Goal: Task Accomplishment & Management: Use online tool/utility

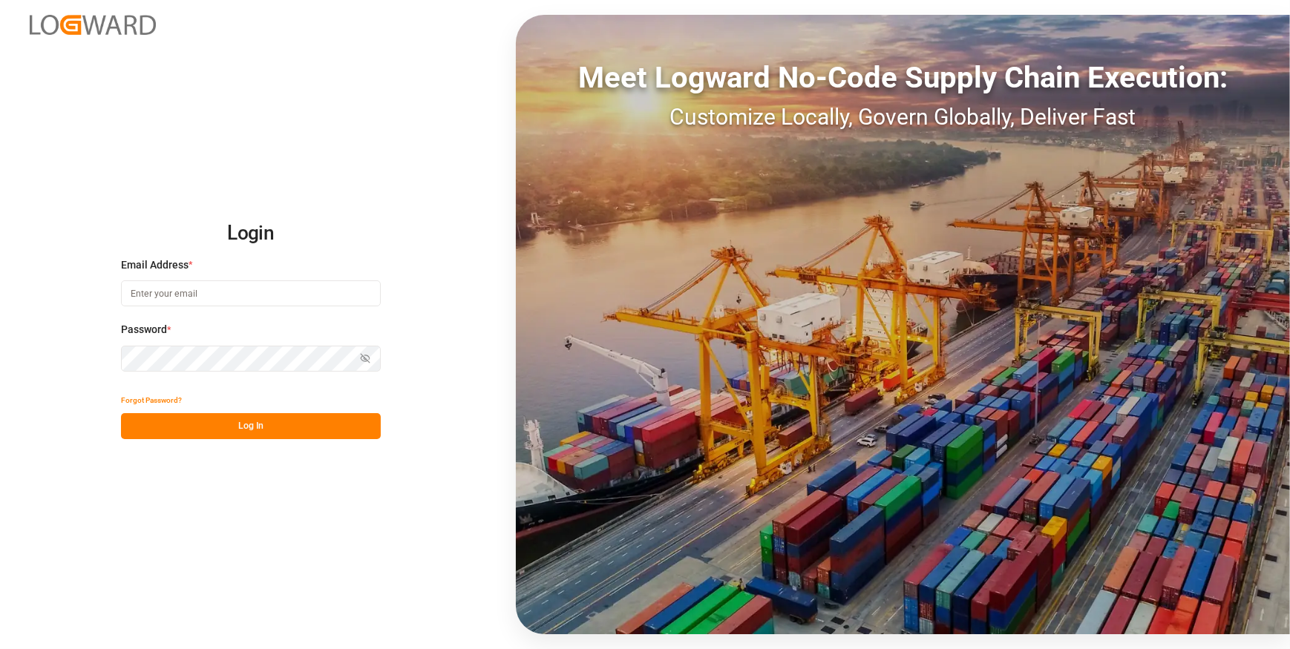
type input "[EMAIL_ADDRESS][DOMAIN_NAME]"
click at [249, 424] on button "Log In" at bounding box center [251, 426] width 260 height 26
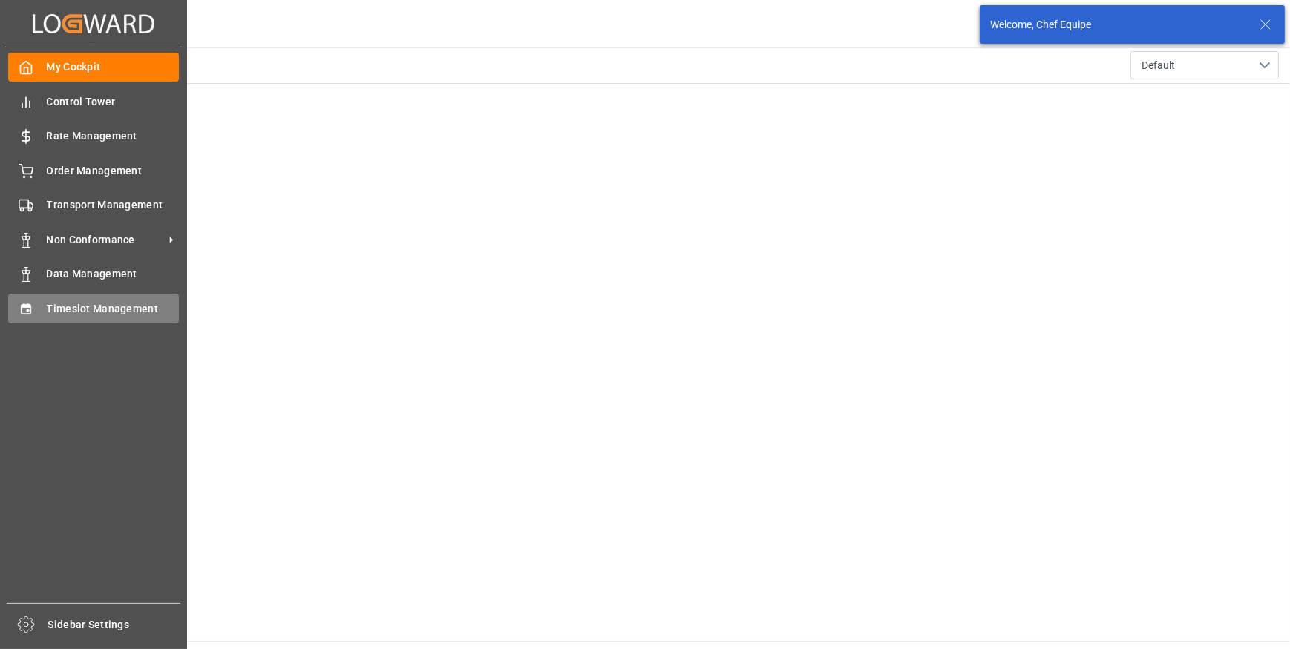
click at [36, 305] on div "Timeslot Management Timeslot Management" at bounding box center [93, 308] width 171 height 29
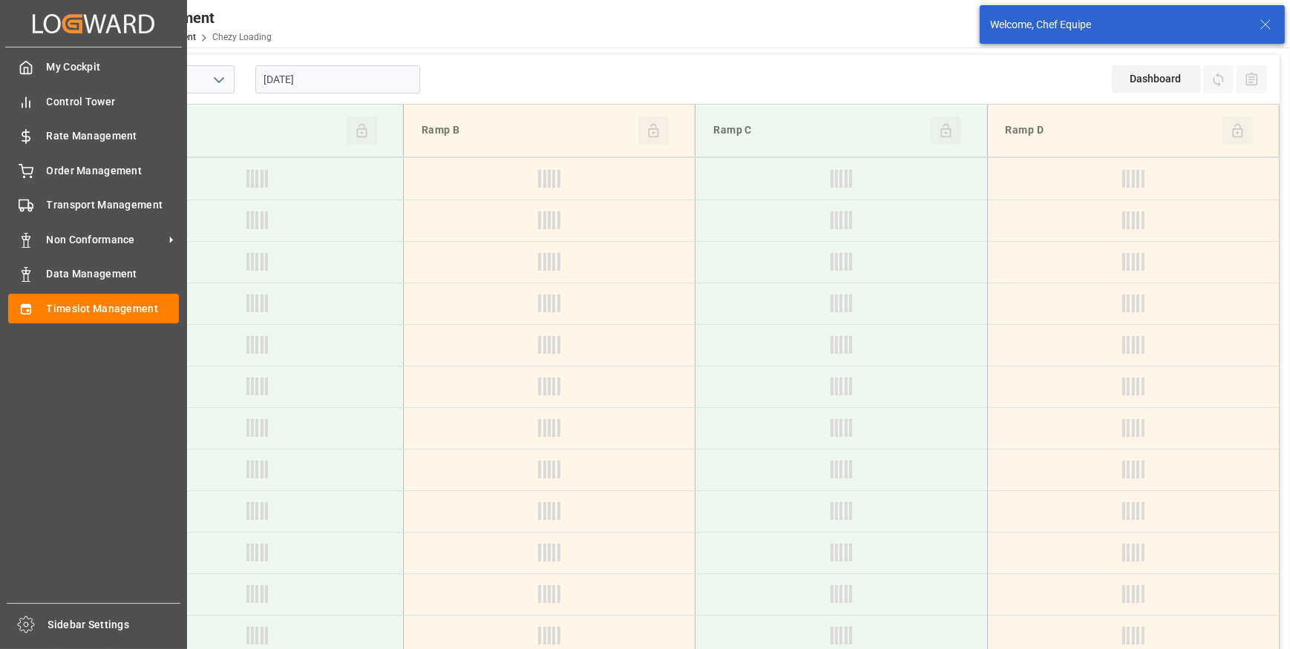
type input "Chezy Loading"
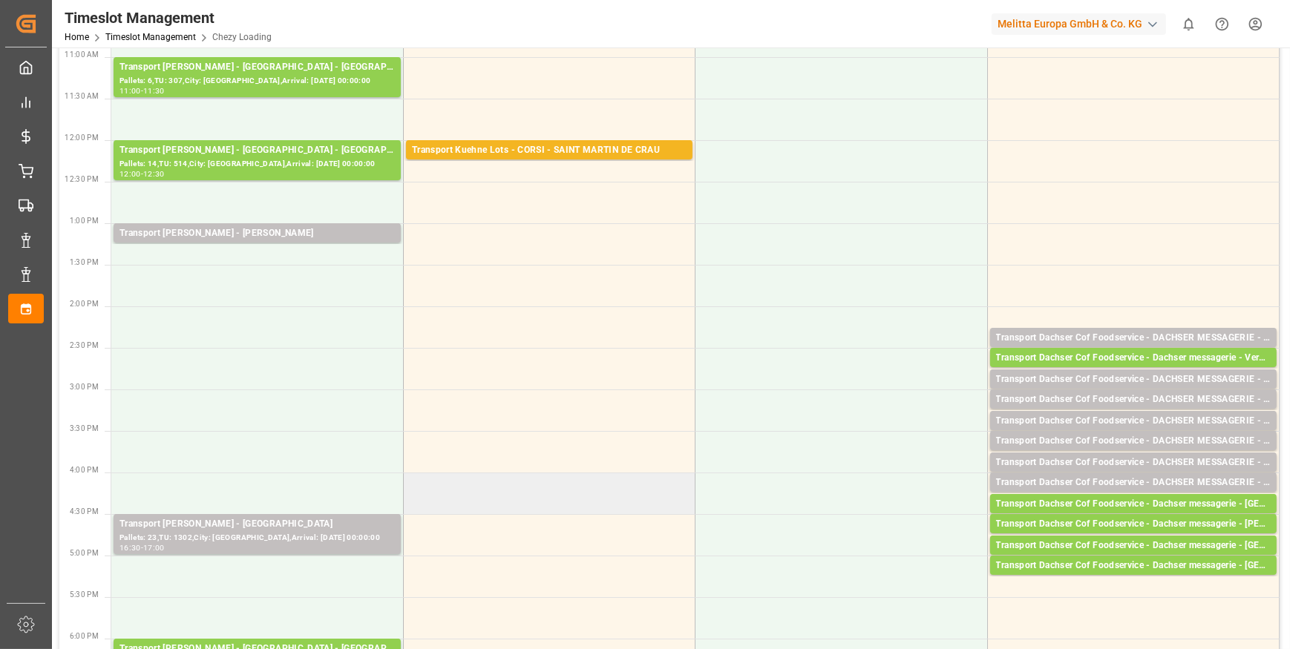
scroll to position [404, 0]
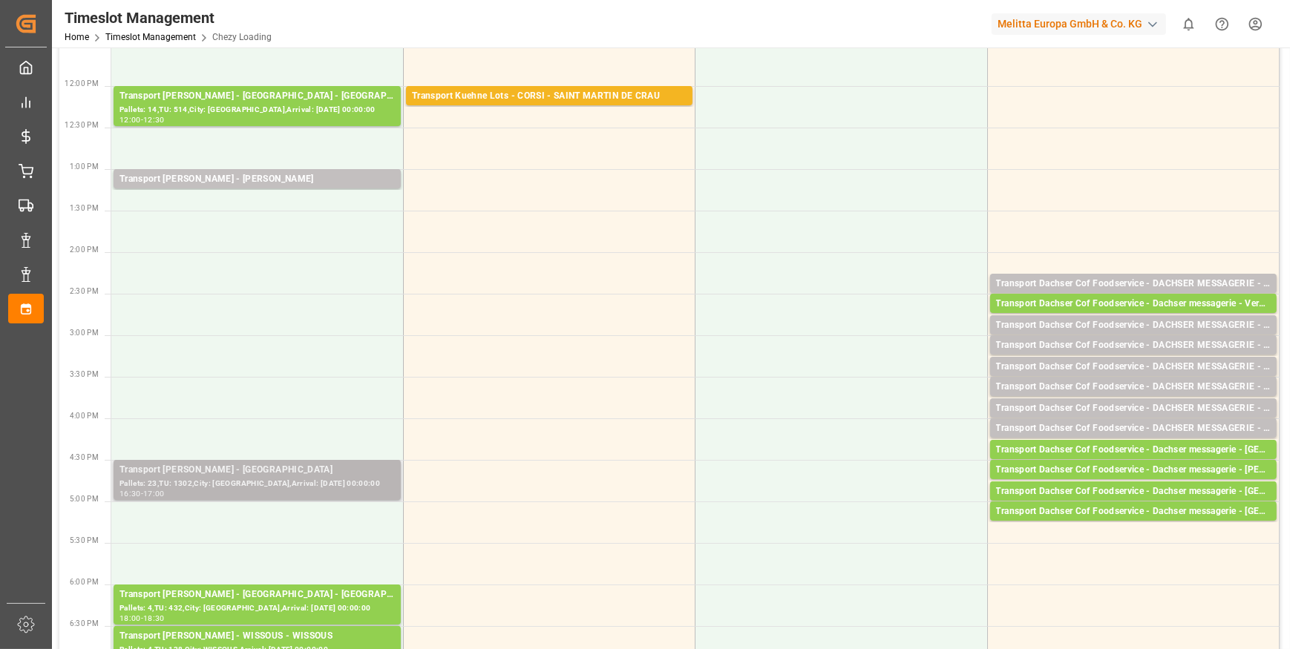
click at [272, 478] on div "Pallets: 23,TU: 1302,City: [GEOGRAPHIC_DATA],Arrival: [DATE] 00:00:00" at bounding box center [256, 484] width 275 height 13
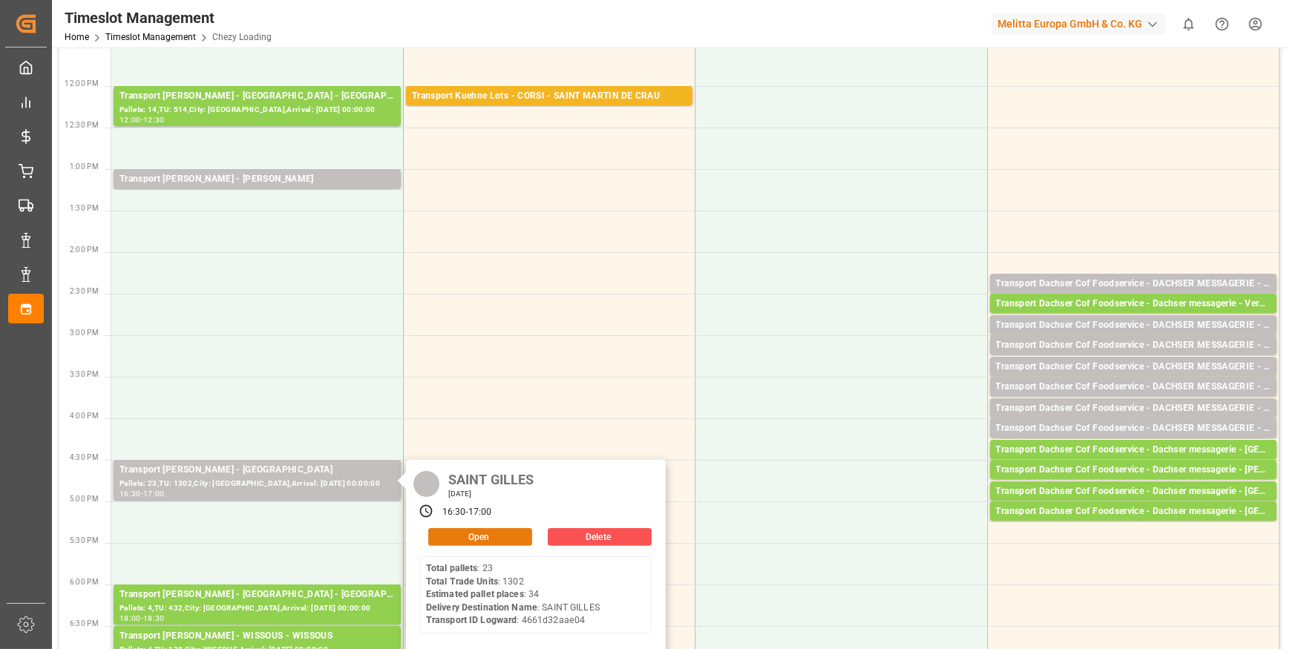
click at [470, 534] on button "Open" at bounding box center [480, 537] width 104 height 18
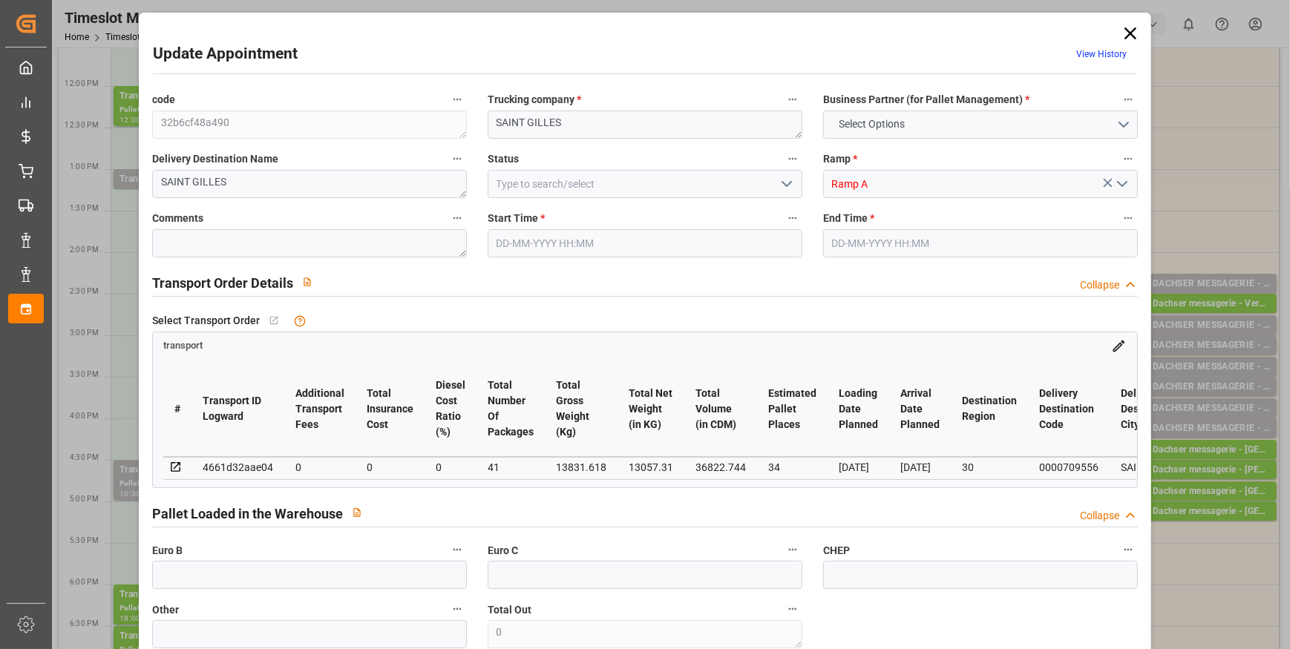
type input "34"
type input "0"
type input "-50.1998"
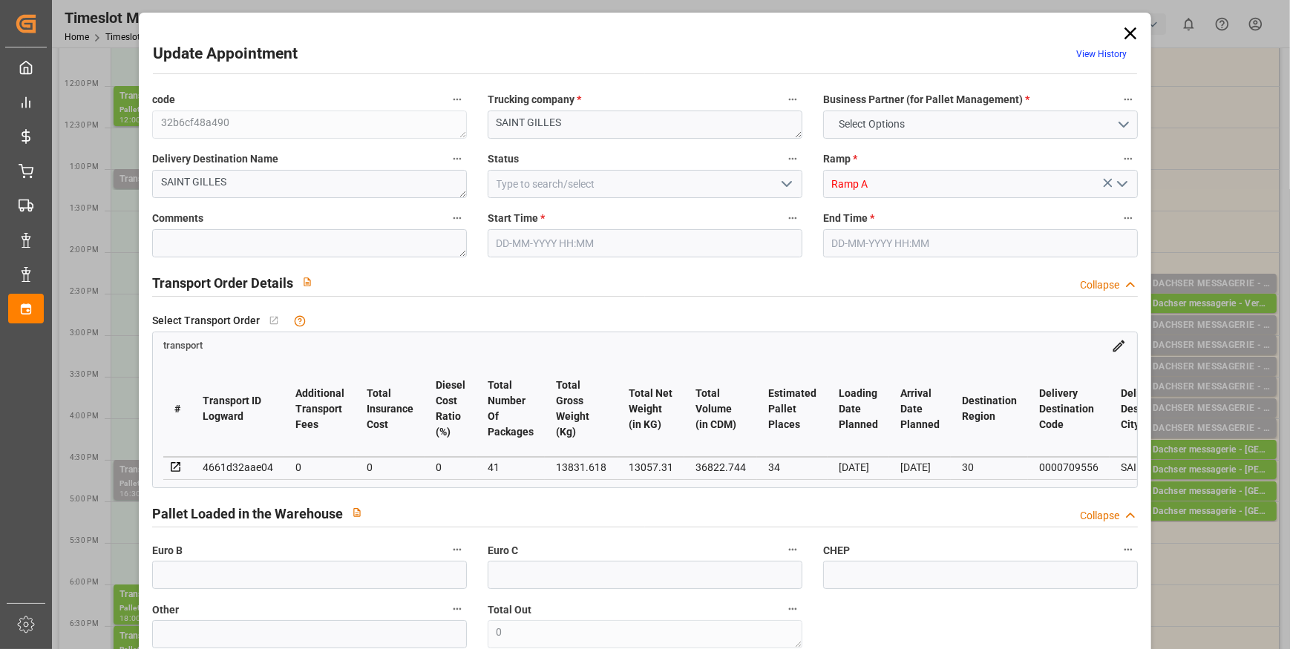
type input "41"
type input "13057.31"
type input "15500.596"
type input "36822.744"
type input "30"
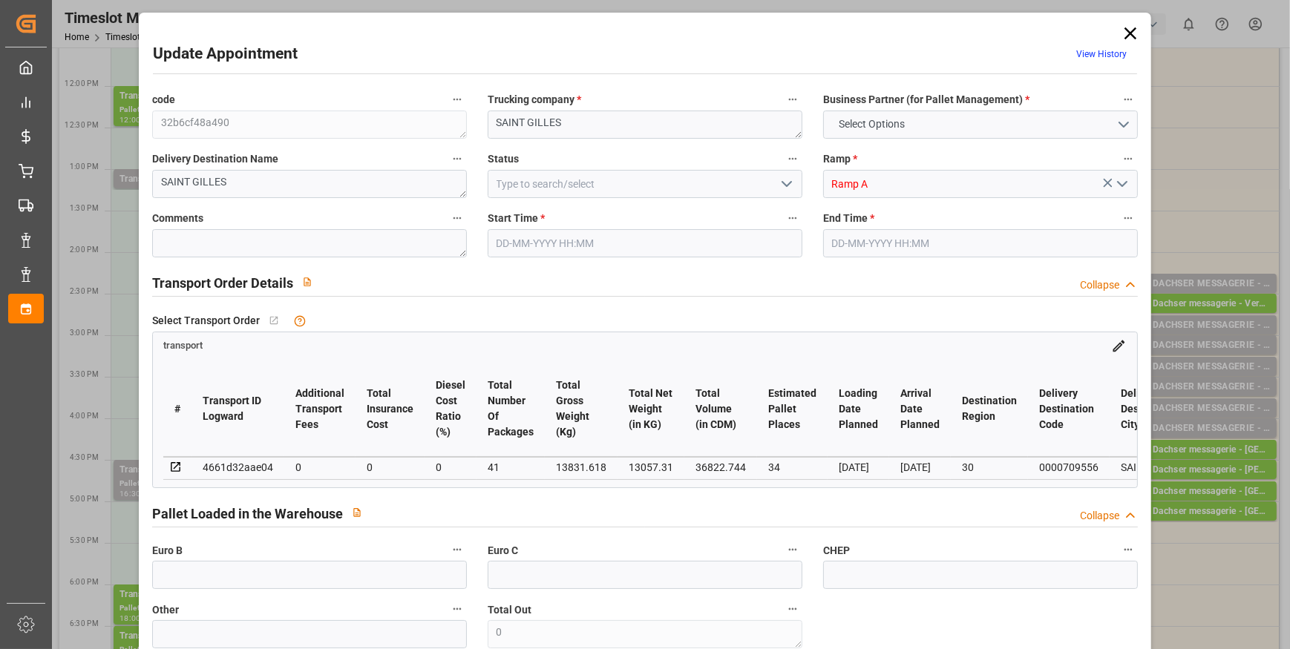
type input "23"
type input "1302"
type input "41"
type input "101"
type input "13831.618"
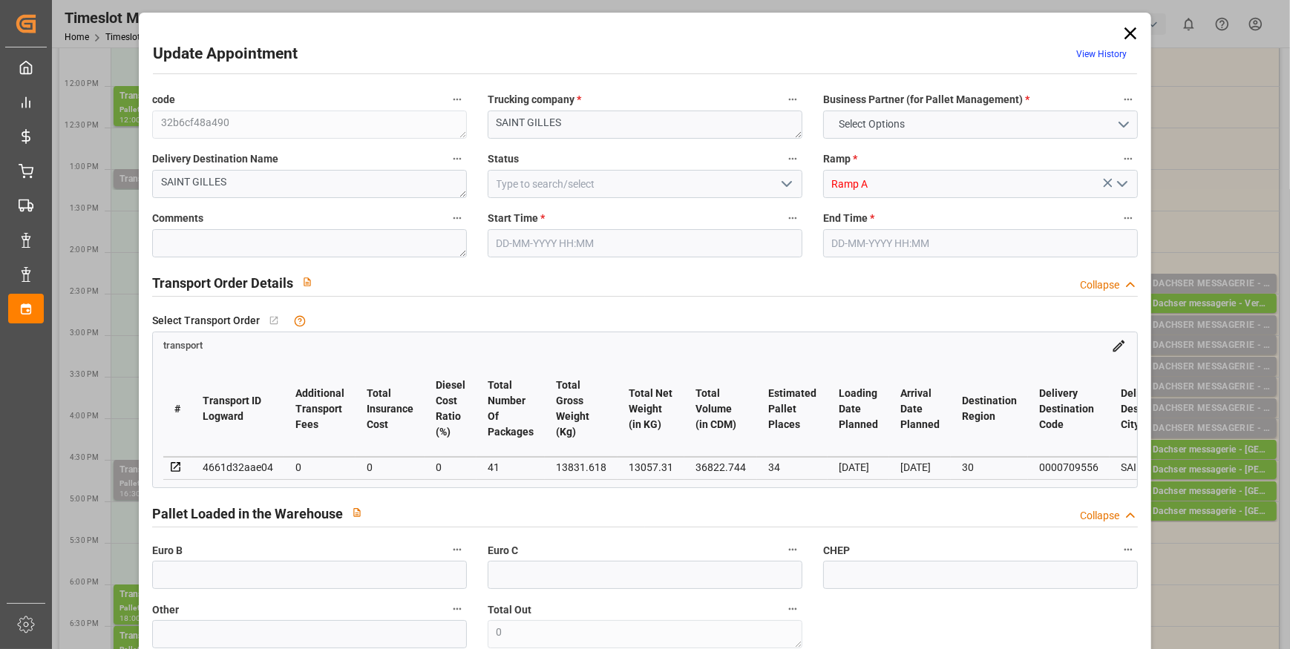
type input "0"
type input "4710.8598"
type input "0"
type input "21"
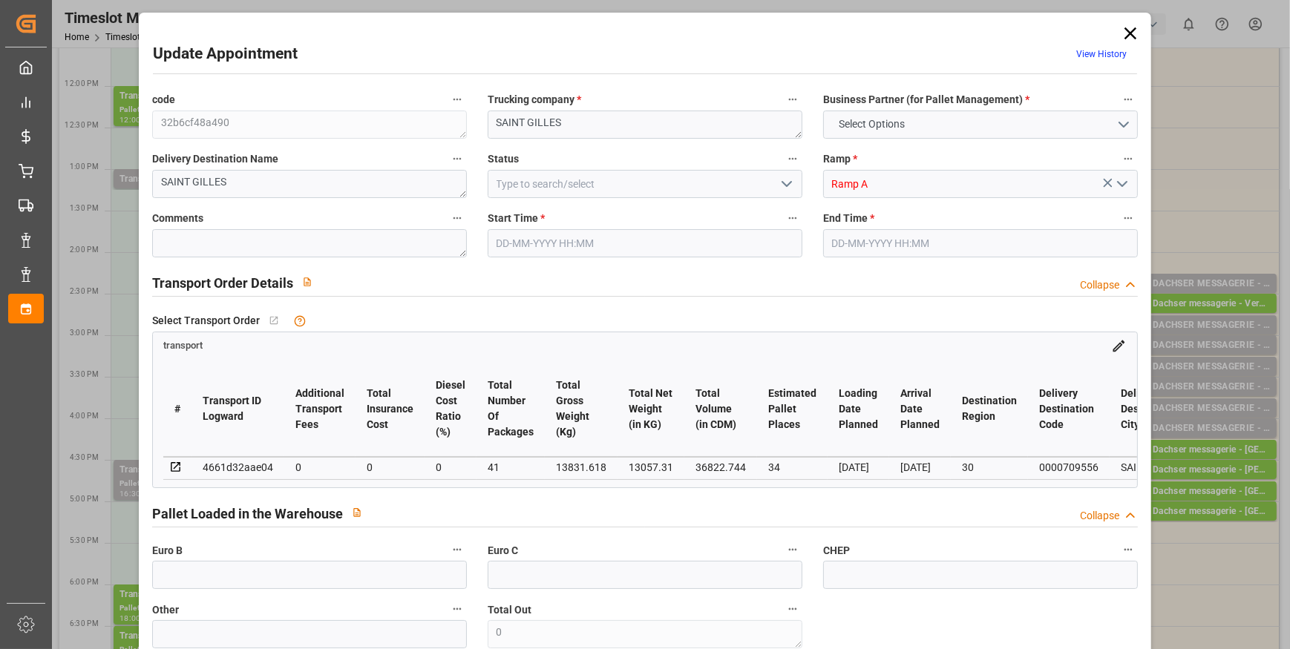
type input "35"
type input "[DATE] 16:30"
type input "[DATE] 17:00"
type input "[DATE] 14:37"
type input "[DATE] 13:14"
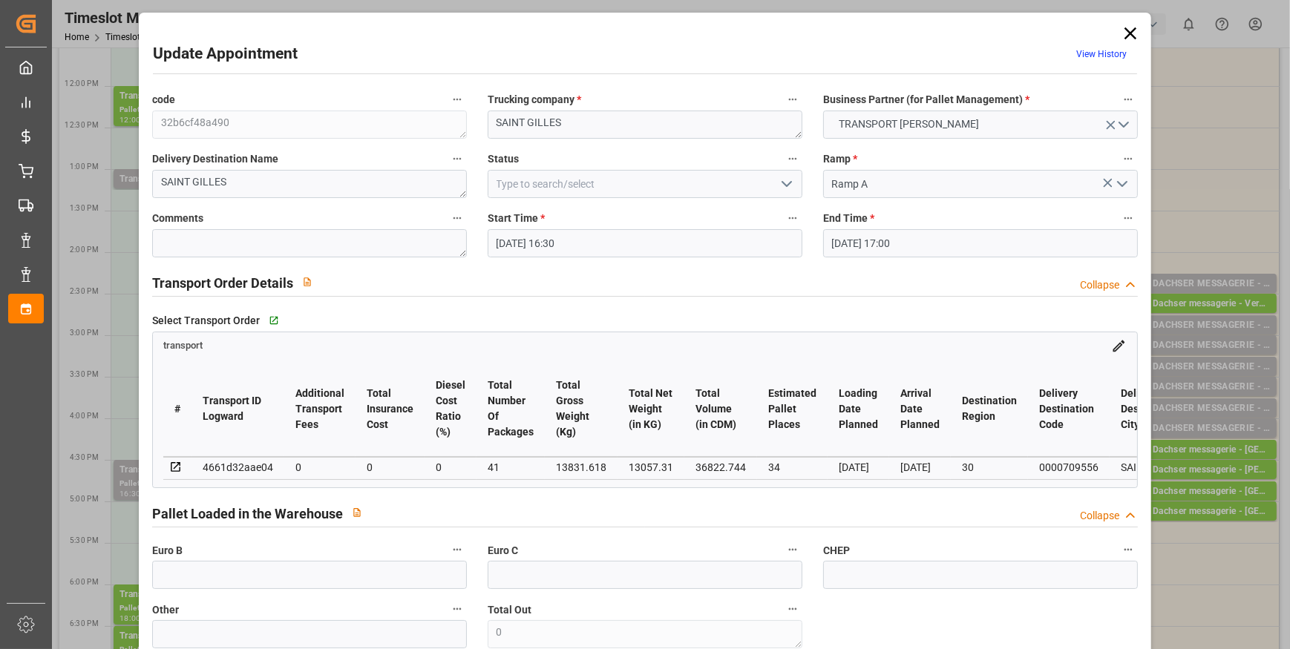
type input "[DATE]"
click at [1123, 28] on icon at bounding box center [1130, 33] width 21 height 21
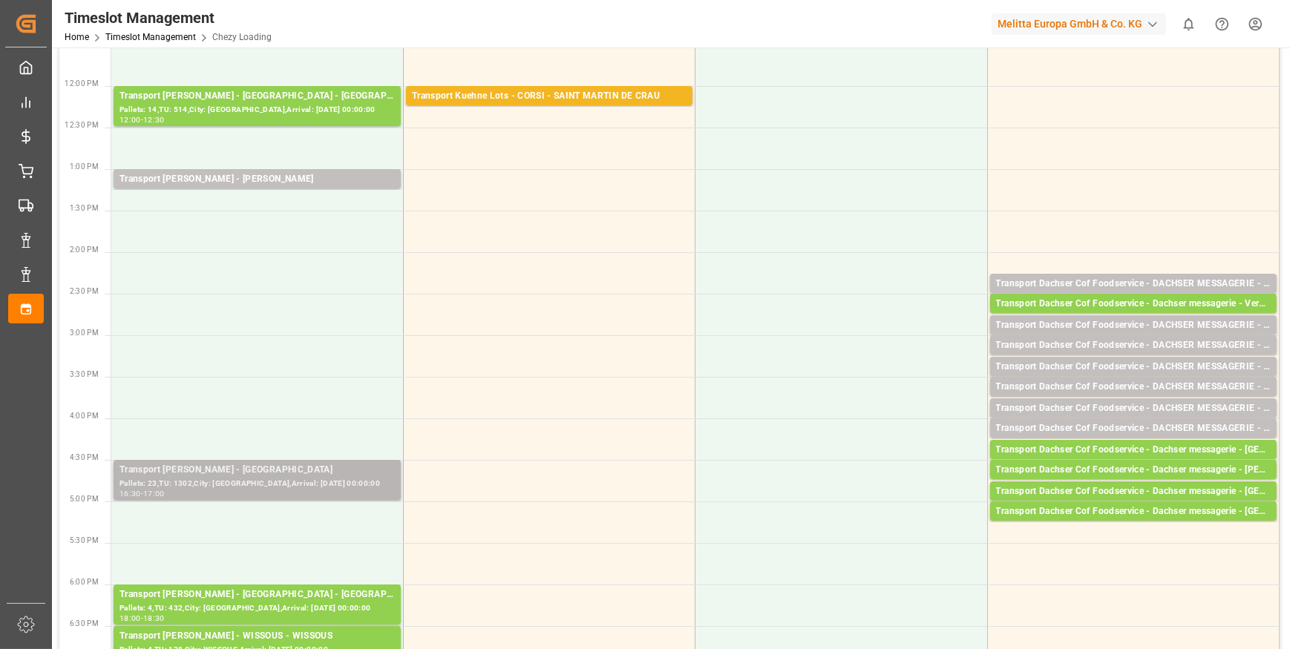
click at [317, 499] on div "Transport [PERSON_NAME] - SAINT GILLES - SAINT GILLES Pallets: 23,TU: 1302,City…" at bounding box center [257, 480] width 287 height 40
click at [310, 476] on div "Transport [PERSON_NAME] - [GEOGRAPHIC_DATA]" at bounding box center [256, 470] width 275 height 15
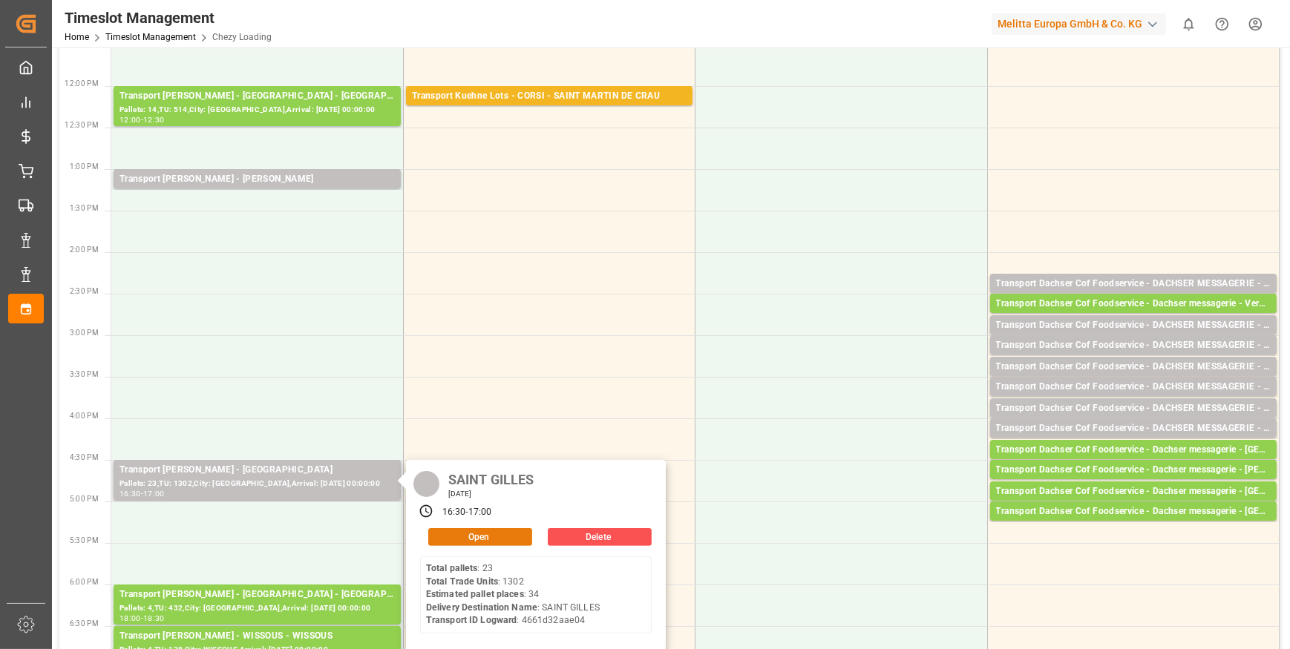
click at [481, 536] on button "Open" at bounding box center [480, 537] width 104 height 18
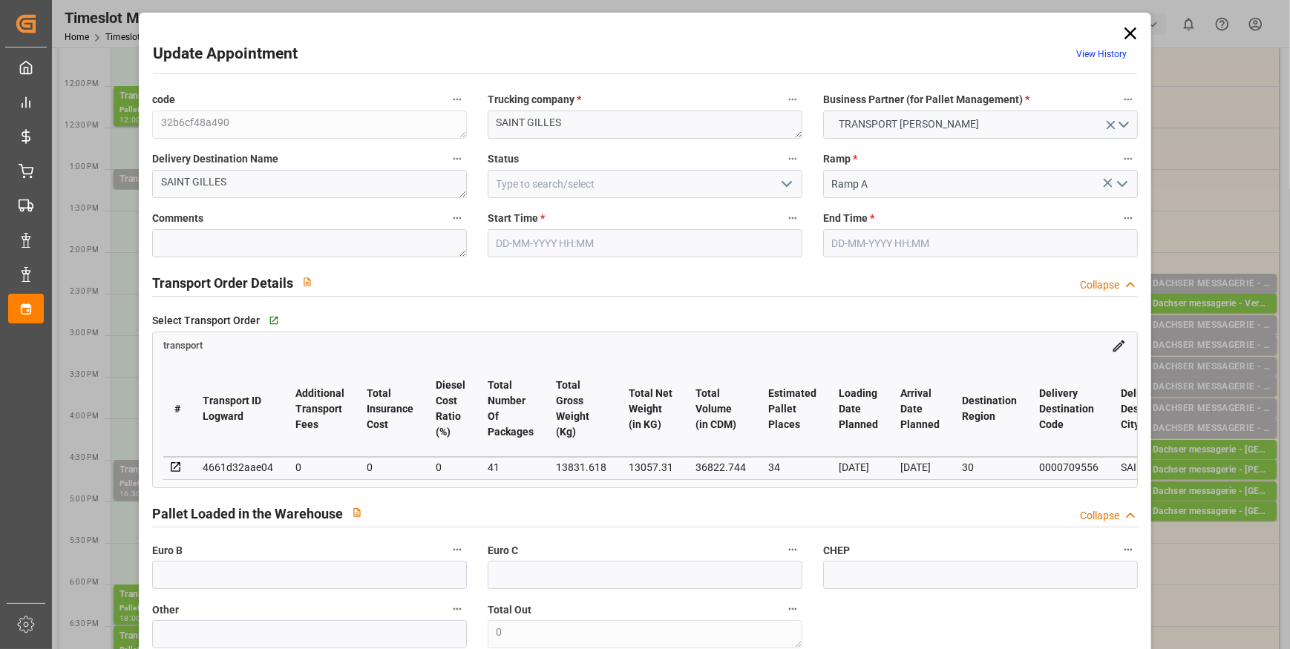
type input "34"
type input "0"
type input "-50.1998"
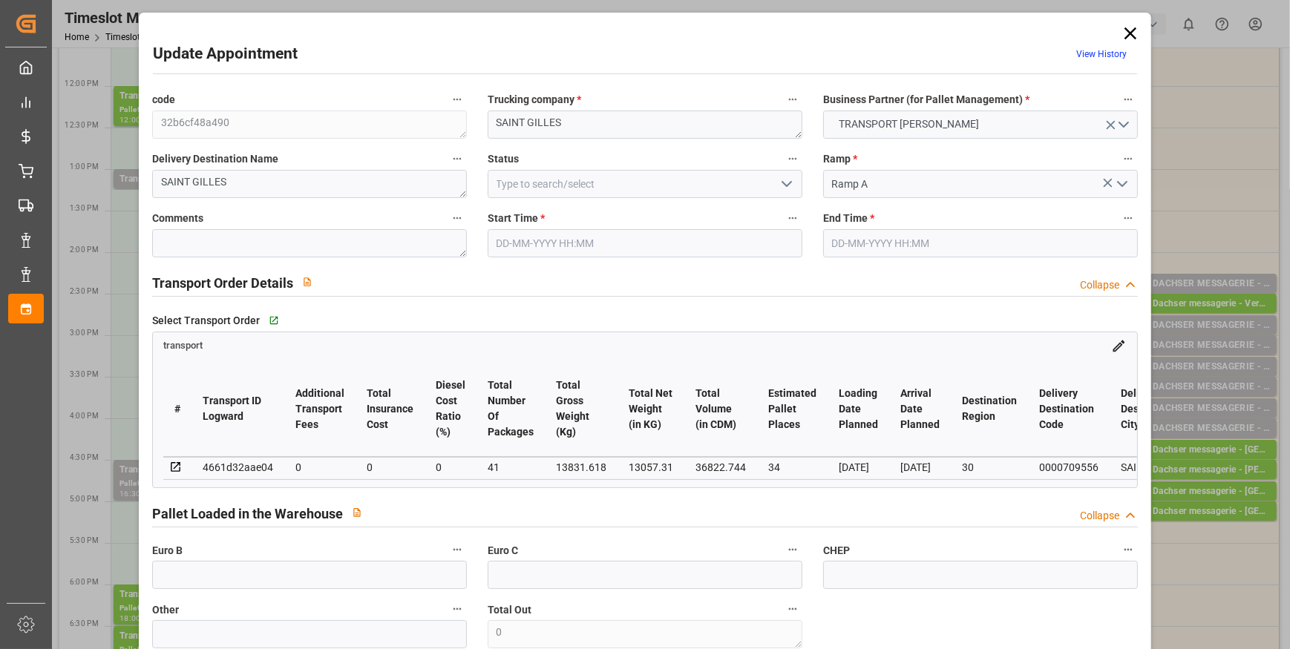
type input "41"
type input "13057.31"
type input "15500.596"
type input "36822.744"
type input "30"
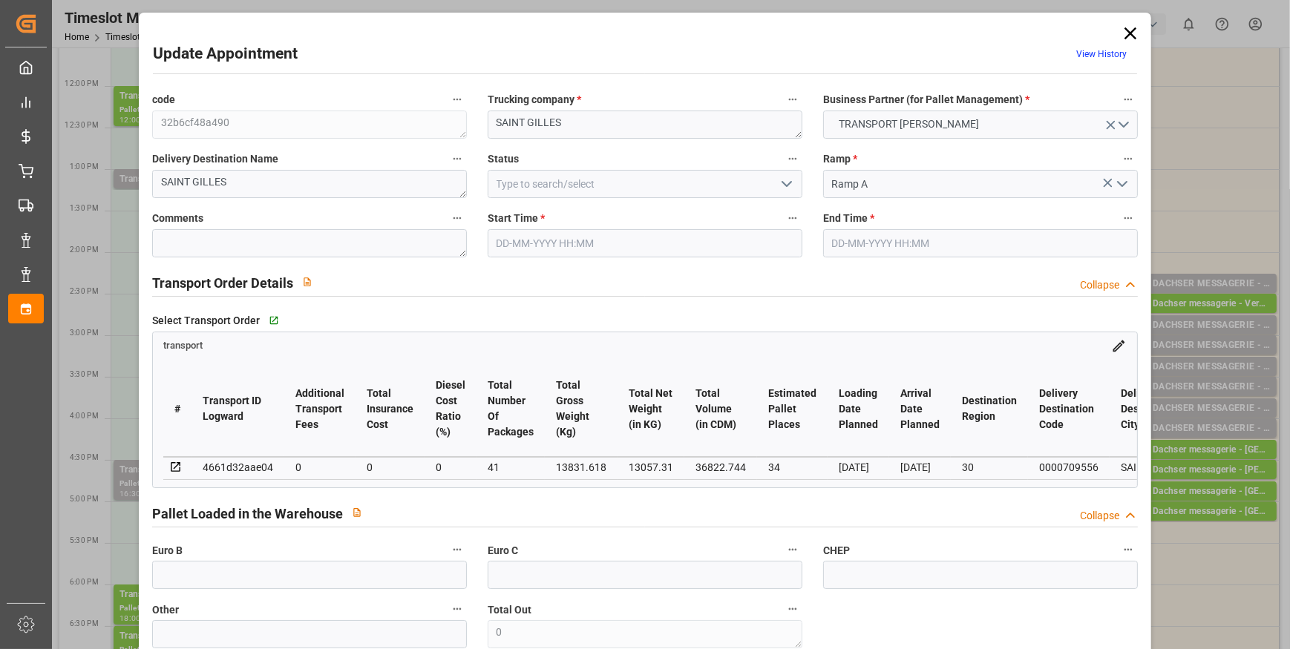
type input "23"
type input "1302"
type input "41"
type input "101"
type input "13831.618"
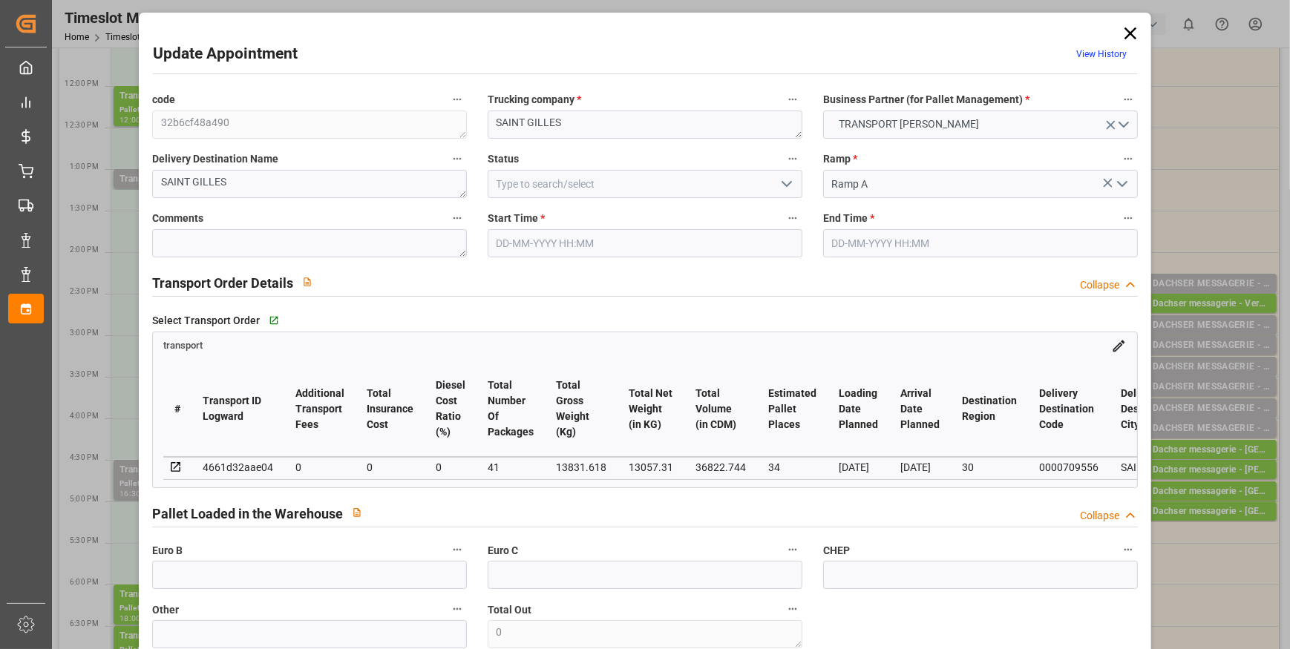
type input "0"
type input "4710.8598"
type input "0"
type input "21"
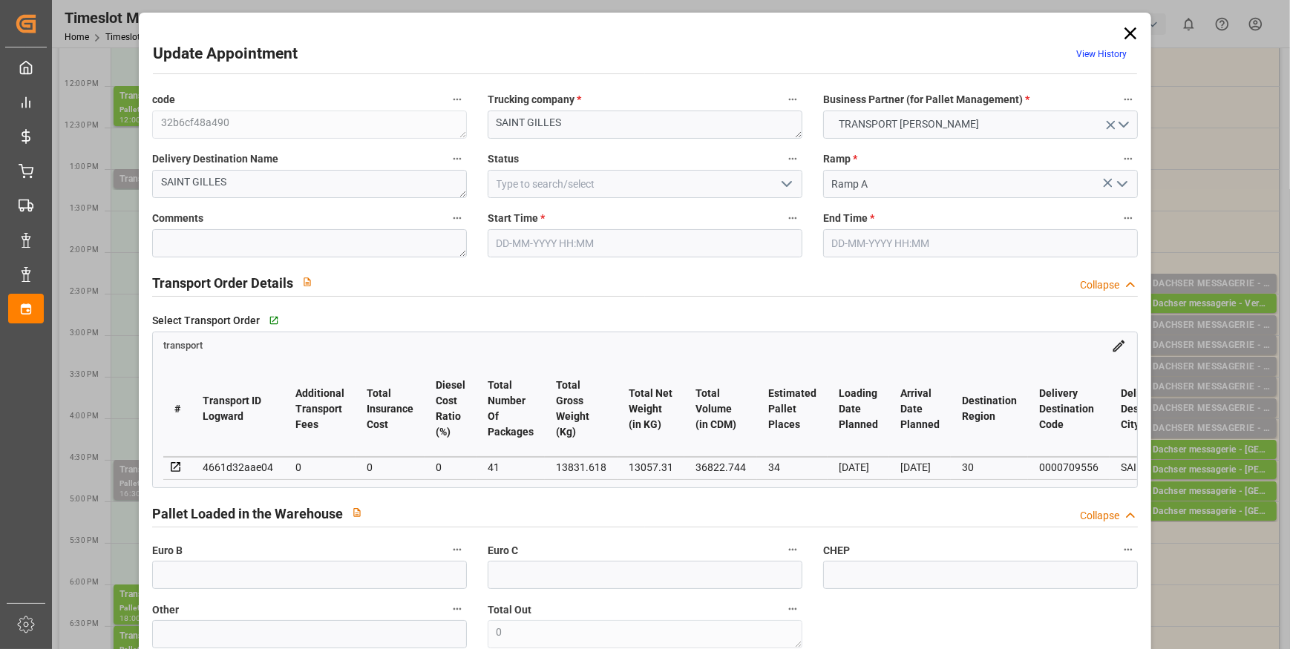
type input "35"
type input "[DATE] 16:30"
type input "[DATE] 17:00"
type input "[DATE] 14:37"
type input "[DATE] 13:14"
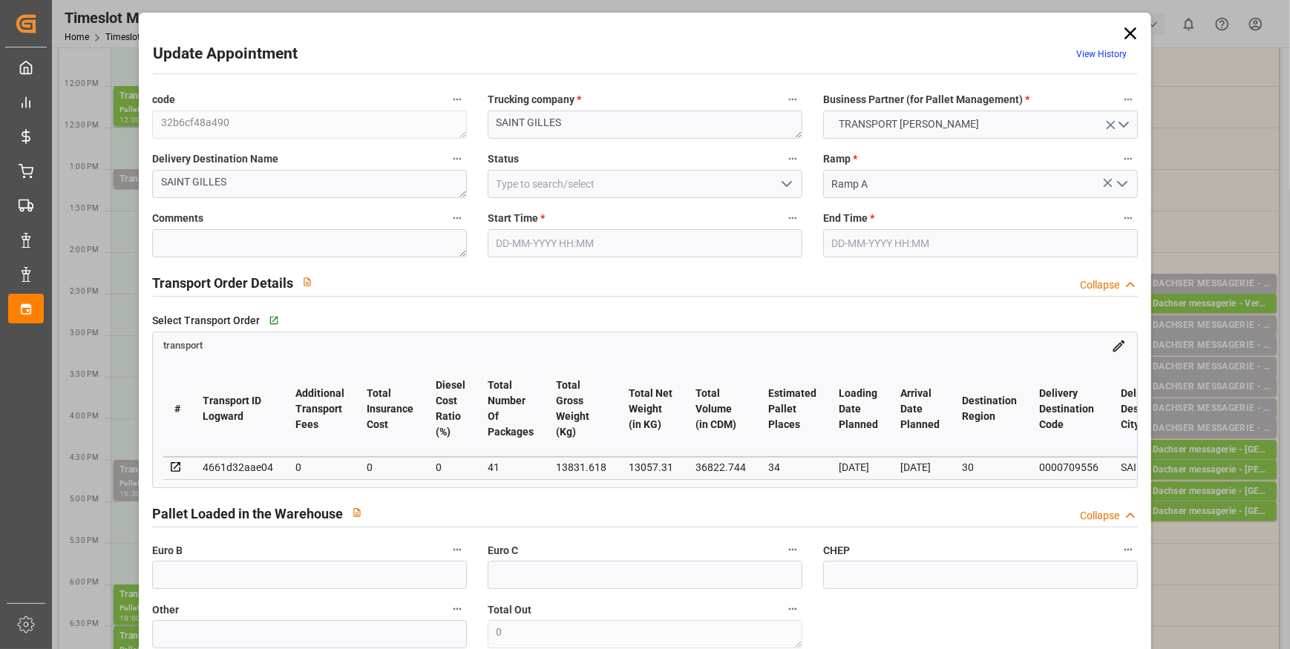
type input "[DATE]"
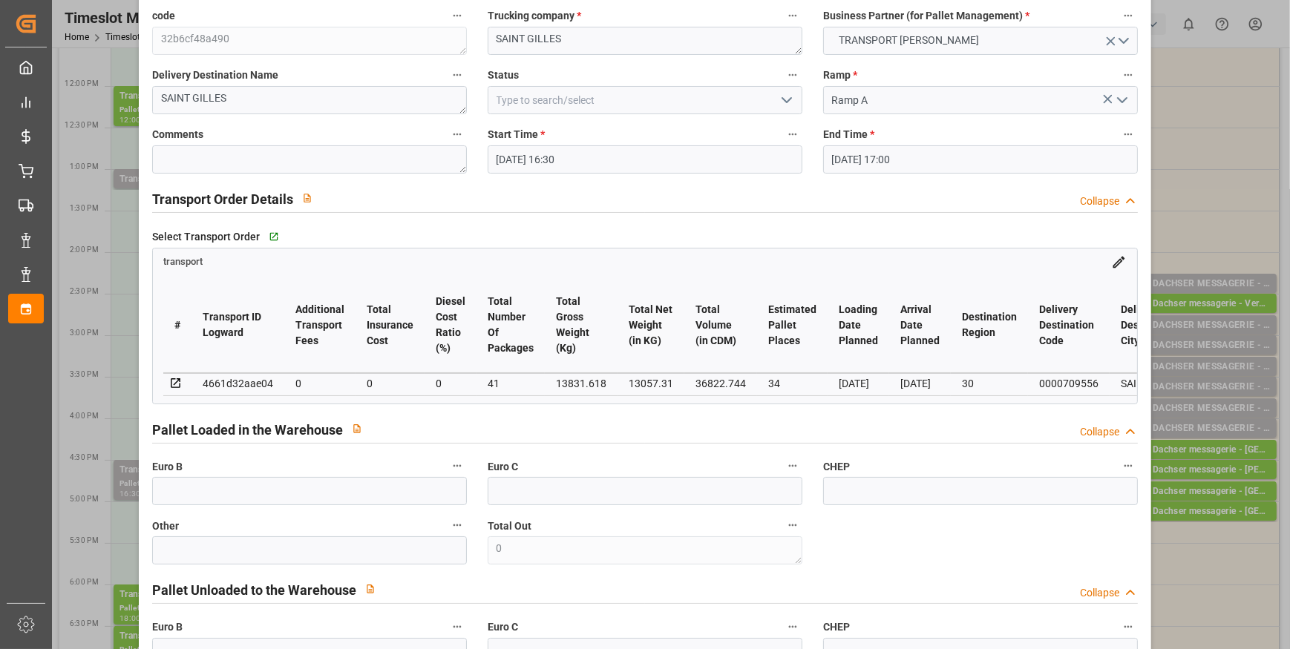
scroll to position [67, 0]
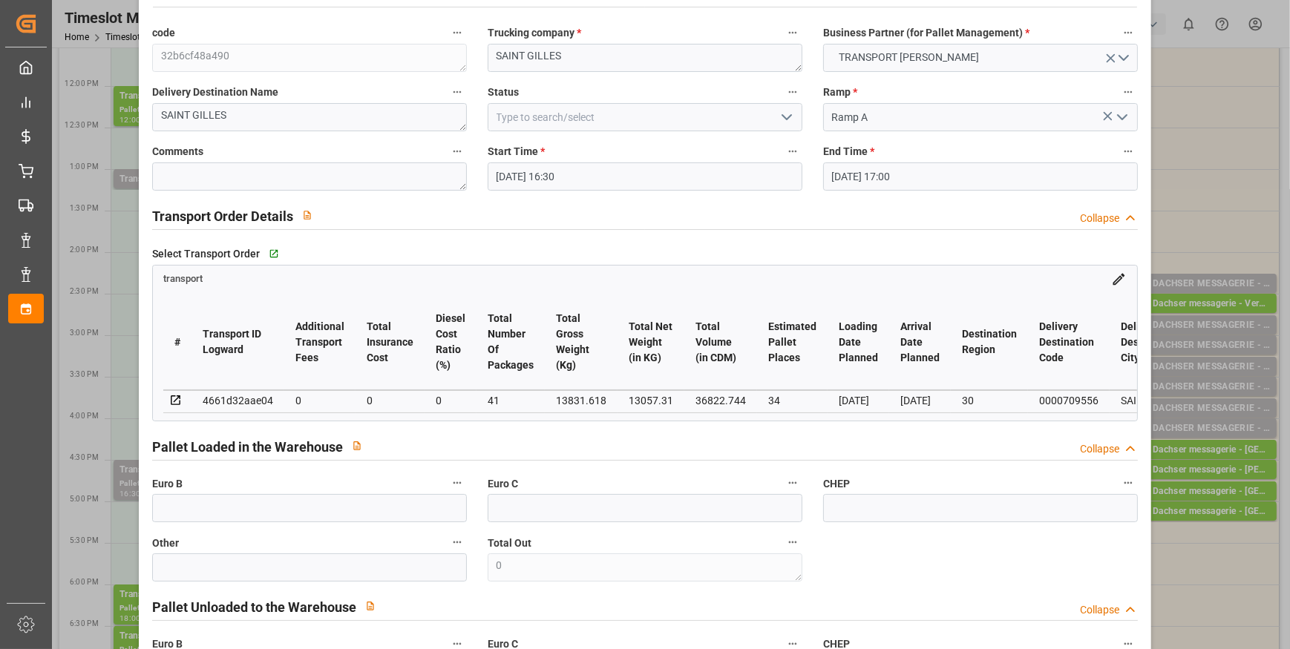
click at [781, 113] on icon "open menu" at bounding box center [787, 117] width 18 height 18
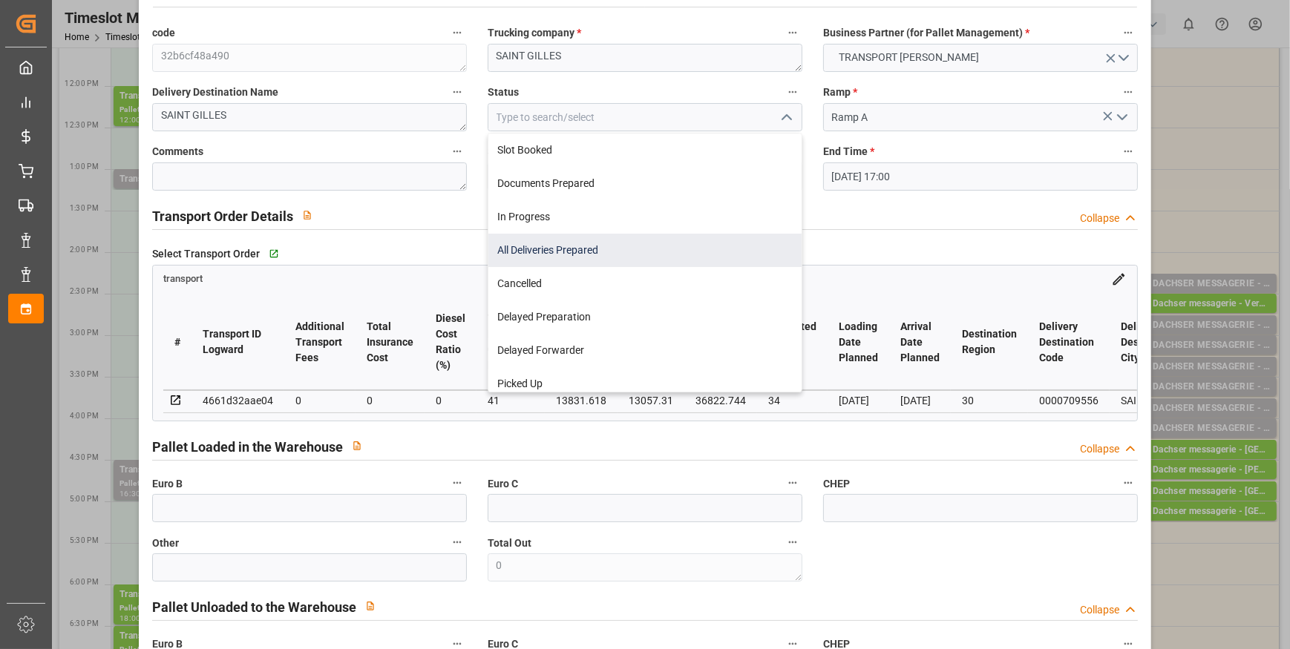
click at [540, 252] on div "All Deliveries Prepared" at bounding box center [644, 250] width 313 height 33
type input "All Deliveries Prepared"
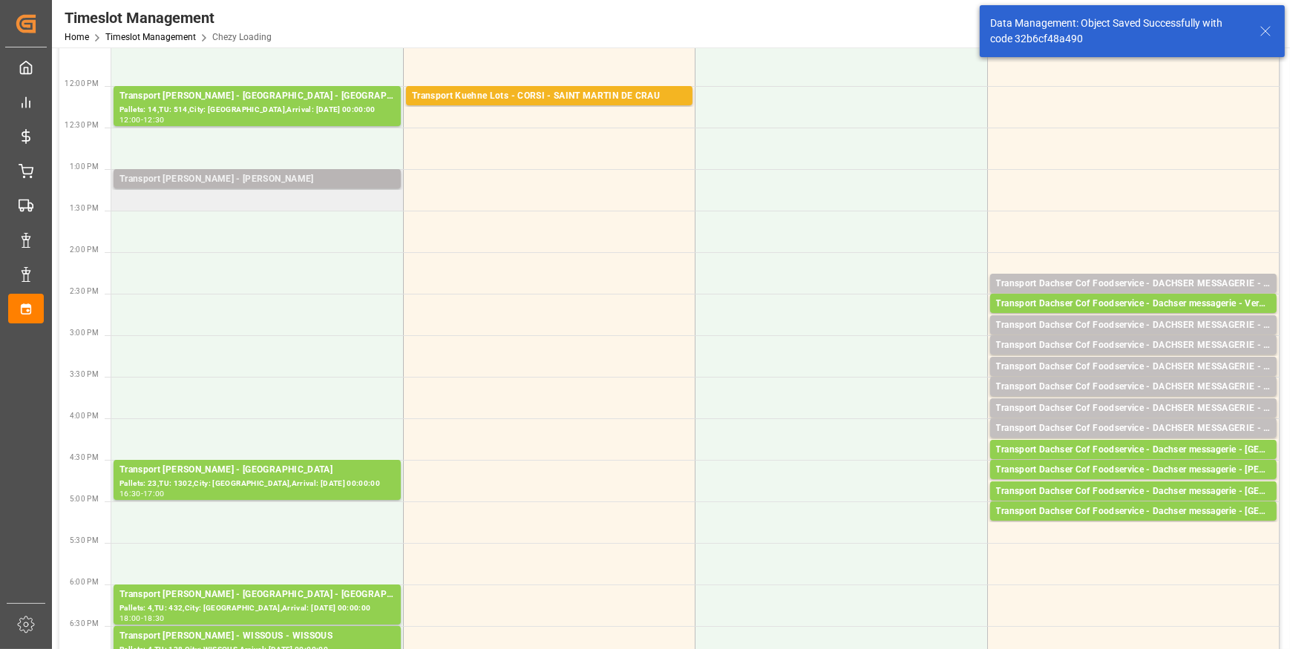
click at [278, 175] on div "Transport [PERSON_NAME] - [PERSON_NAME]" at bounding box center [256, 179] width 275 height 15
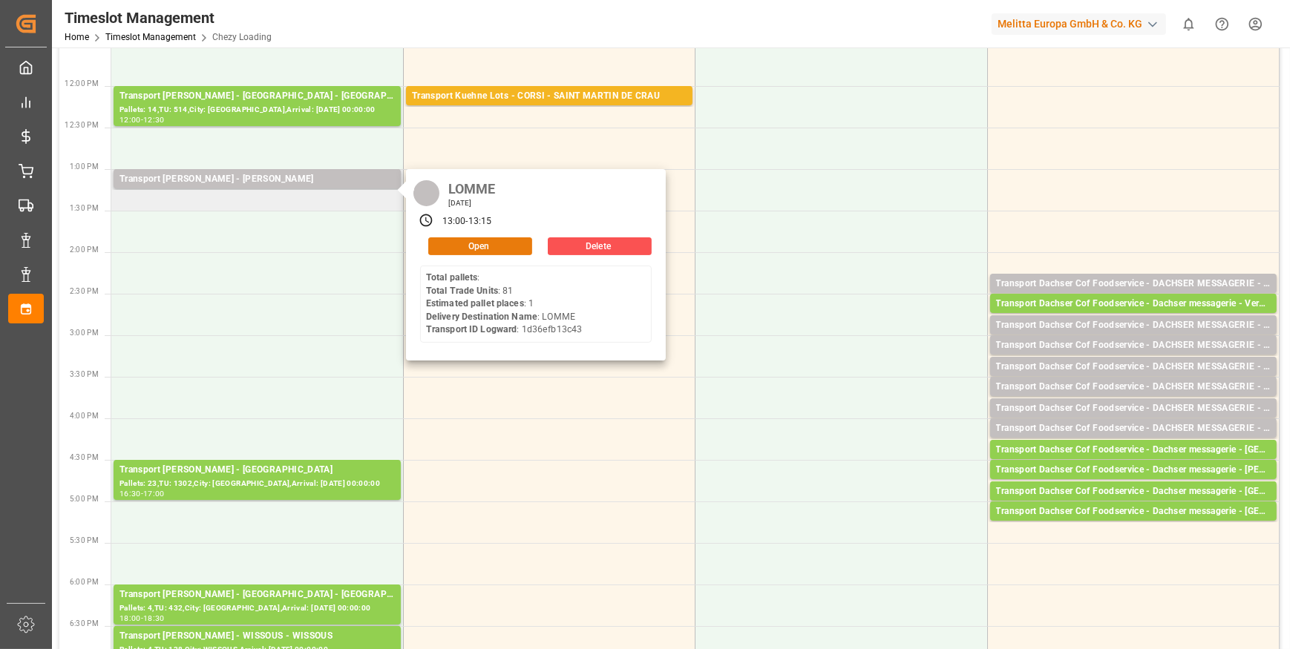
click at [504, 245] on button "Open" at bounding box center [480, 246] width 104 height 18
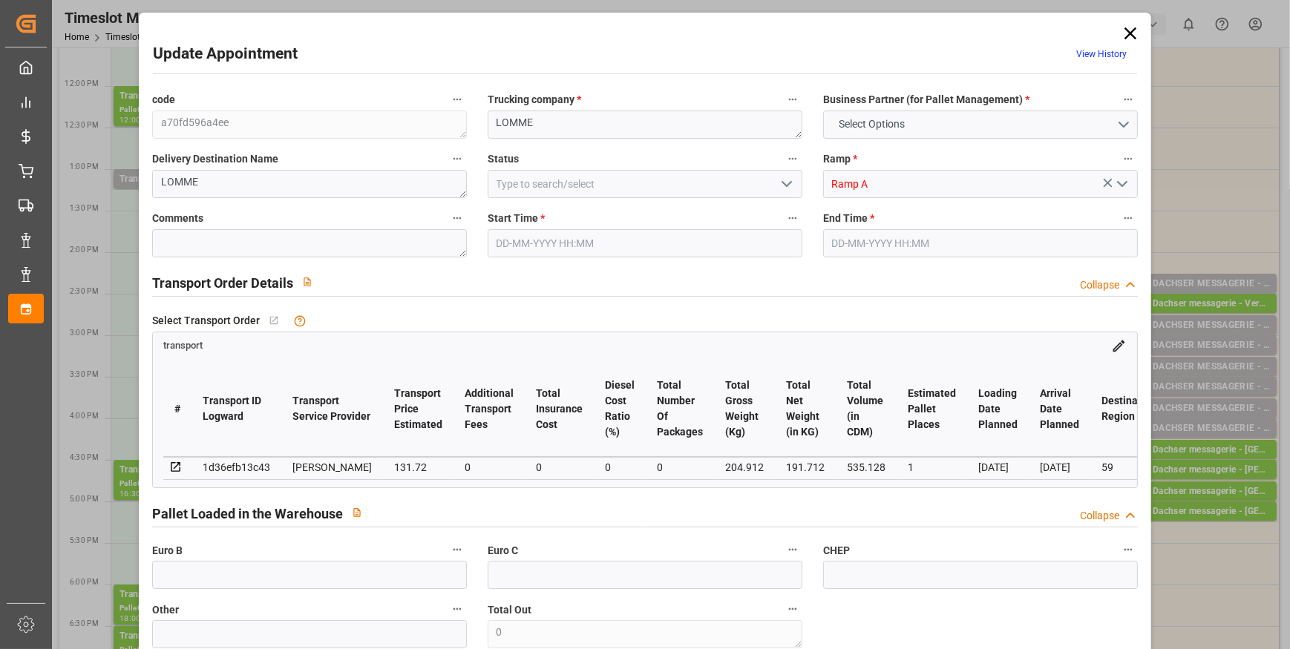
type input "1"
type input "131.72"
type input "0"
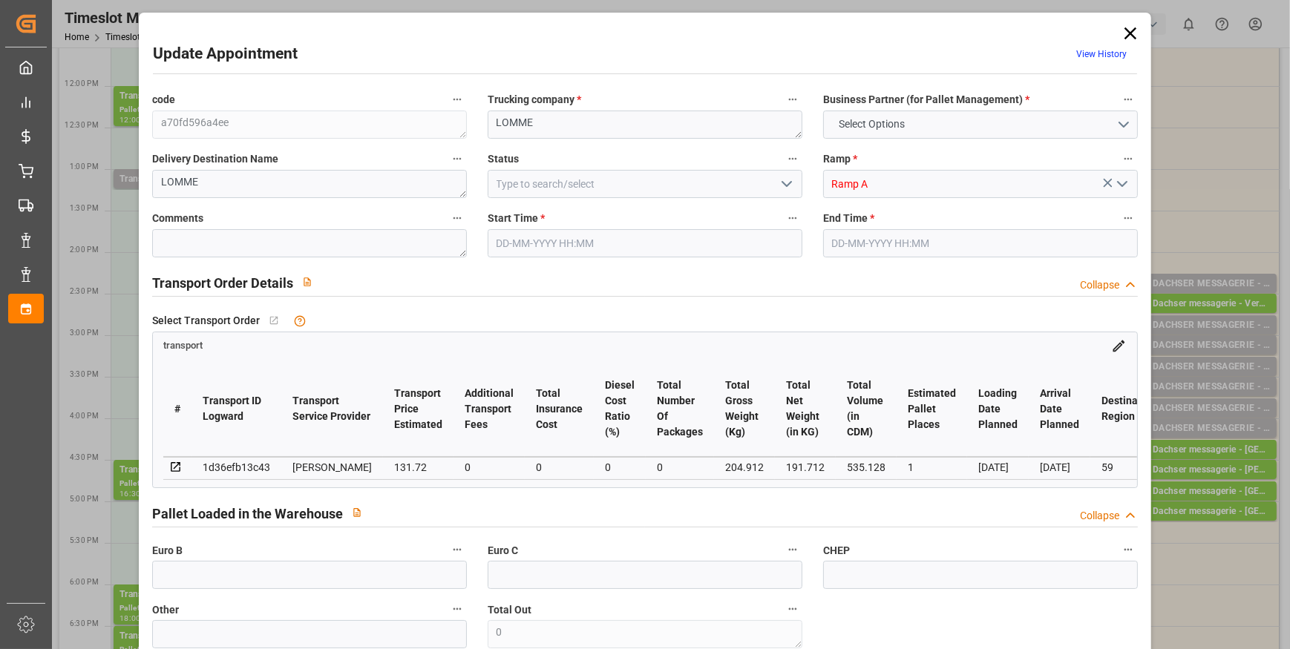
type input "127.2679"
type input "-4.4521"
type input "0"
type input "191.712"
type input "273.912"
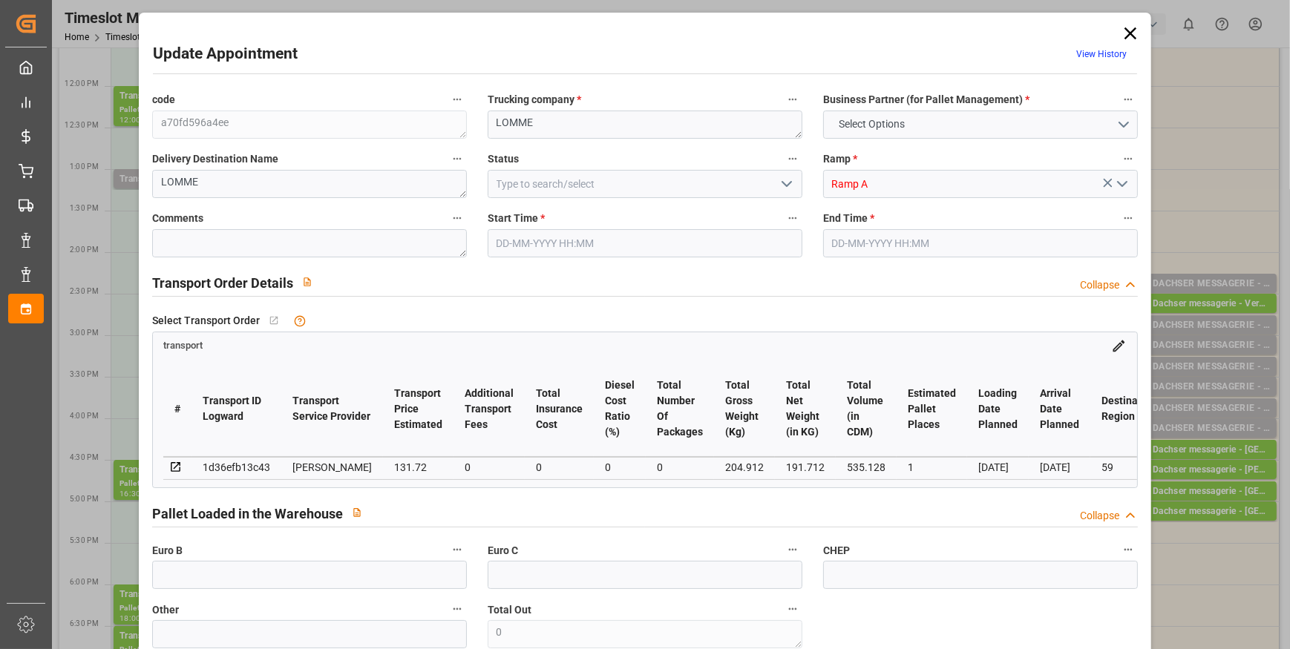
type input "535.128"
type input "59"
type input "0"
type input "81"
type input "3"
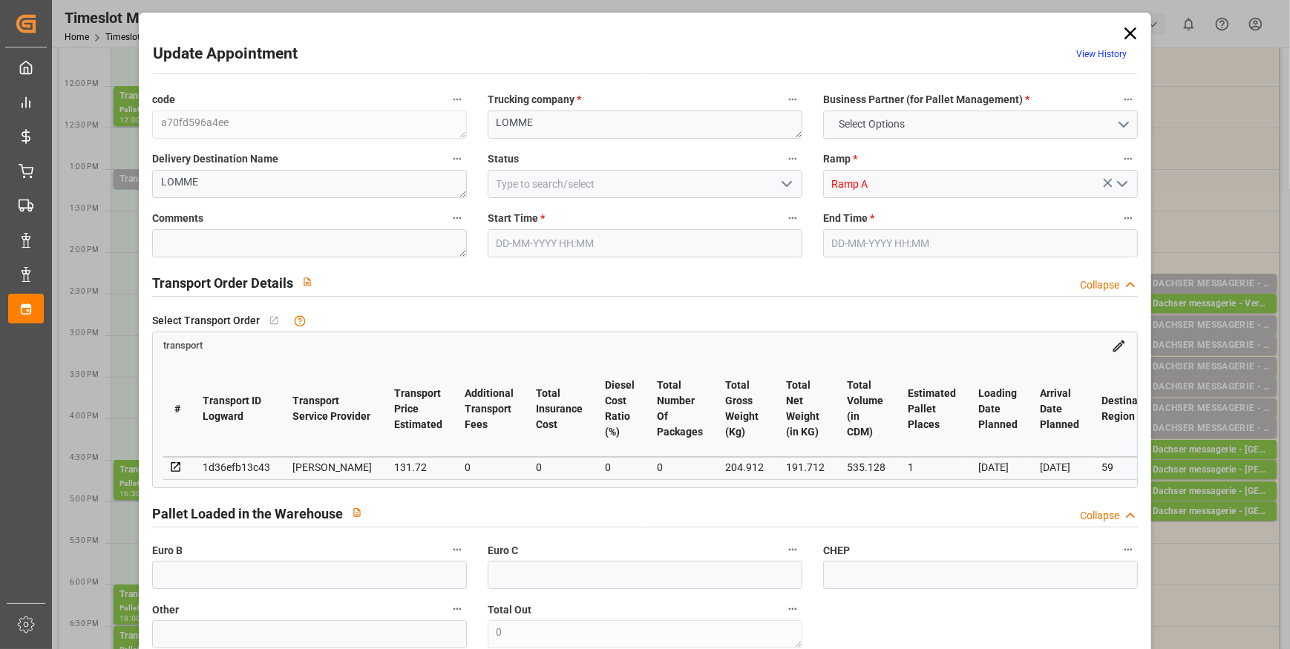
type input "101"
type input "204.912"
type input "0"
type input "4710.8598"
type input "0"
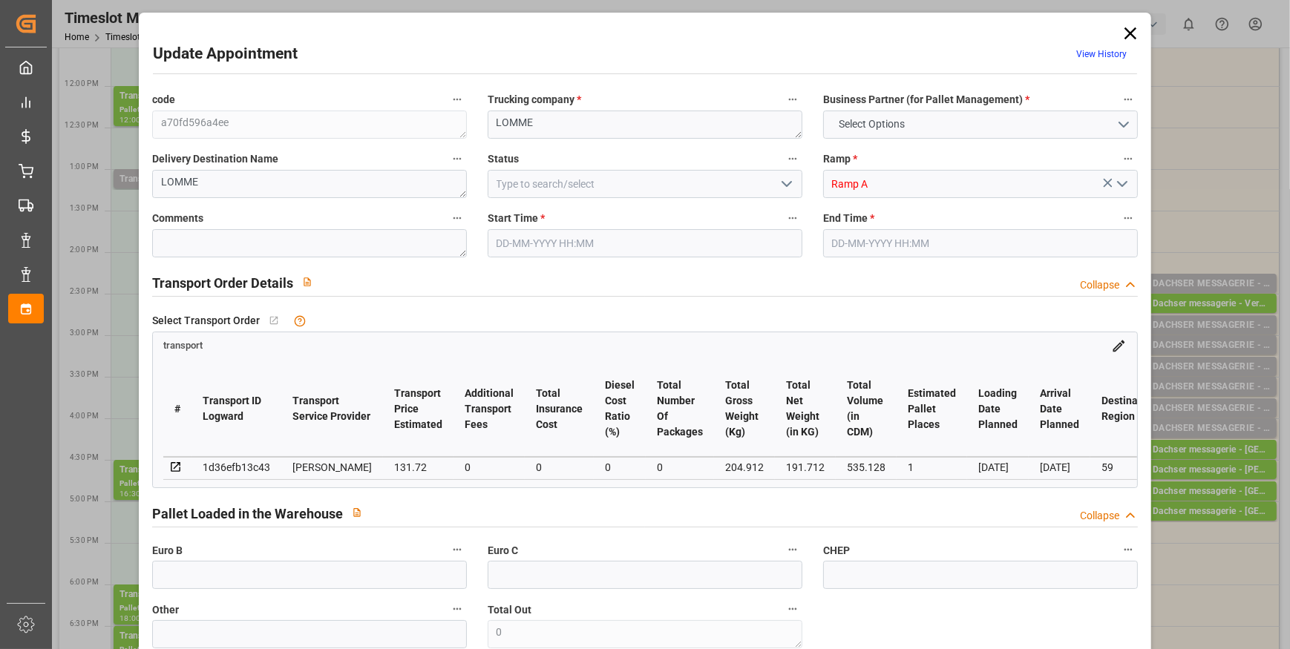
type input "0"
type input "21"
type input "35"
type input "[DATE] 13:00"
type input "[DATE] 13:15"
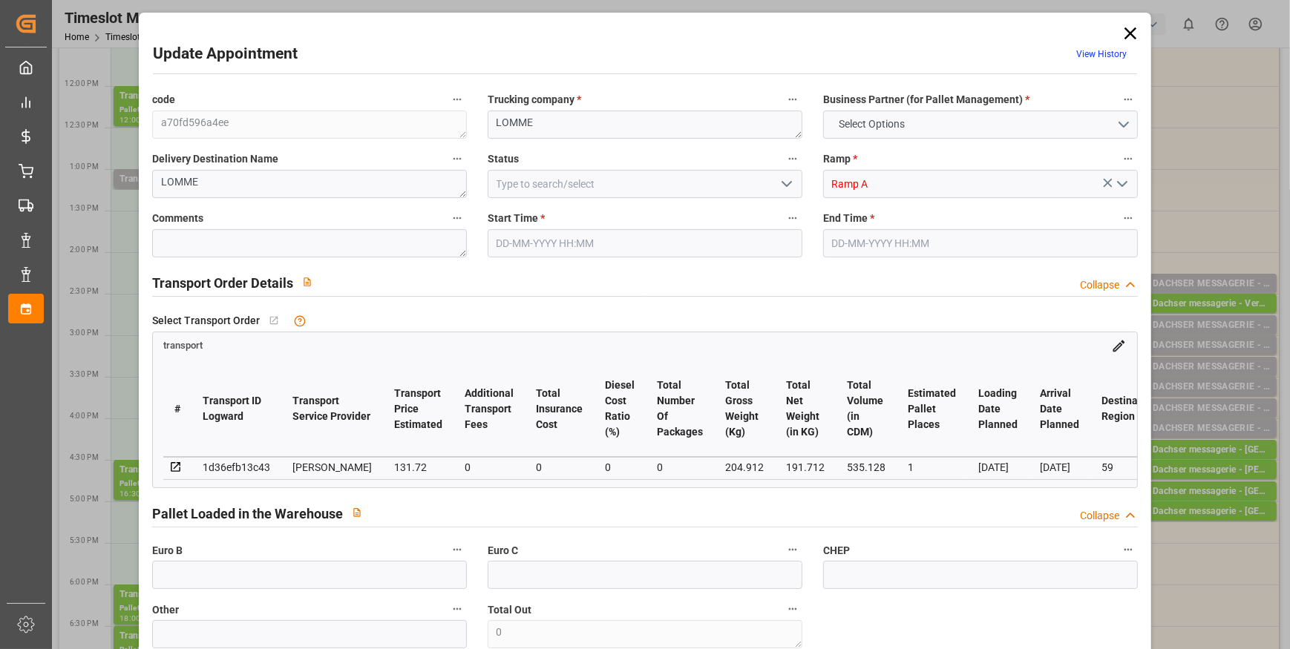
type input "[DATE] 14:01"
type input "[DATE] 11:36"
type input "[DATE]"
click at [784, 185] on icon "open menu" at bounding box center [787, 184] width 18 height 18
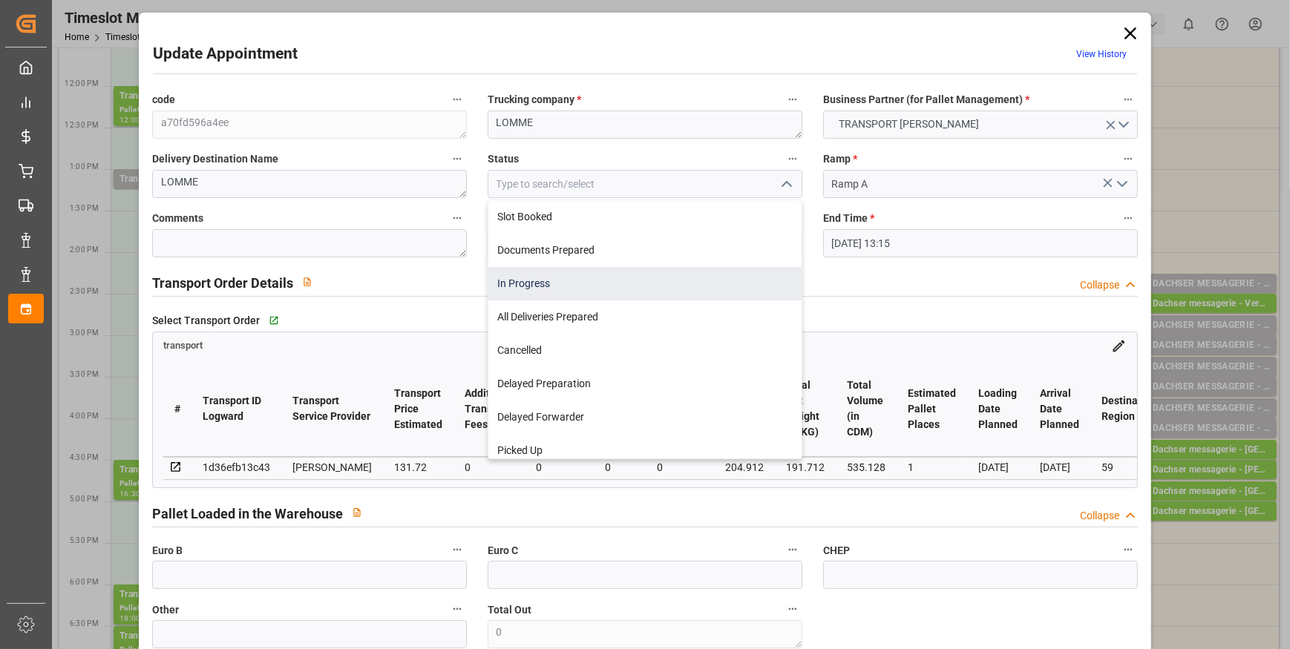
click at [536, 282] on div "In Progress" at bounding box center [644, 283] width 313 height 33
type input "In Progress"
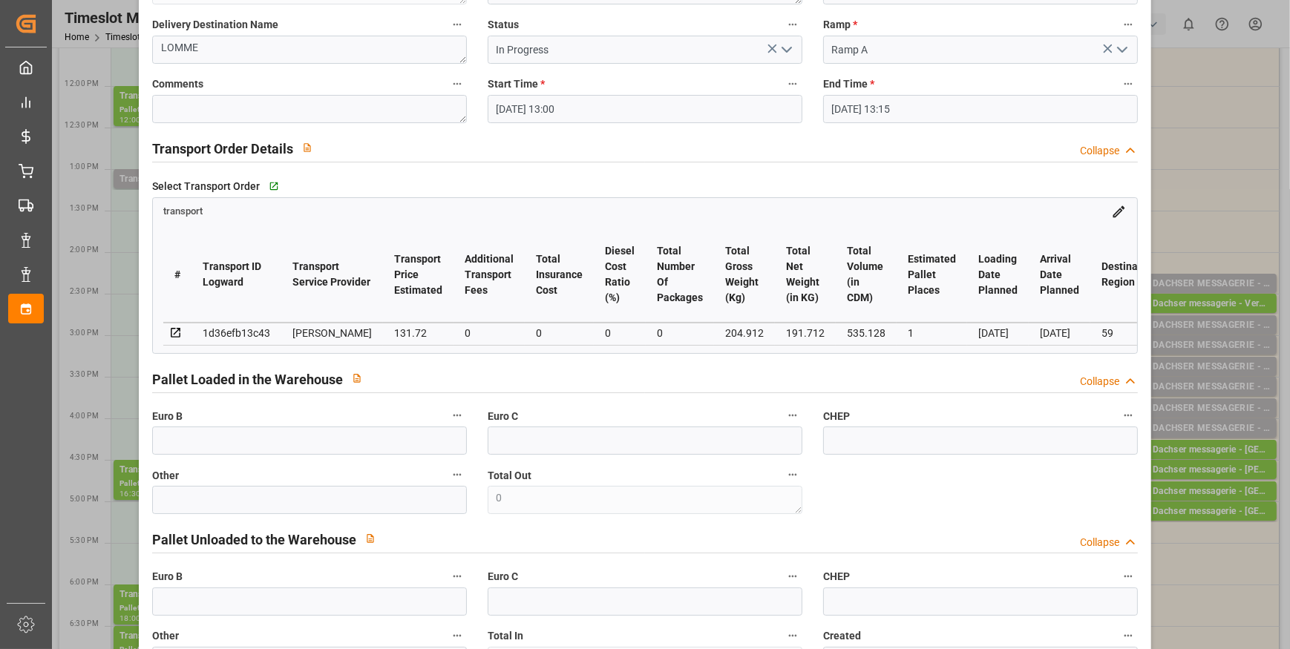
scroll to position [0, 0]
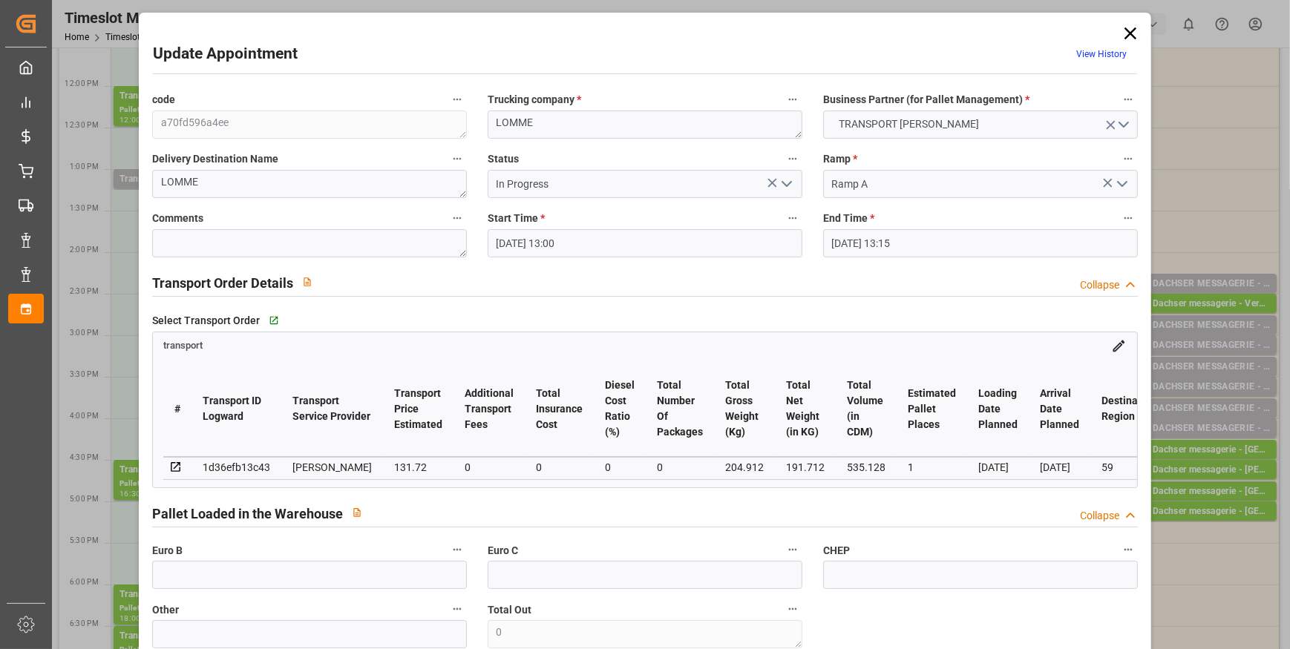
click at [1125, 35] on icon at bounding box center [1130, 33] width 12 height 12
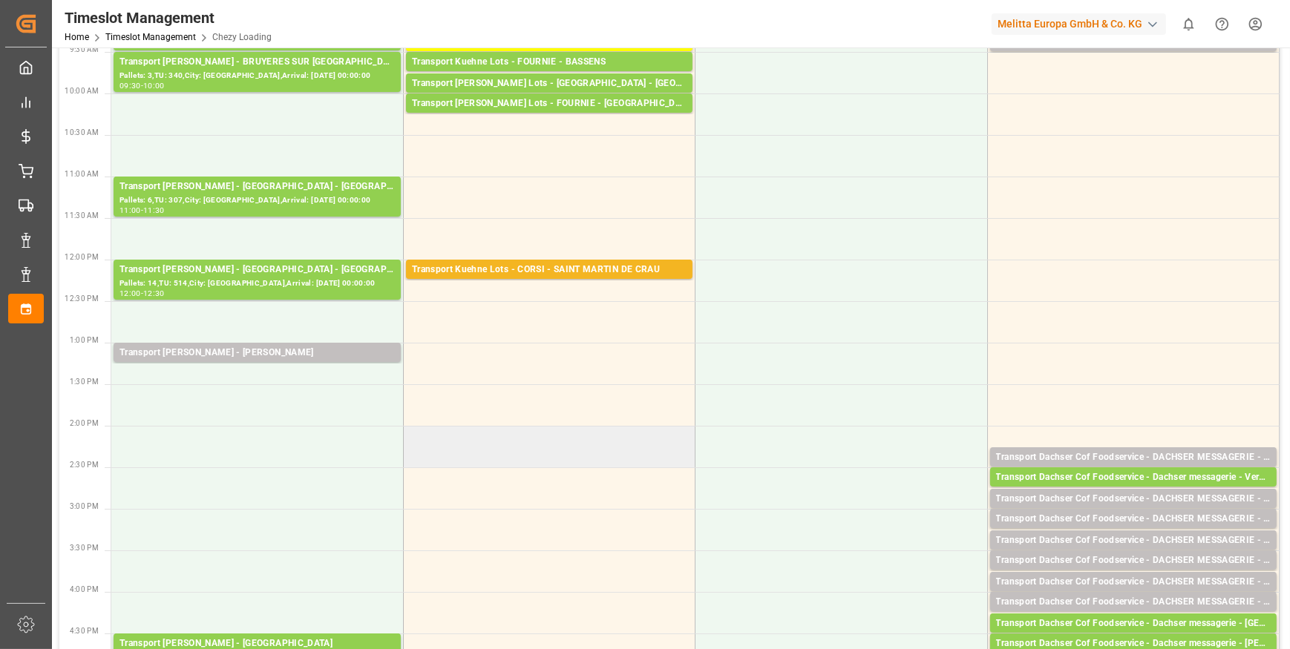
scroll to position [202, 0]
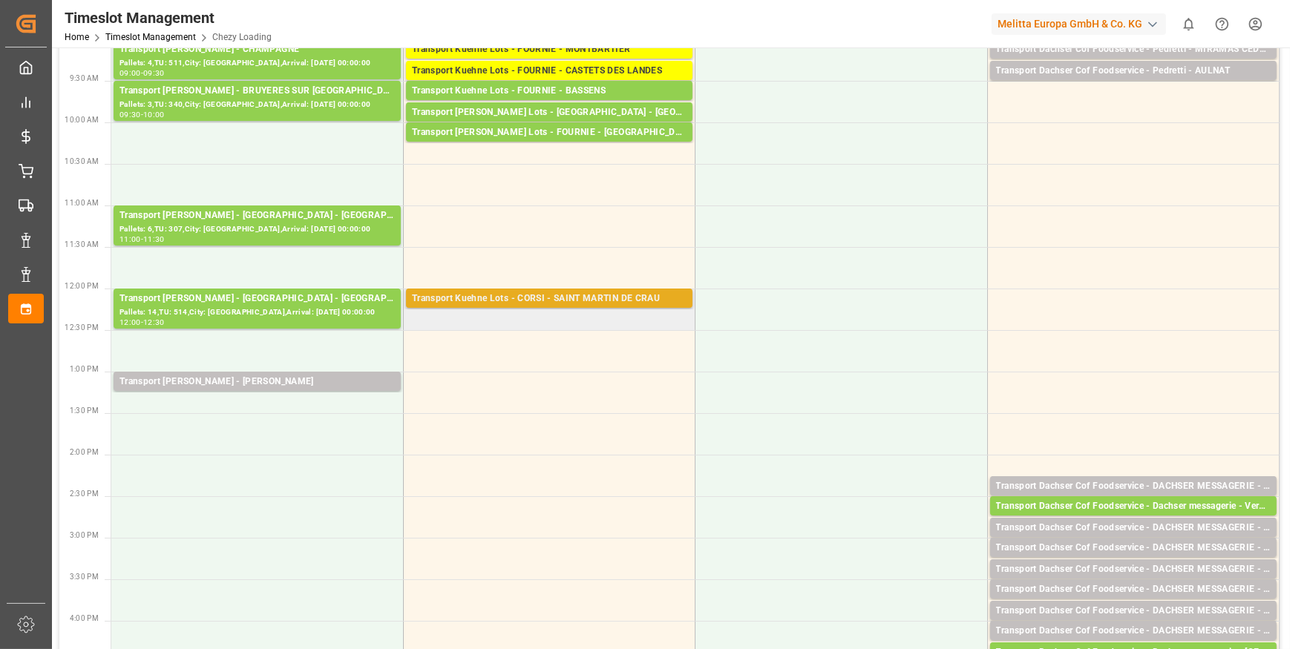
click at [580, 294] on div "Transport Kuehne Lots - CORSI - SAINT MARTIN DE CRAU" at bounding box center [549, 299] width 275 height 15
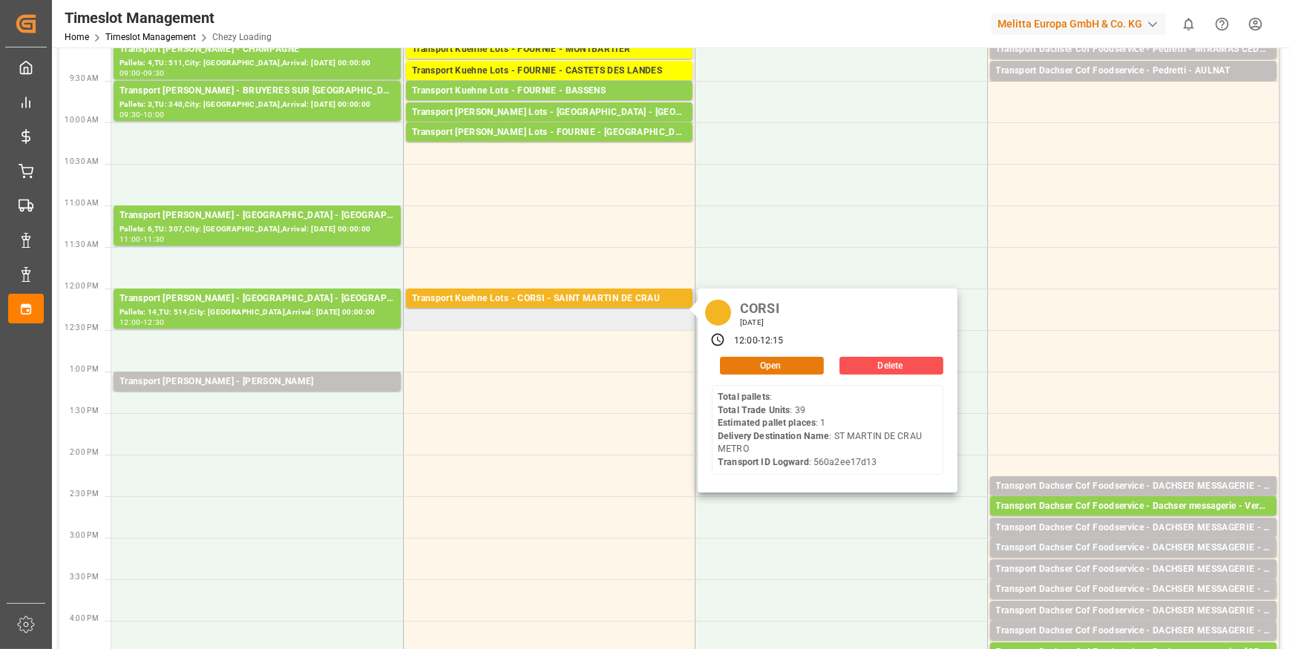
click at [797, 365] on button "Open" at bounding box center [772, 366] width 104 height 18
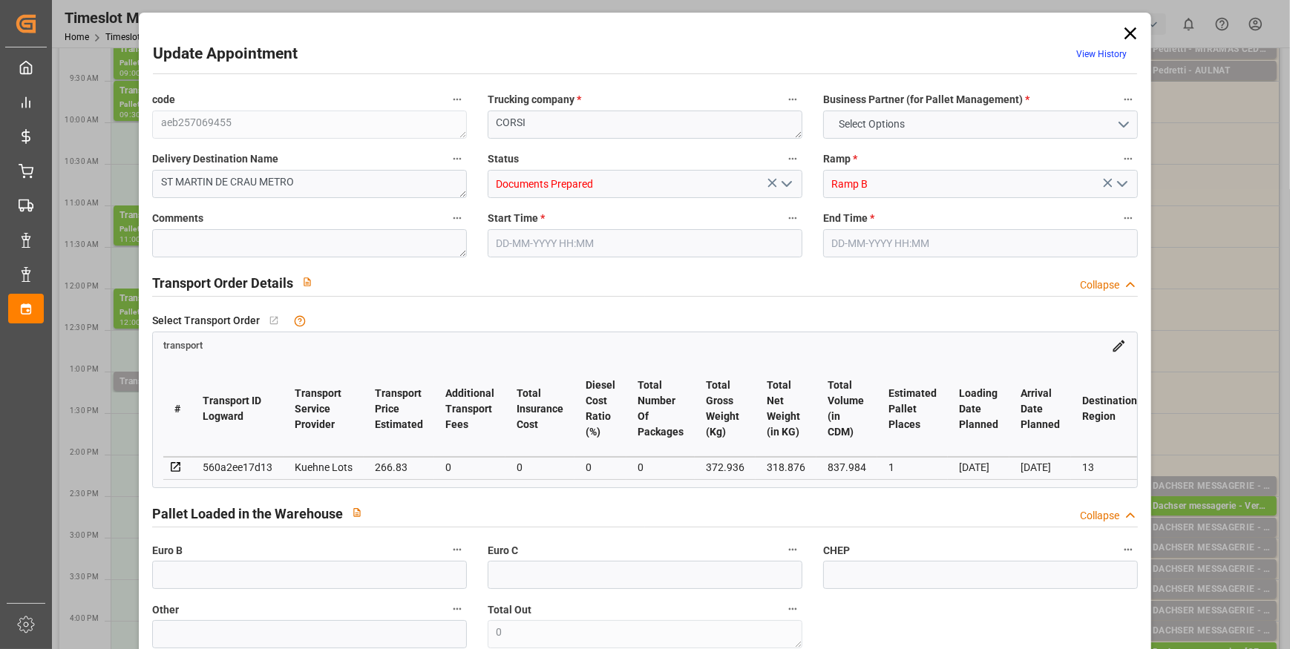
type input "1"
type input "266.83"
type input "0"
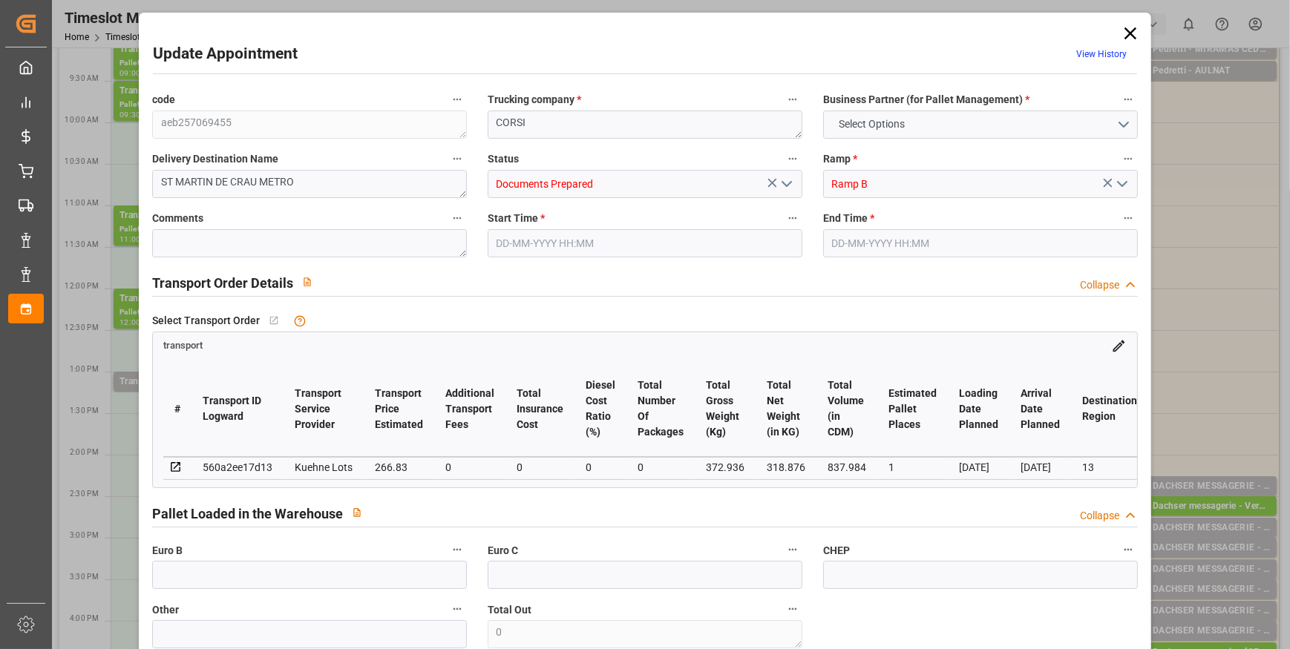
type input "266.83"
type input "0"
type input "318.876"
type input "395.936"
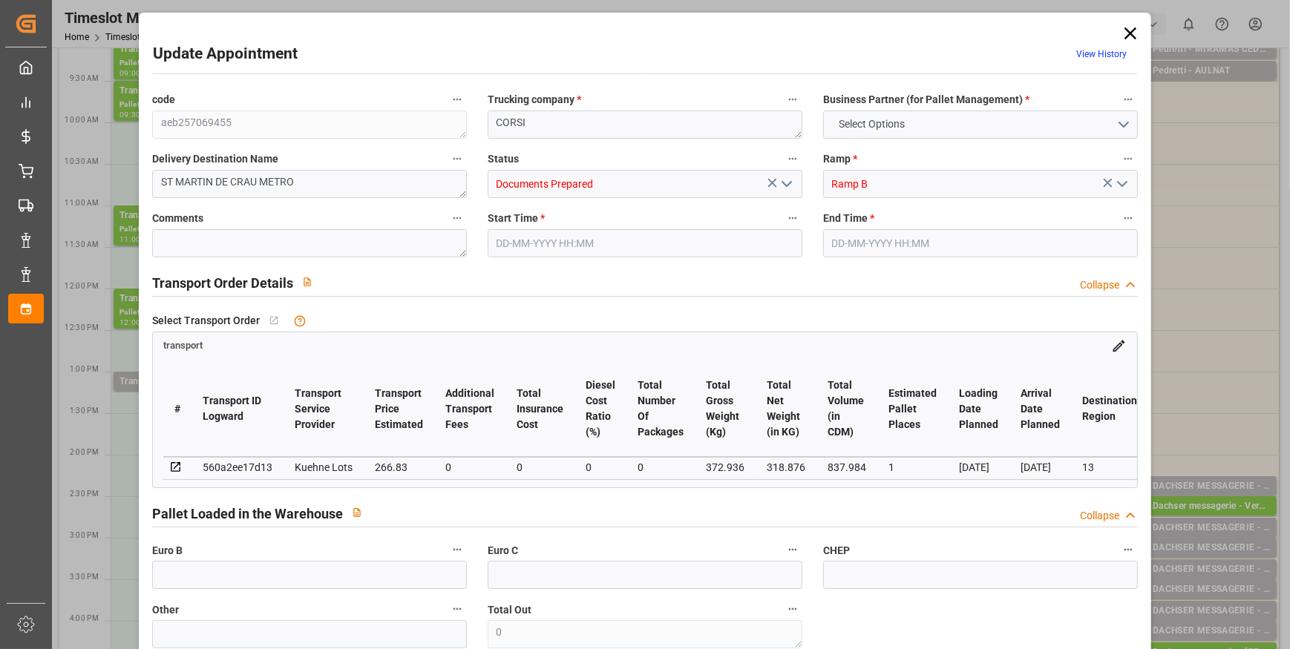
type input "837.984"
type input "13"
type input "0"
type input "39"
type input "1"
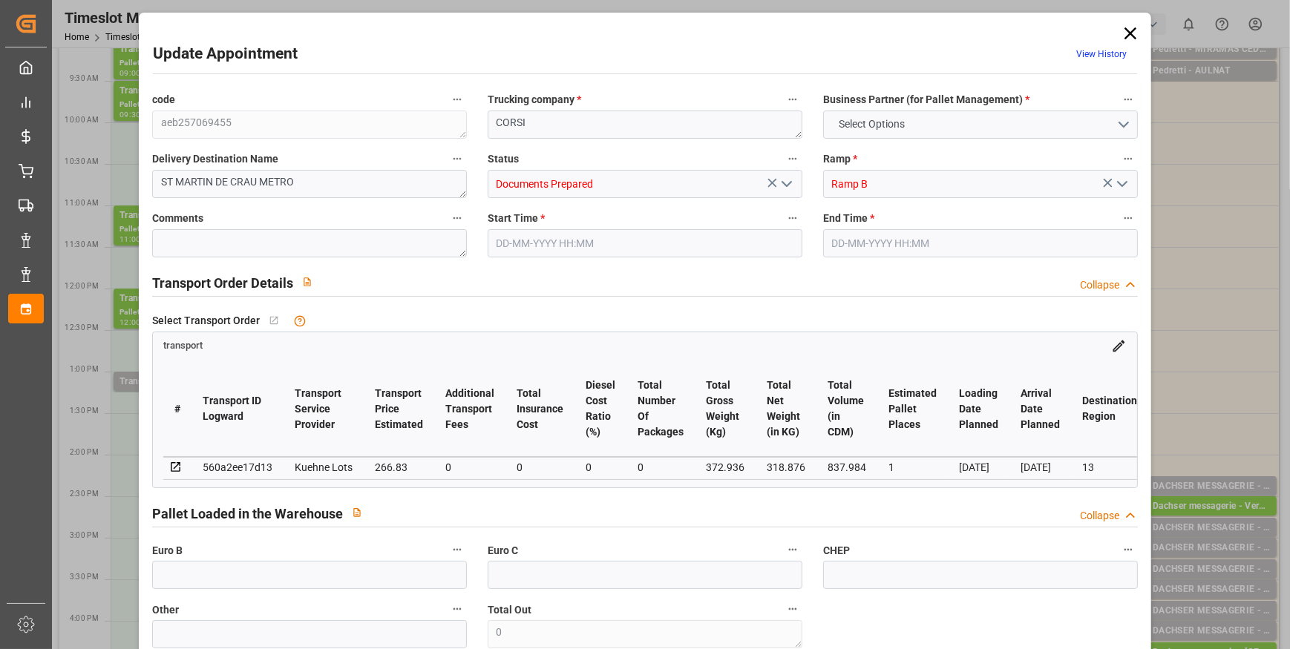
type input "101"
type input "372.936"
type input "0"
type input "4710.8598"
type input "0"
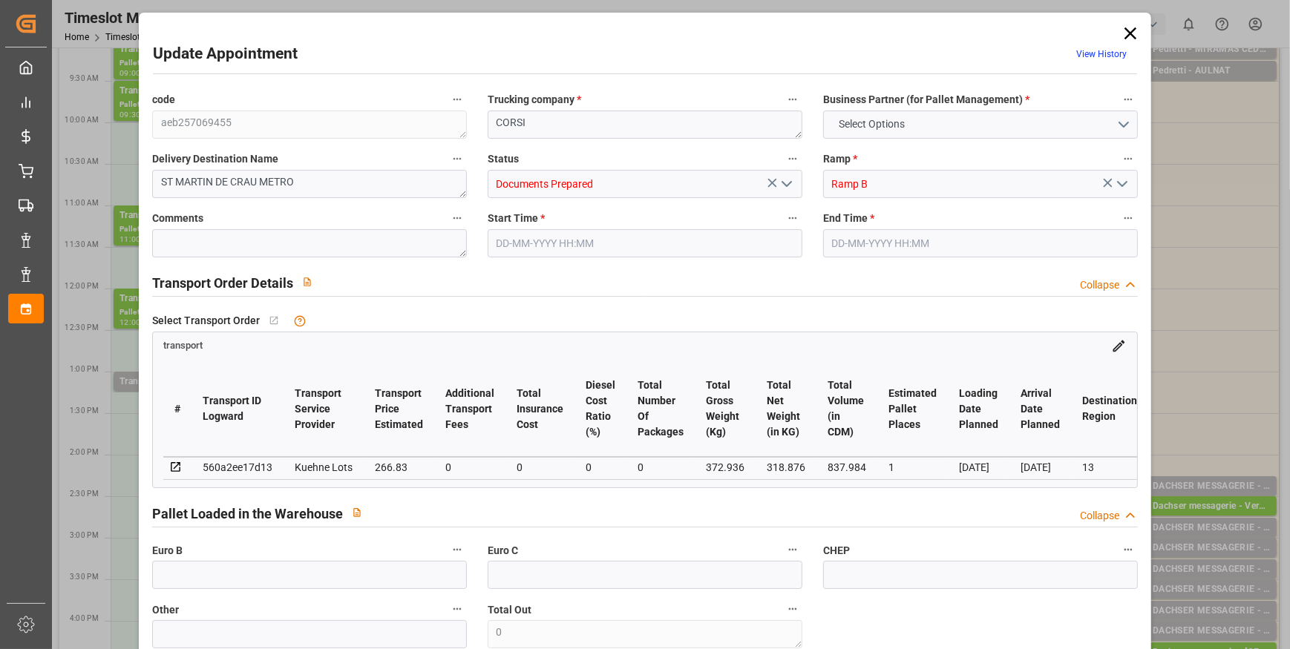
type input "0"
type input "21"
type input "35"
type input "[DATE] 12:00"
type input "[DATE] 12:15"
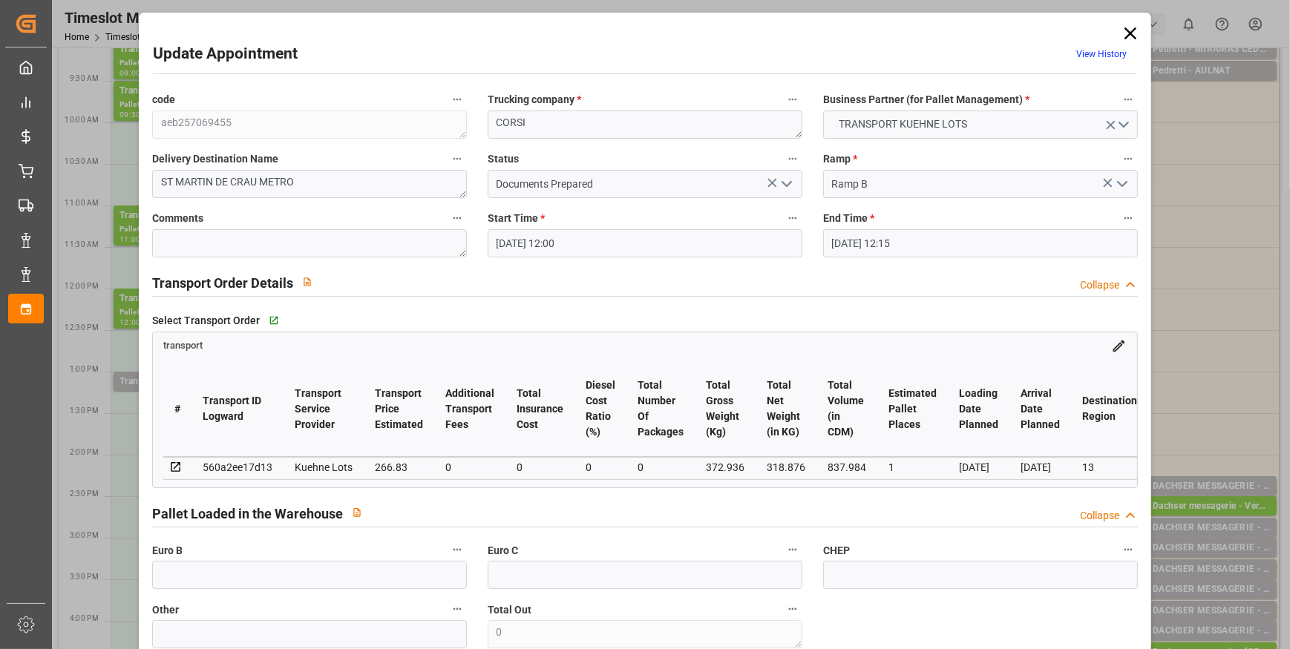
type input "[DATE] 13:10"
type input "[DATE] 11:31"
type input "[DATE]"
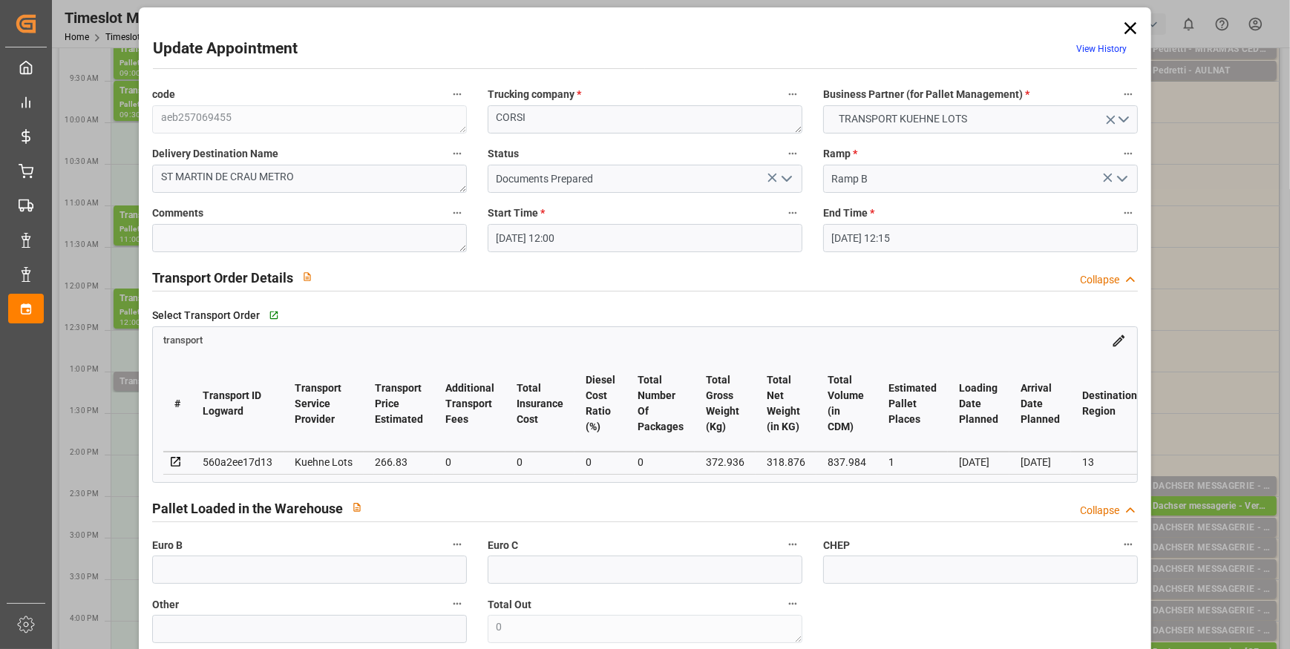
scroll to position [0, 0]
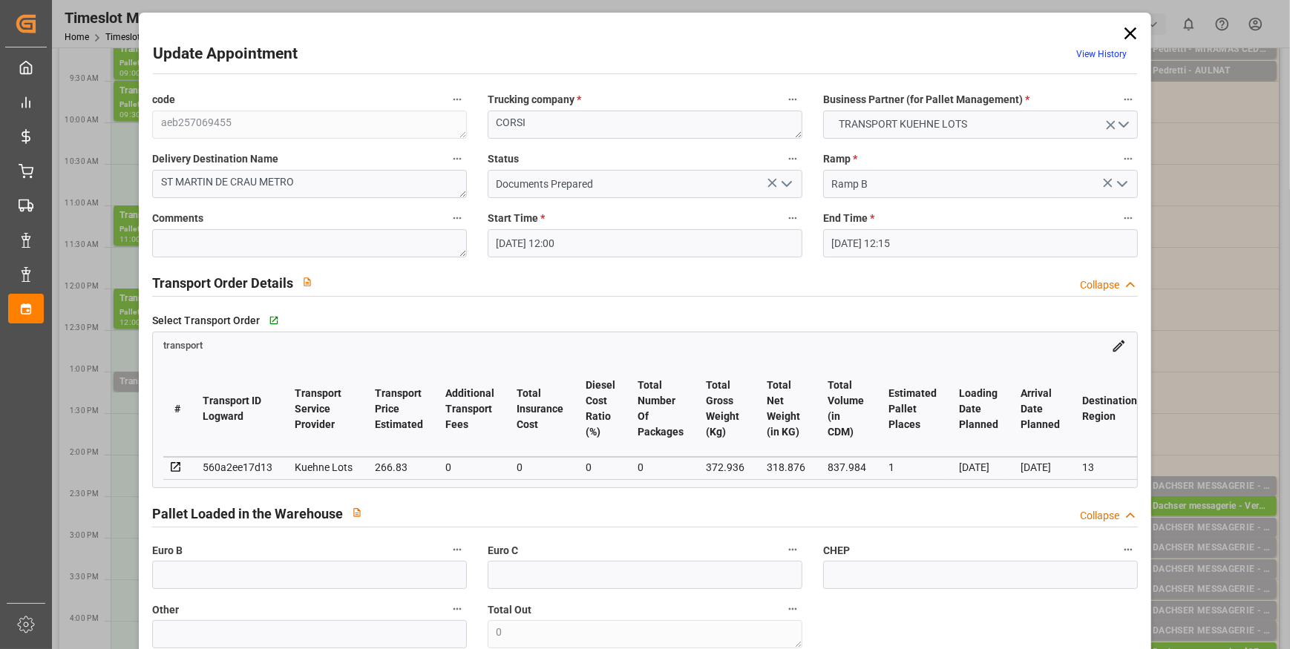
click at [781, 188] on icon "open menu" at bounding box center [787, 184] width 18 height 18
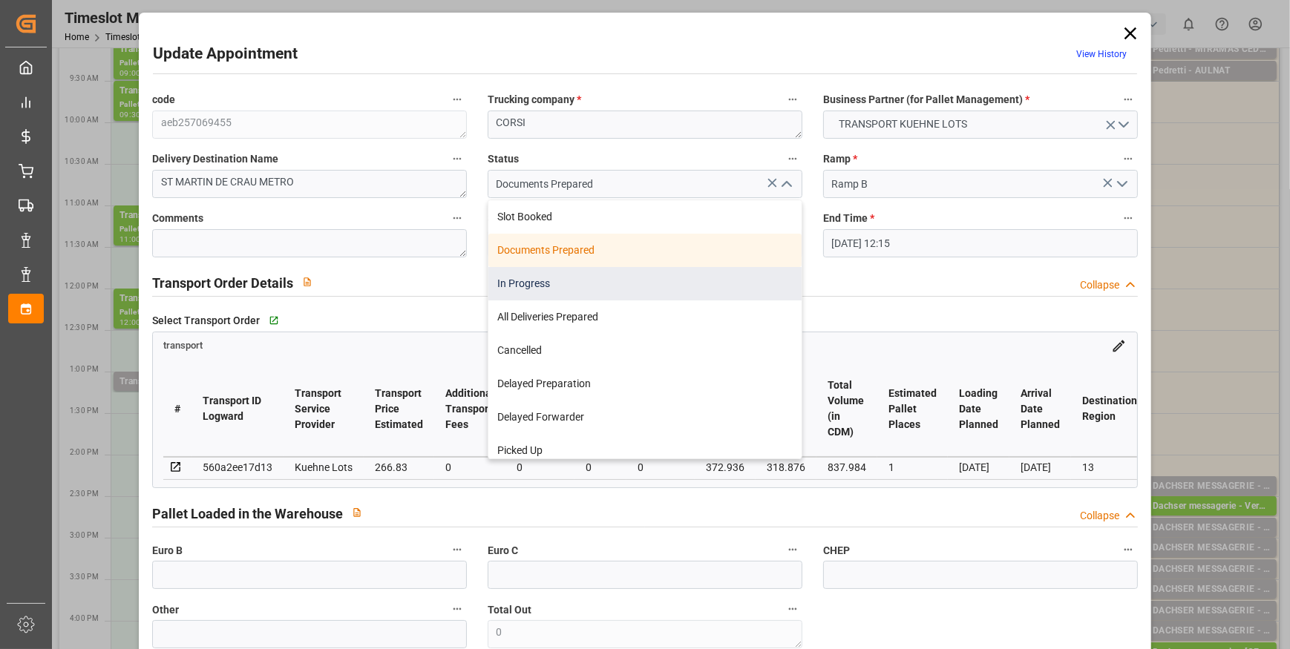
click at [534, 282] on div "In Progress" at bounding box center [644, 283] width 313 height 33
type input "In Progress"
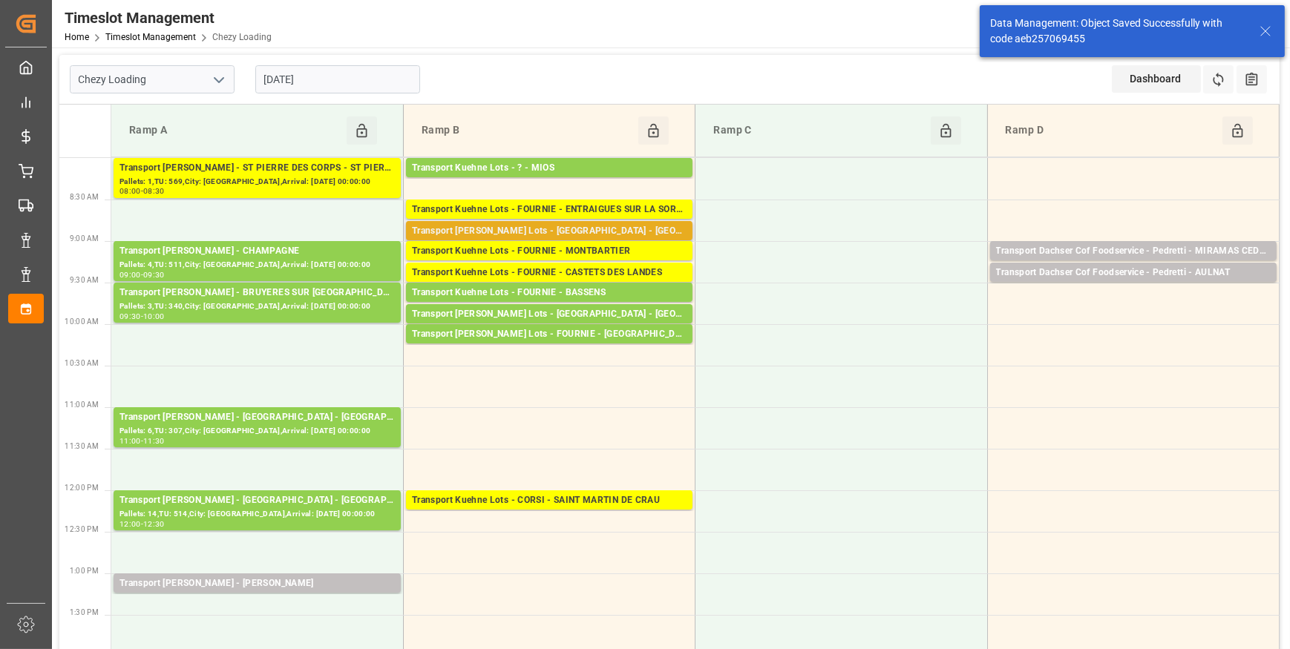
click at [598, 229] on div "Transport [PERSON_NAME] Lots - [GEOGRAPHIC_DATA] - [GEOGRAPHIC_DATA]" at bounding box center [549, 231] width 275 height 15
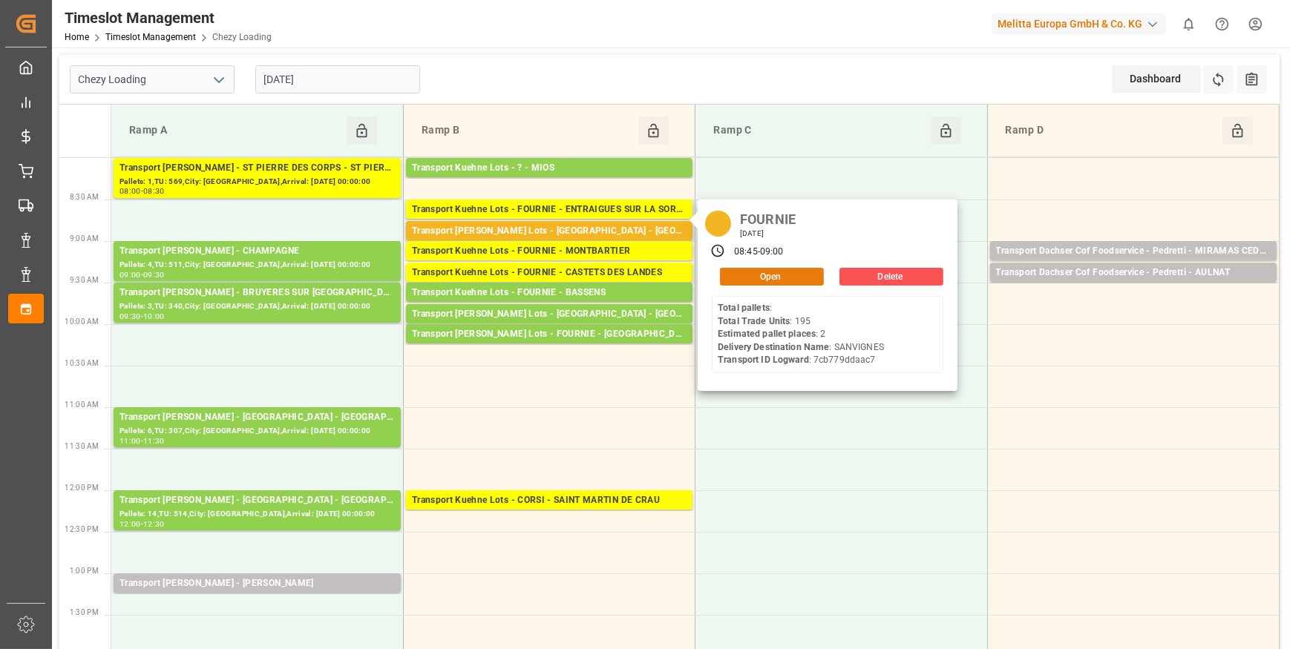
click at [767, 275] on button "Open" at bounding box center [772, 277] width 104 height 18
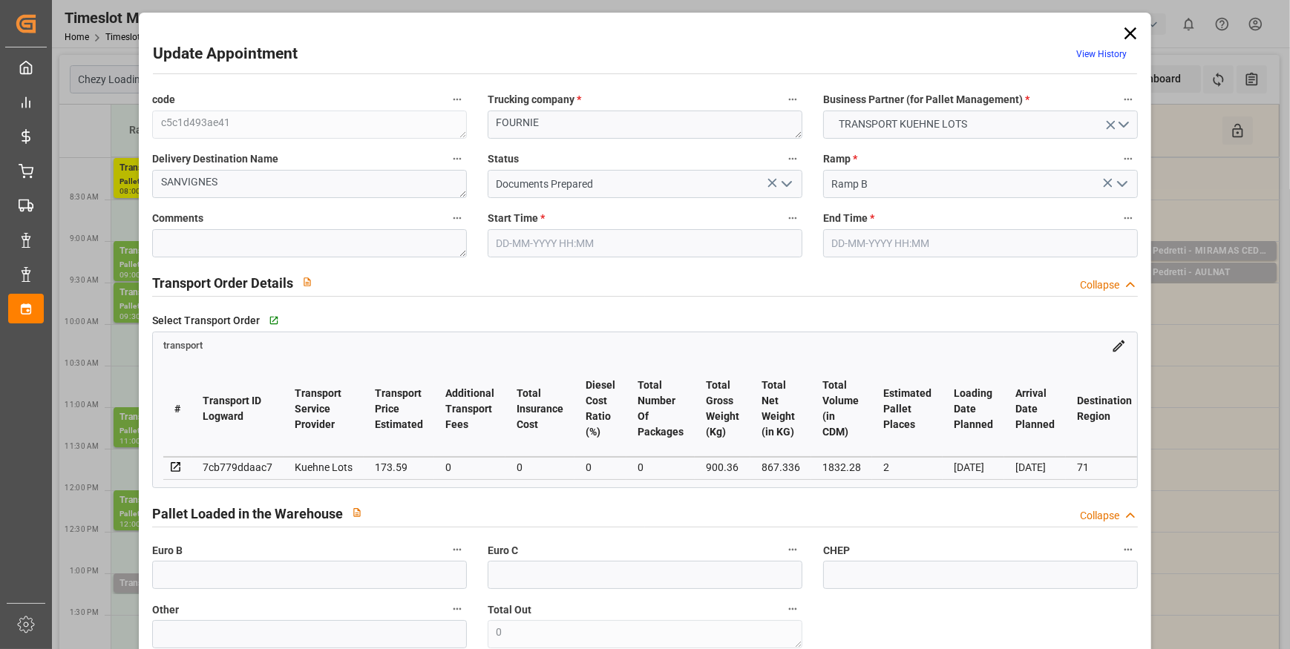
type input "[DATE] 08:45"
type input "[DATE] 09:00"
type input "[DATE] 13:04"
type input "[DATE] 11:33"
type input "[DATE]"
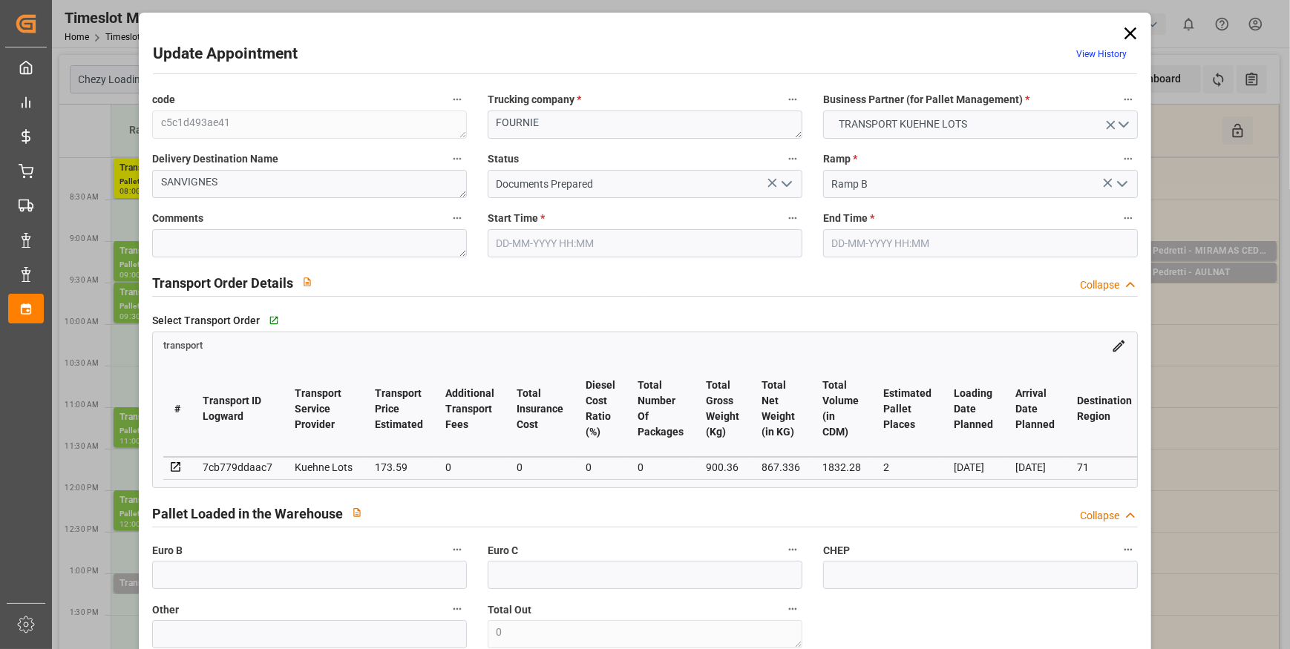
type input "[DATE]"
click at [784, 185] on polyline "open menu" at bounding box center [786, 184] width 9 height 4
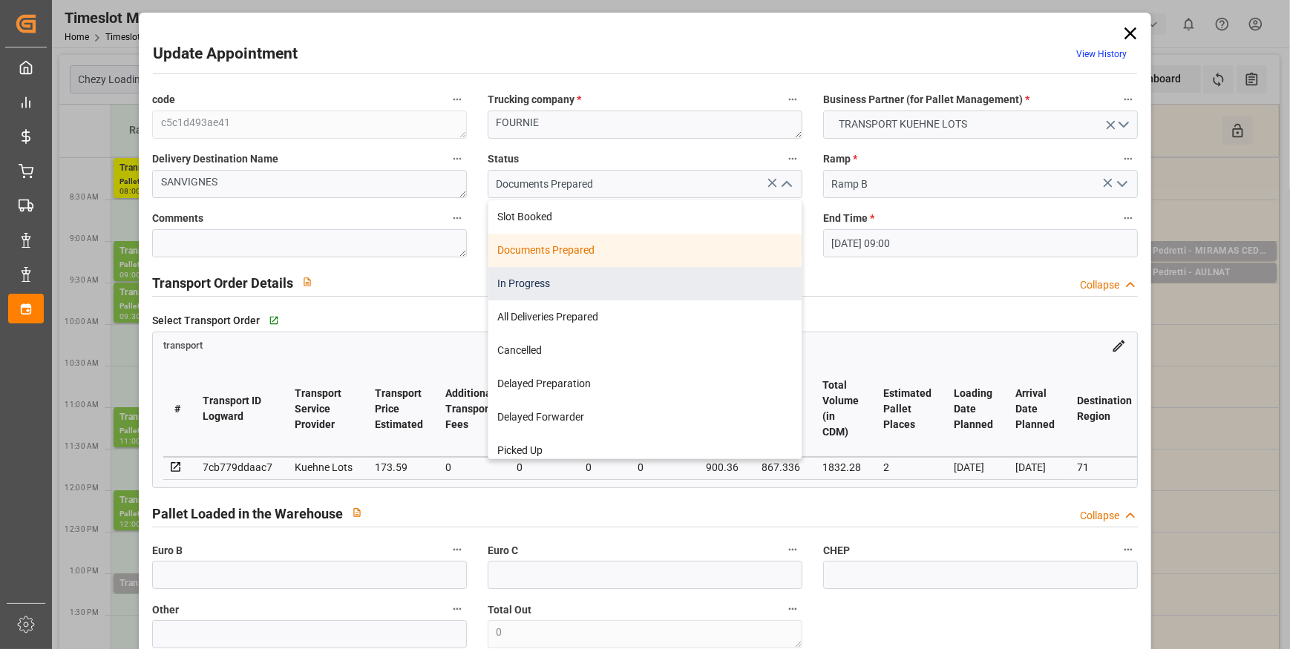
click at [530, 282] on div "In Progress" at bounding box center [644, 283] width 313 height 33
type input "In Progress"
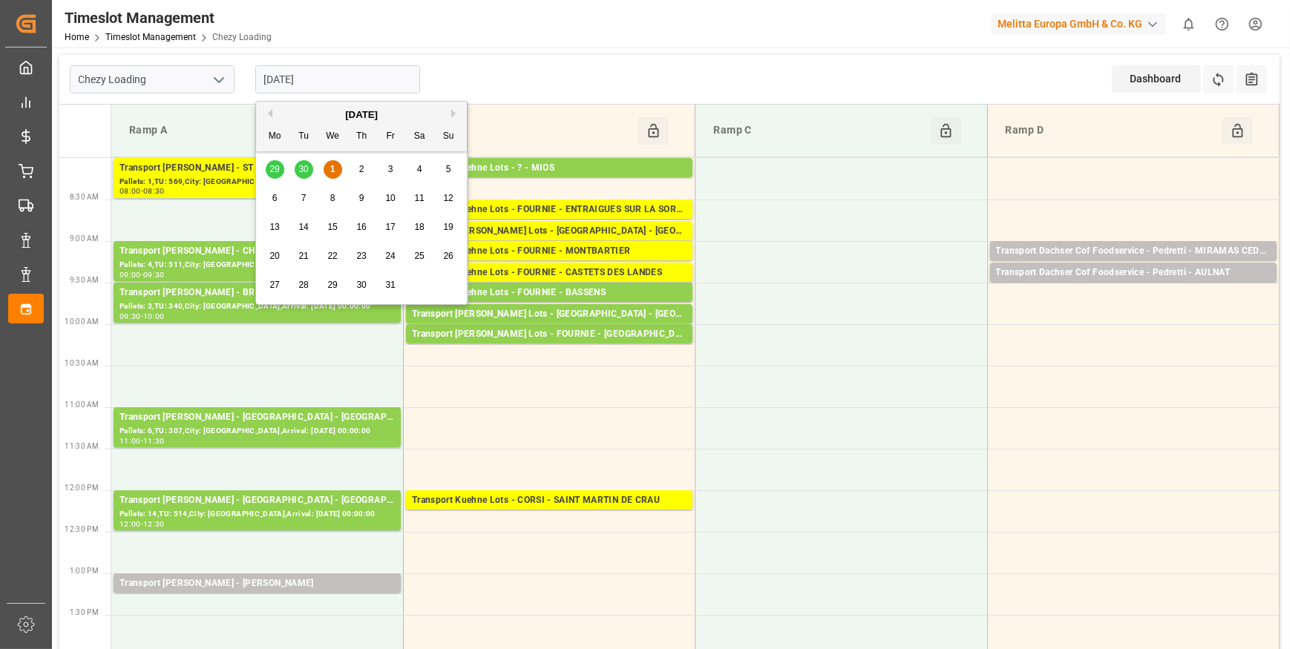
click at [330, 78] on input "[DATE]" at bounding box center [337, 79] width 165 height 28
click at [363, 165] on span "2" at bounding box center [361, 169] width 5 height 10
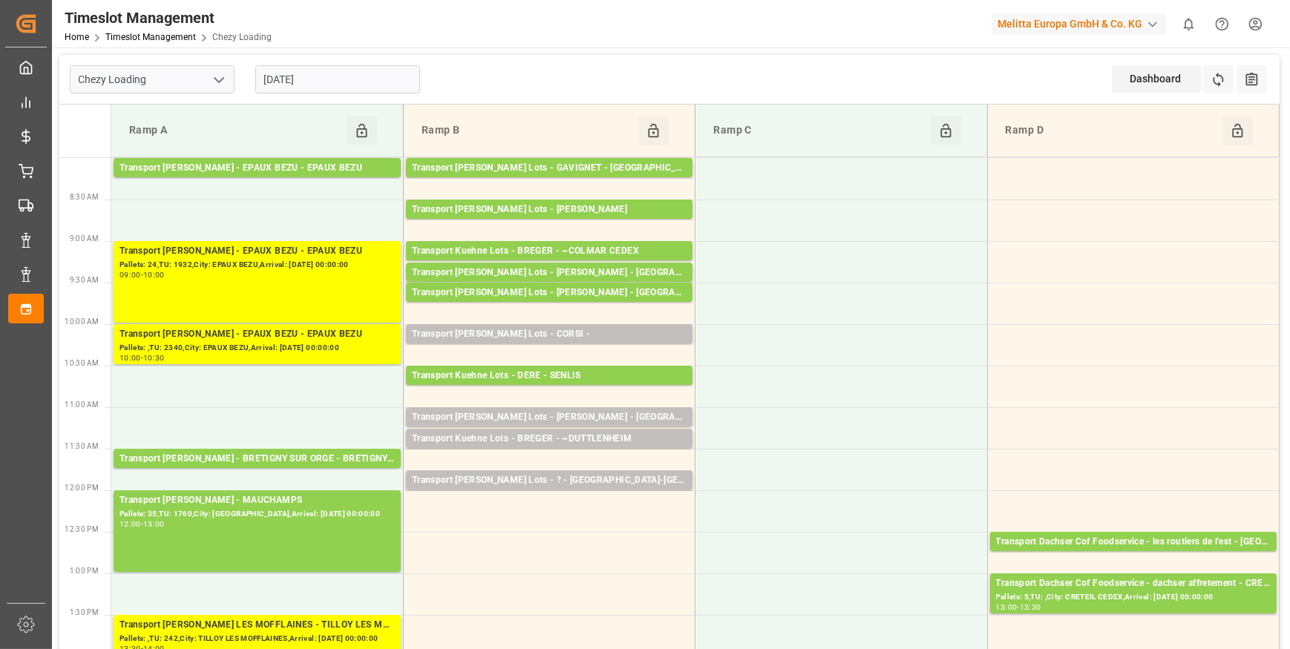
click at [370, 81] on input "[DATE]" at bounding box center [337, 79] width 165 height 28
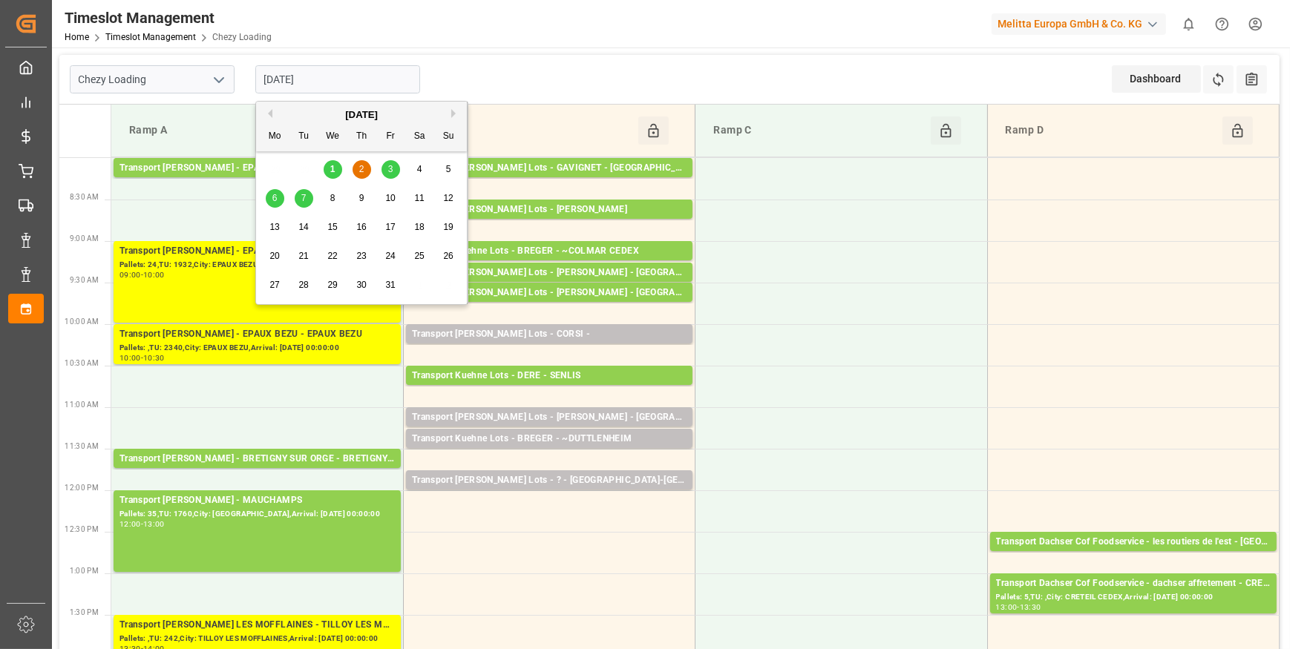
click at [558, 86] on div "Chezy Loading [DATE] Dashboard View Dashboard Refresh Time Slots All Audits" at bounding box center [669, 80] width 1220 height 50
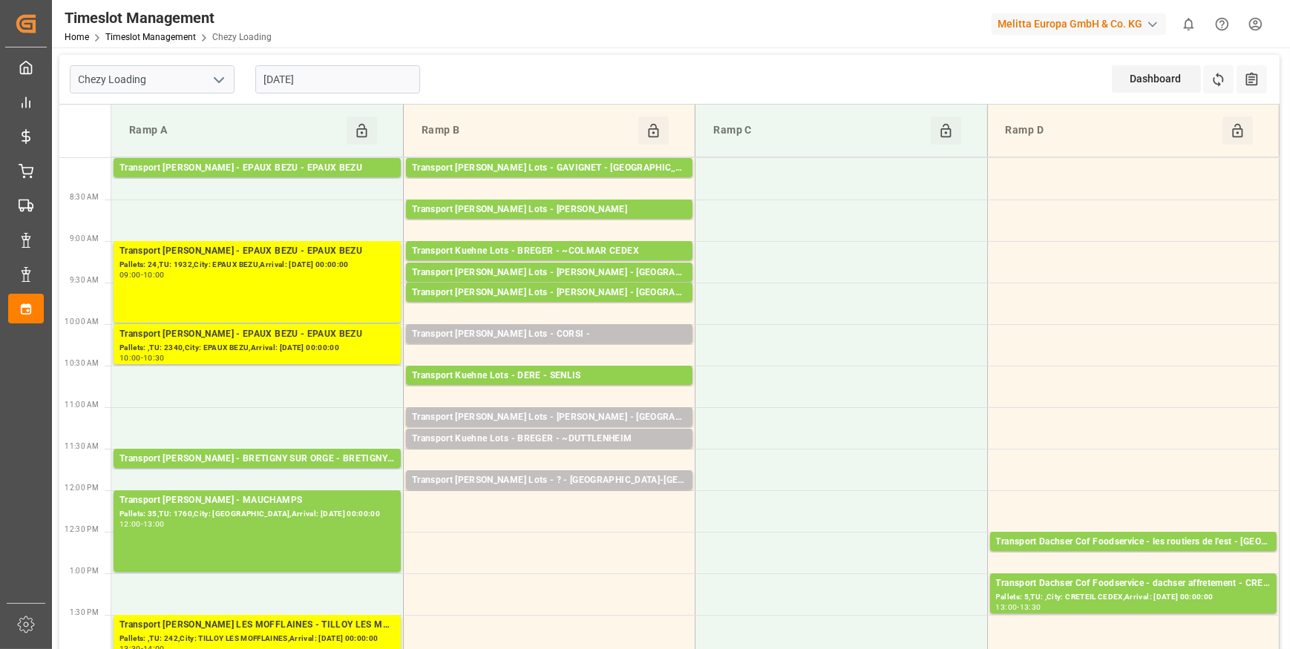
click at [351, 74] on input "[DATE]" at bounding box center [337, 79] width 165 height 28
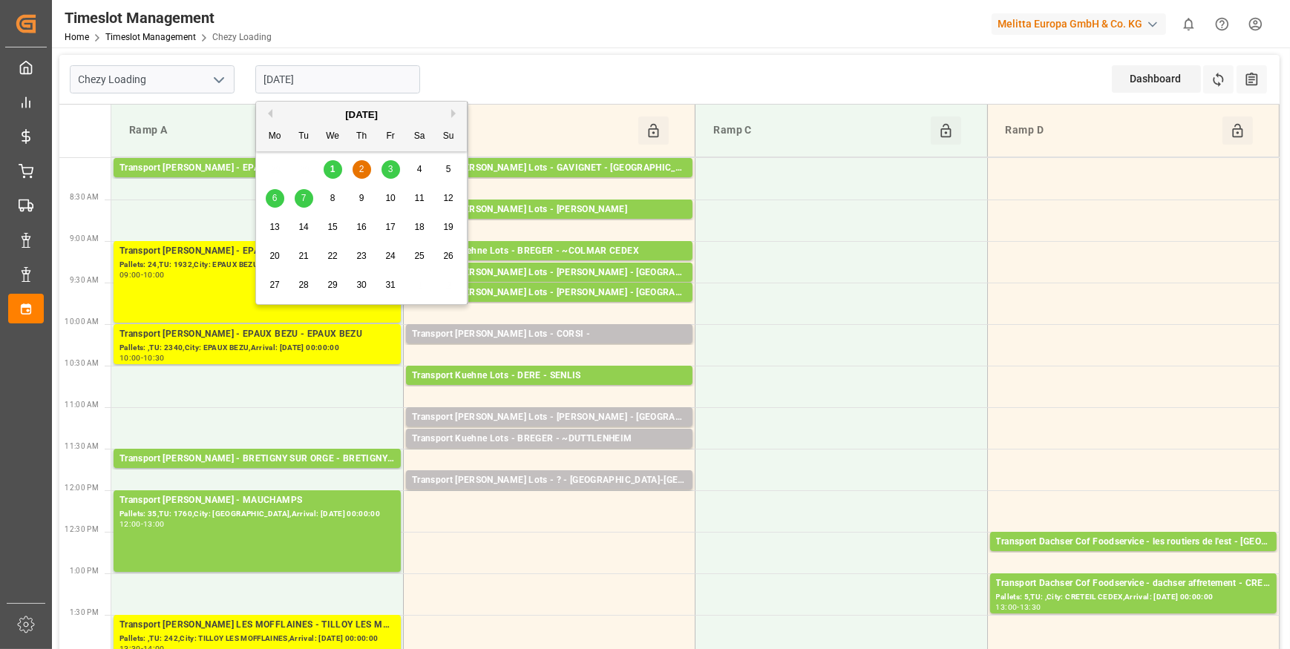
click at [395, 169] on div "3" at bounding box center [390, 170] width 19 height 18
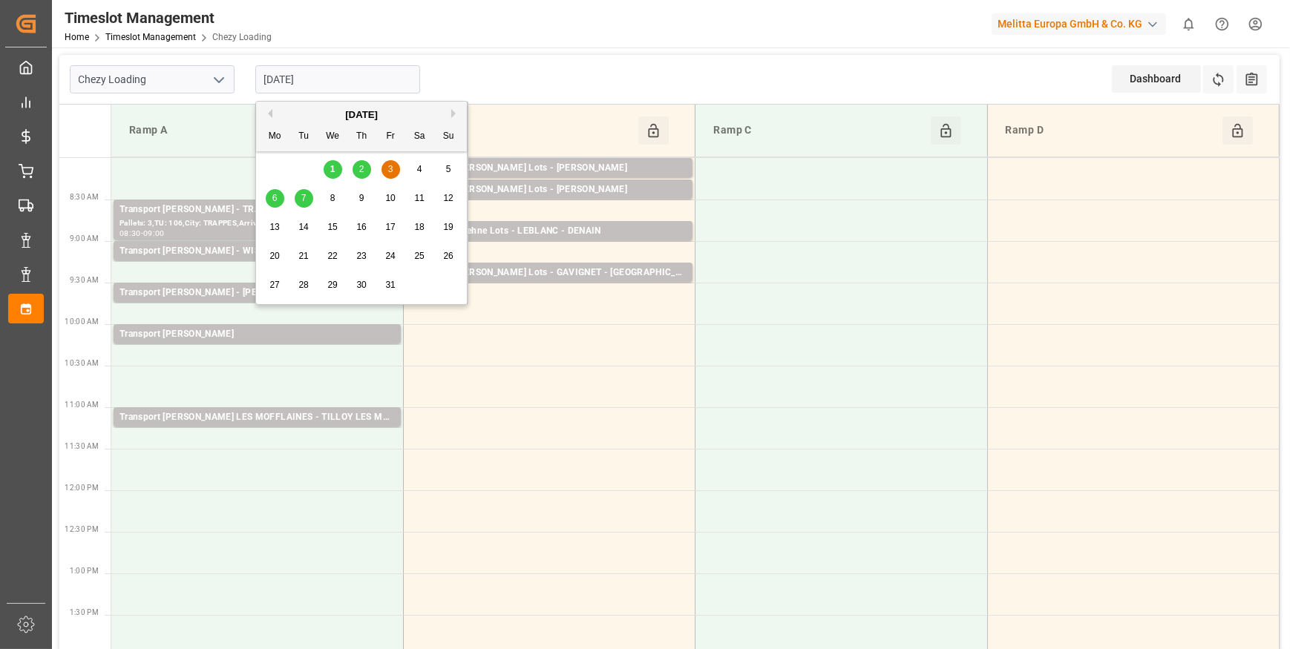
click at [370, 86] on input "[DATE]" at bounding box center [337, 79] width 165 height 28
click at [335, 168] on div "1" at bounding box center [333, 170] width 19 height 18
type input "[DATE]"
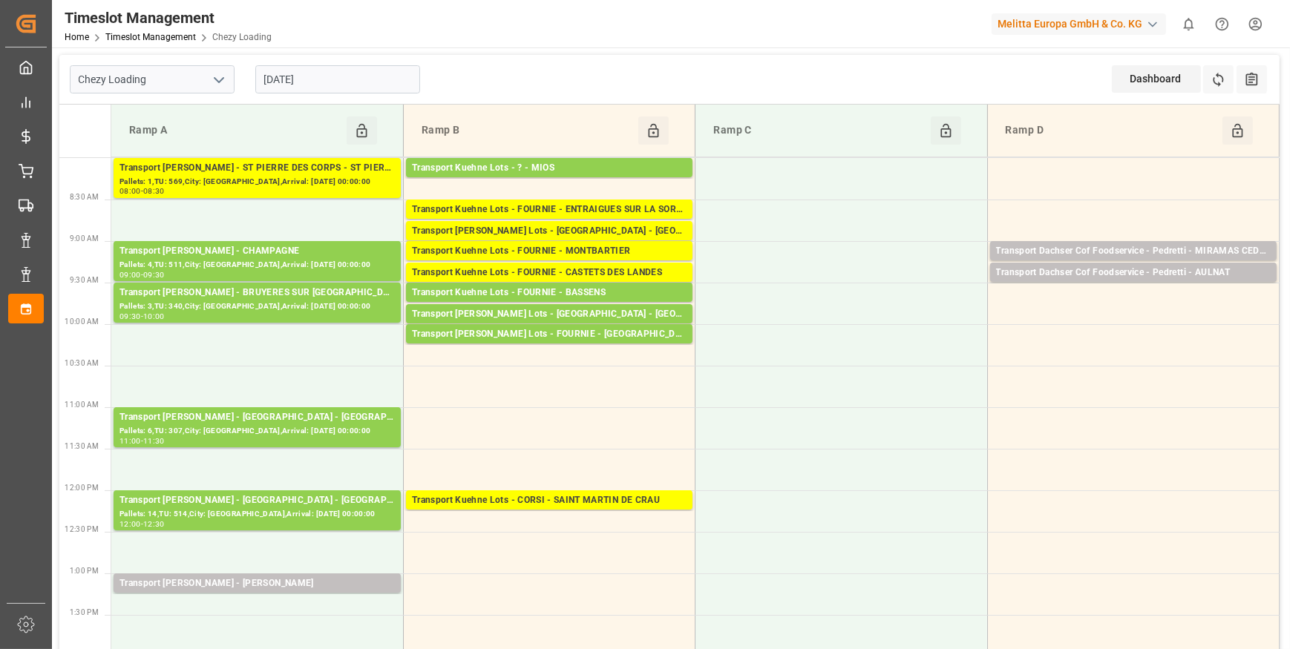
click at [312, 81] on input "[DATE]" at bounding box center [337, 79] width 165 height 28
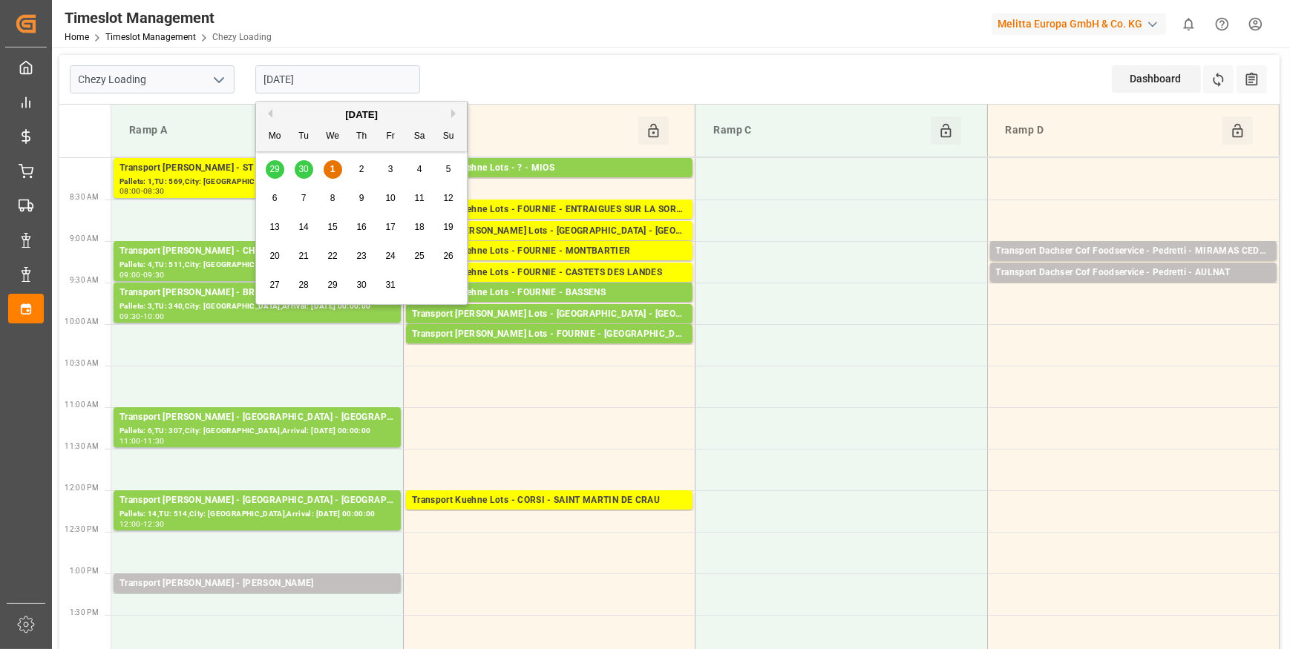
click at [226, 74] on icon "open menu" at bounding box center [219, 80] width 18 height 18
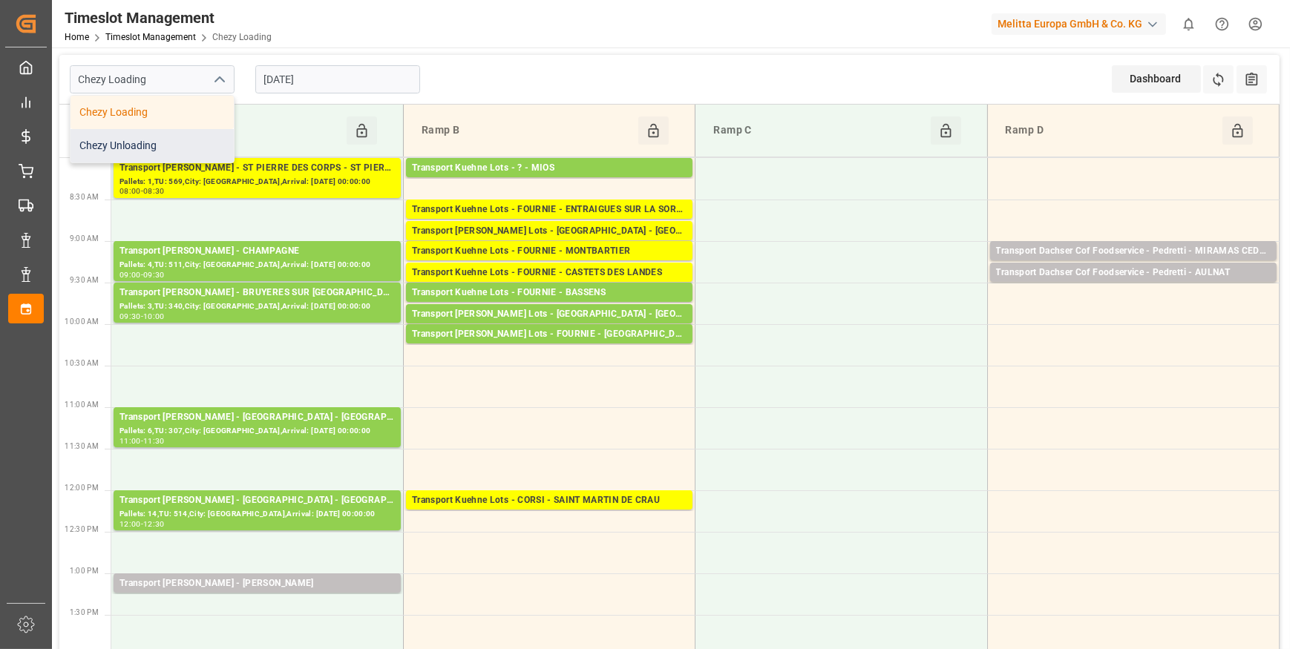
click at [156, 136] on div "Chezy Unloading" at bounding box center [151, 145] width 163 height 33
type input "Chezy Unloading"
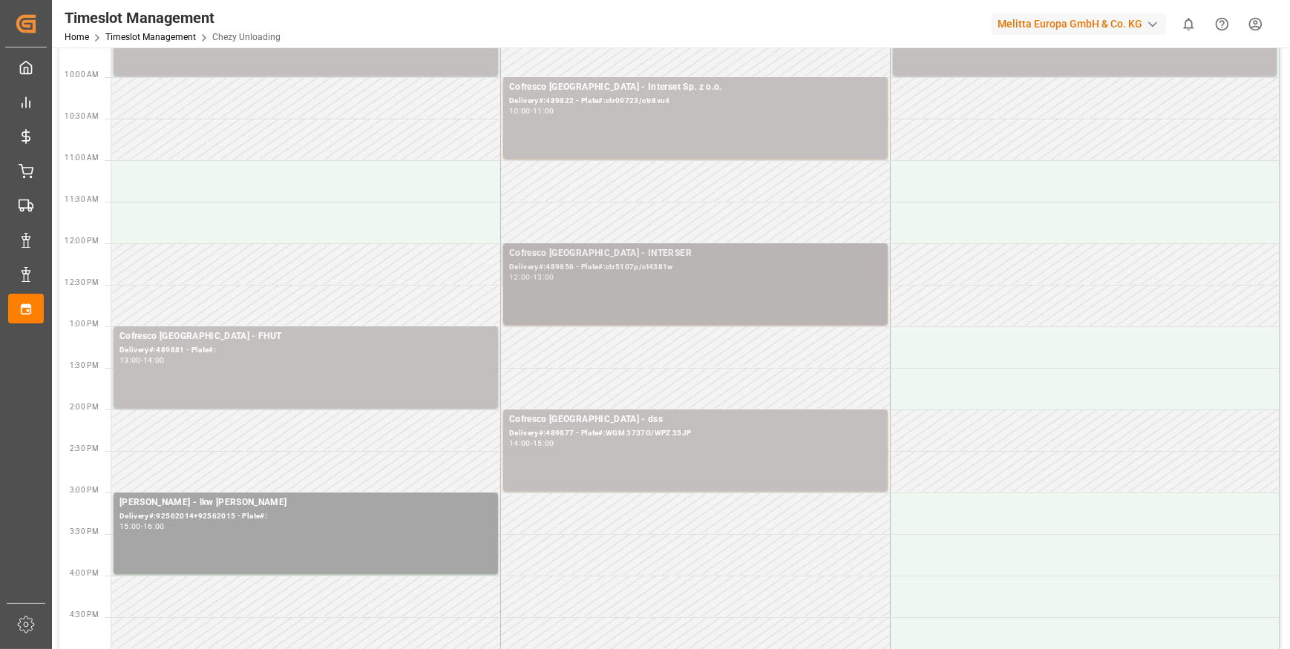
scroll to position [269, 0]
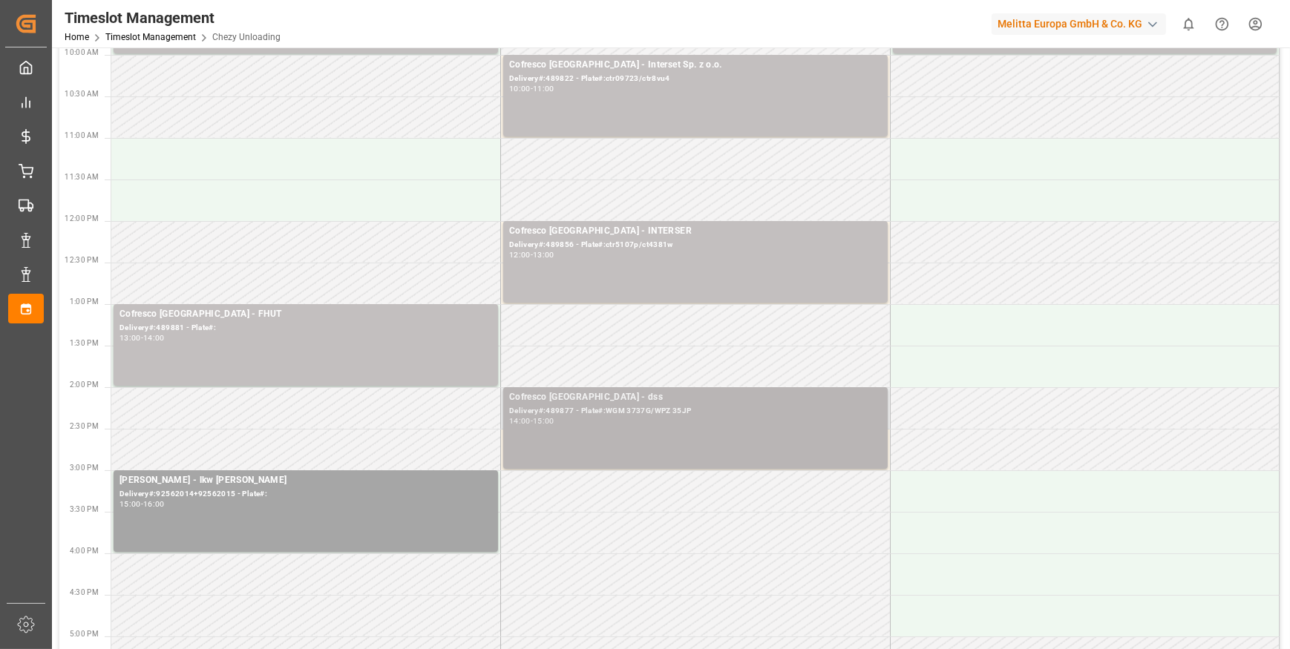
click at [597, 408] on div "Delivery#:489877 - Plate#:WGM 3737G/WPZ 35JP" at bounding box center [695, 411] width 372 height 13
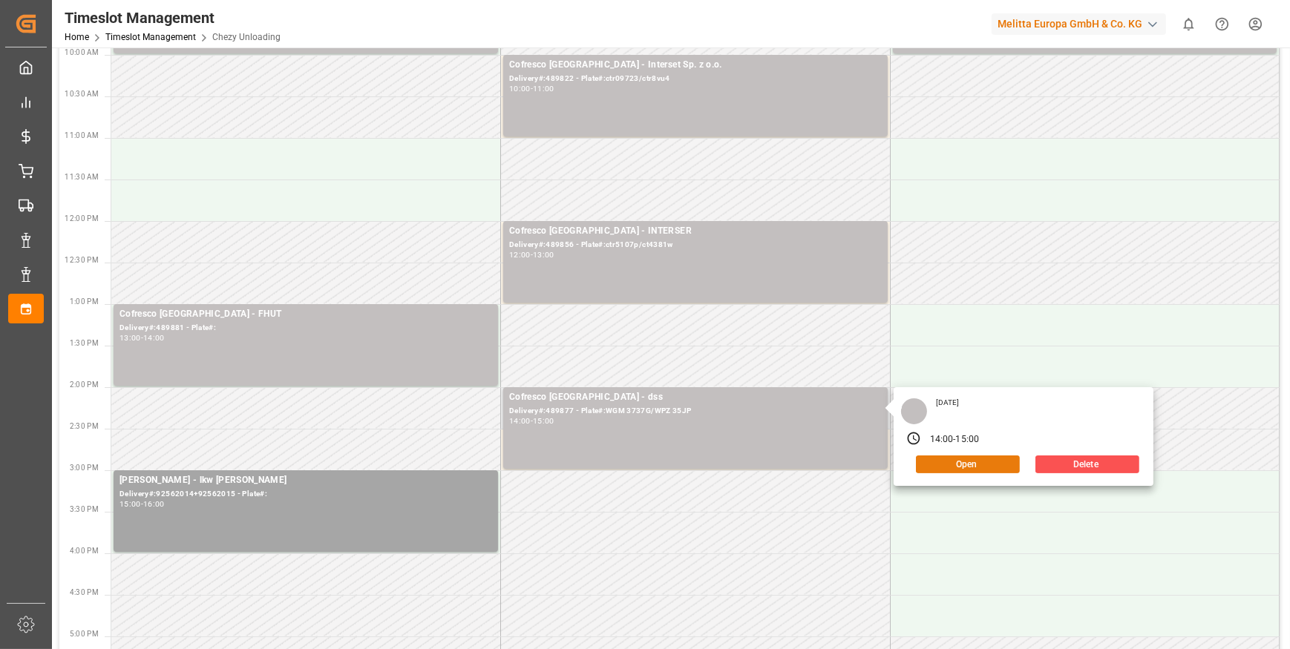
click at [956, 463] on button "Open" at bounding box center [968, 465] width 104 height 18
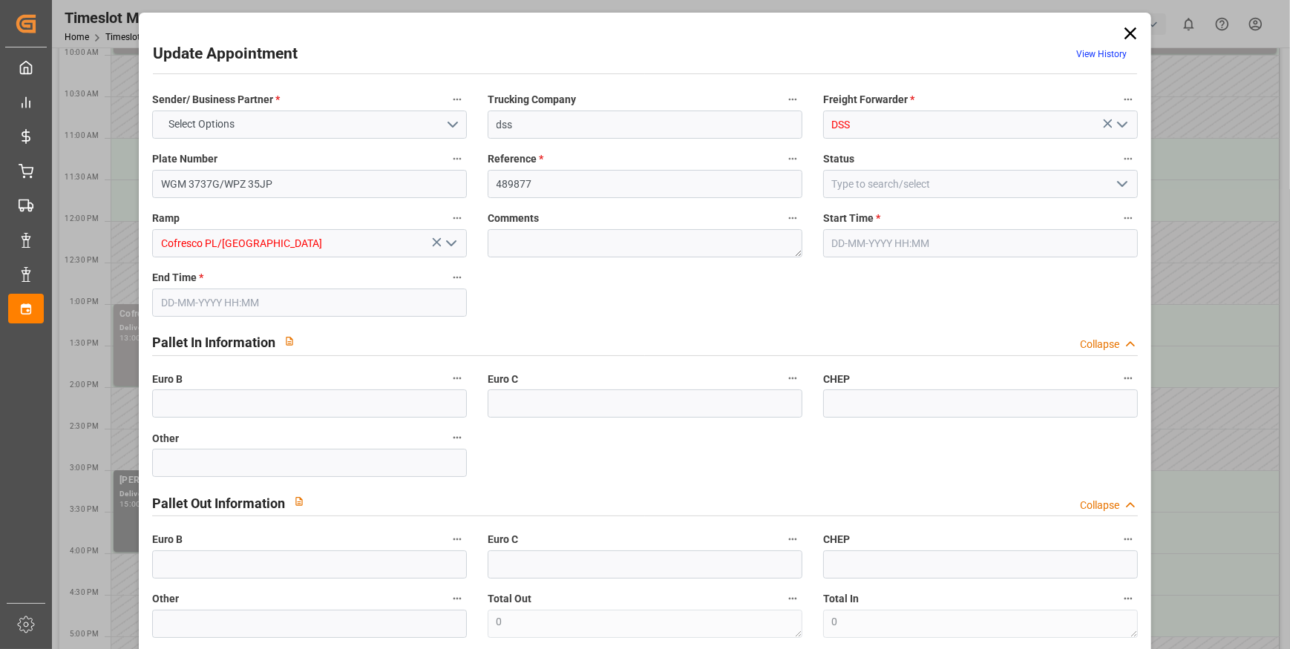
type input "2"
type input "173.59"
type input "0"
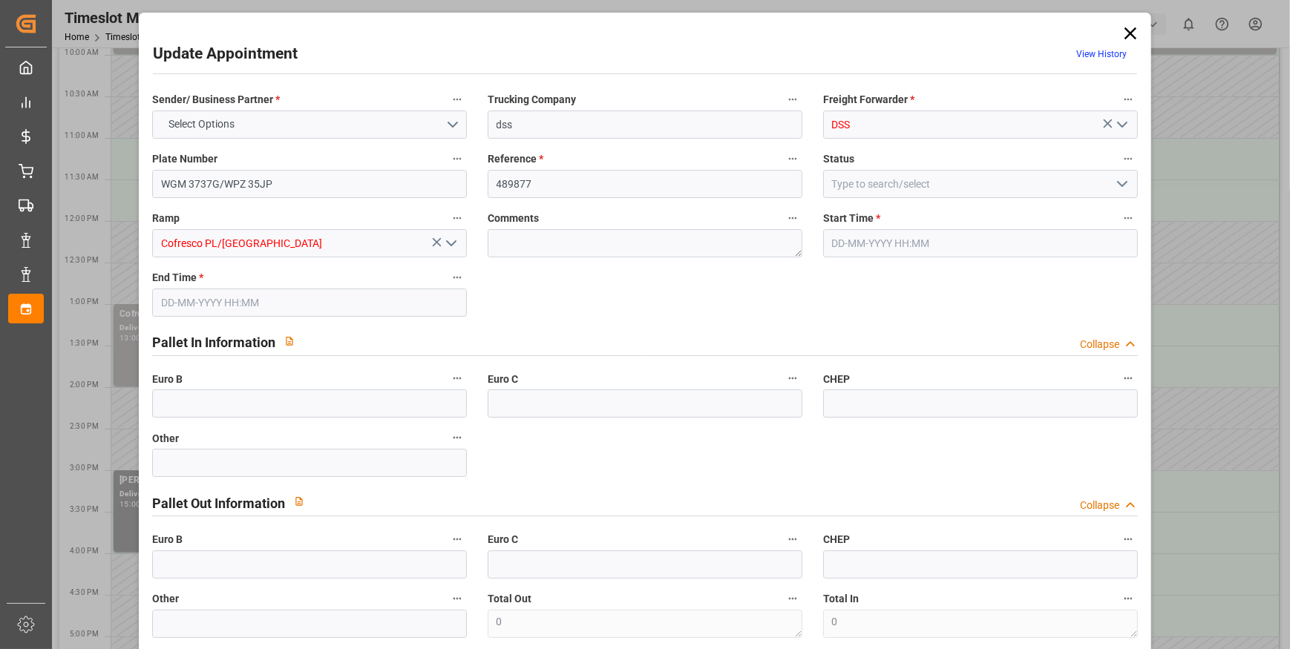
type input "173.59"
type input "0"
type input "867.336"
type input "946.36"
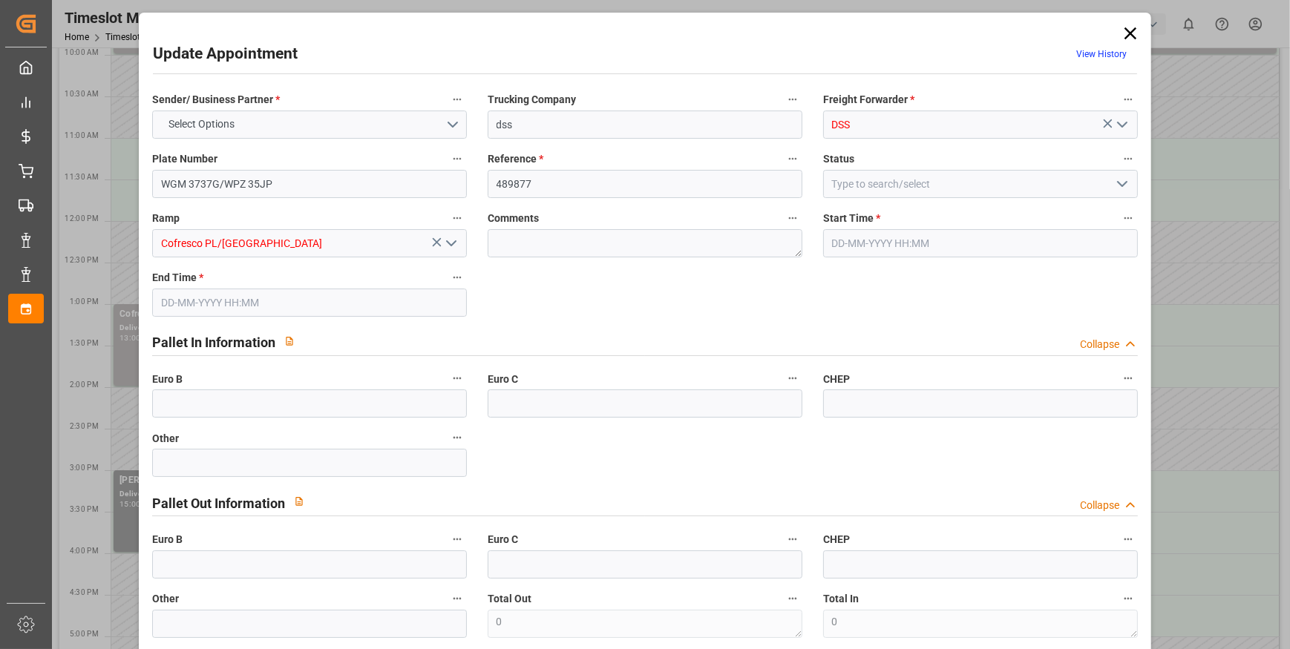
type input "1832.28"
type input "71"
type input "0"
type input "195"
type input "2"
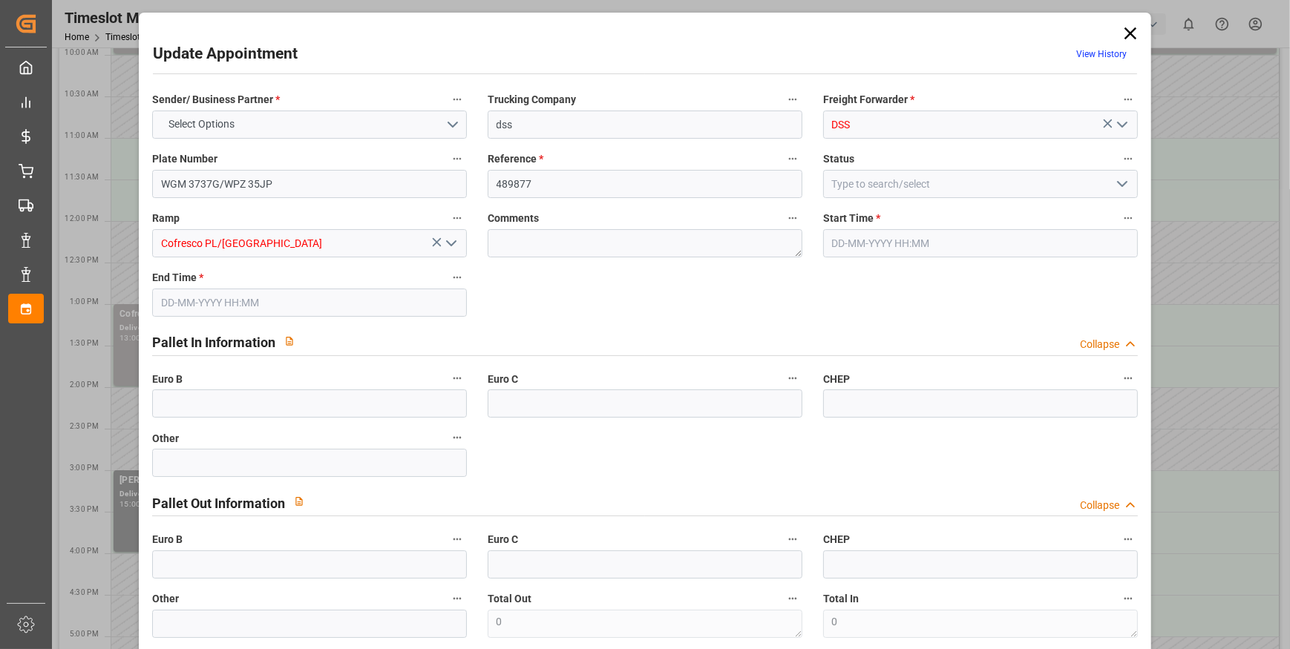
type input "101"
type input "900.36"
type input "0"
type input "4710.8598"
type input "0"
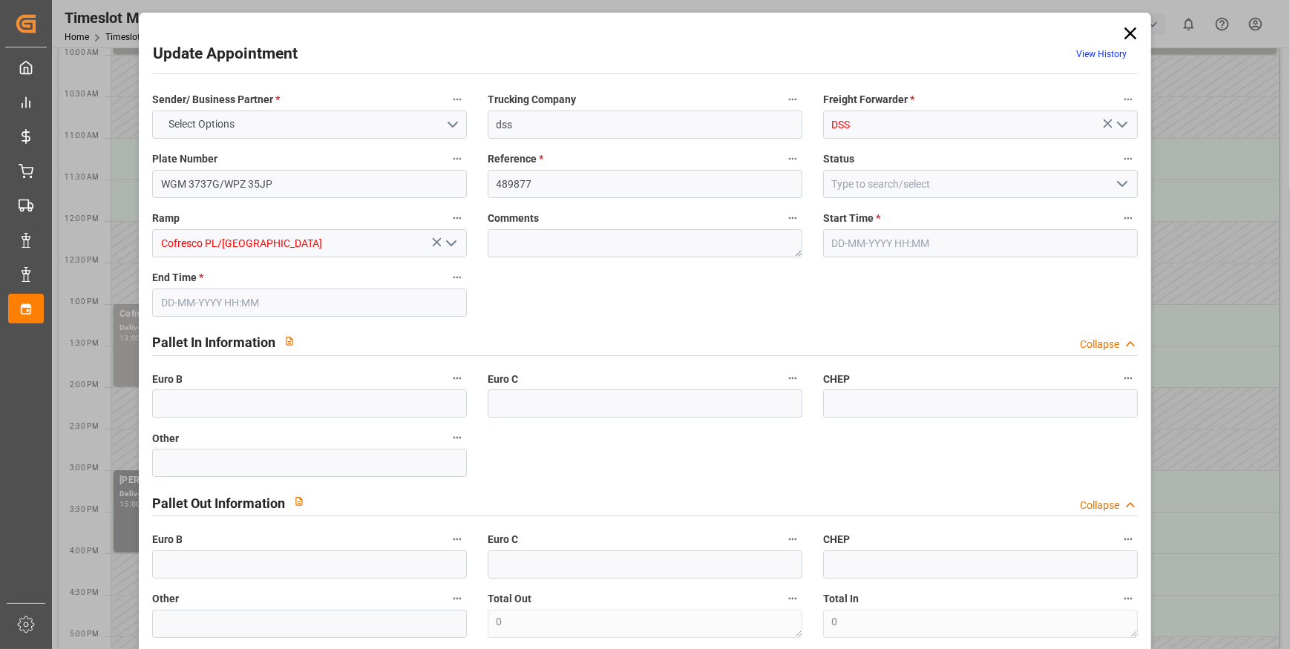
type input "0"
type input "21"
type input "35"
type input "[DATE] 14:00"
type input "[DATE] 15:00"
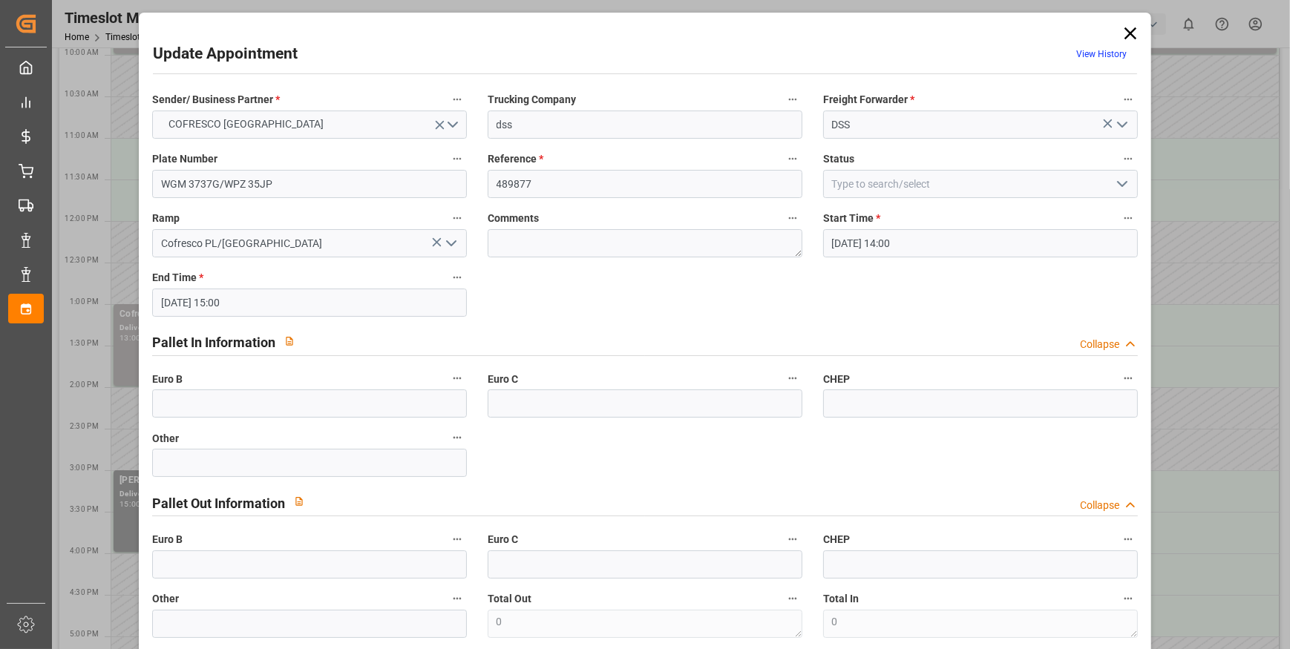
type input "[DATE] 13:05"
type input "[DATE] 11:33"
type input "[DATE]"
click at [1115, 185] on icon "open menu" at bounding box center [1122, 184] width 18 height 18
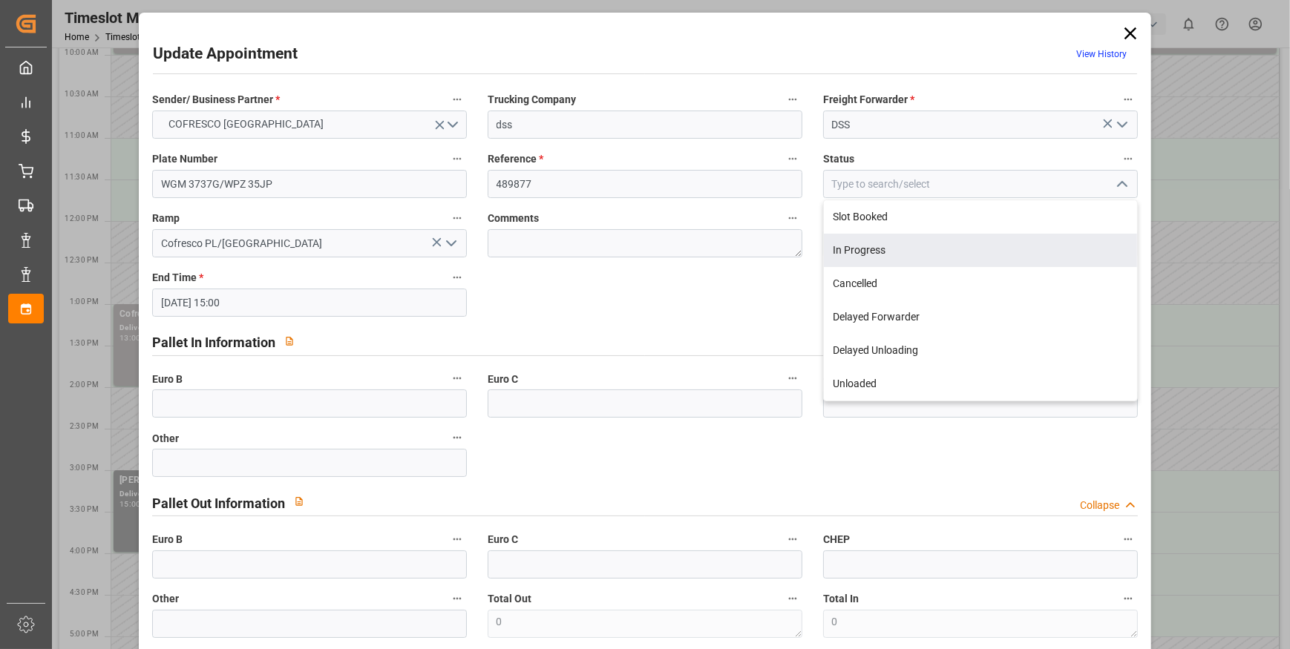
click at [841, 243] on div "In Progress" at bounding box center [980, 250] width 313 height 33
type input "In Progress"
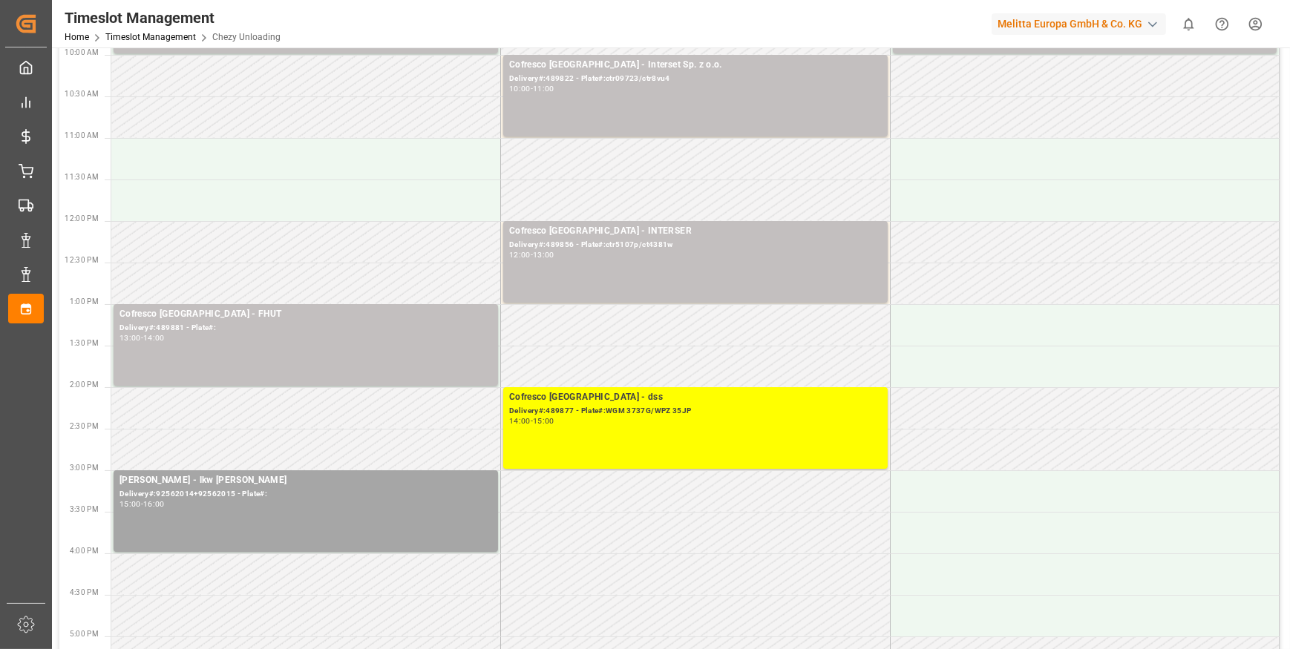
scroll to position [0, 0]
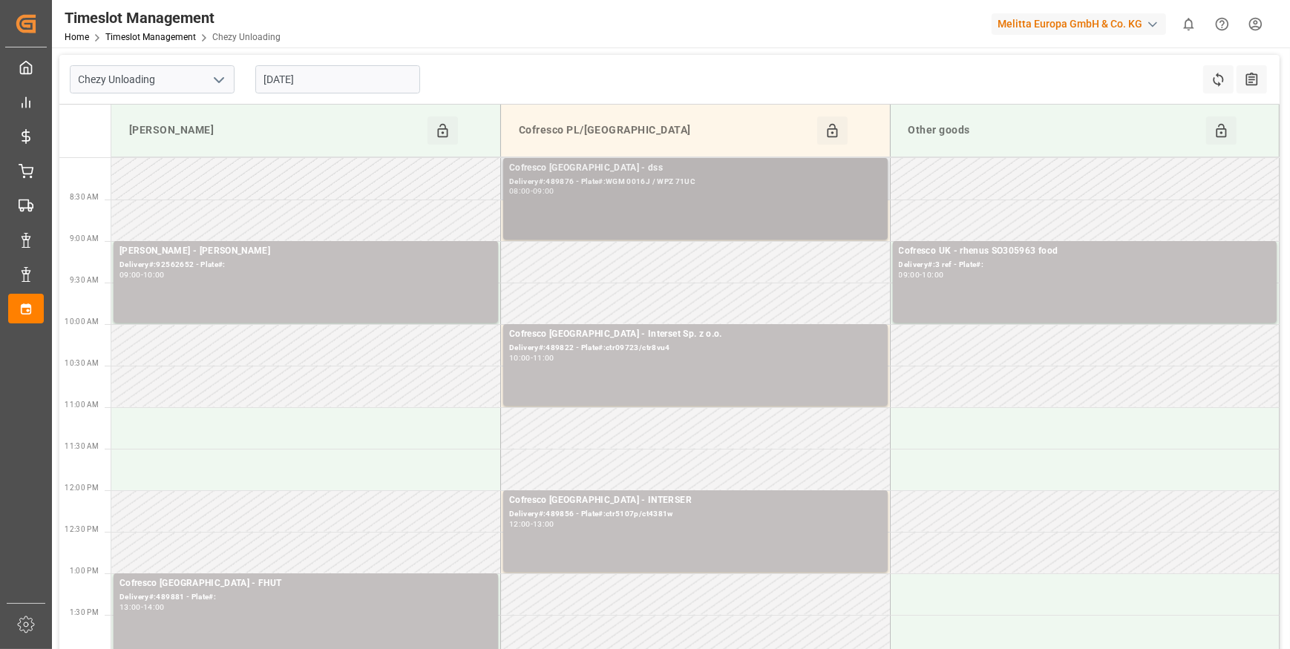
click at [576, 182] on div "Delivery#:489876 - Plate#:WGM 0016J / WPZ 71UC" at bounding box center [695, 182] width 372 height 13
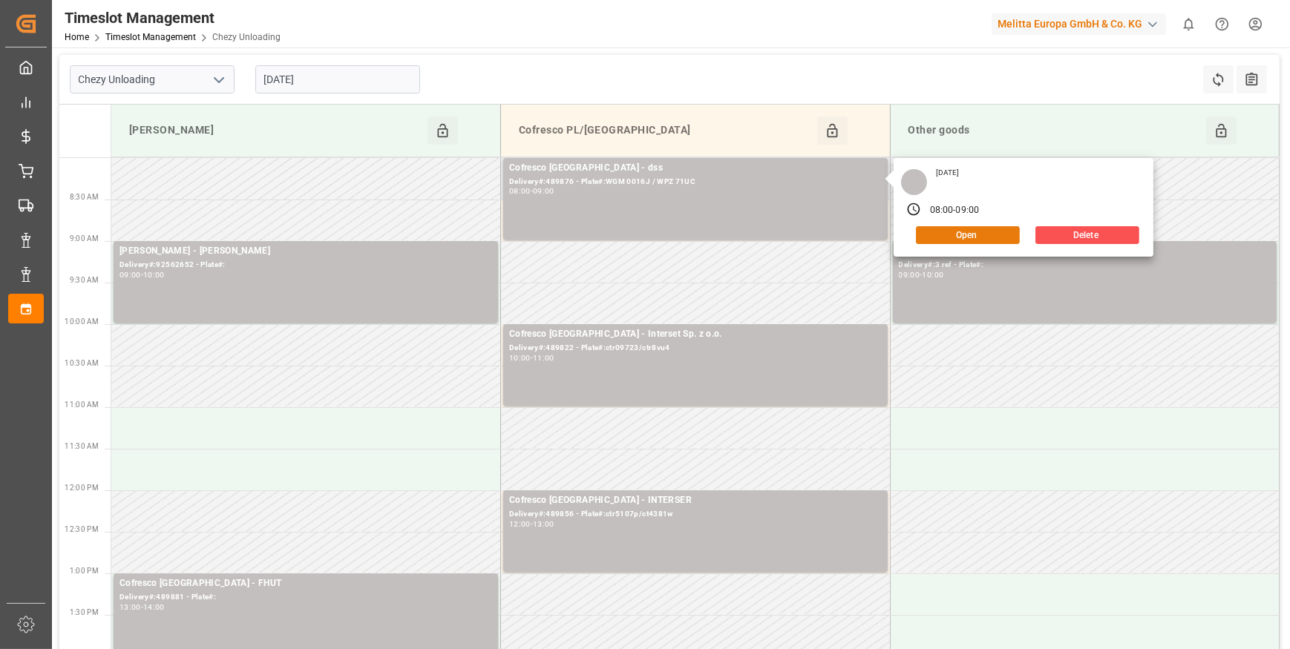
click at [974, 232] on button "Open" at bounding box center [968, 235] width 104 height 18
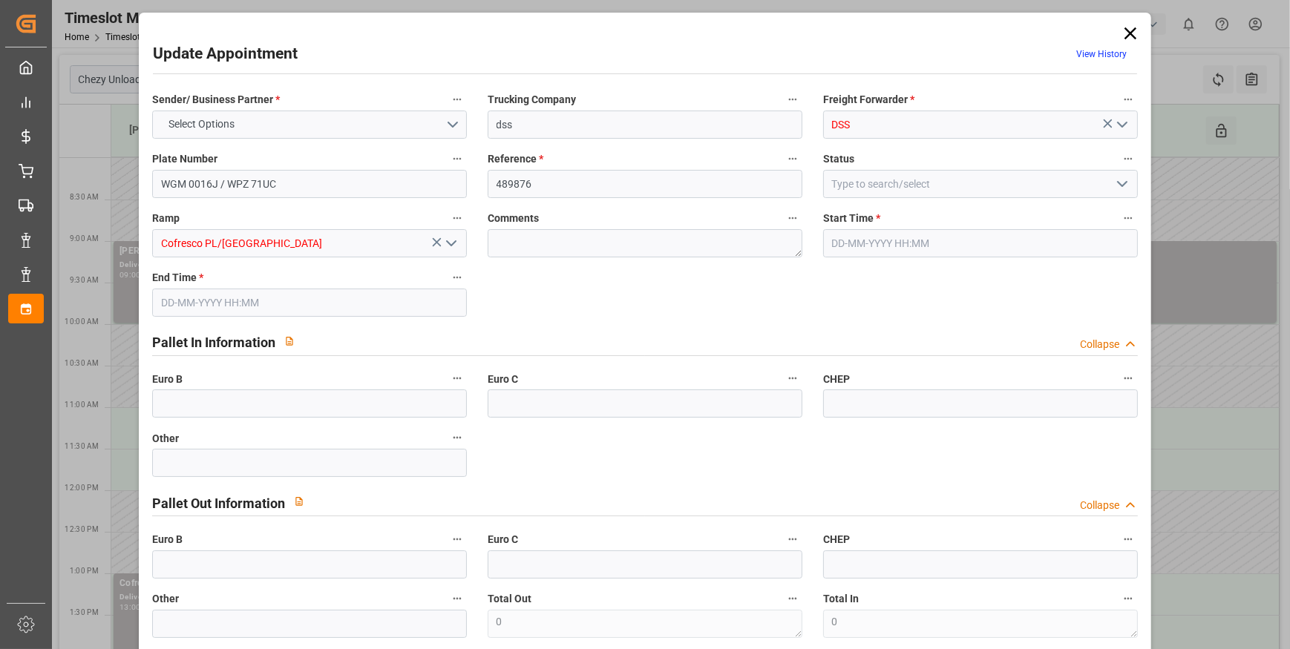
type input "2"
type input "173.59"
type input "0"
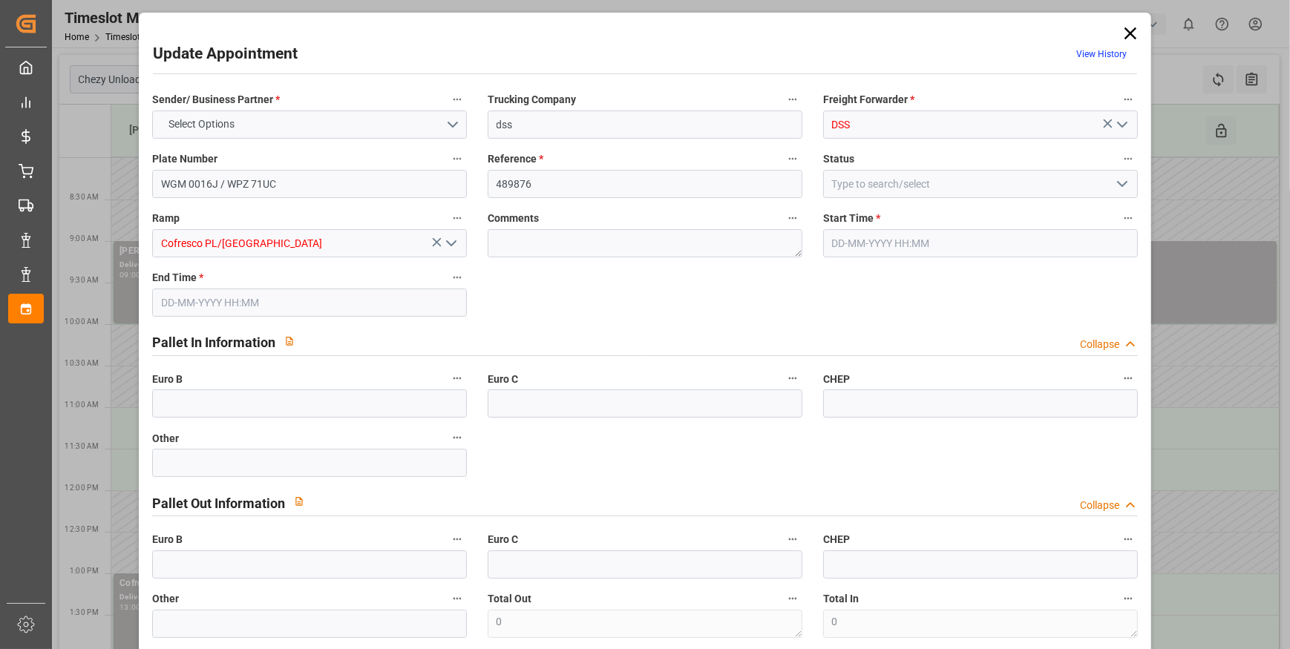
type input "173.59"
type input "0"
type input "867.336"
type input "946.36"
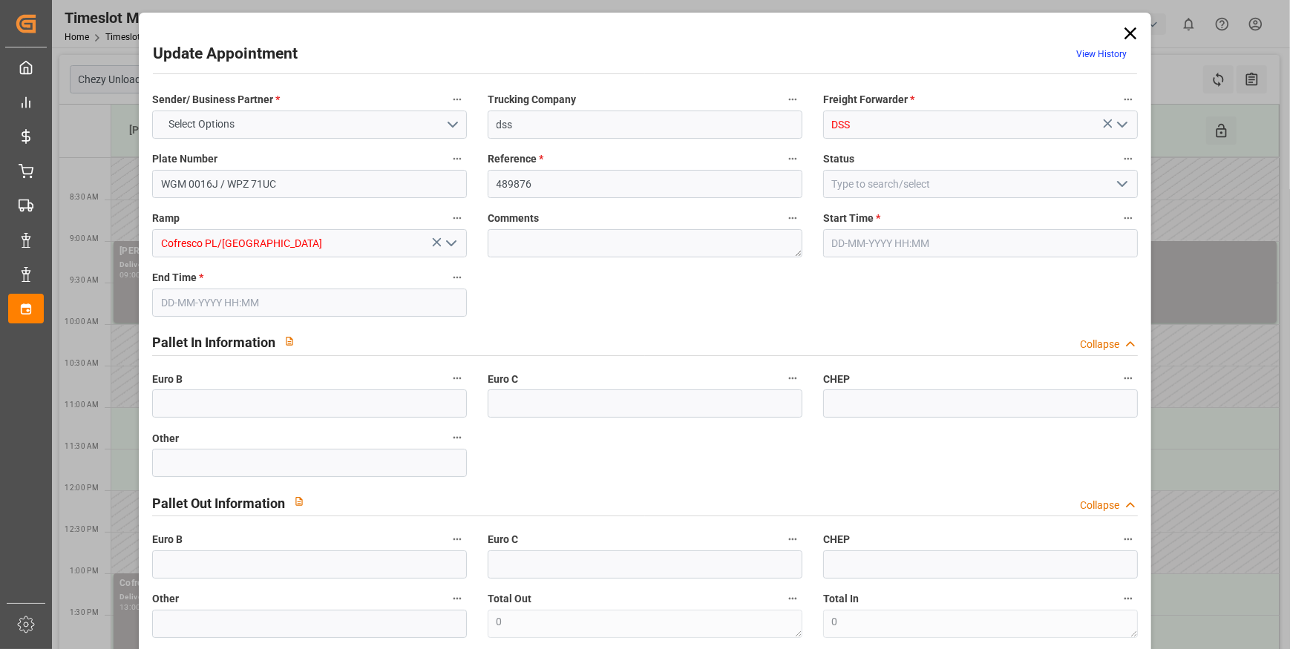
type input "1832.28"
type input "71"
type input "0"
type input "195"
type input "2"
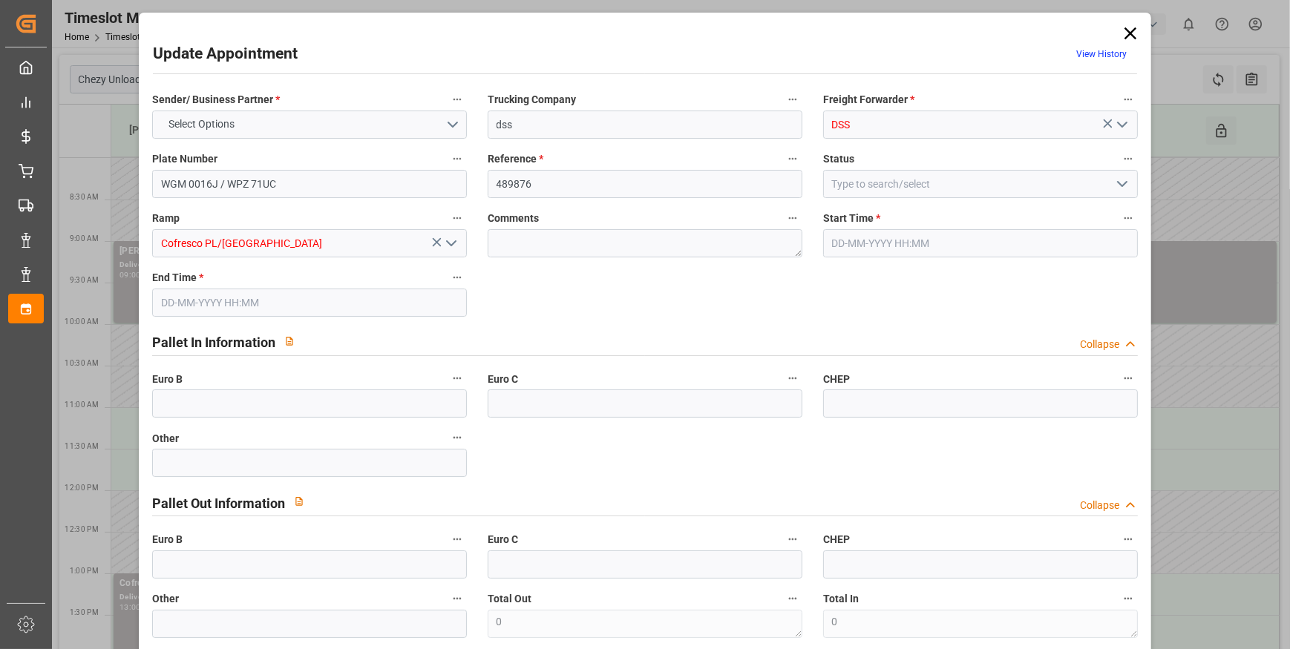
type input "101"
type input "900.36"
type input "0"
type input "4710.8598"
type input "0"
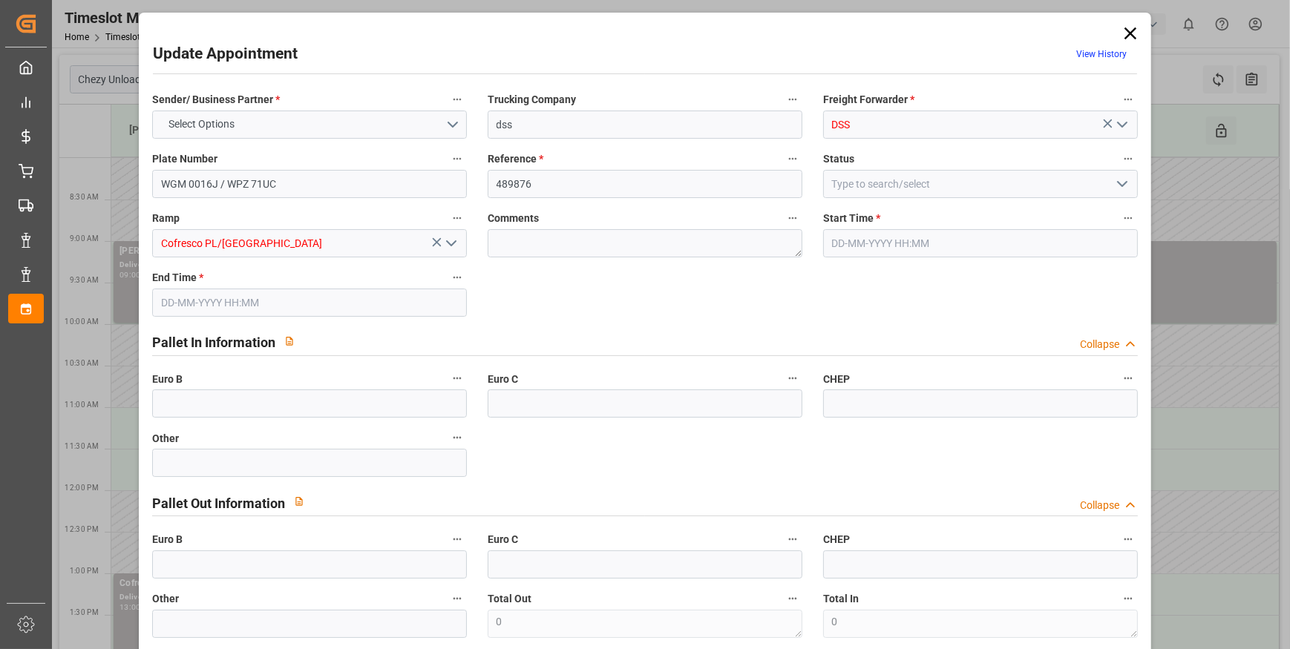
type input "0"
type input "21"
type input "35"
type input "[DATE] 08:00"
type input "[DATE] 09:00"
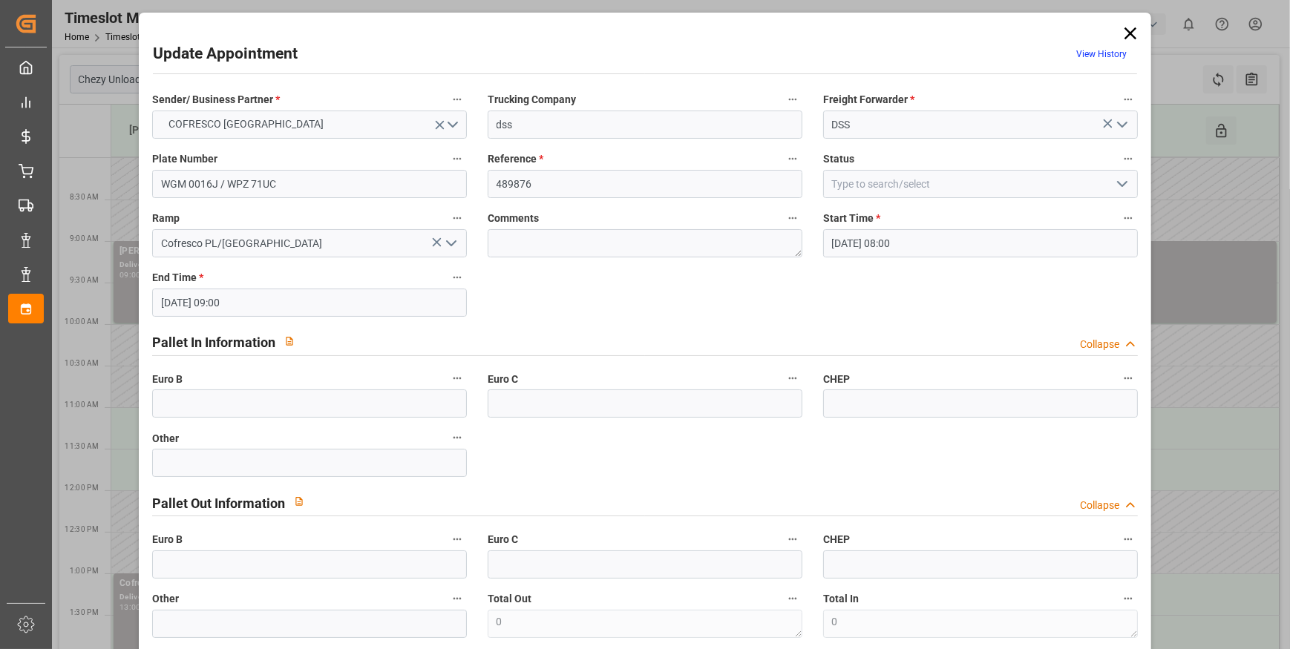
type input "[DATE] 09:16"
type input "[DATE] 11:33"
type input "[DATE]"
click at [1117, 179] on icon "open menu" at bounding box center [1122, 184] width 18 height 18
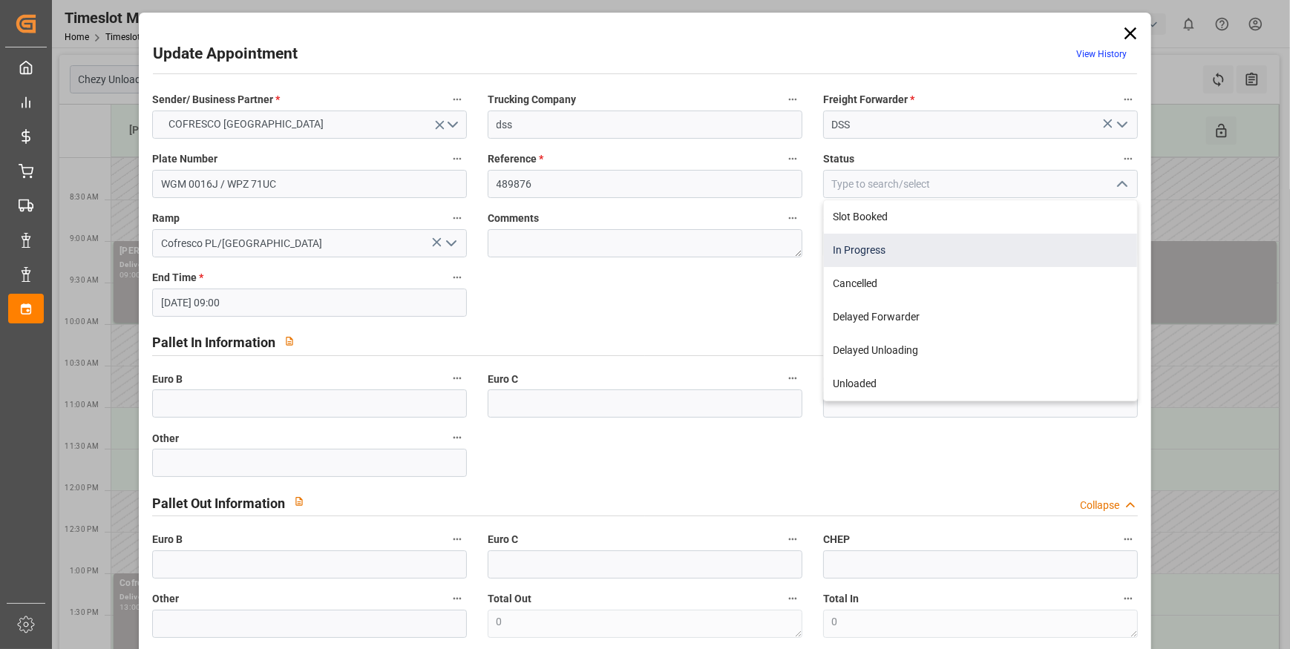
click at [839, 246] on div "In Progress" at bounding box center [980, 250] width 313 height 33
type input "In Progress"
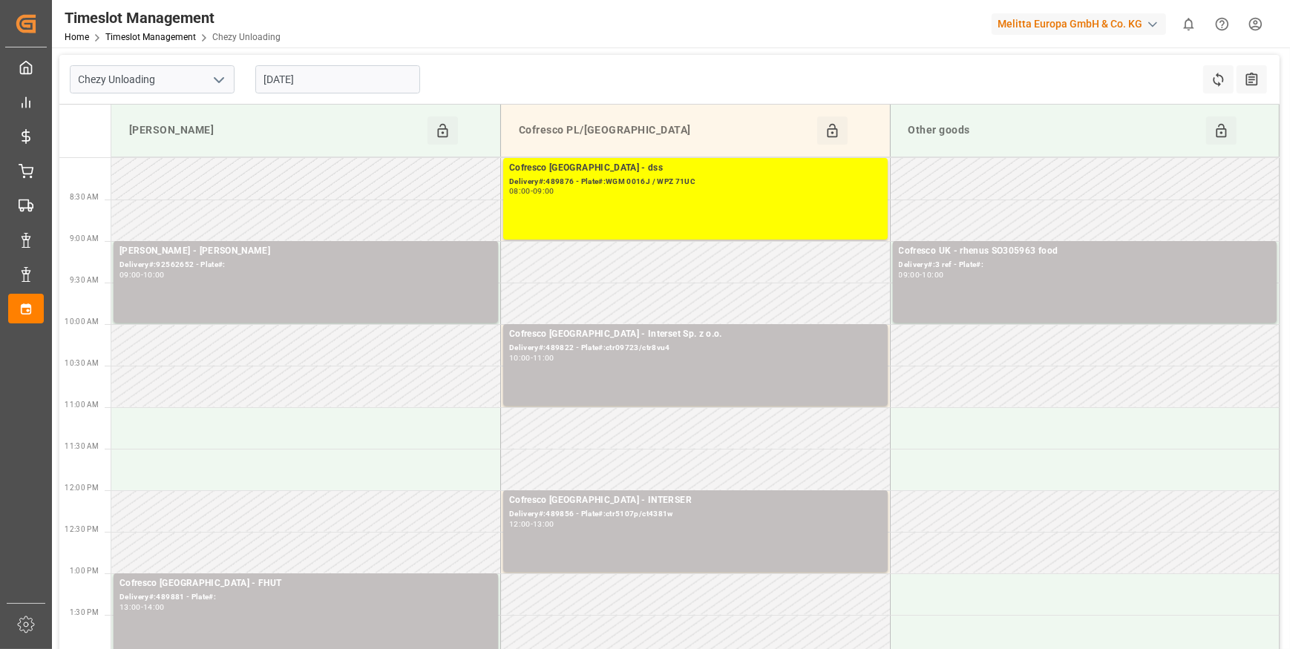
click at [215, 82] on icon "open menu" at bounding box center [219, 80] width 18 height 18
click at [151, 118] on div "Chezy Loading" at bounding box center [151, 112] width 163 height 33
type input "Chezy Loading"
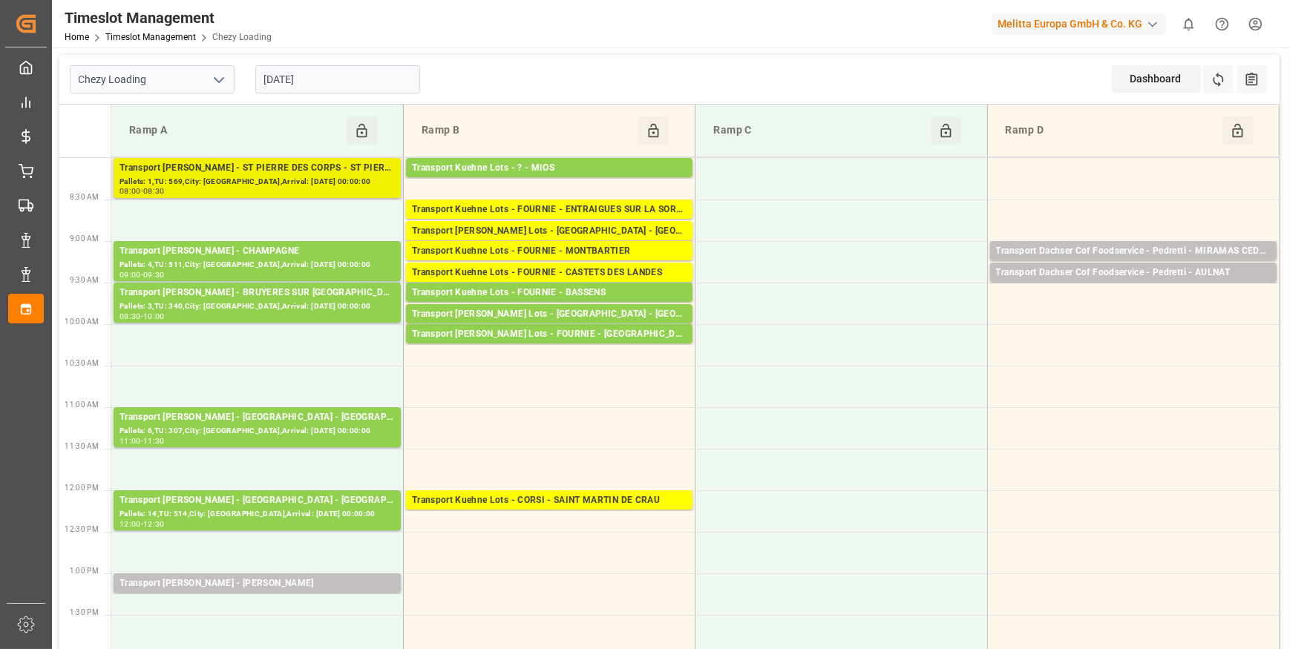
click at [319, 174] on div "Transport [PERSON_NAME] - ST PIERRE DES CORPS - ST PIERRE DES CORPS" at bounding box center [256, 168] width 275 height 15
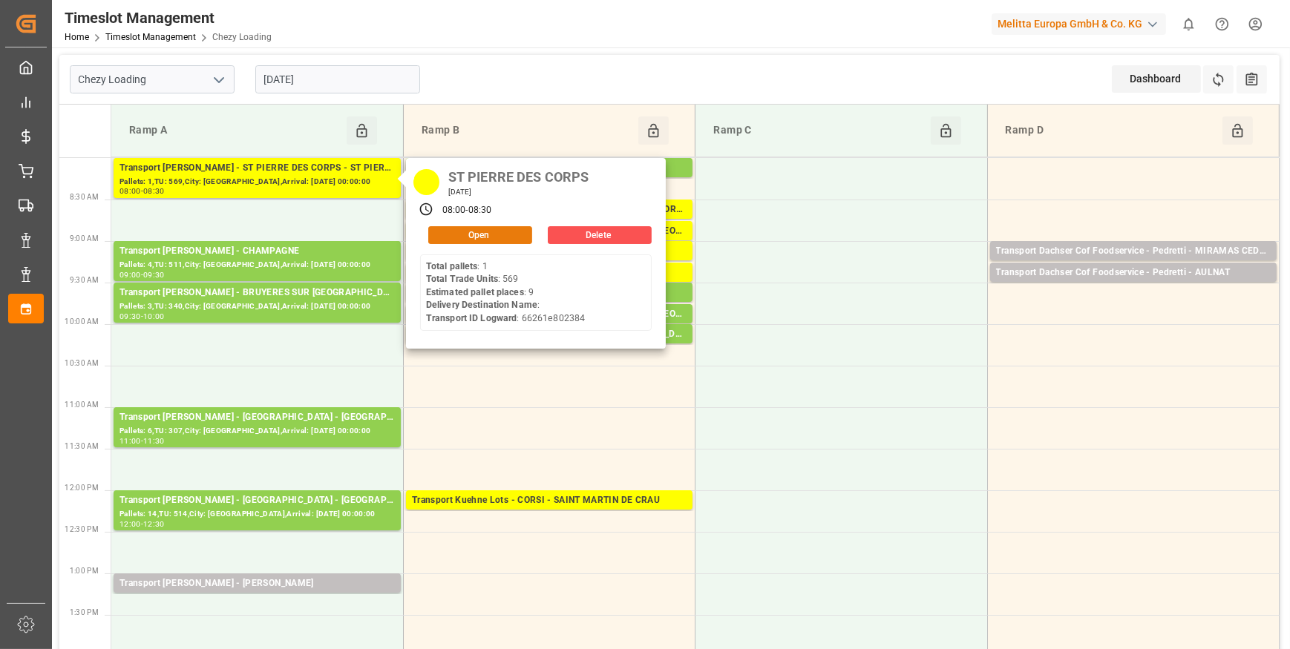
click at [476, 237] on button "Open" at bounding box center [480, 235] width 104 height 18
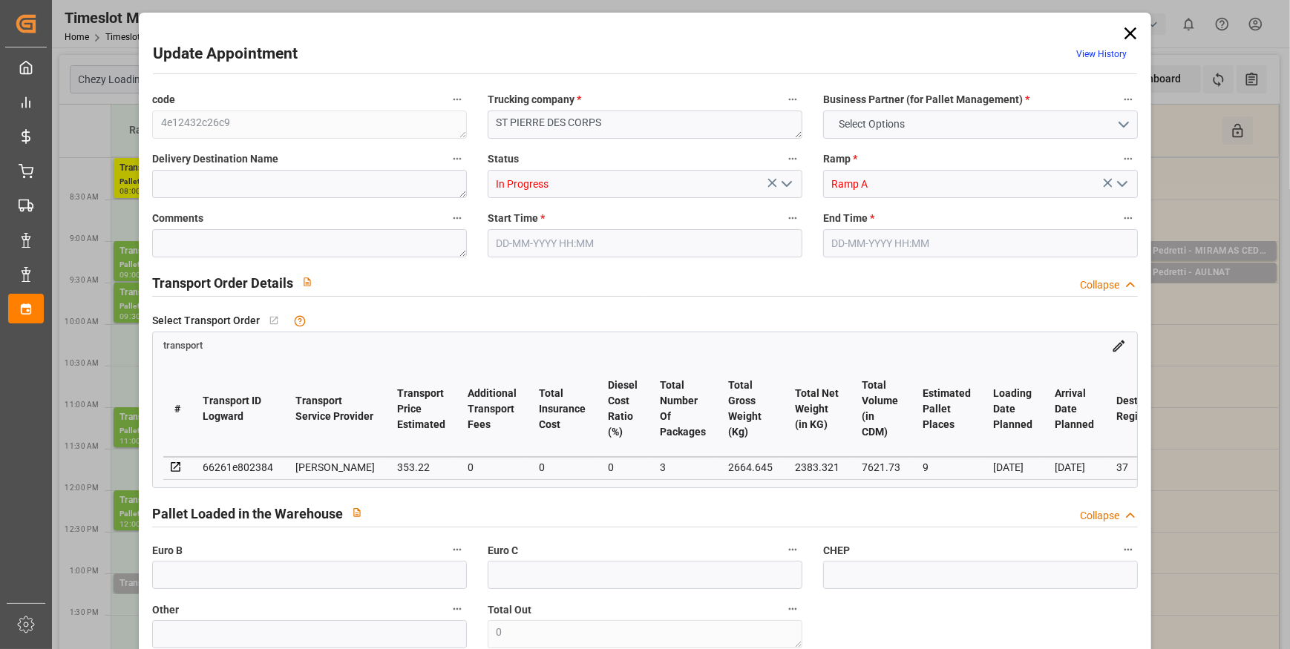
type input "9"
type input "353.22"
type input "0"
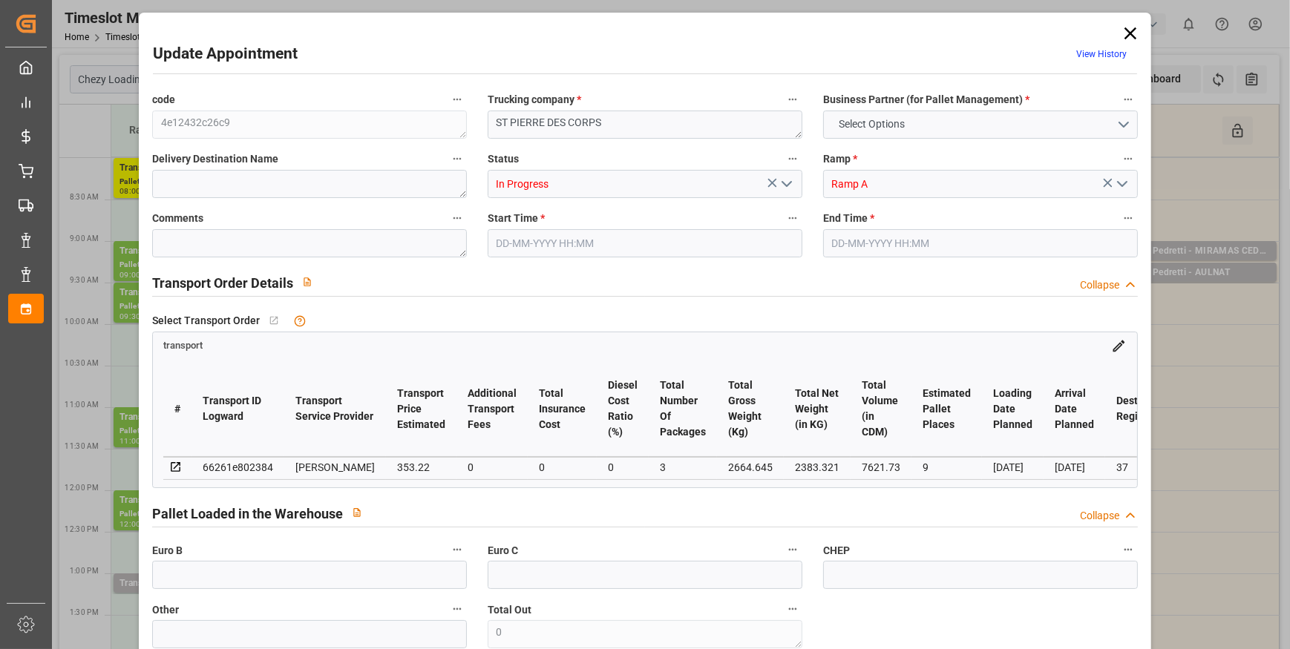
type input "341.2812"
type input "-11.9388"
type input "3"
click at [790, 175] on icon "open menu" at bounding box center [787, 184] width 18 height 18
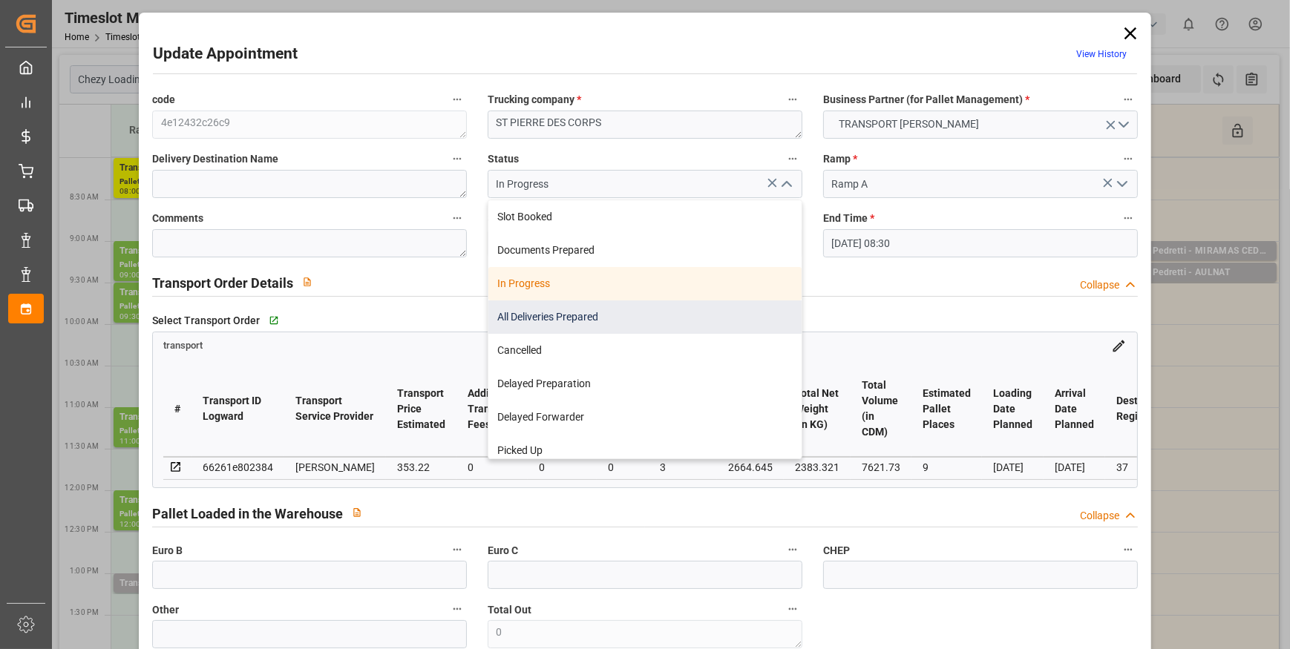
click at [524, 318] on div "All Deliveries Prepared" at bounding box center [644, 317] width 313 height 33
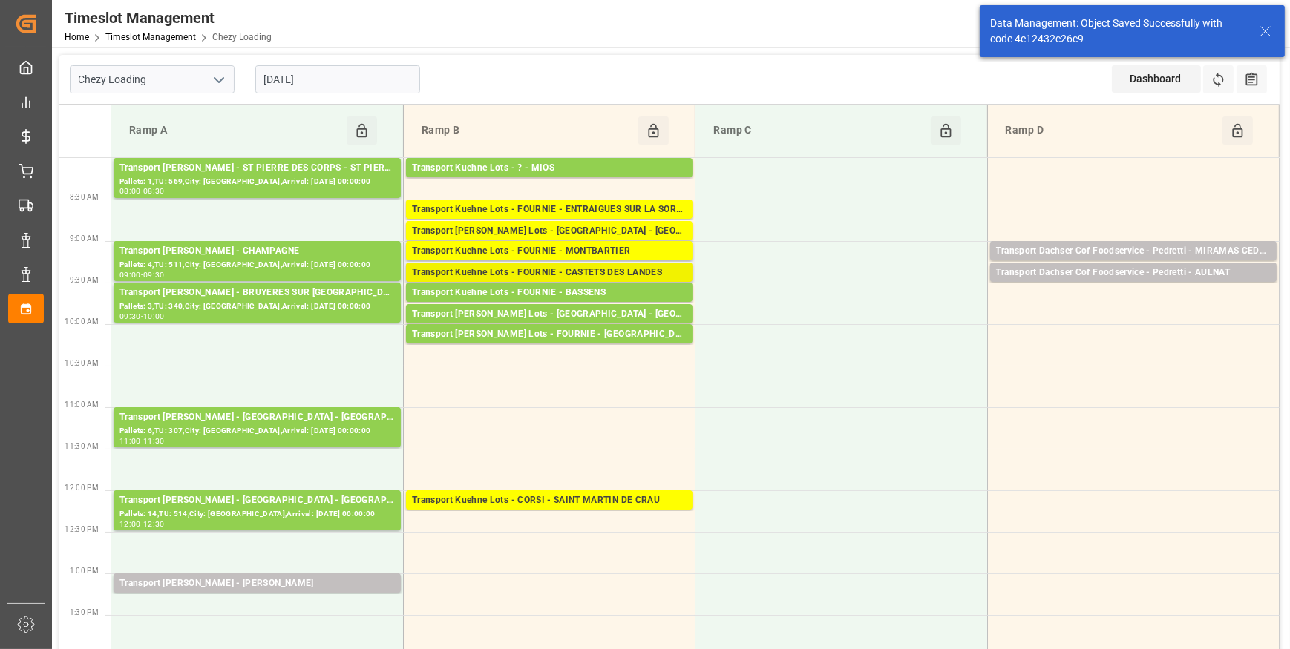
click at [562, 271] on div "Transport Kuehne Lots - FOURNIE - CASTETS DES LANDES" at bounding box center [549, 273] width 275 height 15
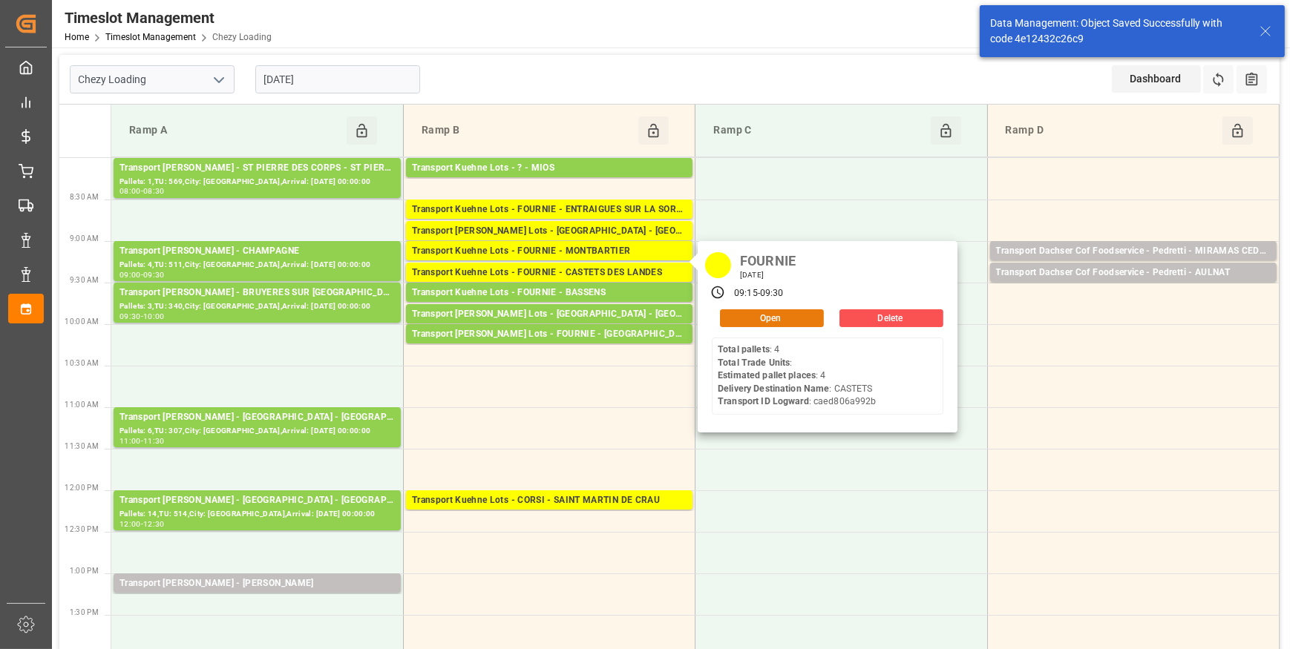
click at [752, 315] on button "Open" at bounding box center [772, 318] width 104 height 18
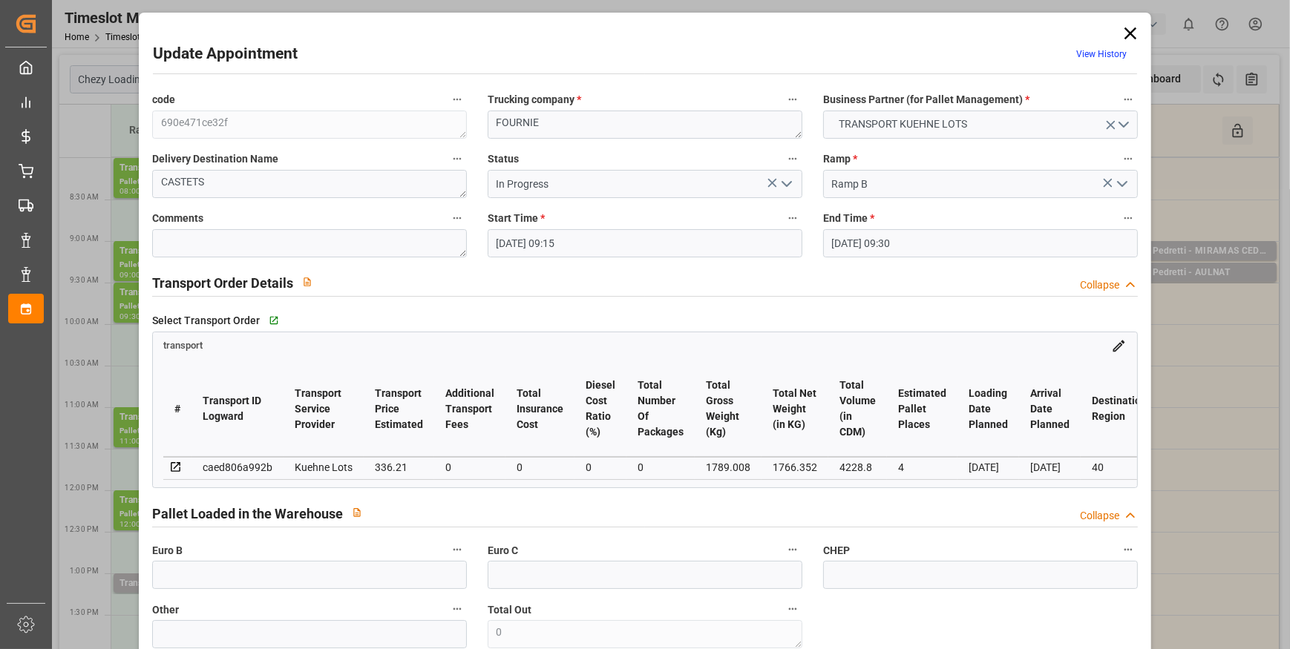
click at [778, 178] on icon "open menu" at bounding box center [787, 184] width 18 height 18
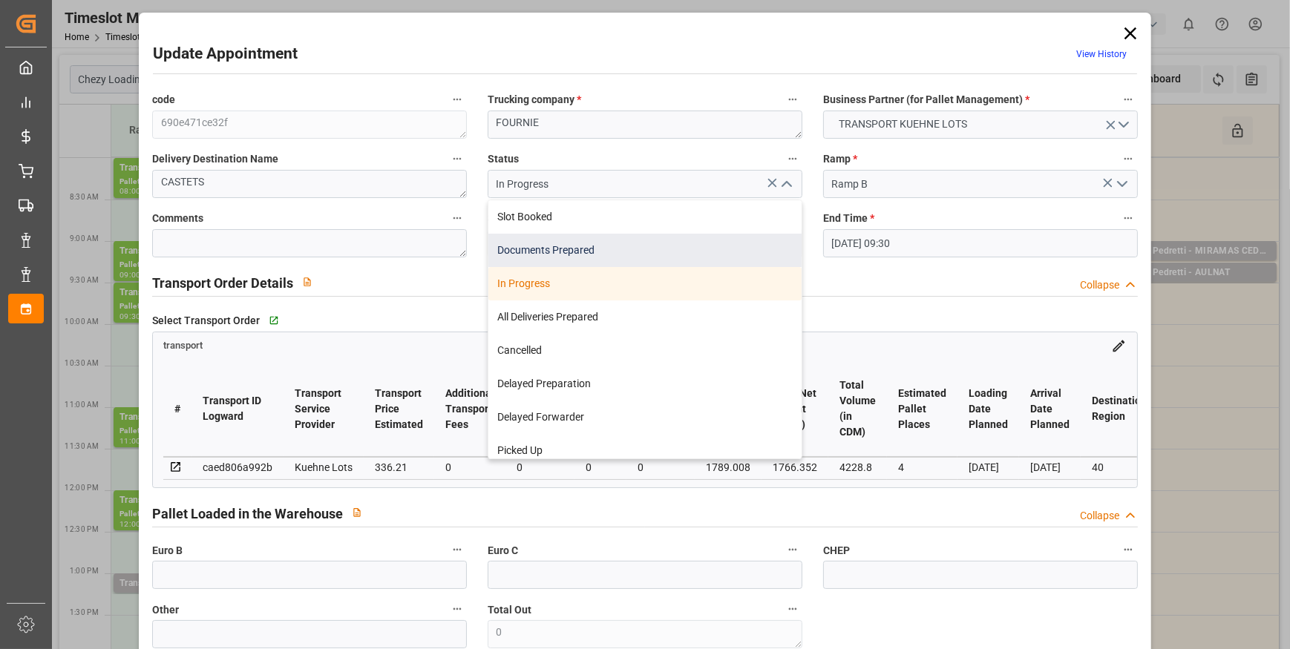
click at [545, 248] on div "Documents Prepared" at bounding box center [644, 250] width 313 height 33
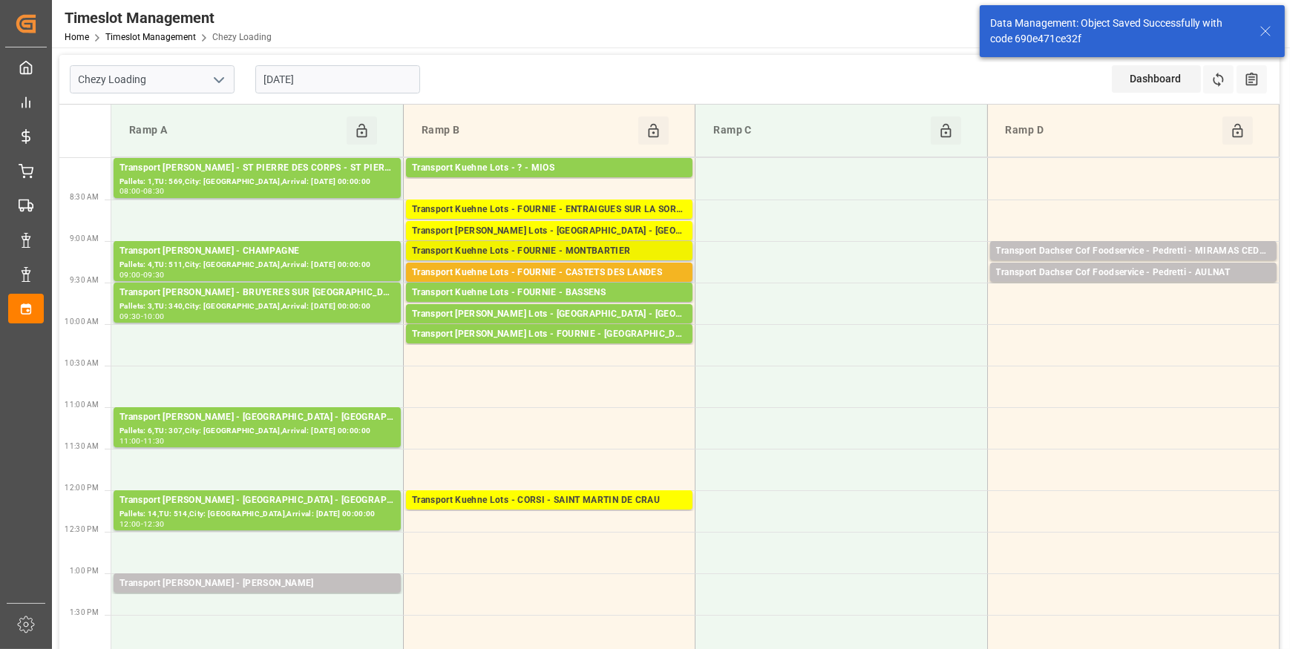
click at [577, 252] on div "Transport Kuehne Lots - FOURNIE - MONTBARTIER" at bounding box center [549, 251] width 275 height 15
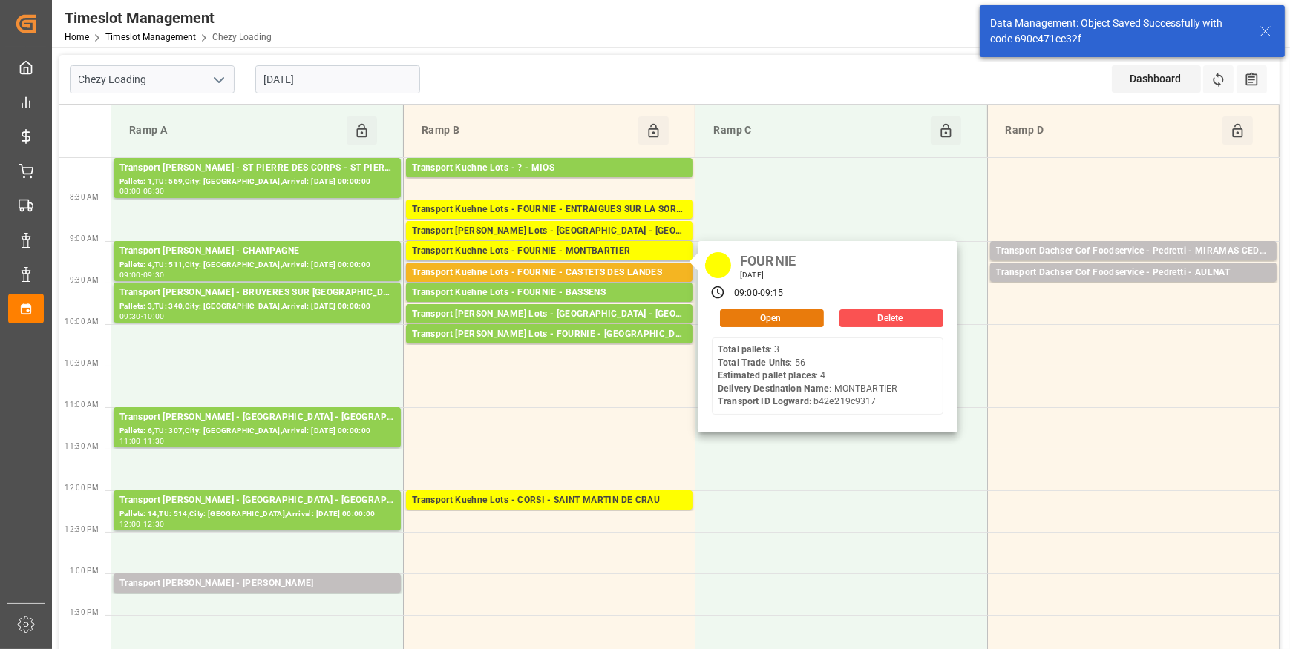
click at [761, 315] on button "Open" at bounding box center [772, 318] width 104 height 18
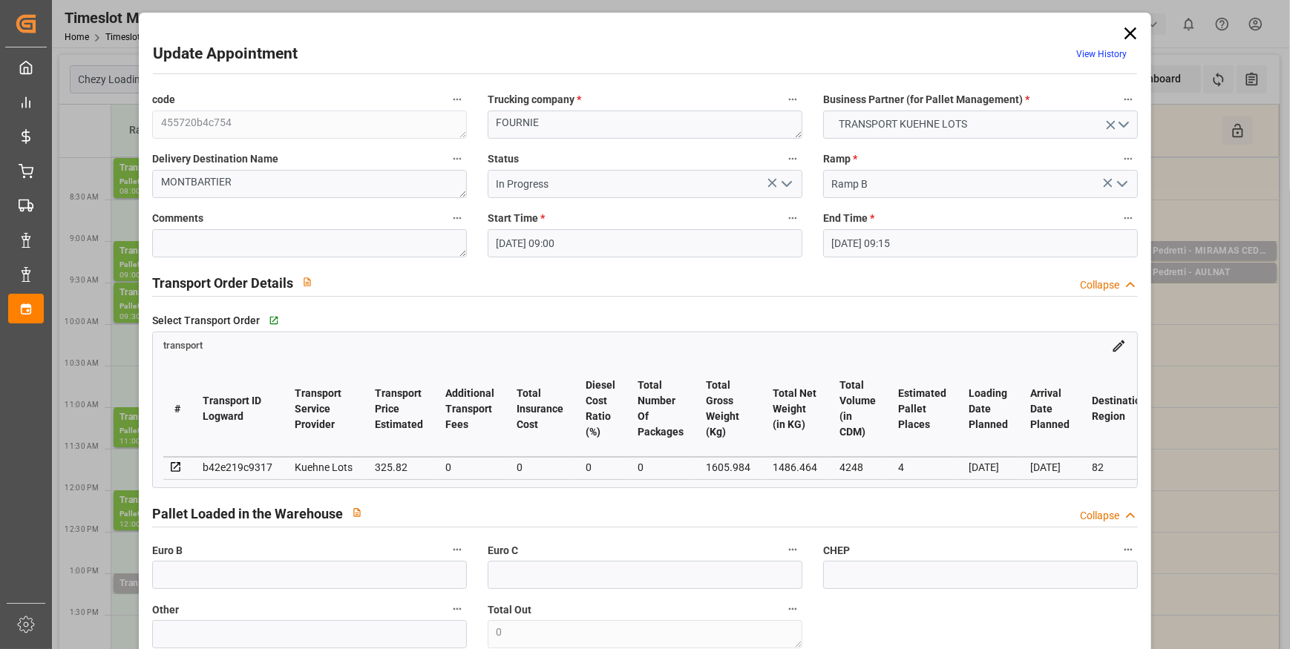
click at [782, 184] on polyline "open menu" at bounding box center [786, 184] width 9 height 4
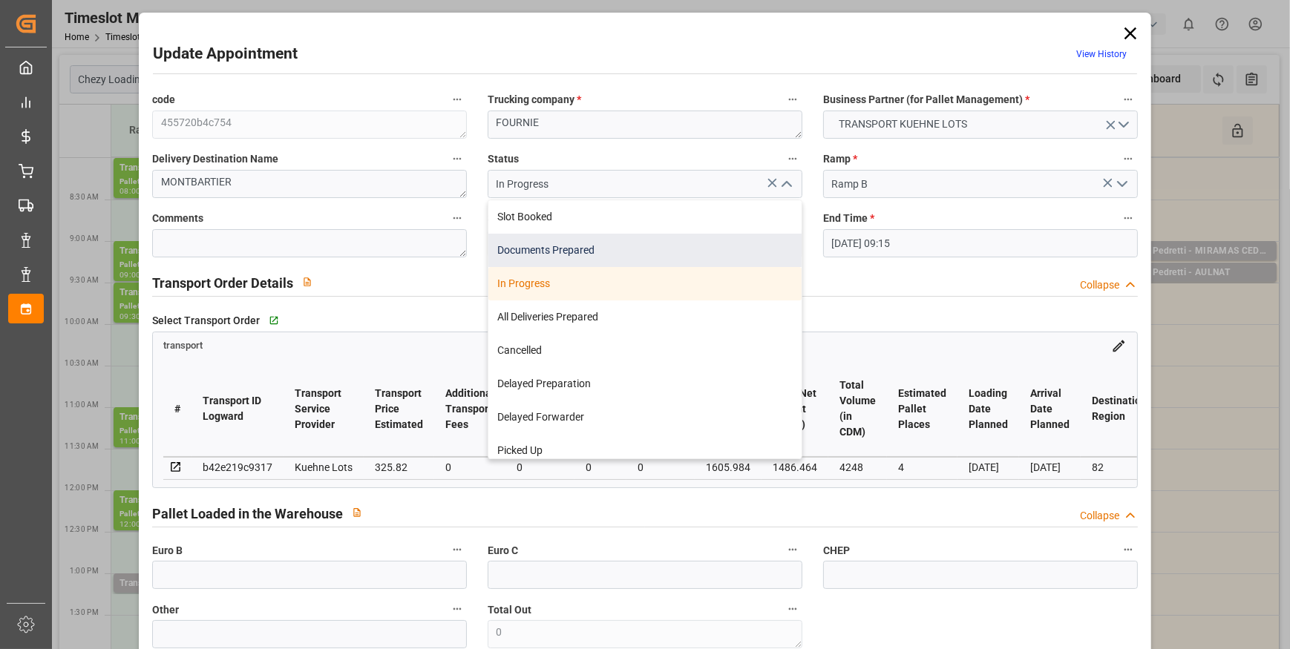
click at [553, 247] on div "Documents Prepared" at bounding box center [644, 250] width 313 height 33
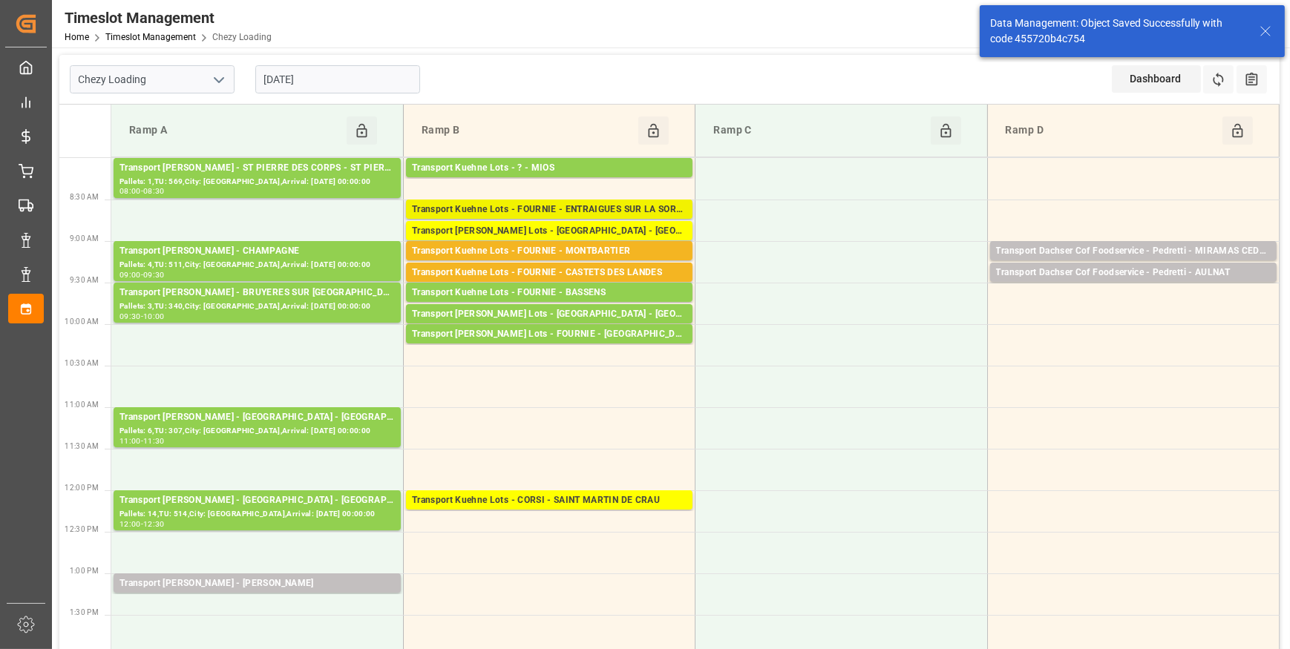
click at [573, 208] on div "Transport Kuehne Lots - FOURNIE - ENTRAIGUES SUR LA SORGUE" at bounding box center [549, 210] width 275 height 15
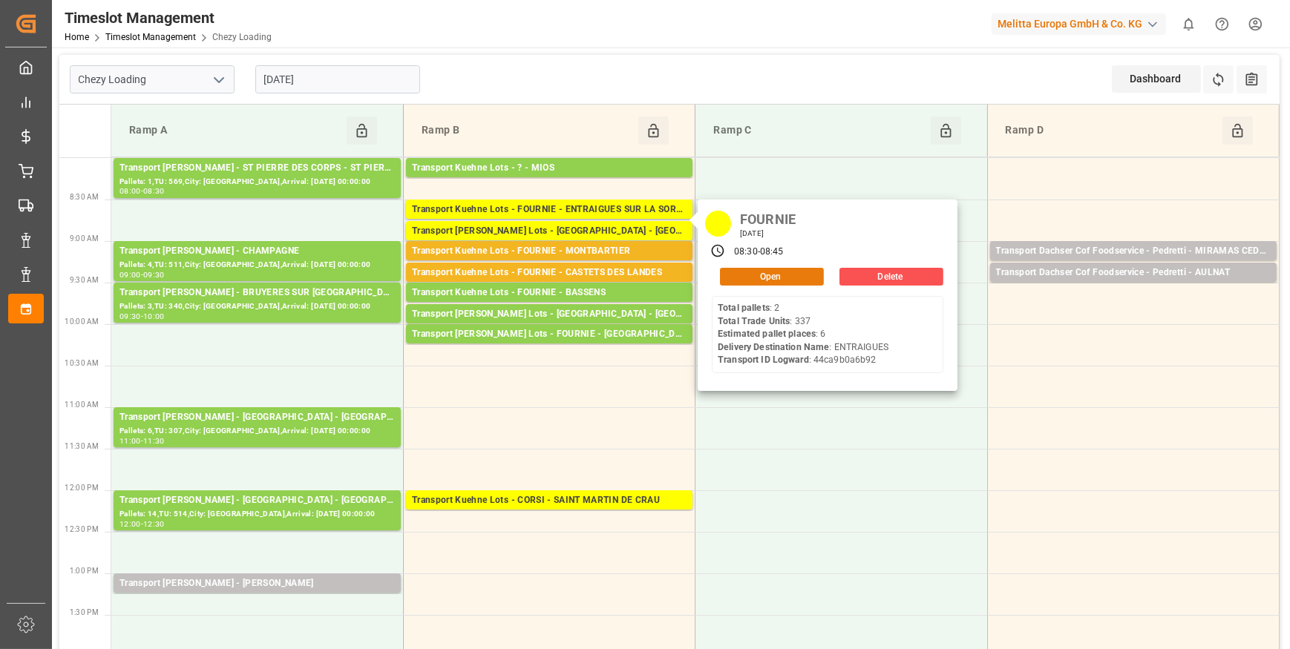
click at [785, 271] on button "Open" at bounding box center [772, 277] width 104 height 18
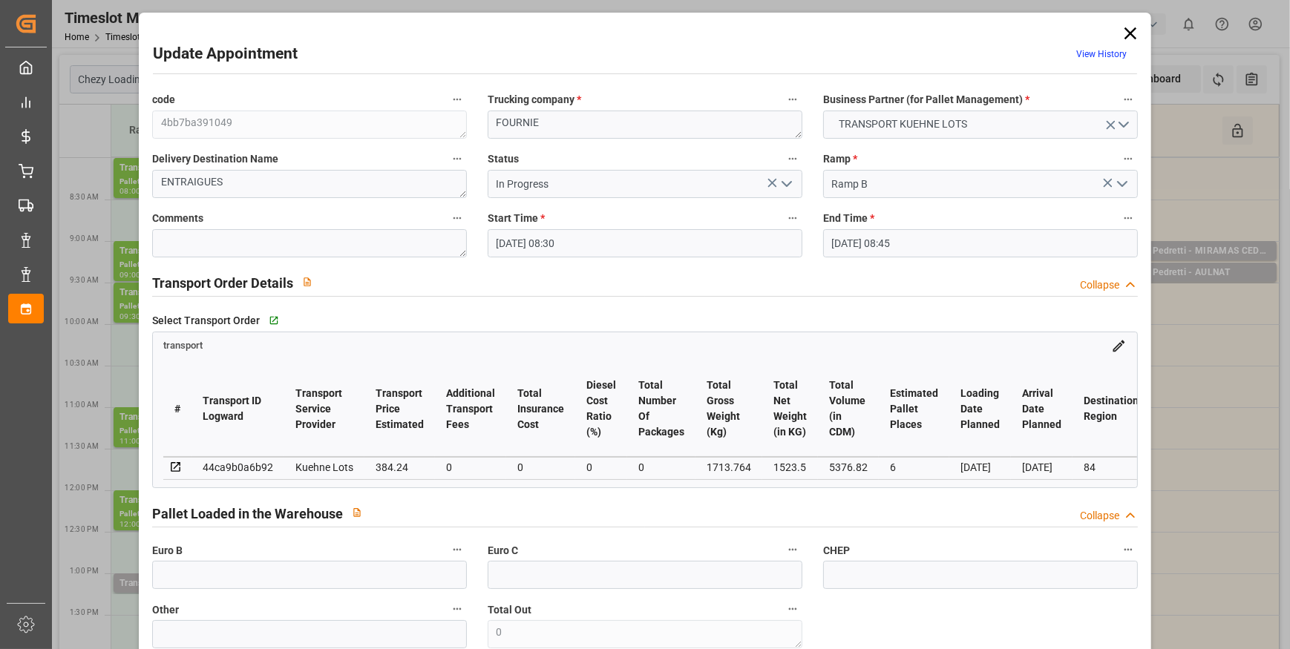
click at [778, 185] on icon "open menu" at bounding box center [787, 184] width 18 height 18
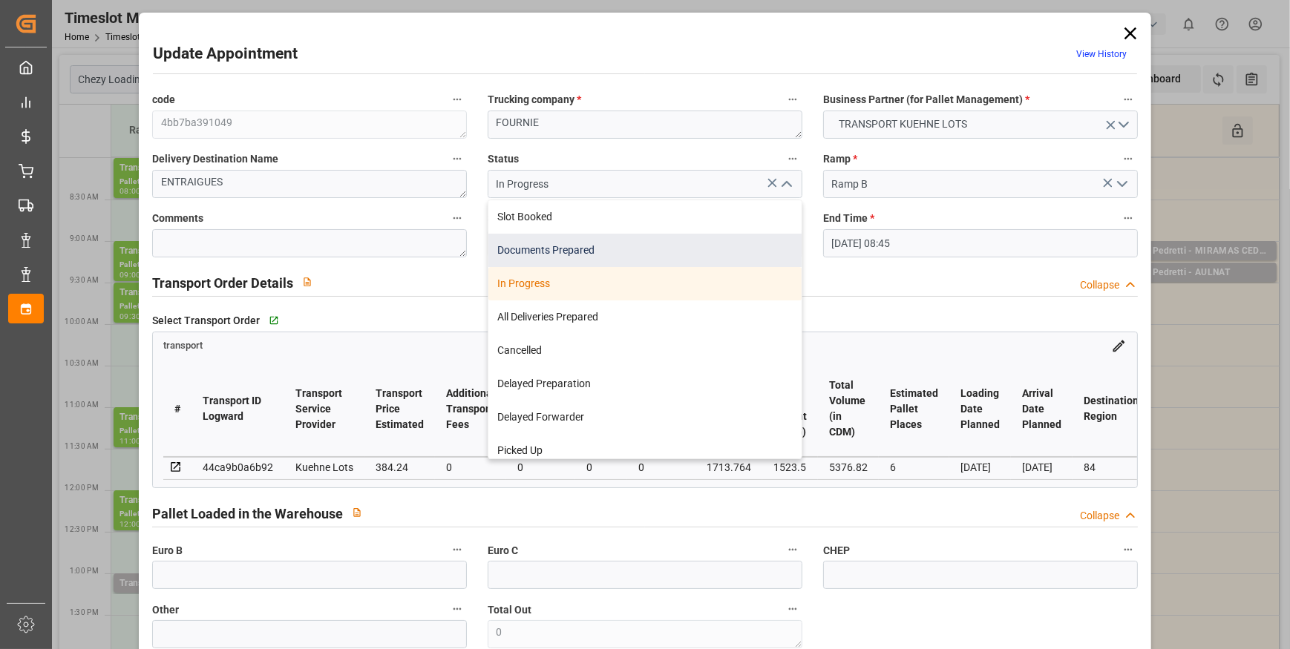
click at [570, 249] on div "Documents Prepared" at bounding box center [644, 250] width 313 height 33
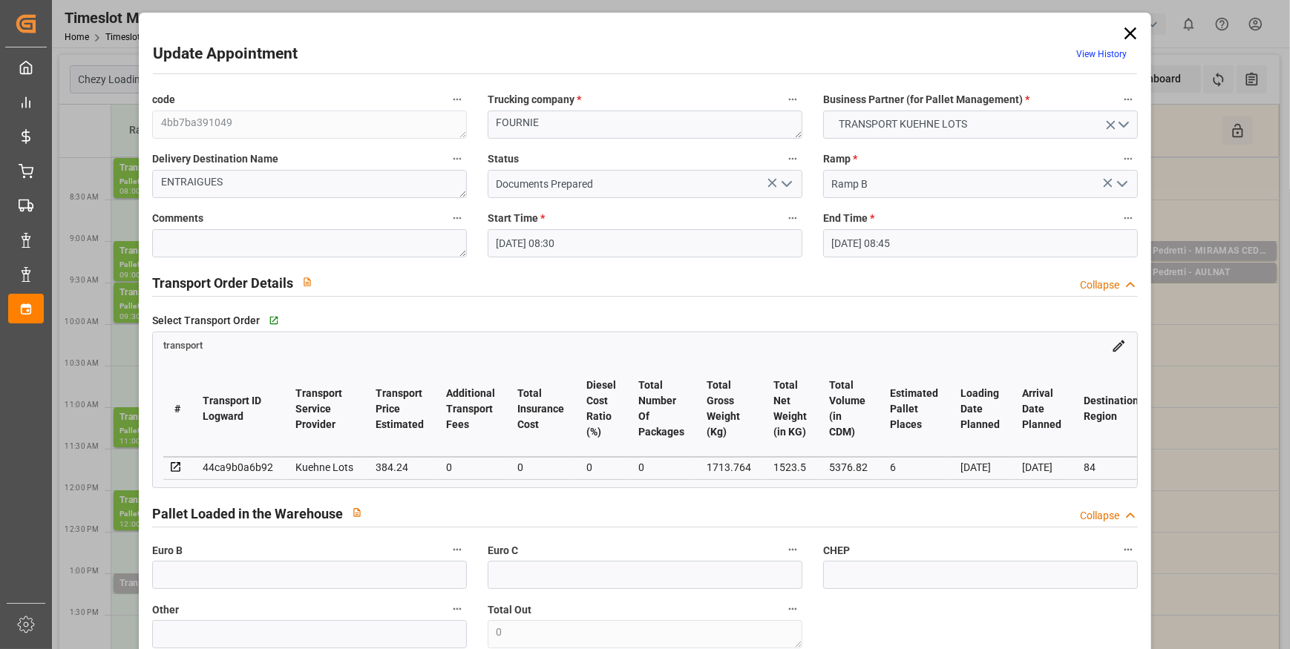
click at [747, 272] on div "Transport Order Details Collapse" at bounding box center [644, 282] width 985 height 28
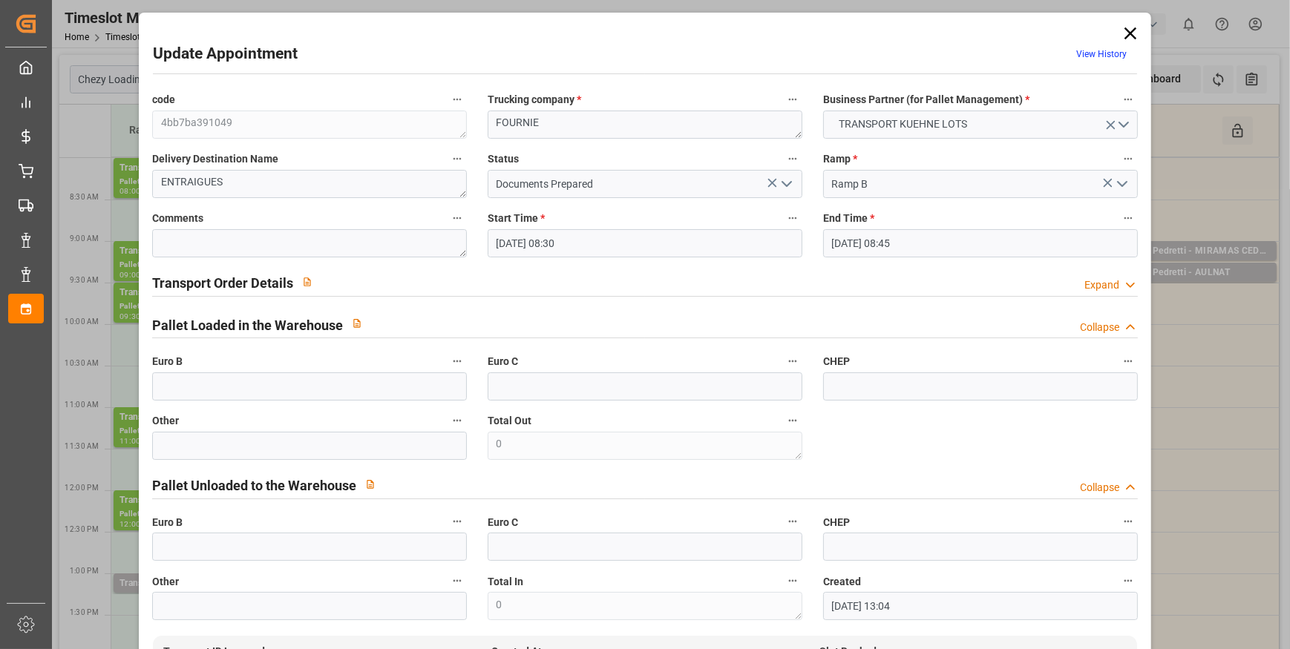
click at [781, 180] on icon "open menu" at bounding box center [787, 184] width 18 height 18
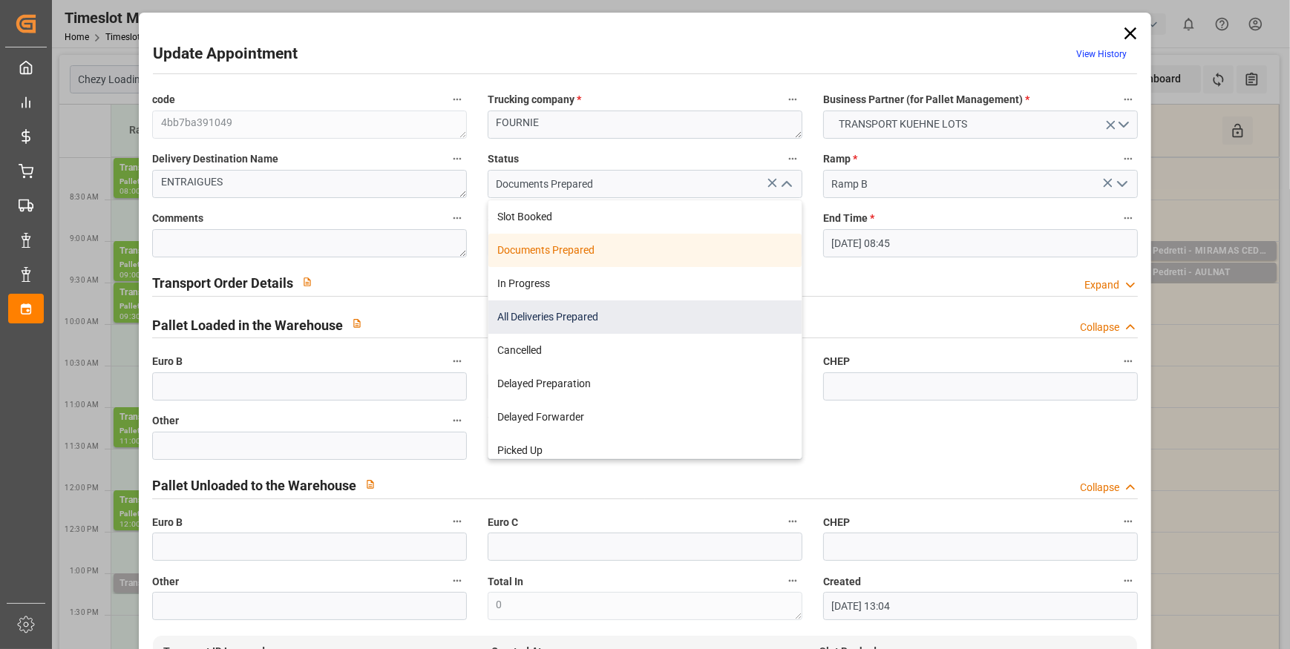
click at [551, 311] on div "All Deliveries Prepared" at bounding box center [644, 317] width 313 height 33
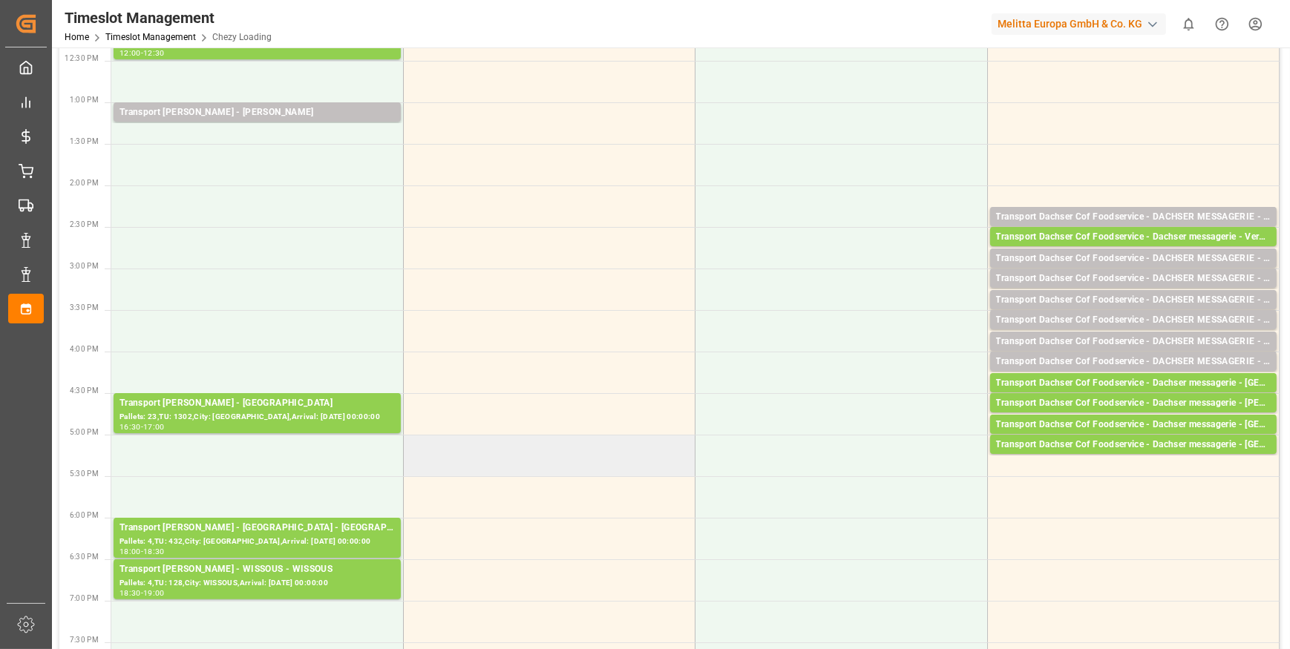
scroll to position [472, 0]
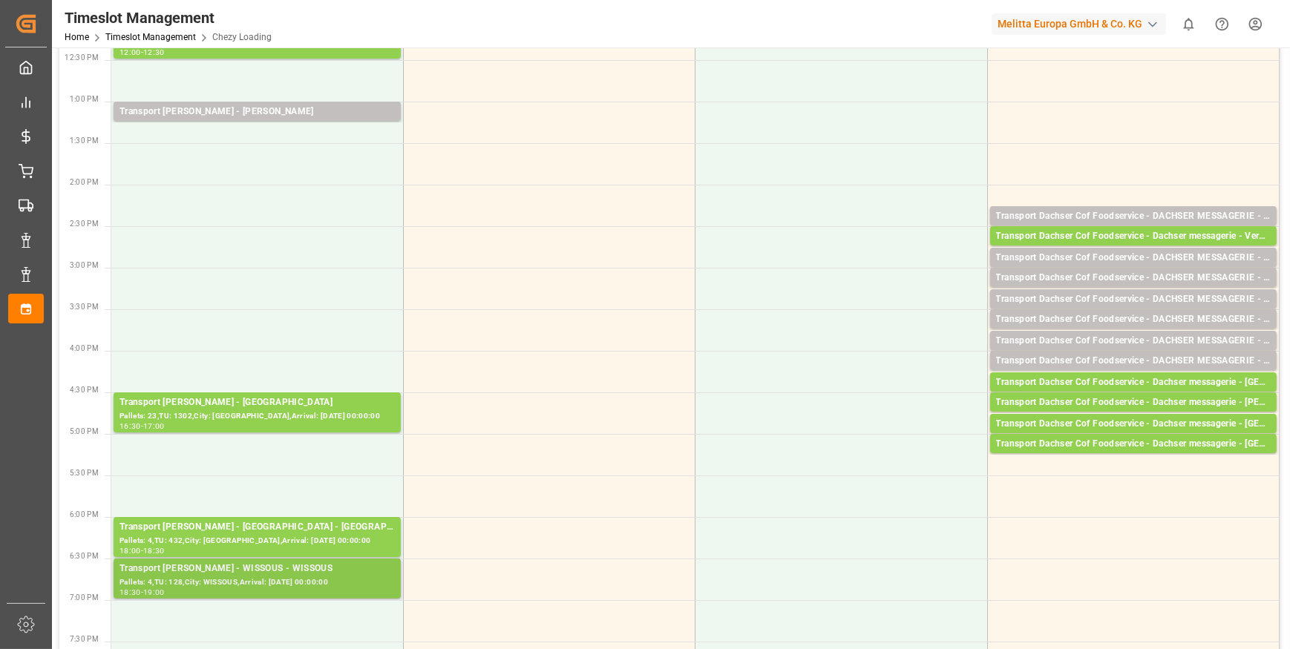
click at [309, 567] on div "Transport [PERSON_NAME] - WISSOUS - WISSOUS" at bounding box center [256, 569] width 275 height 15
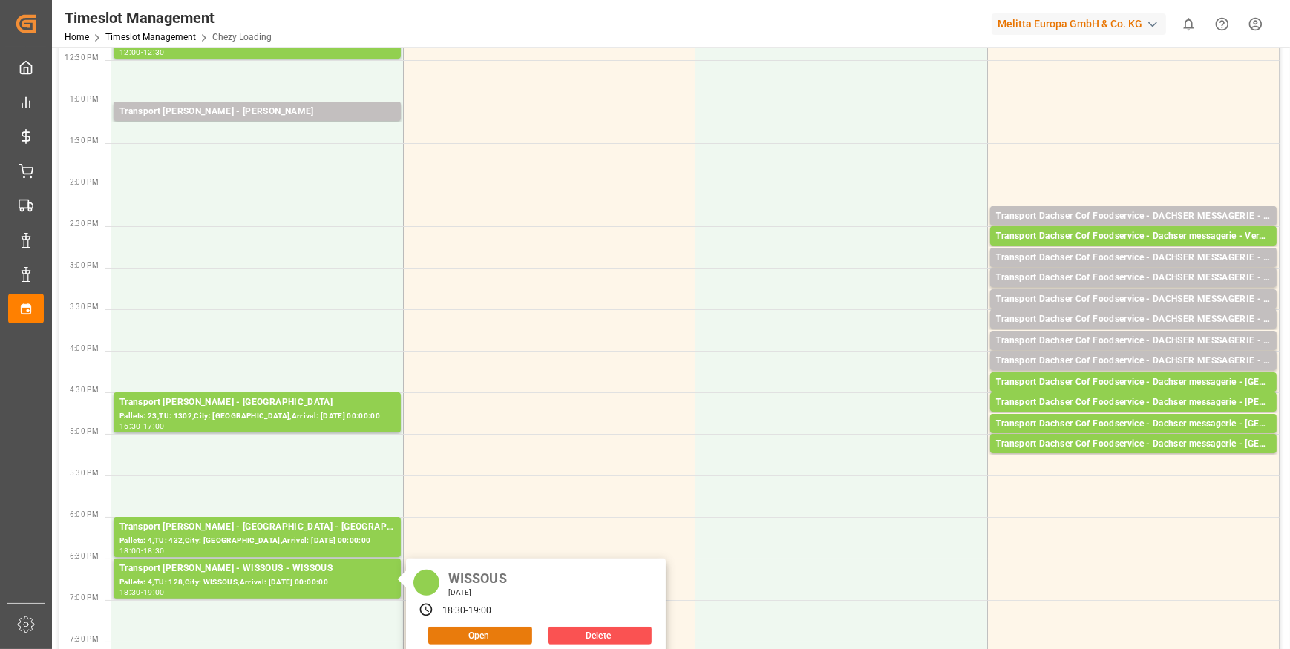
click at [476, 631] on button "Open" at bounding box center [480, 636] width 104 height 18
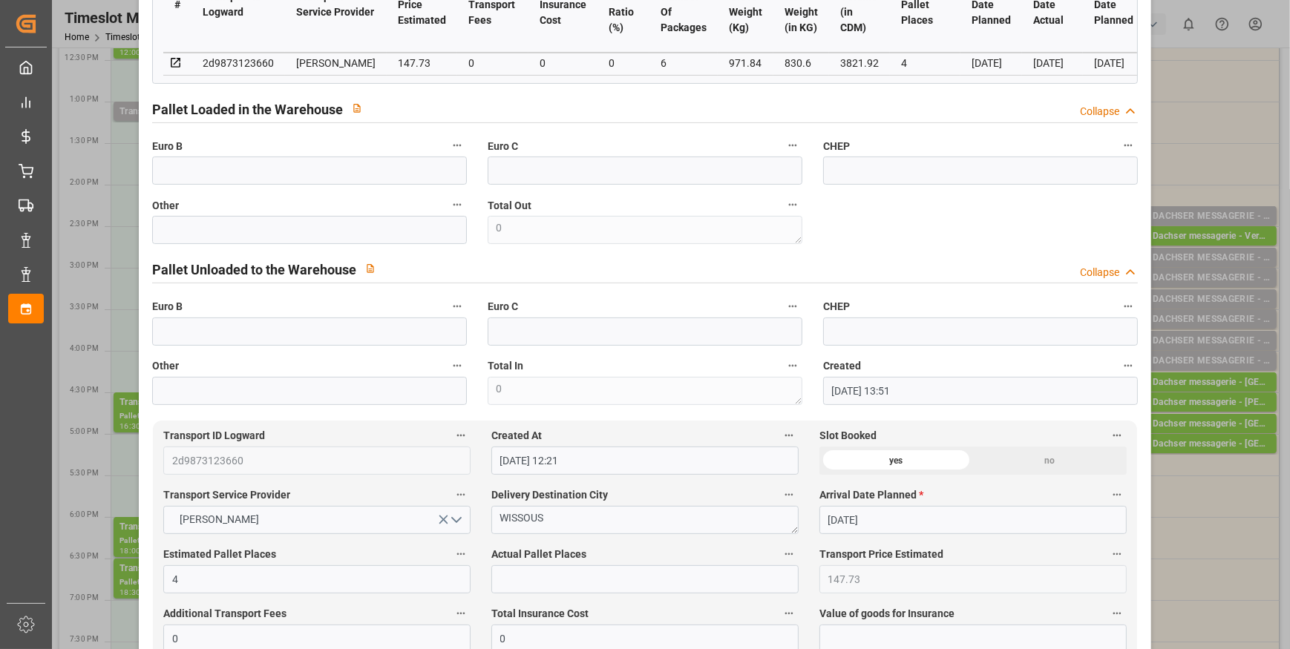
scroll to position [0, 0]
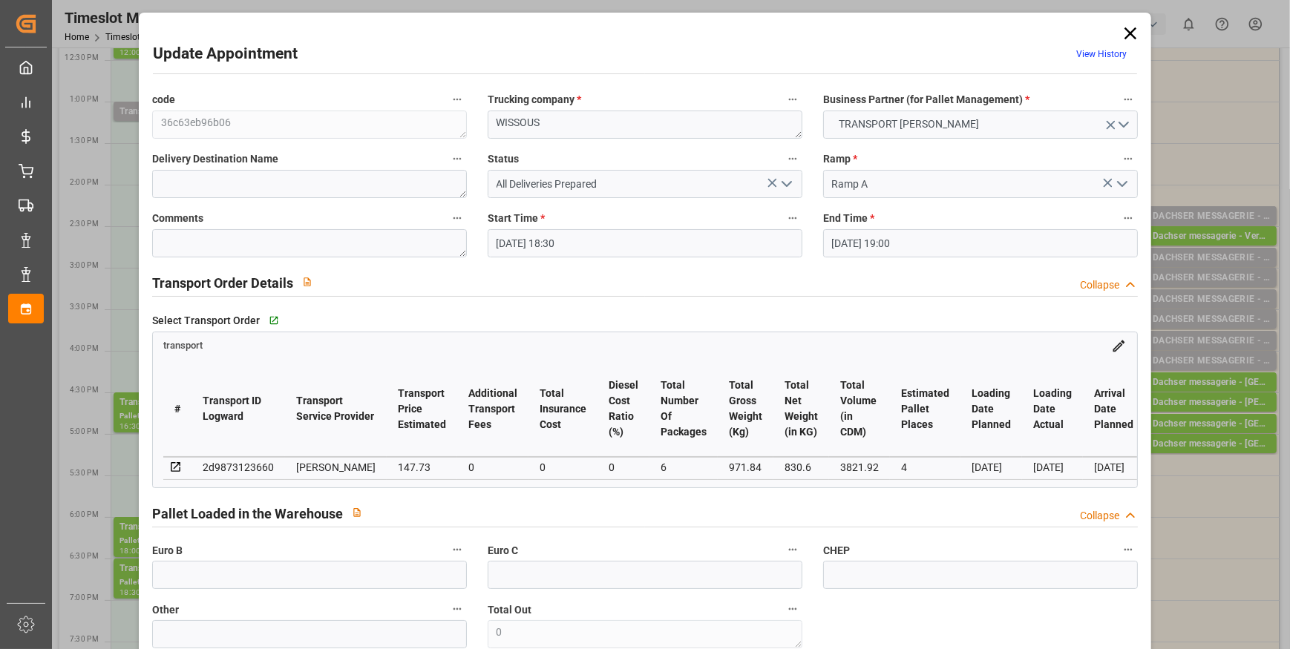
click at [1128, 32] on icon at bounding box center [1130, 33] width 21 height 21
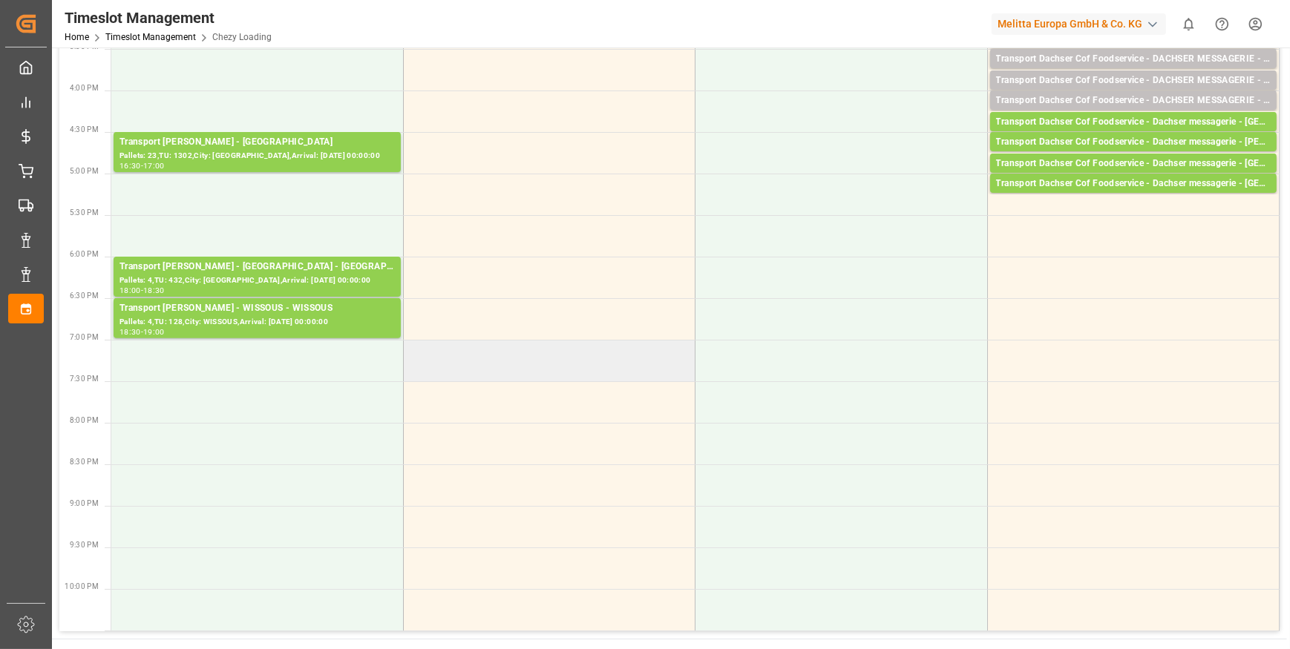
scroll to position [742, 0]
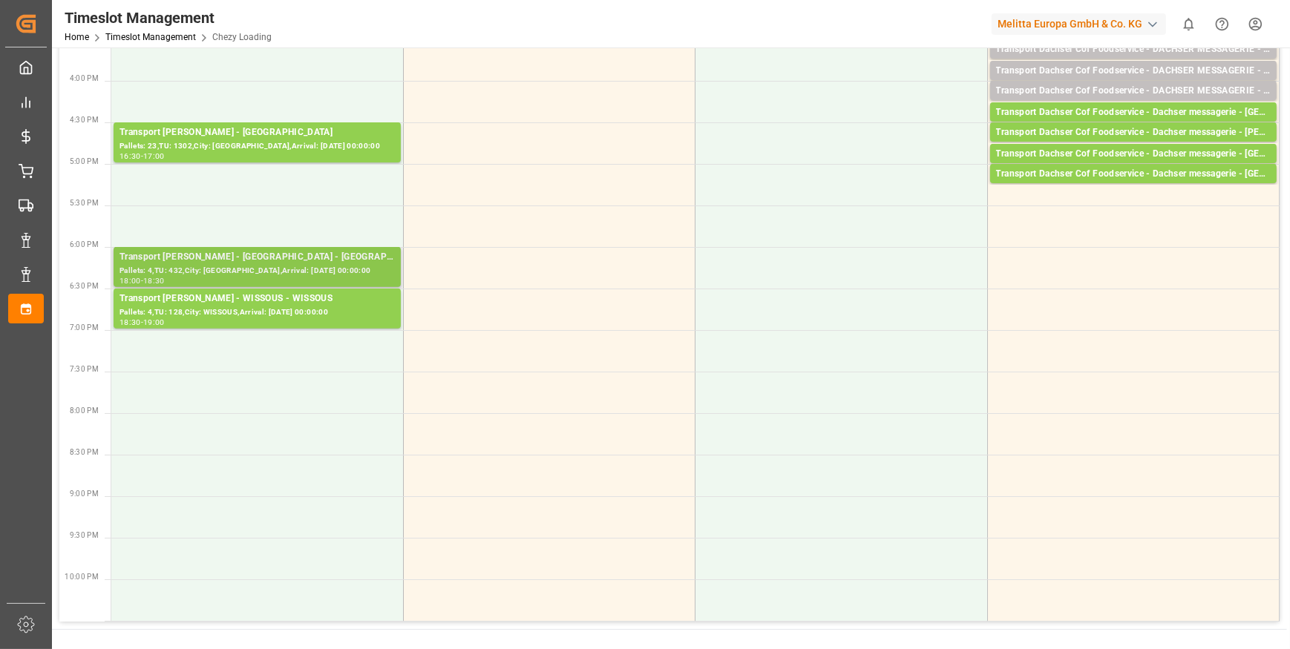
click at [323, 267] on div "Pallets: 4,TU: 432,City: [GEOGRAPHIC_DATA],Arrival: [DATE] 00:00:00" at bounding box center [256, 271] width 275 height 13
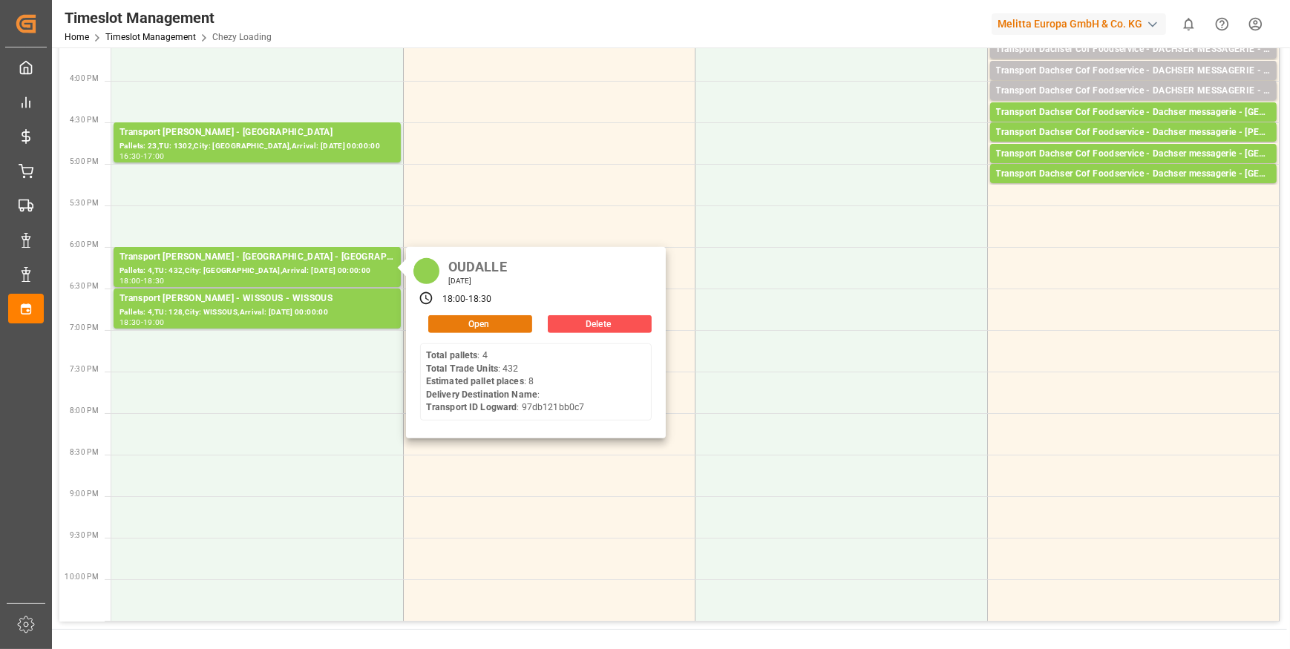
click at [506, 326] on button "Open" at bounding box center [480, 324] width 104 height 18
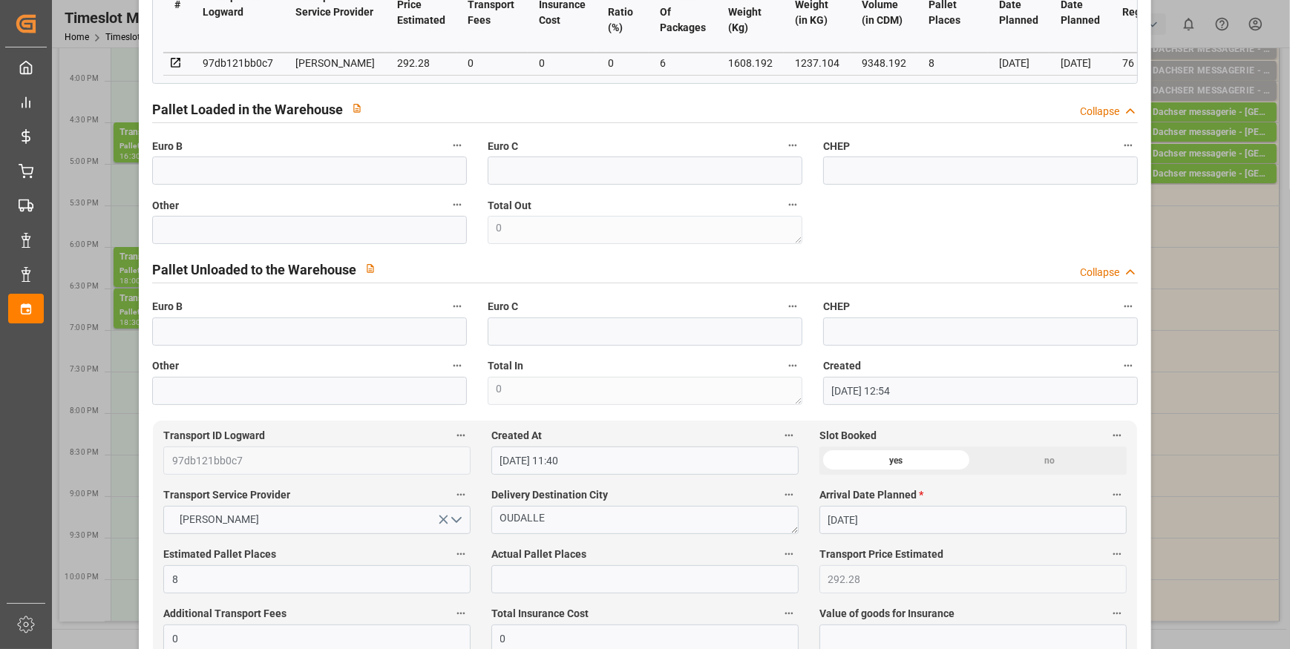
scroll to position [0, 0]
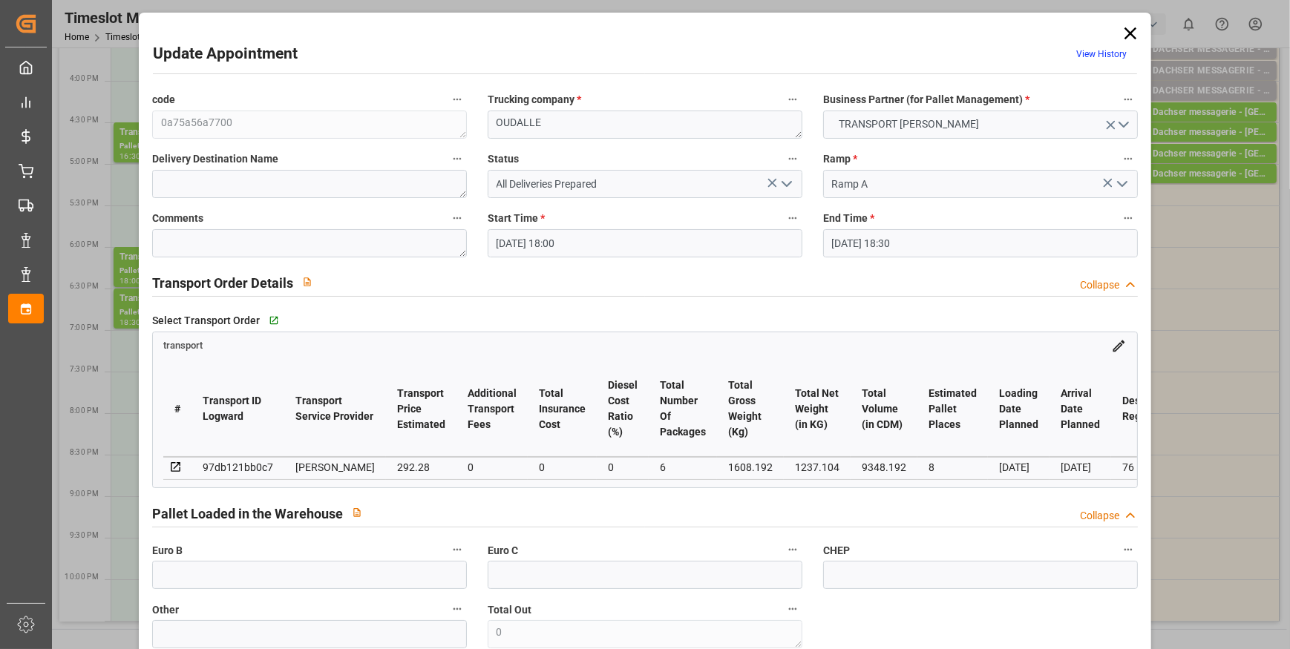
click at [1126, 27] on icon at bounding box center [1130, 33] width 21 height 21
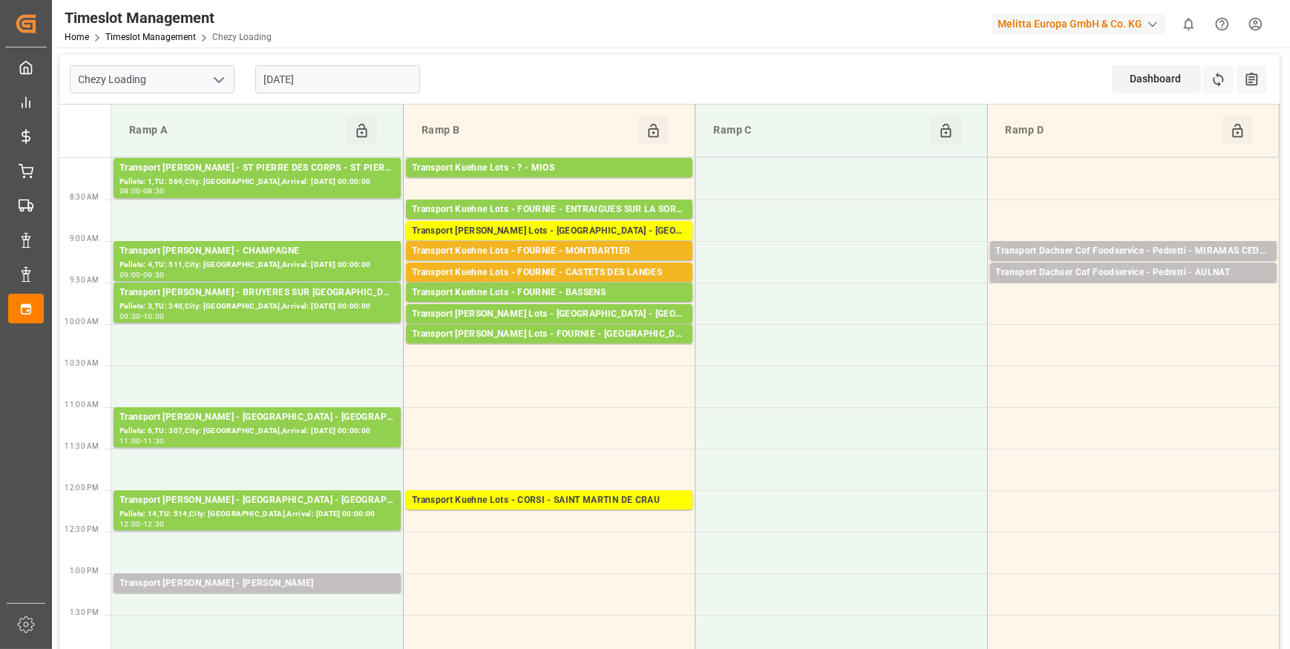
click at [333, 47] on header "Timeslot Management Home Timeslot Management Chezy Loading Melitta Europa GmbH …" at bounding box center [666, 24] width 1248 height 48
click at [357, 76] on input "[DATE]" at bounding box center [337, 79] width 165 height 28
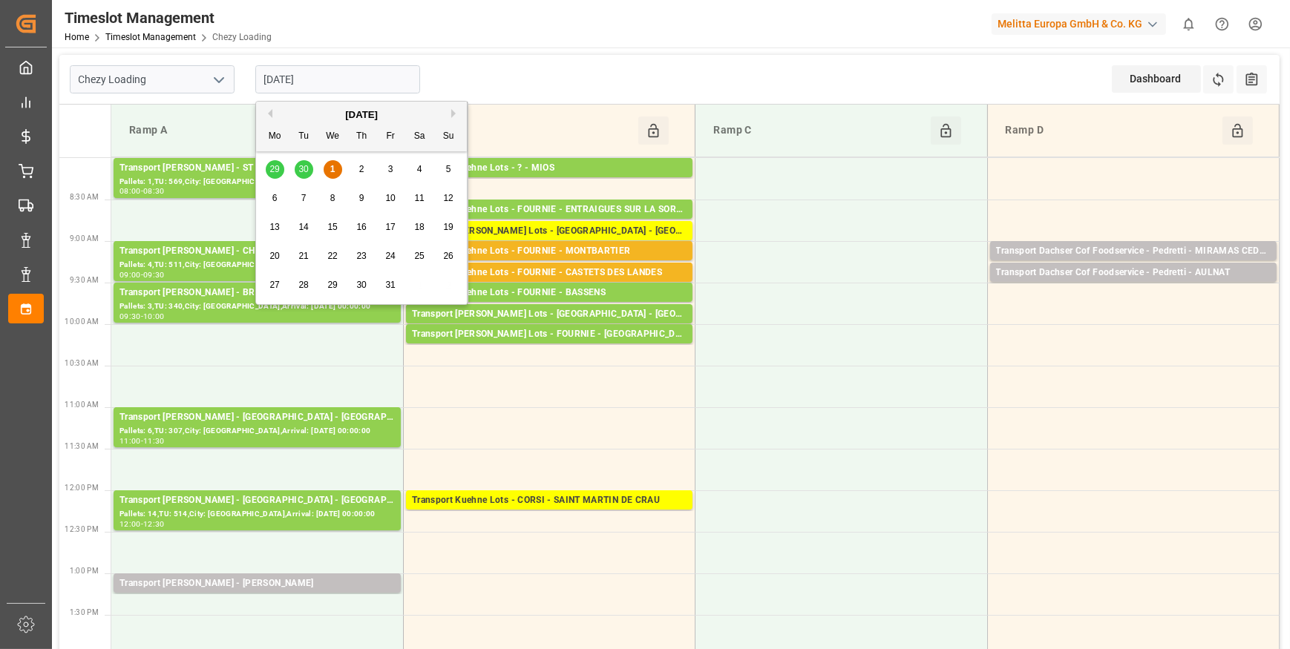
click at [359, 170] on span "2" at bounding box center [361, 169] width 5 height 10
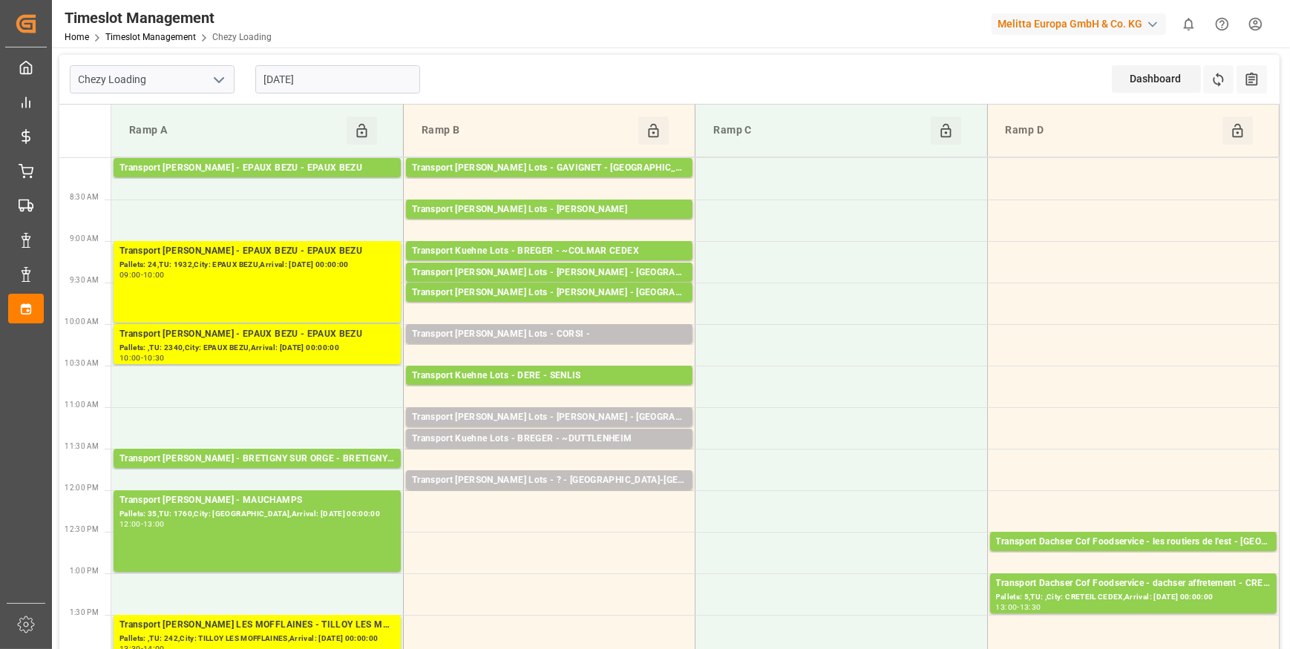
click at [317, 77] on input "[DATE]" at bounding box center [337, 79] width 165 height 28
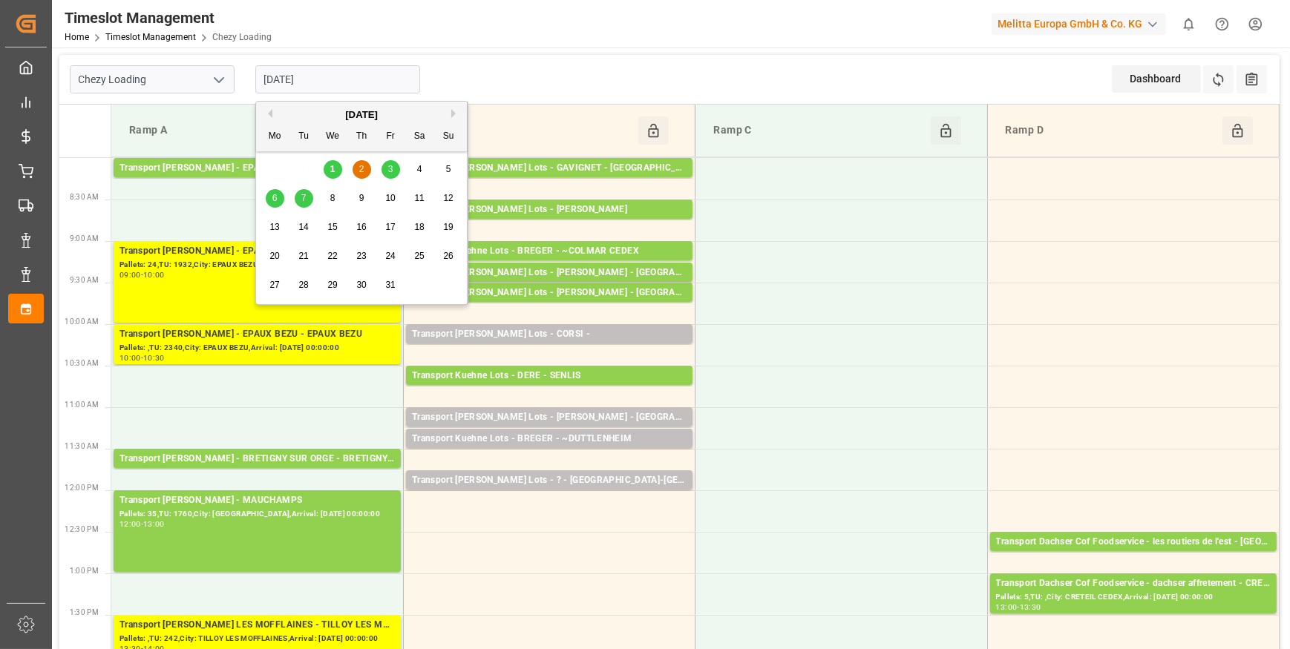
click at [333, 171] on span "1" at bounding box center [332, 169] width 5 height 10
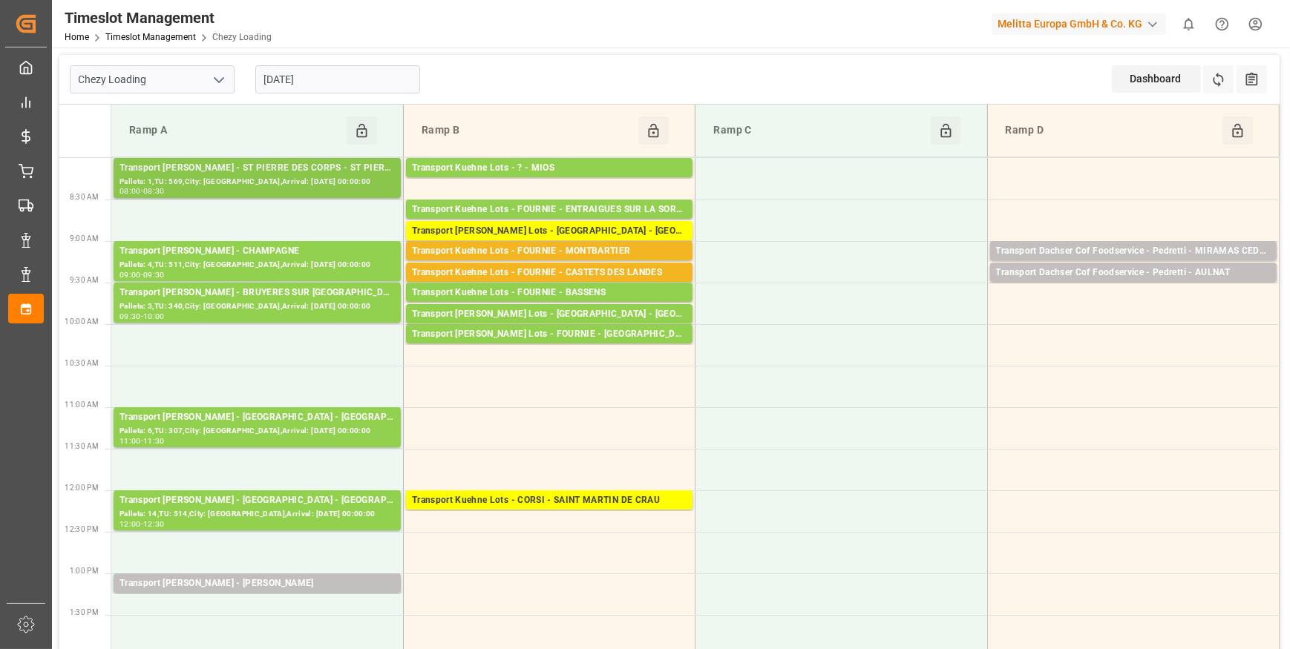
drag, startPoint x: 286, startPoint y: 148, endPoint x: 298, endPoint y: 167, distance: 22.7
click at [289, 155] on td "Ramp A Click to Block this Resource" at bounding box center [257, 131] width 292 height 53
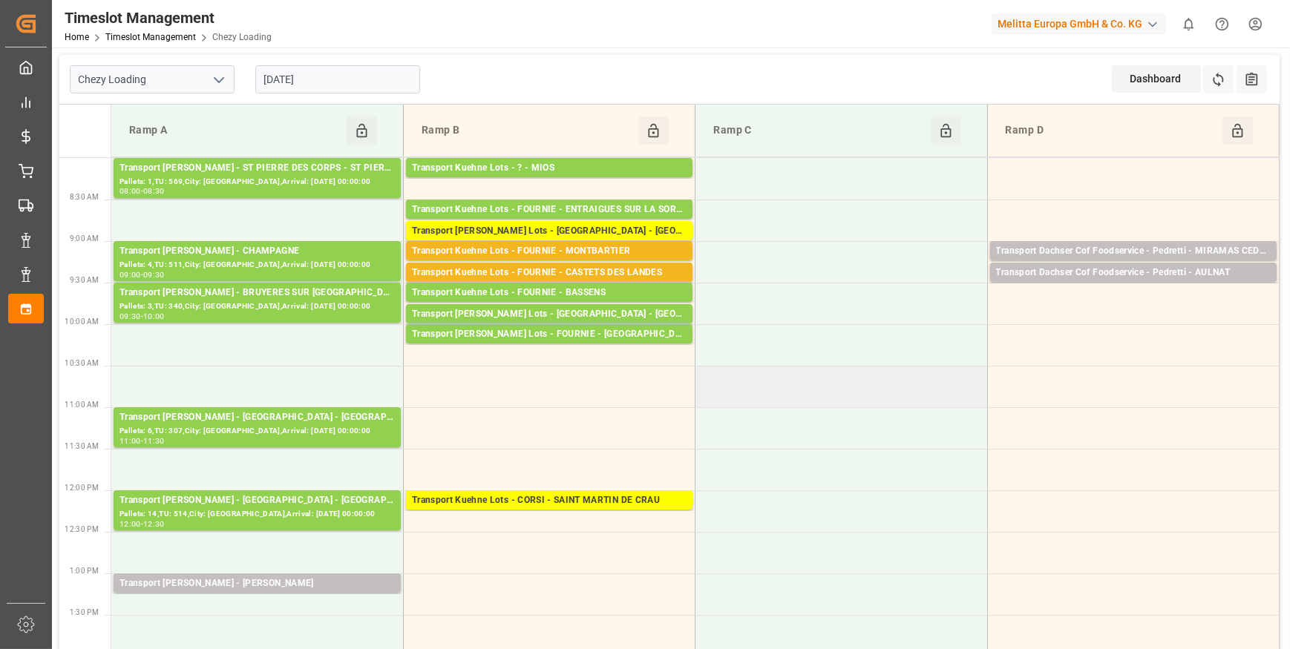
click at [766, 401] on td at bounding box center [841, 387] width 292 height 42
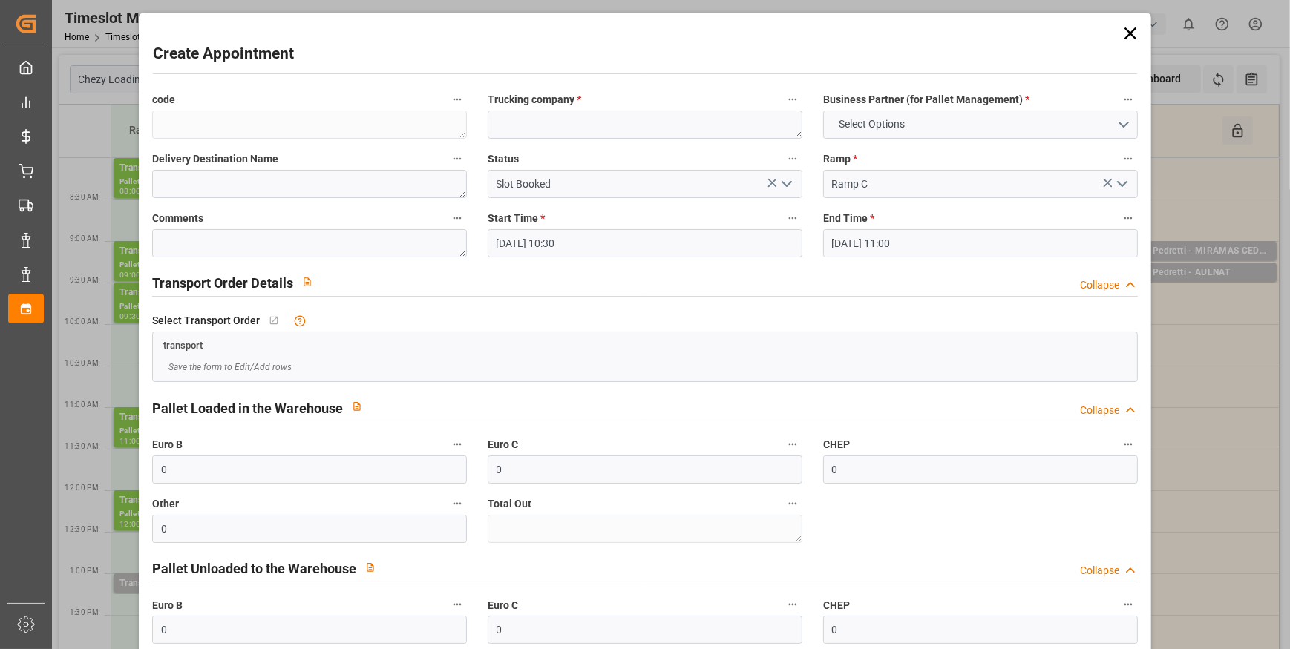
click at [1120, 36] on icon at bounding box center [1130, 33] width 21 height 21
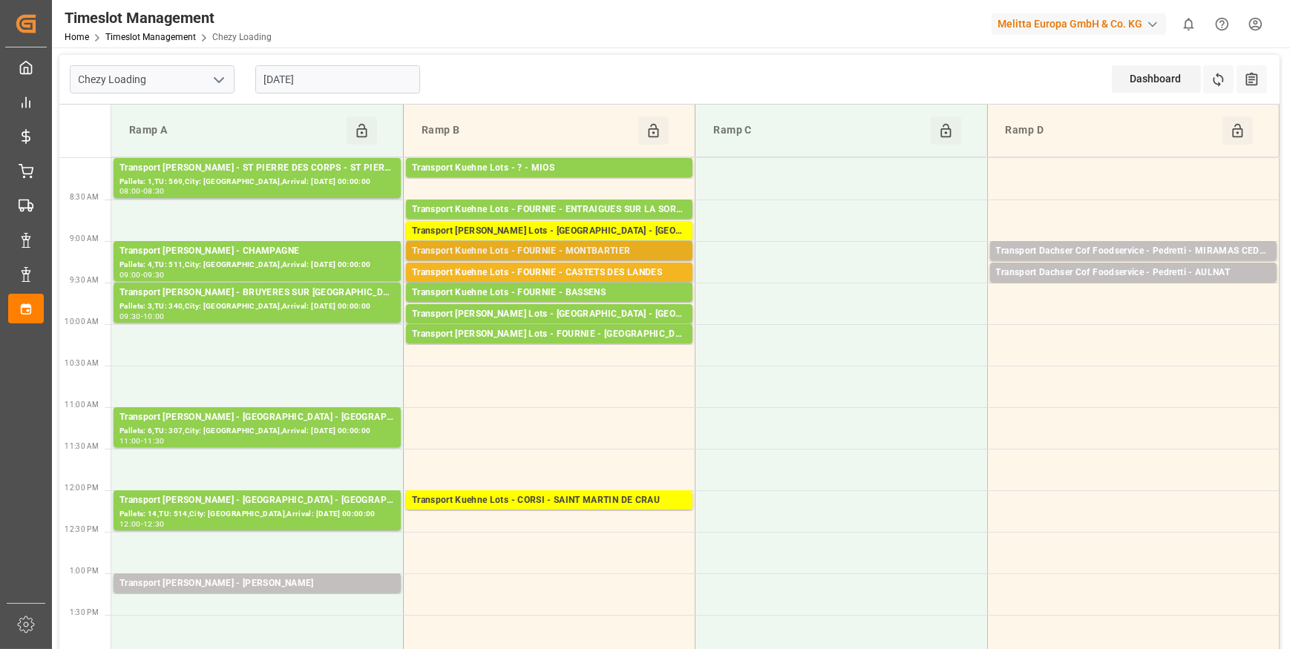
click at [580, 248] on div "Transport Kuehne Lots - FOURNIE - MONTBARTIER" at bounding box center [549, 251] width 275 height 15
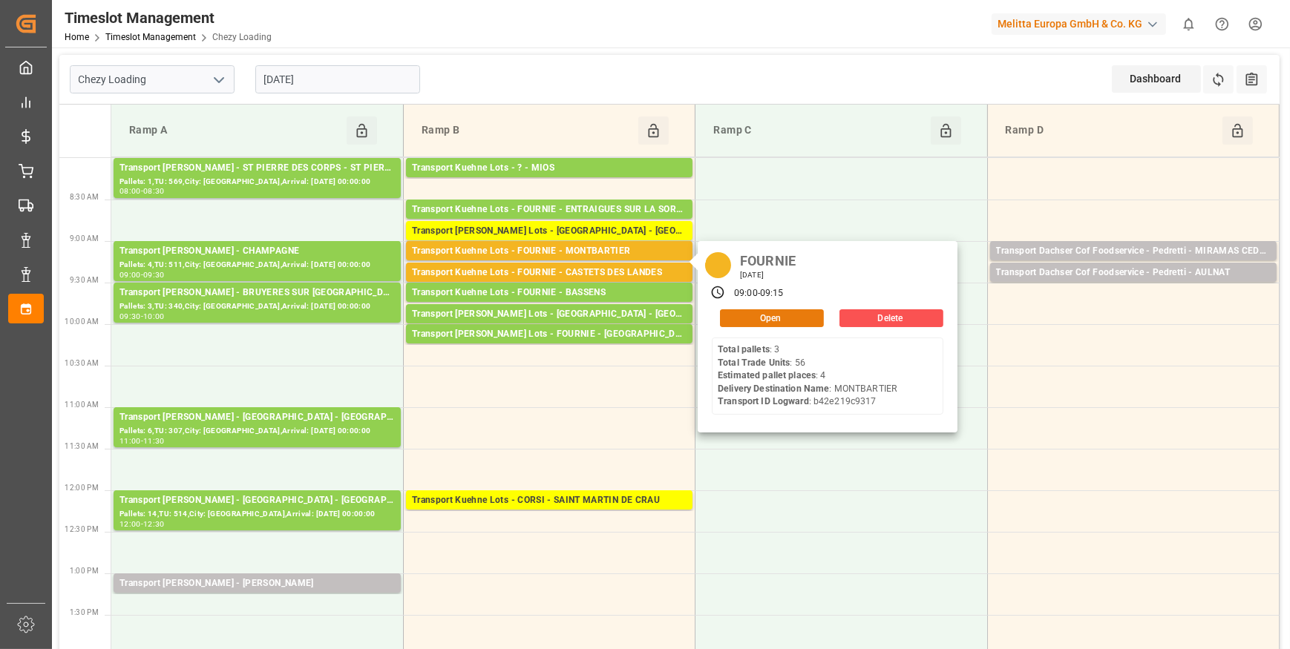
click at [756, 320] on button "Open" at bounding box center [772, 318] width 104 height 18
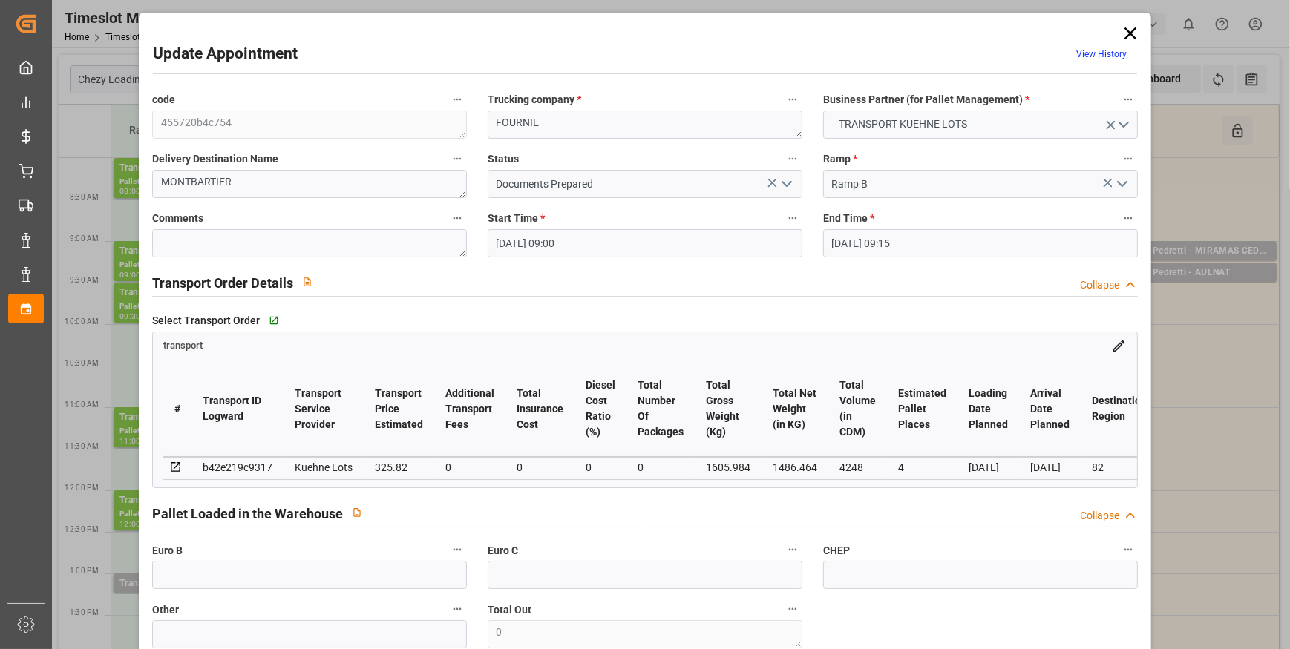
click at [784, 183] on icon "open menu" at bounding box center [787, 184] width 18 height 18
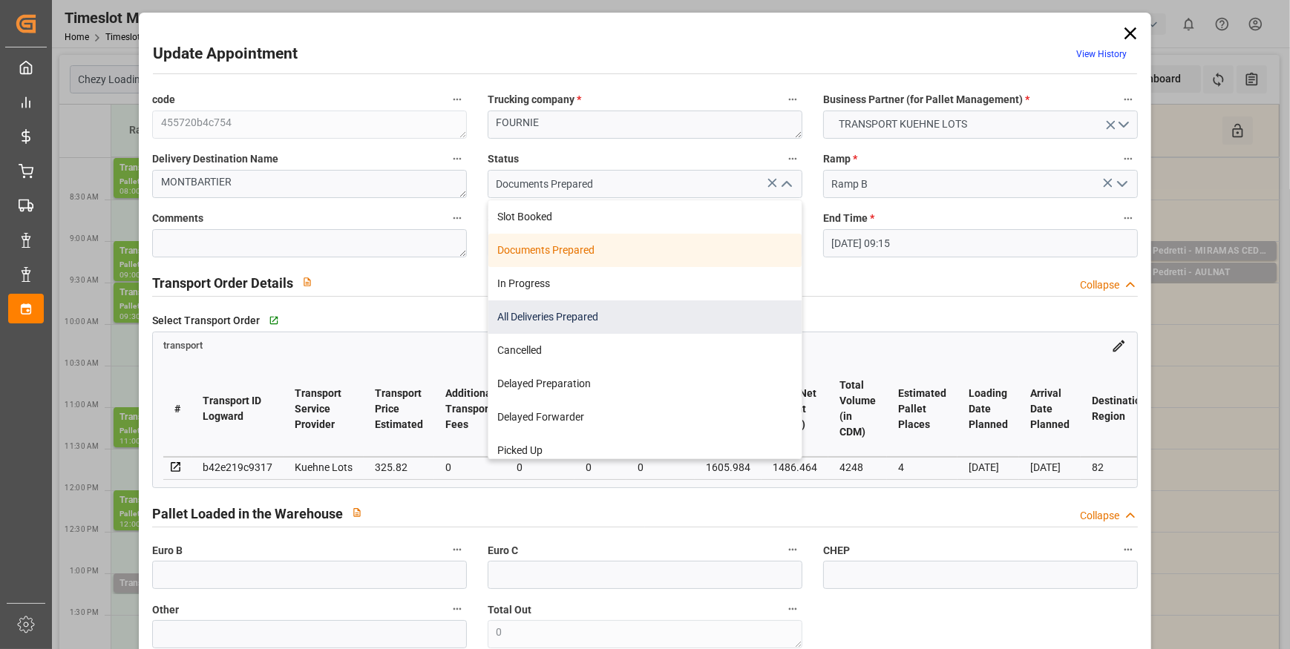
click at [581, 312] on div "All Deliveries Prepared" at bounding box center [644, 317] width 313 height 33
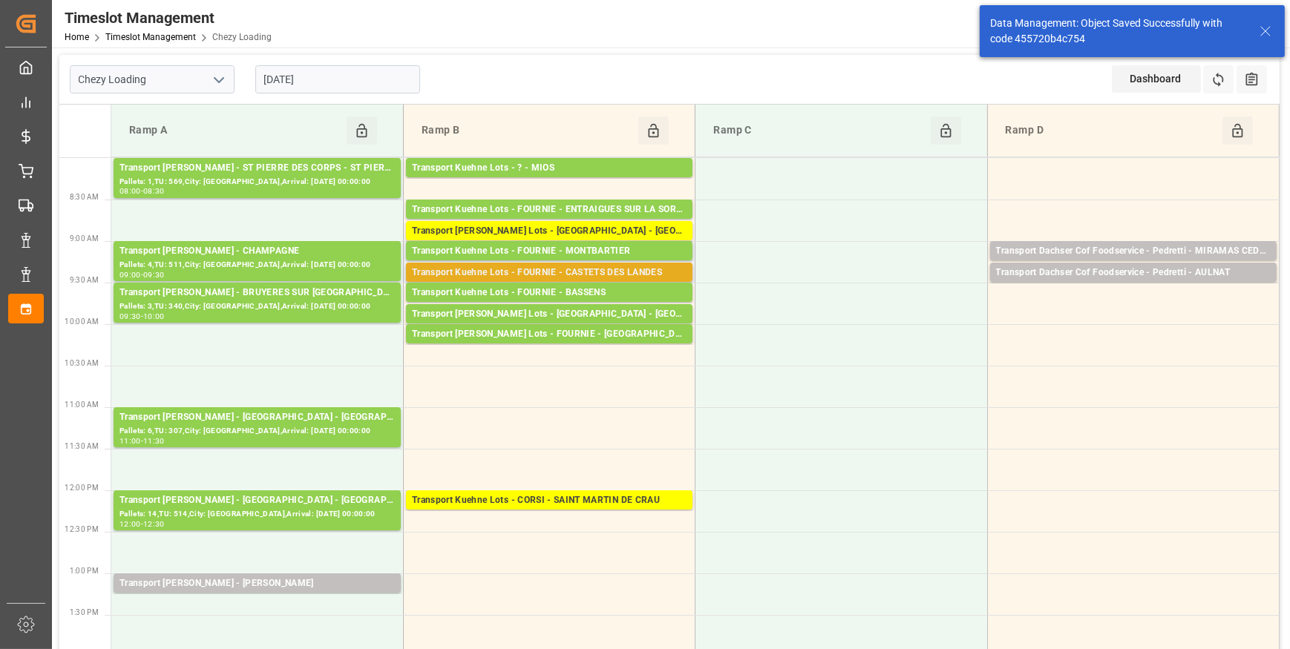
click at [608, 273] on div "Transport Kuehne Lots - FOURNIE - CASTETS DES LANDES" at bounding box center [549, 273] width 275 height 15
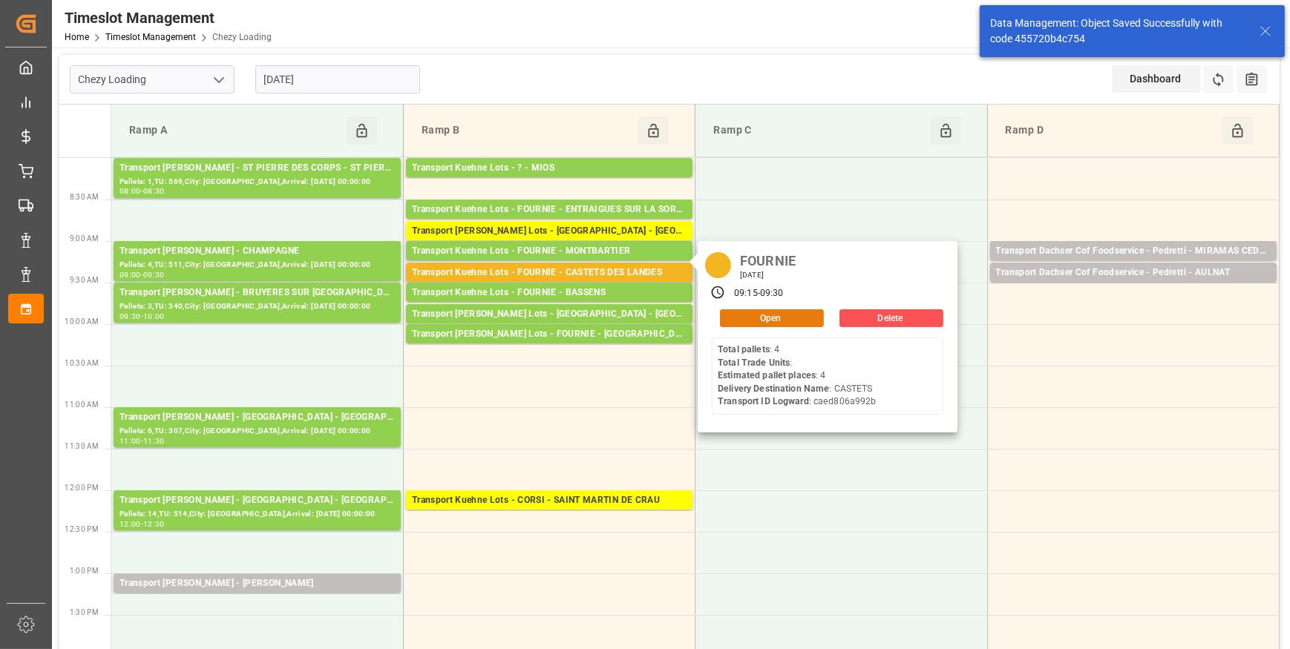
click at [772, 318] on button "Open" at bounding box center [772, 318] width 104 height 18
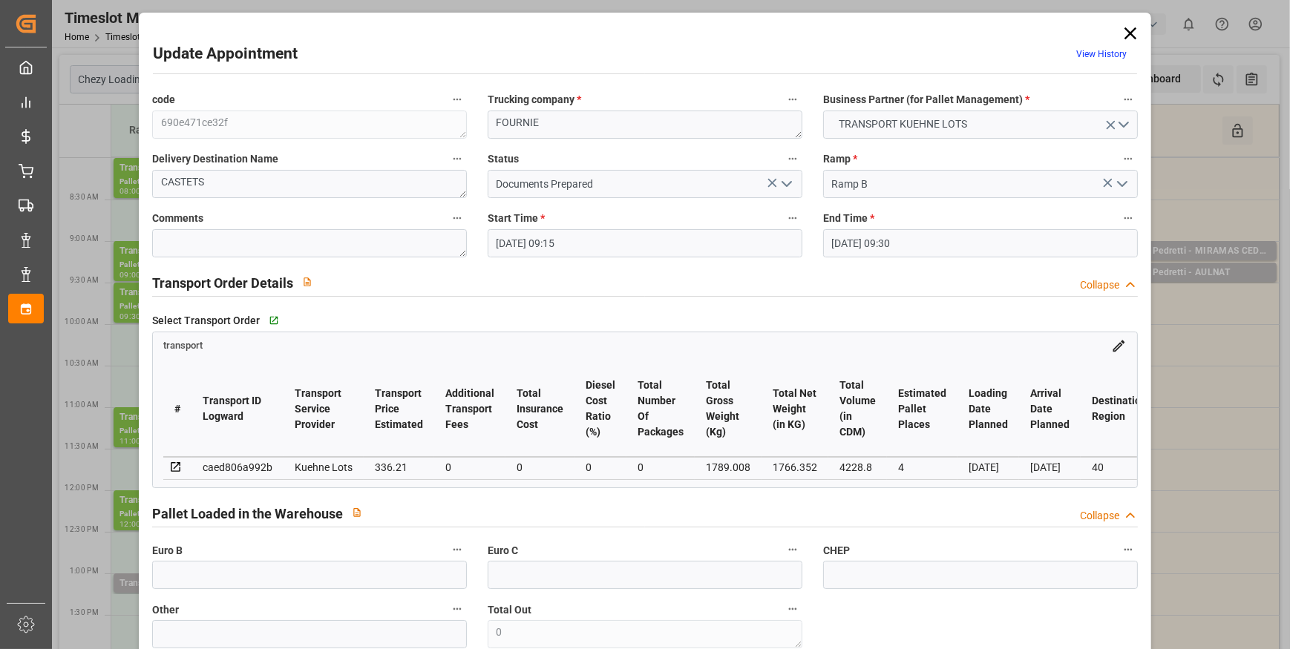
click at [783, 182] on icon "open menu" at bounding box center [787, 184] width 18 height 18
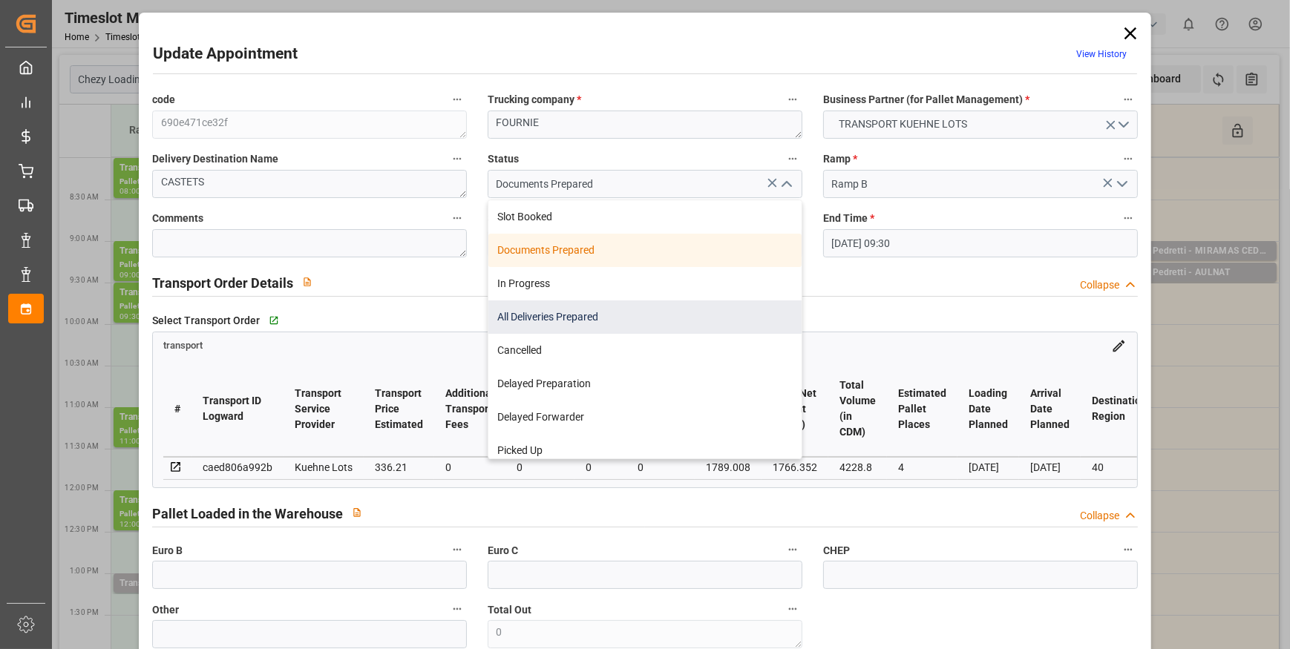
click at [551, 312] on div "All Deliveries Prepared" at bounding box center [644, 317] width 313 height 33
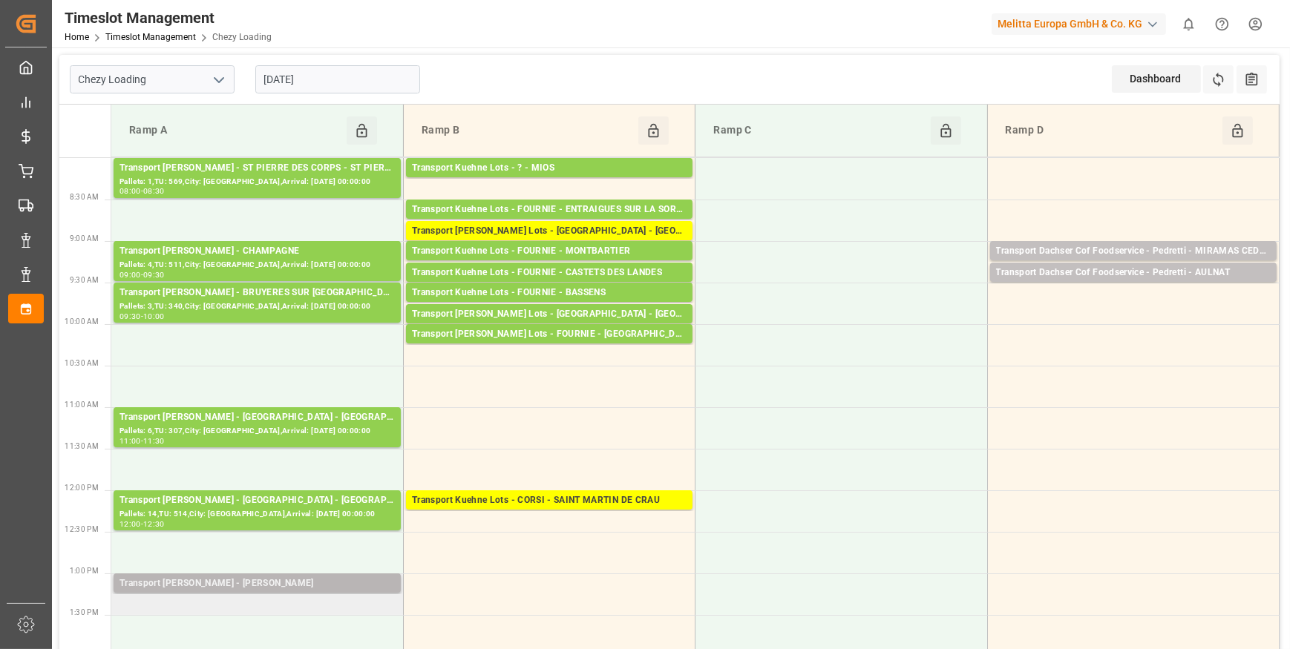
click at [260, 574] on div "Transport [PERSON_NAME] - [PERSON_NAME] Pallets: ,TU: 81,City: [GEOGRAPHIC_DATA…" at bounding box center [257, 583] width 287 height 19
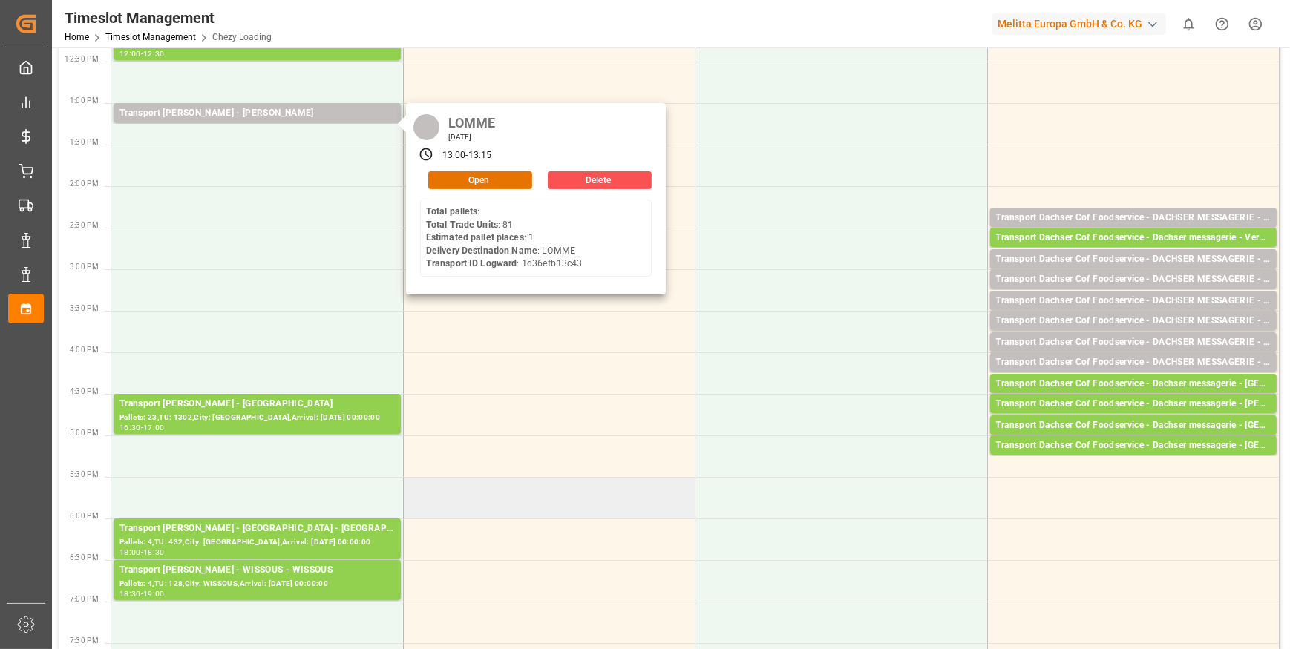
scroll to position [472, 0]
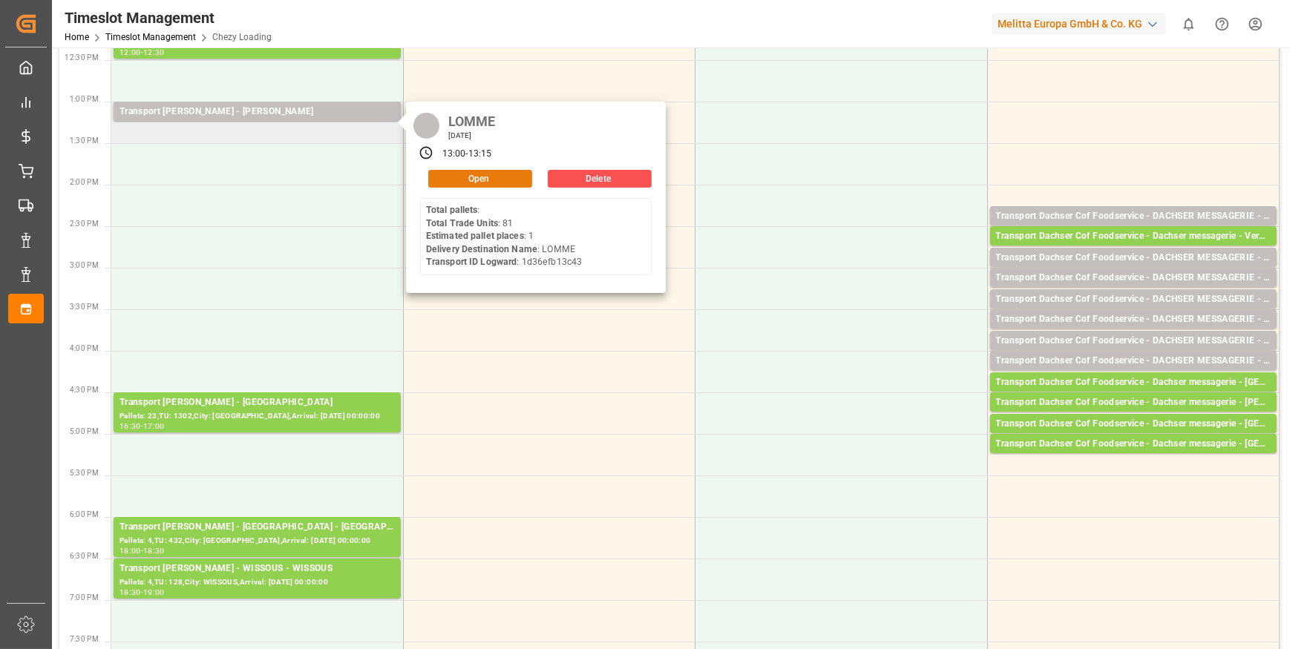
click at [466, 174] on button "Open" at bounding box center [480, 179] width 104 height 18
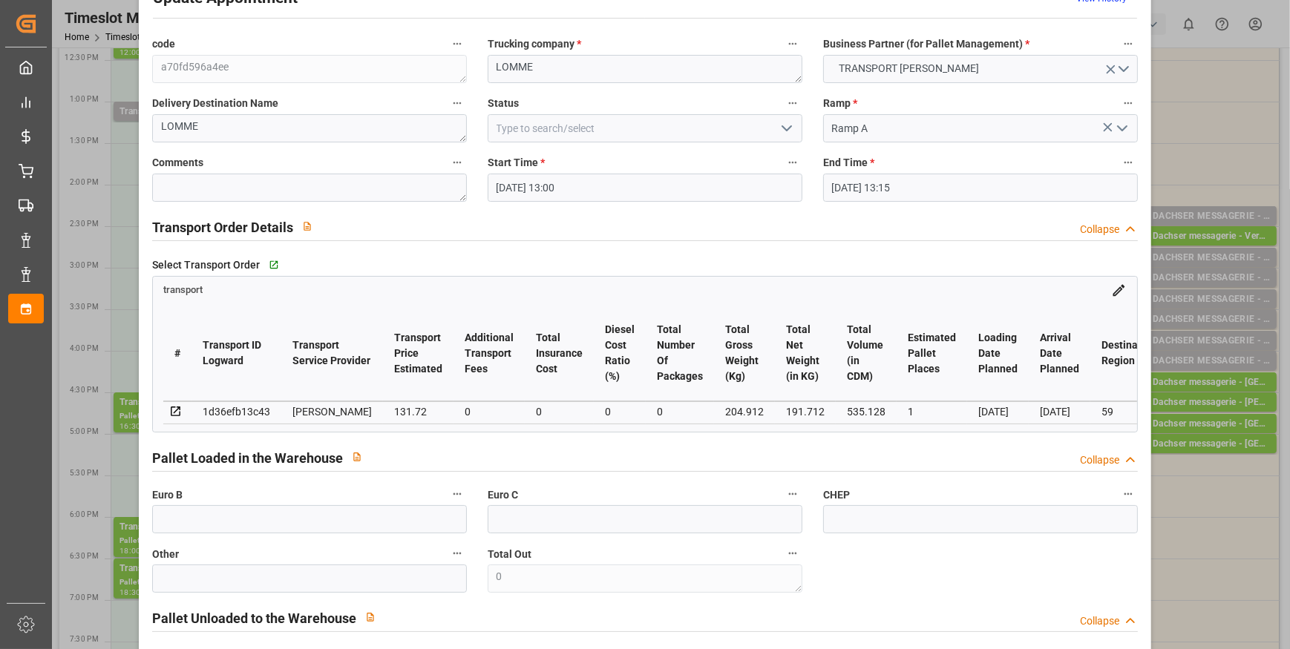
scroll to position [0, 0]
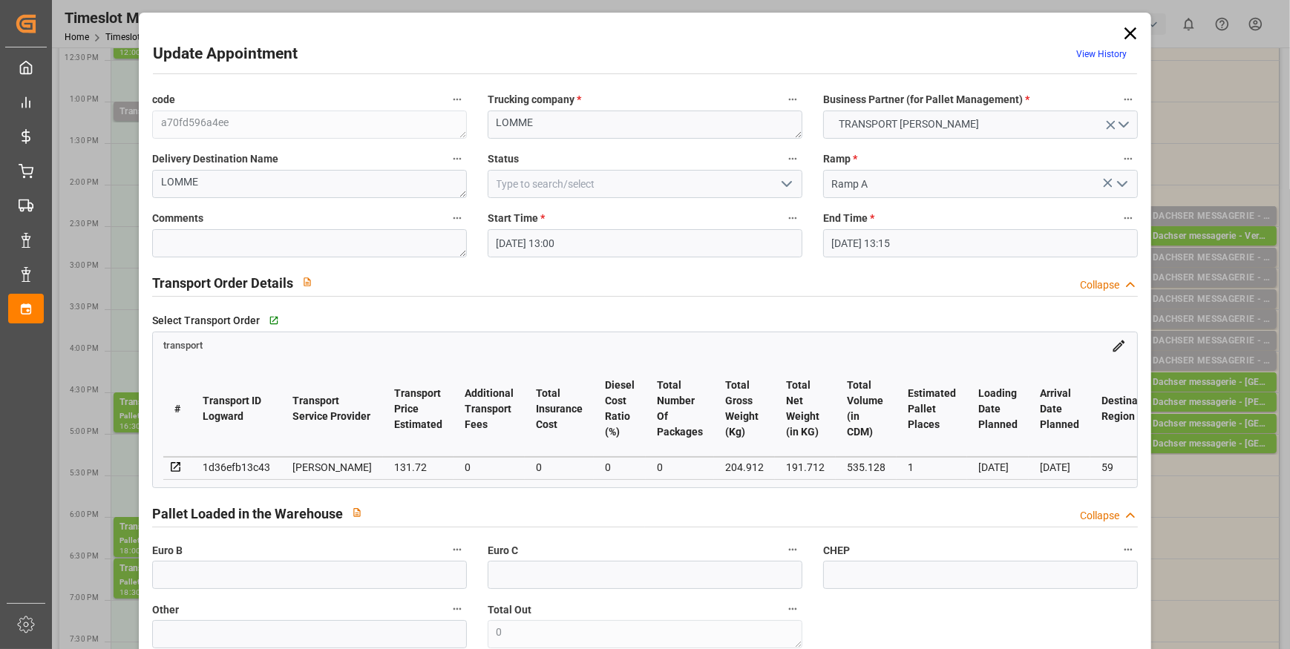
click at [779, 180] on icon "open menu" at bounding box center [787, 184] width 18 height 18
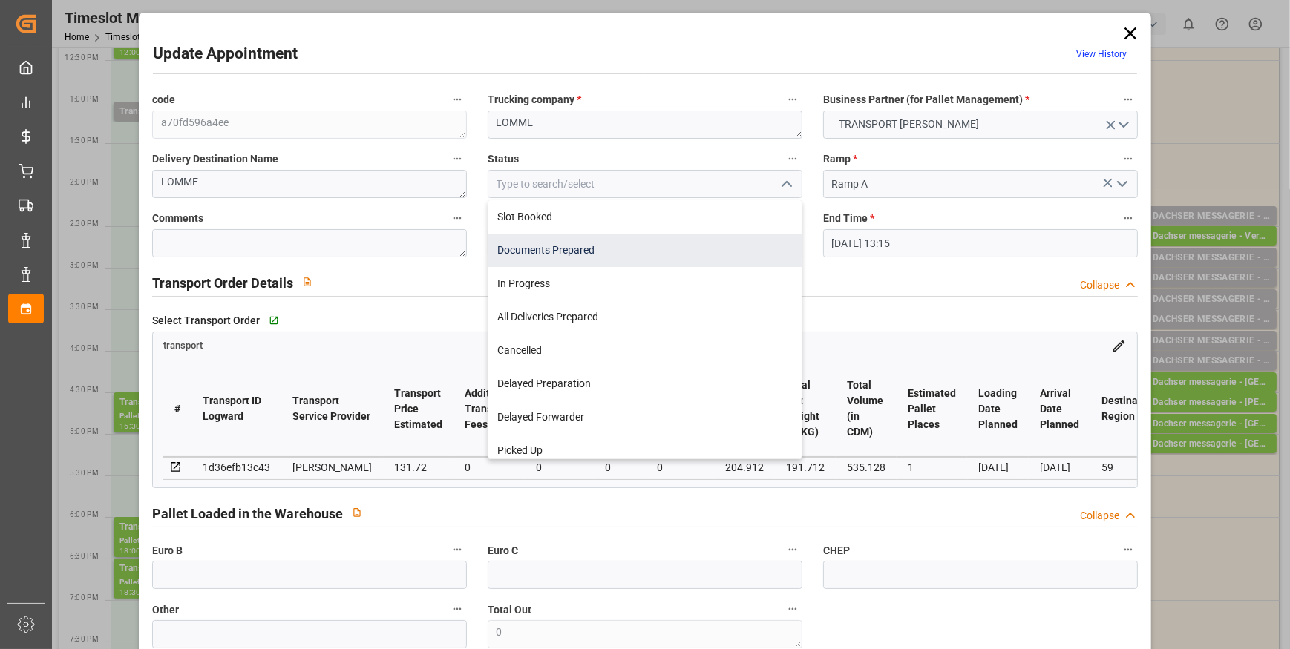
click at [549, 249] on div "Documents Prepared" at bounding box center [644, 250] width 313 height 33
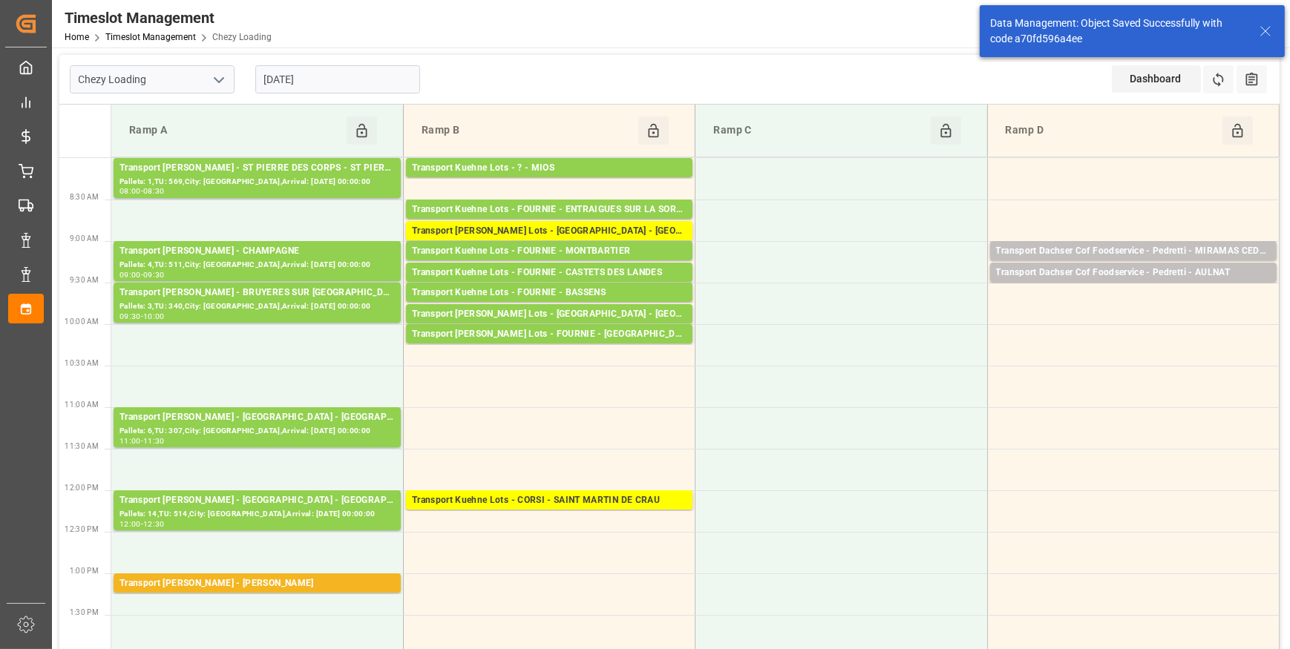
click at [363, 85] on input "[DATE]" at bounding box center [337, 79] width 165 height 28
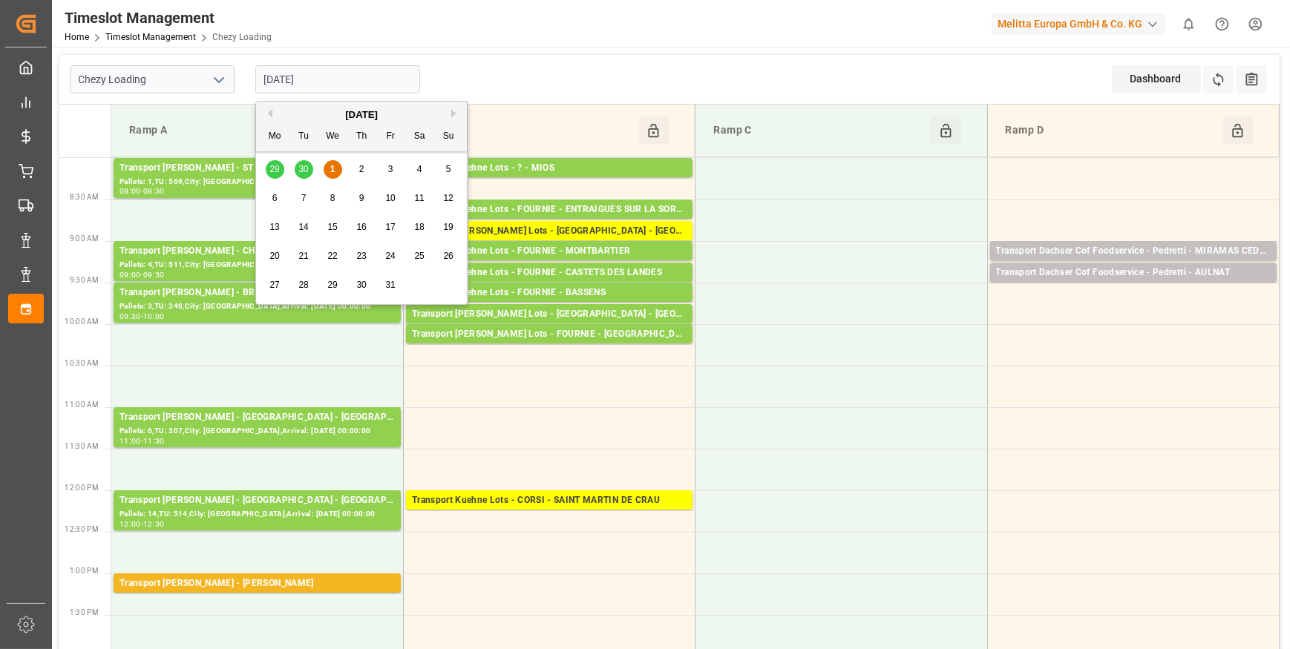
click at [361, 172] on span "2" at bounding box center [361, 169] width 5 height 10
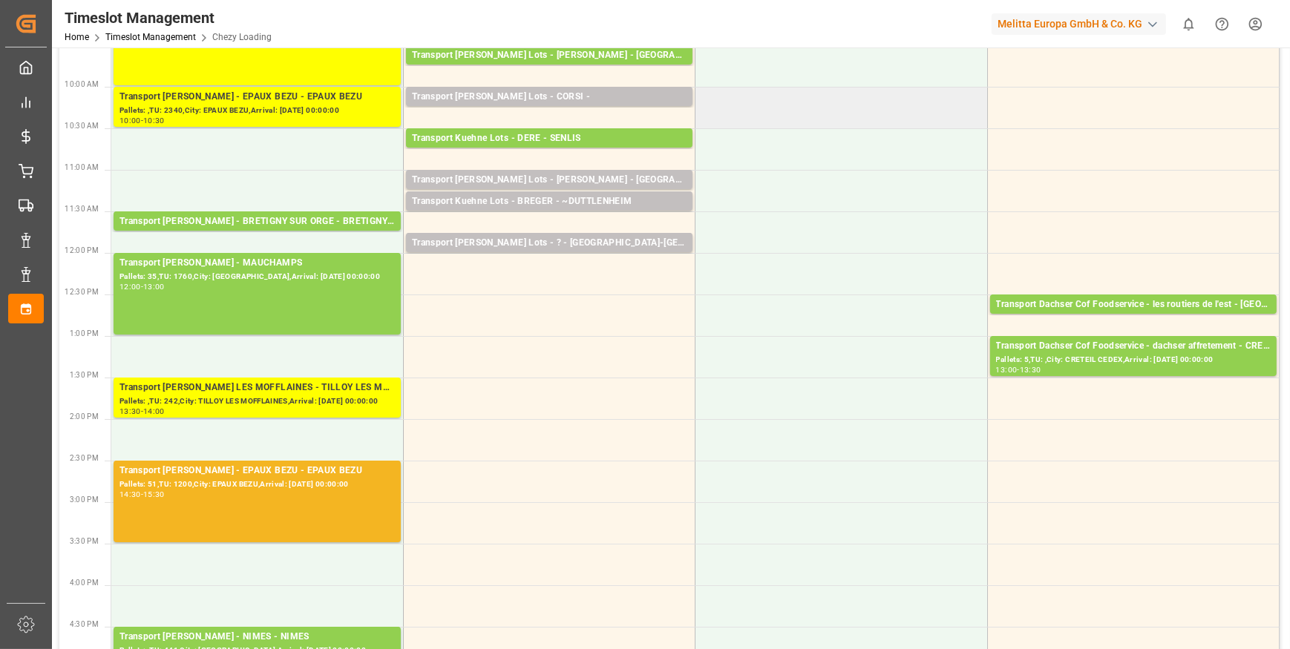
scroll to position [269, 0]
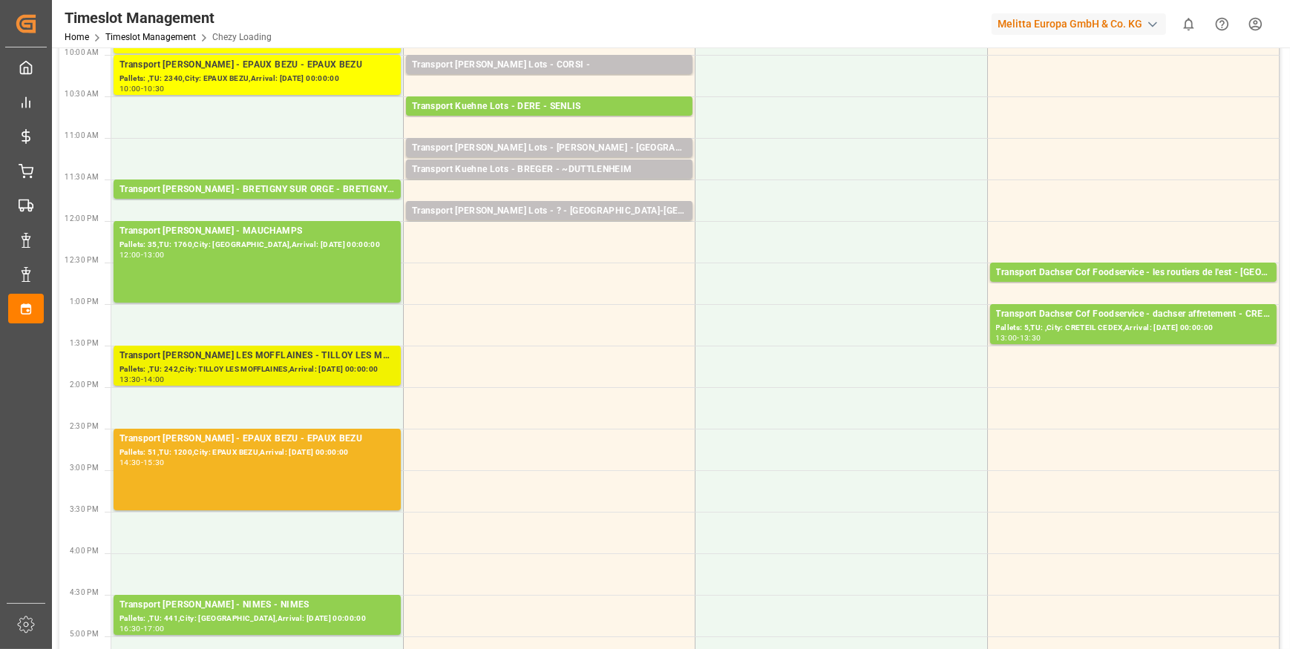
click at [355, 358] on div "Transport [PERSON_NAME] LES MOFFLAINES - TILLOY LES MOFFLAINES" at bounding box center [256, 356] width 275 height 15
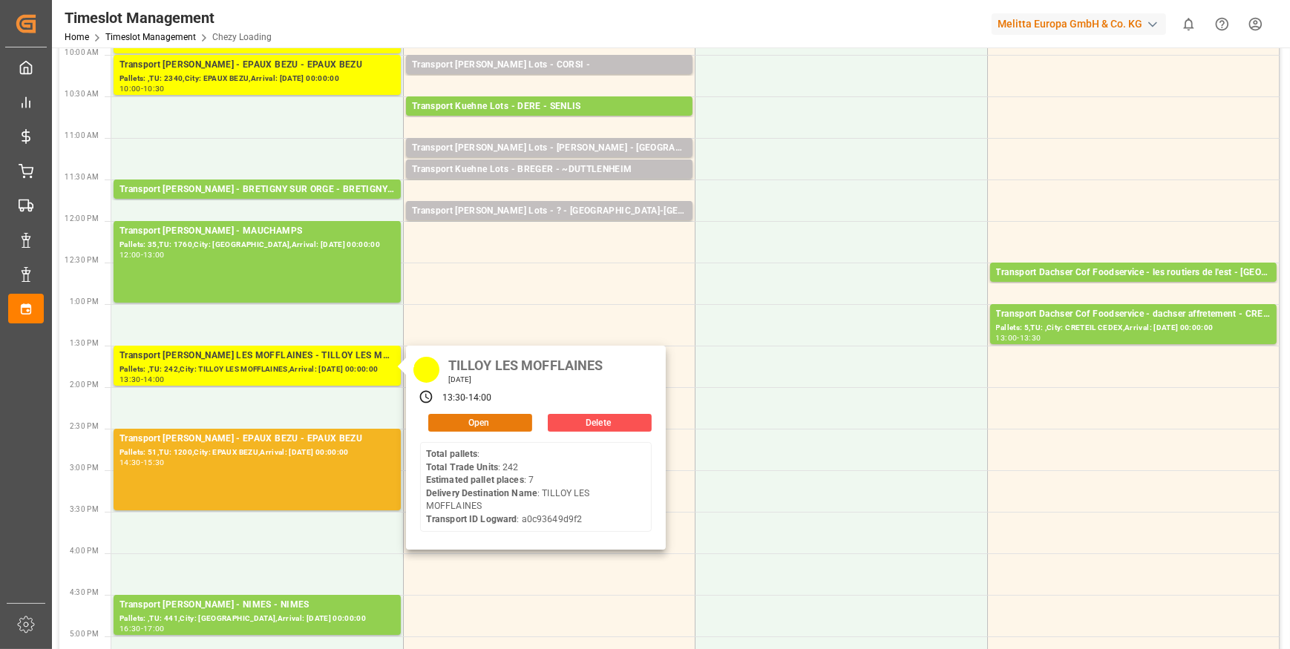
click at [467, 421] on button "Open" at bounding box center [480, 423] width 104 height 18
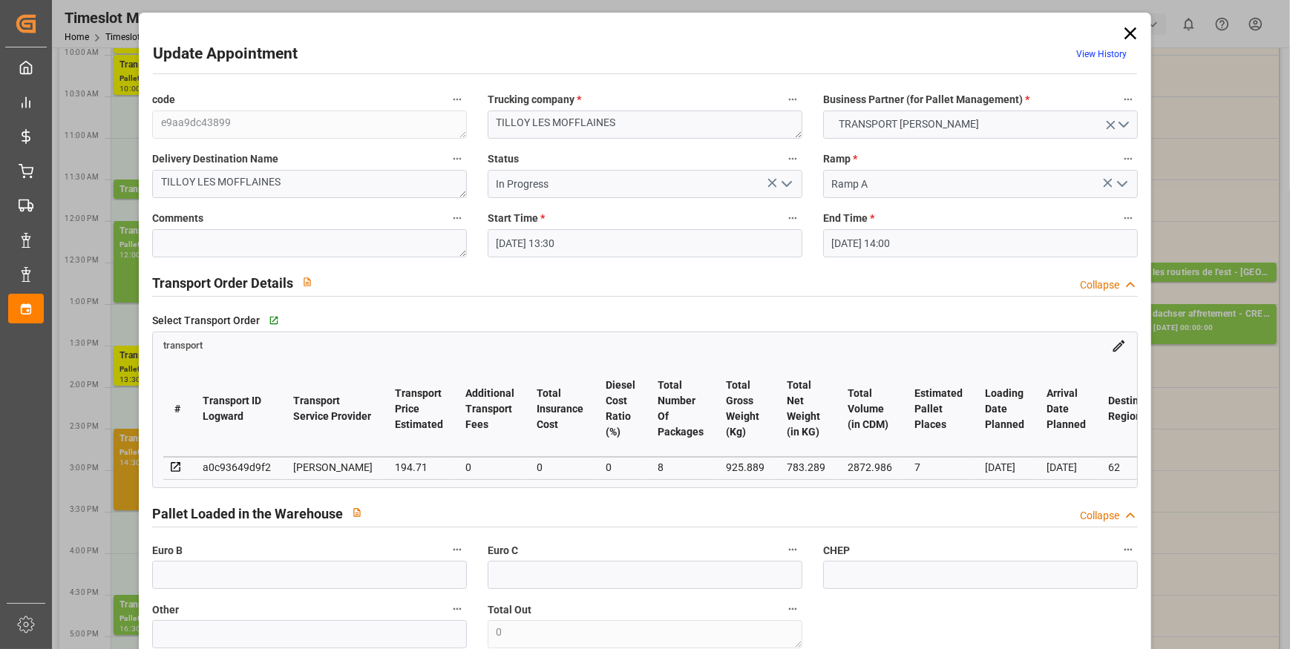
click at [774, 178] on button "open menu" at bounding box center [785, 184] width 22 height 23
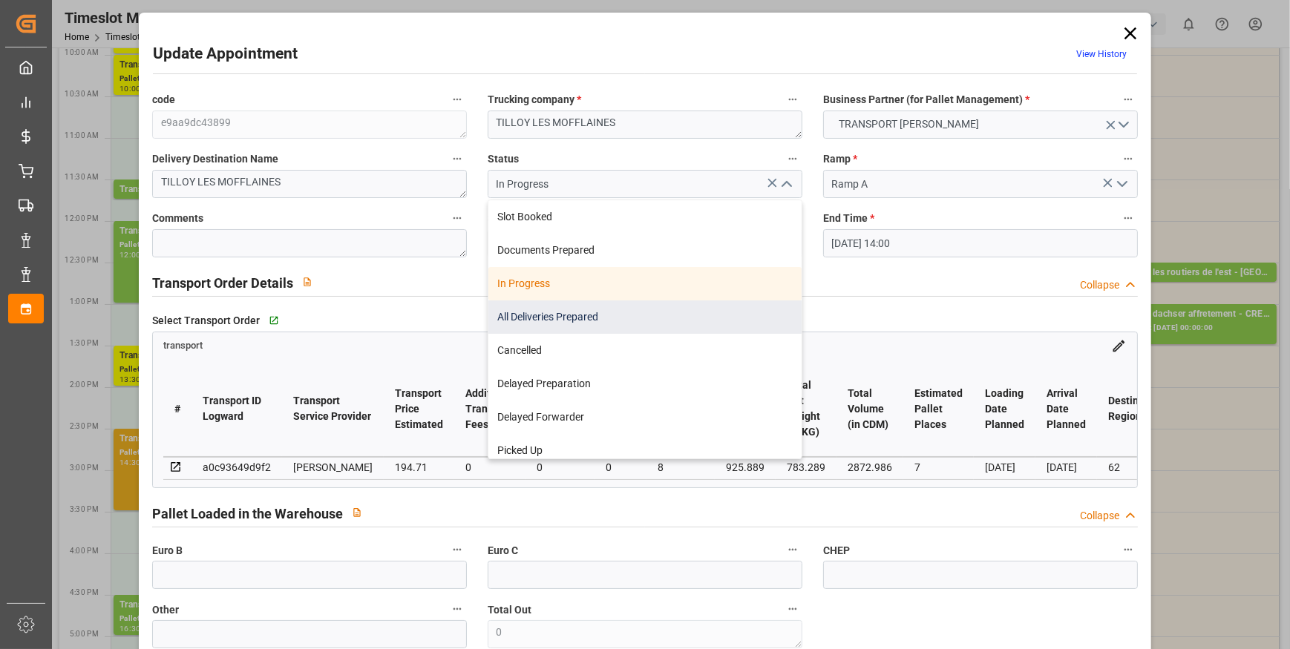
click at [535, 313] on div "All Deliveries Prepared" at bounding box center [644, 317] width 313 height 33
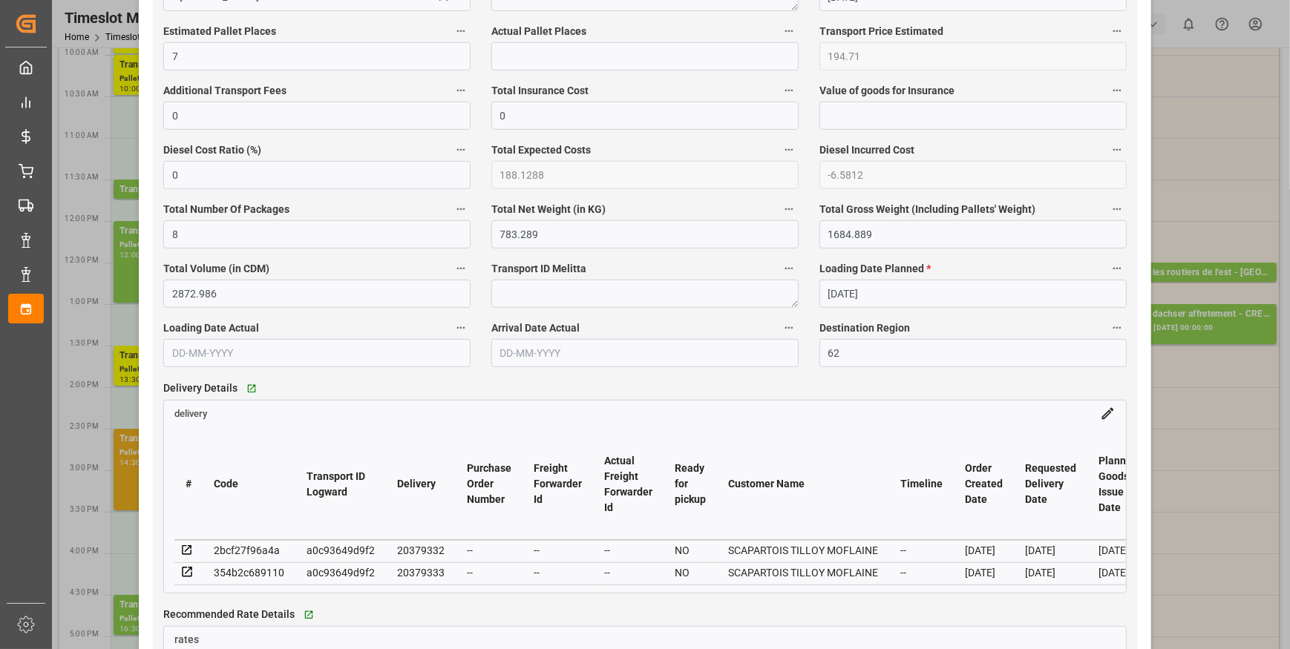
scroll to position [944, 0]
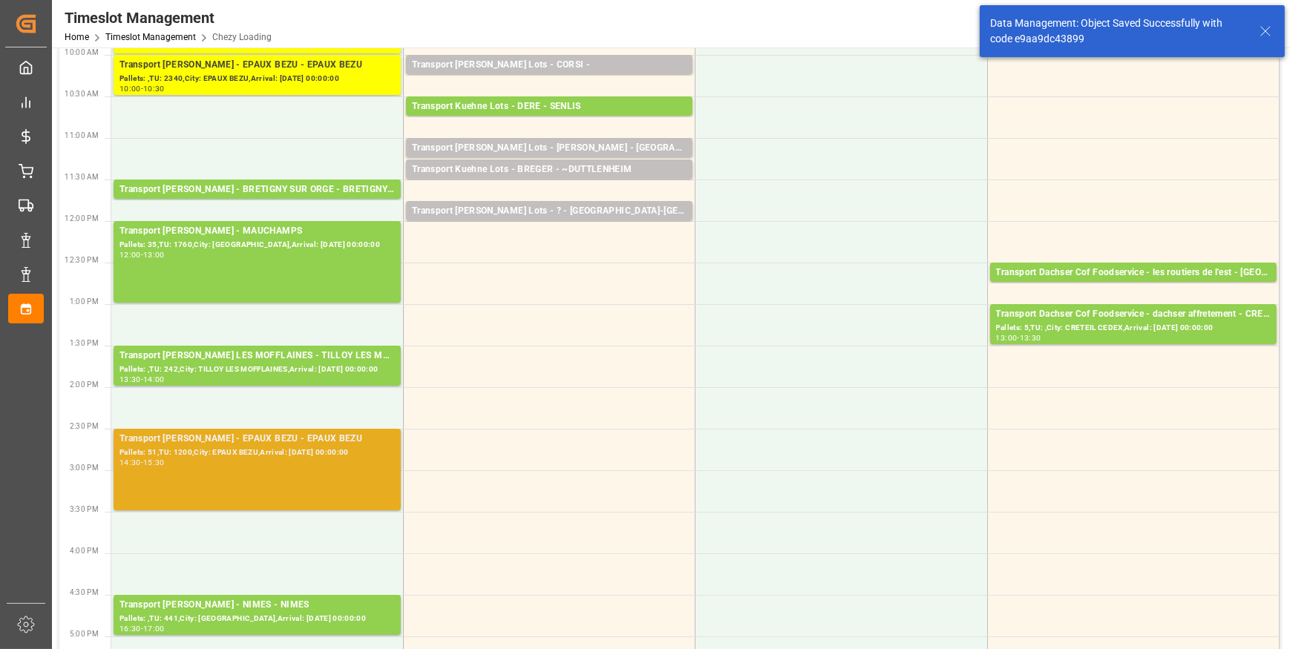
click at [319, 456] on div "Pallets: 51,TU: 1200,City: EPAUX BEZU,Arrival: [DATE] 00:00:00" at bounding box center [256, 453] width 275 height 13
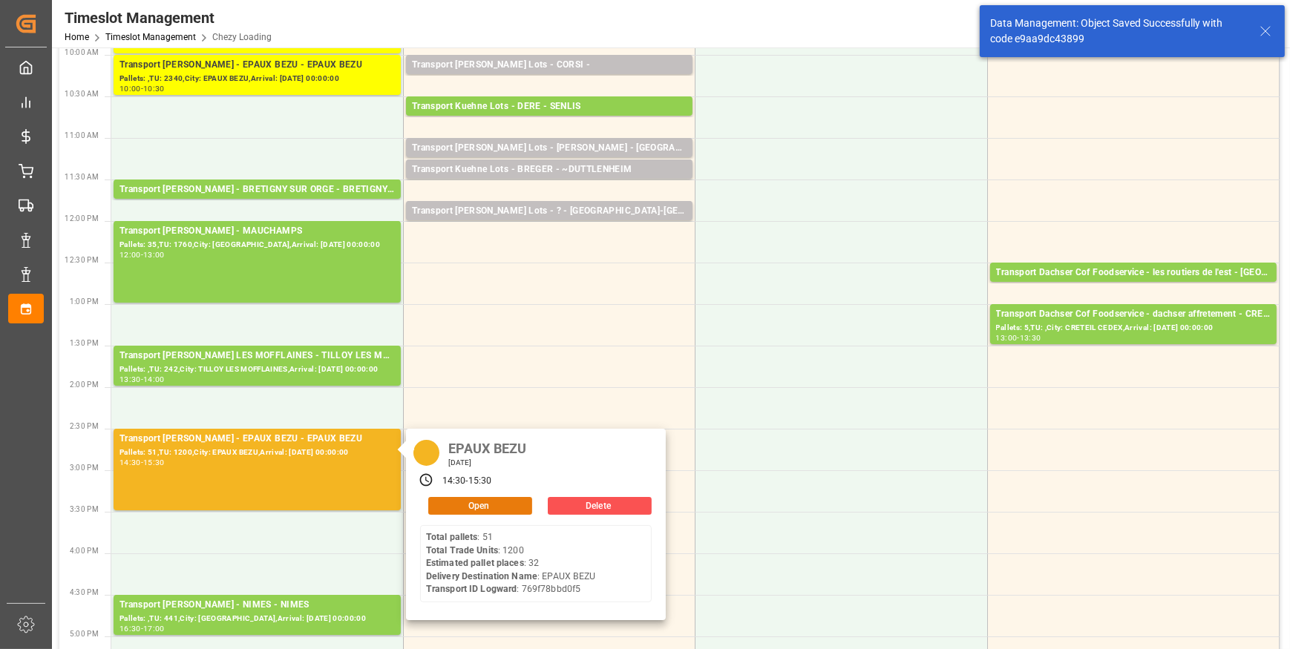
click at [496, 497] on button "Open" at bounding box center [480, 506] width 104 height 18
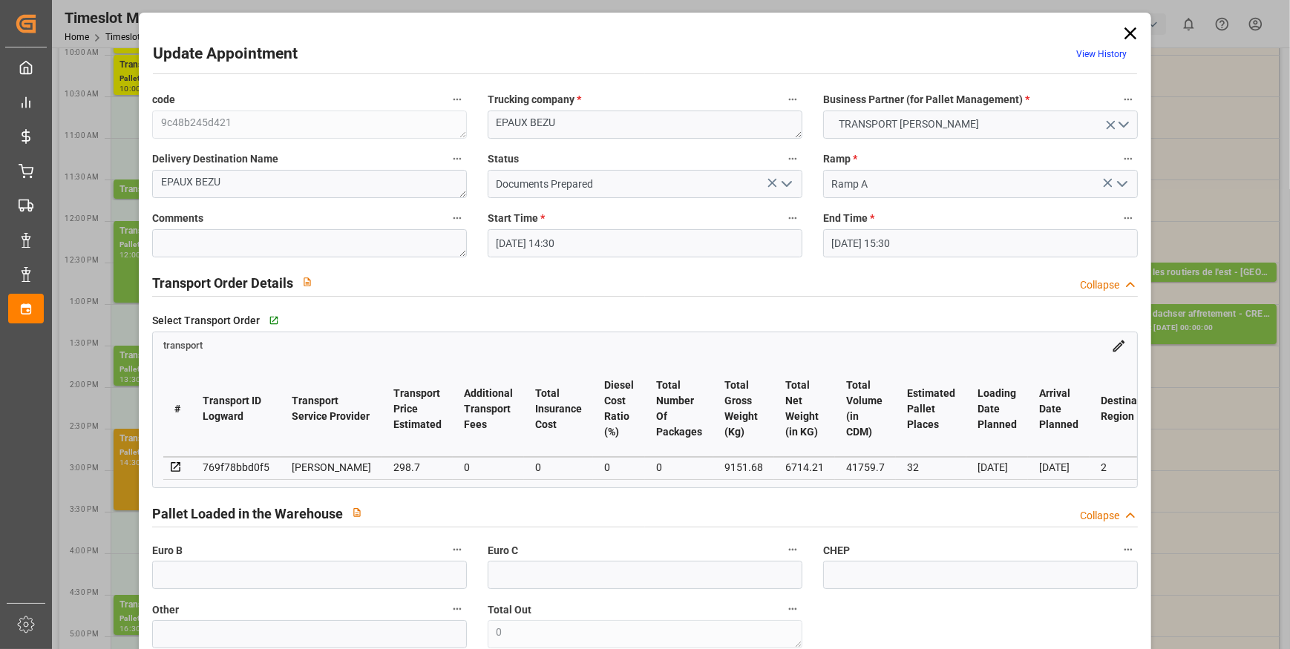
click at [778, 186] on icon "open menu" at bounding box center [787, 184] width 18 height 18
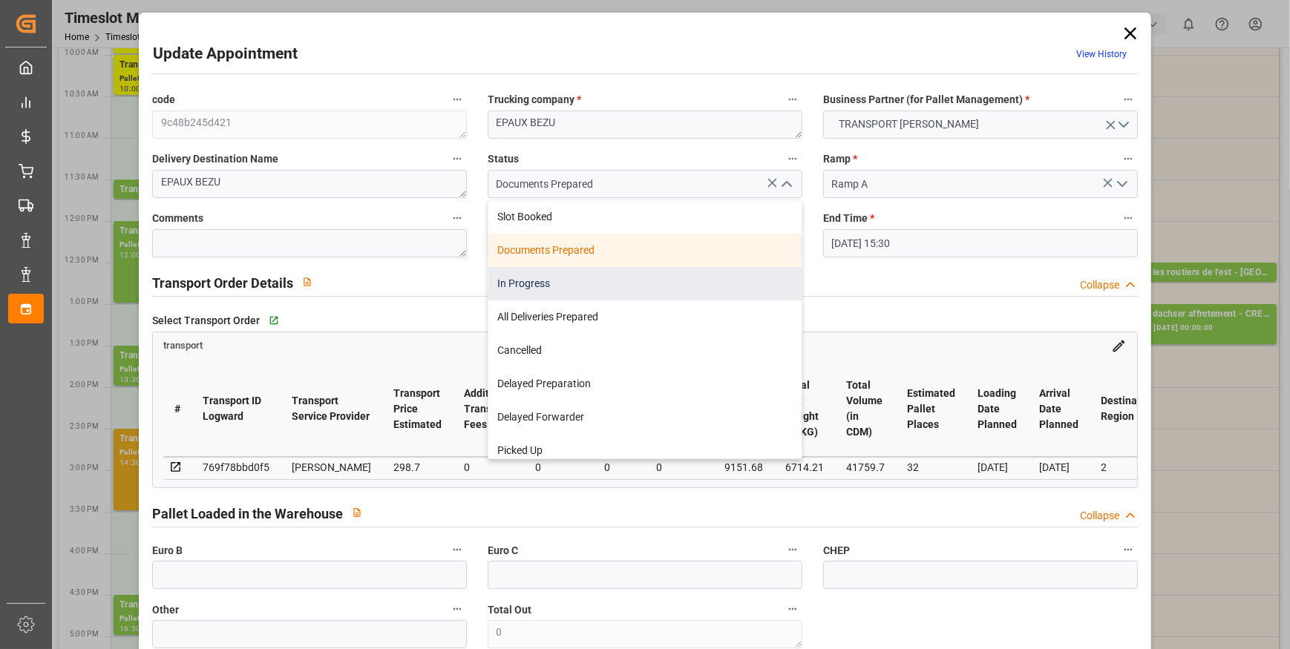
click at [522, 281] on div "In Progress" at bounding box center [644, 283] width 313 height 33
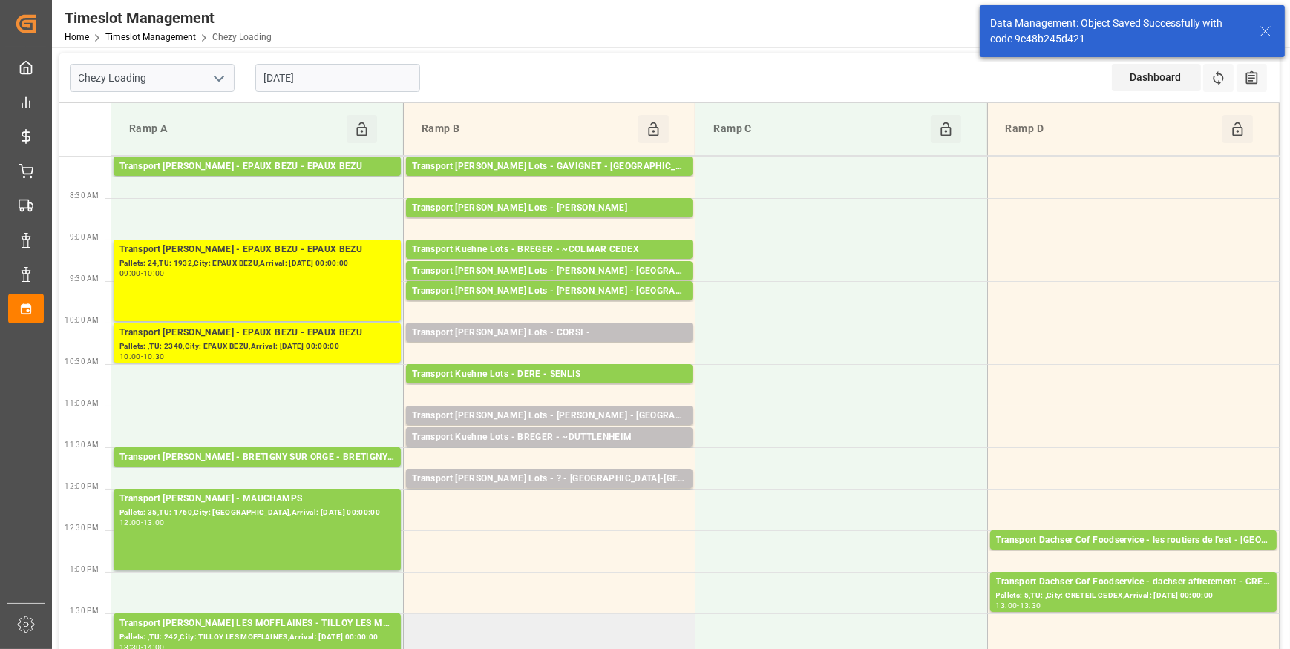
scroll to position [0, 0]
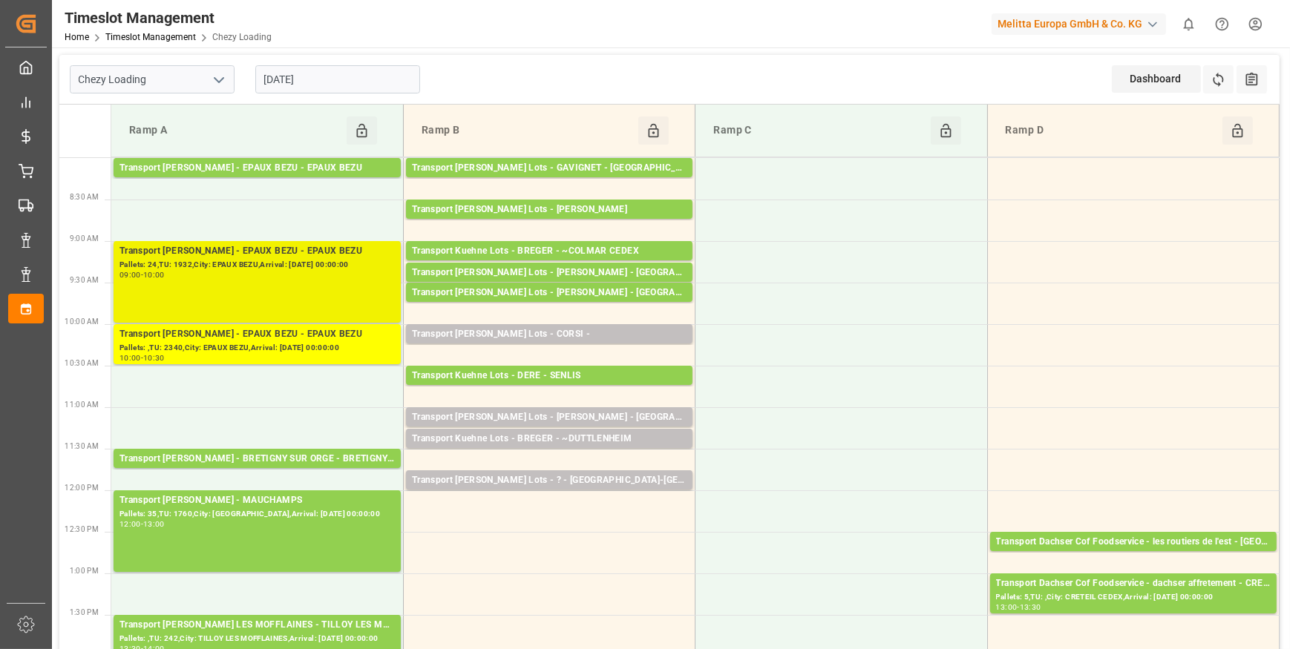
click at [338, 298] on div "Transport [PERSON_NAME] - EPAUX BEZU - EPAUX BEZU Pallets: 24,TU: 1932,City: EP…" at bounding box center [256, 282] width 275 height 76
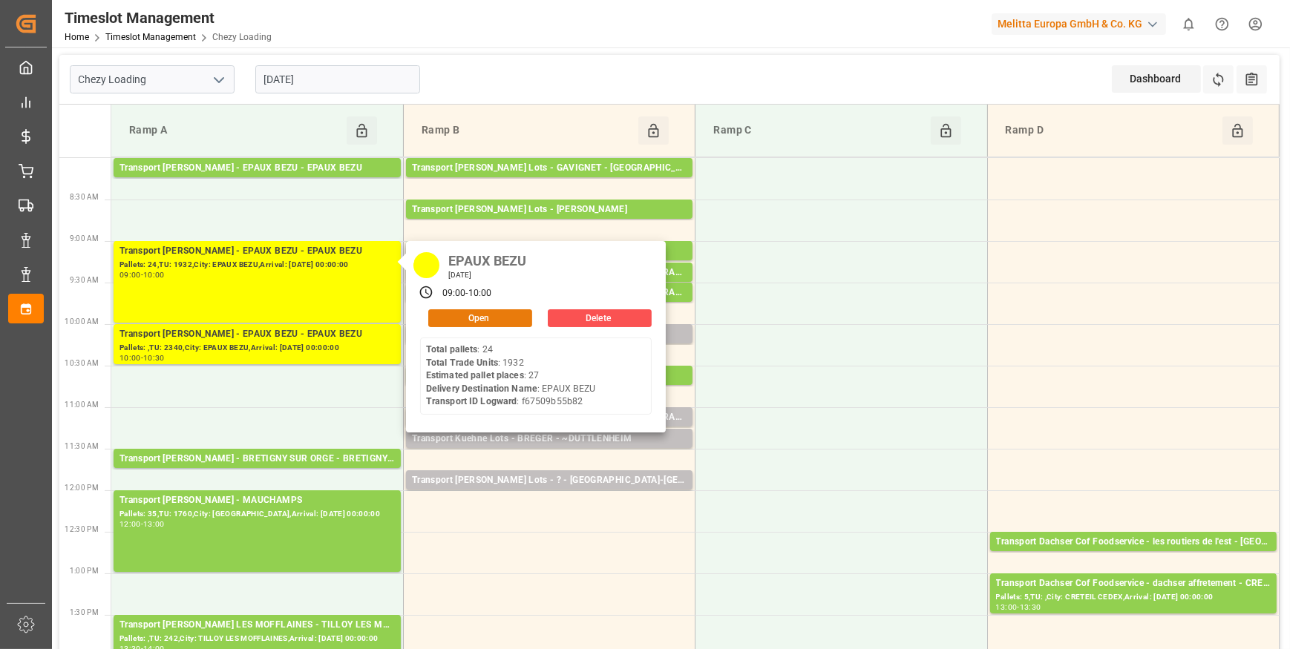
click at [502, 316] on button "Open" at bounding box center [480, 318] width 104 height 18
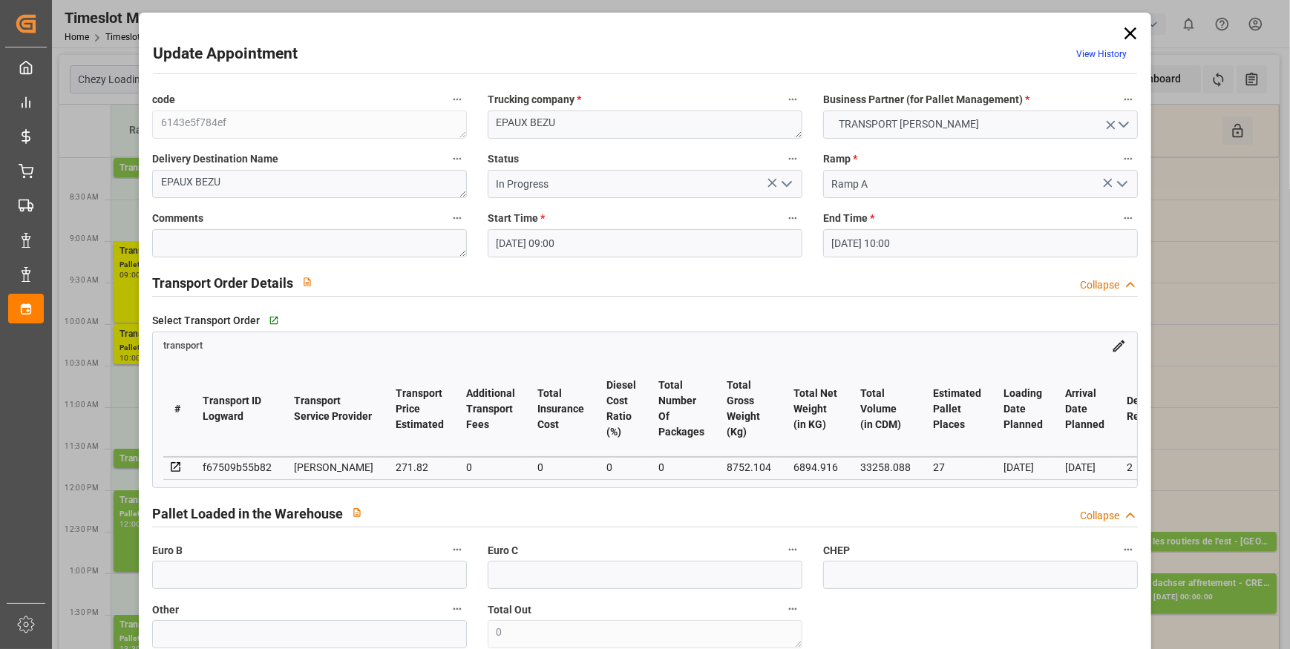
click at [1124, 34] on icon at bounding box center [1130, 33] width 12 height 12
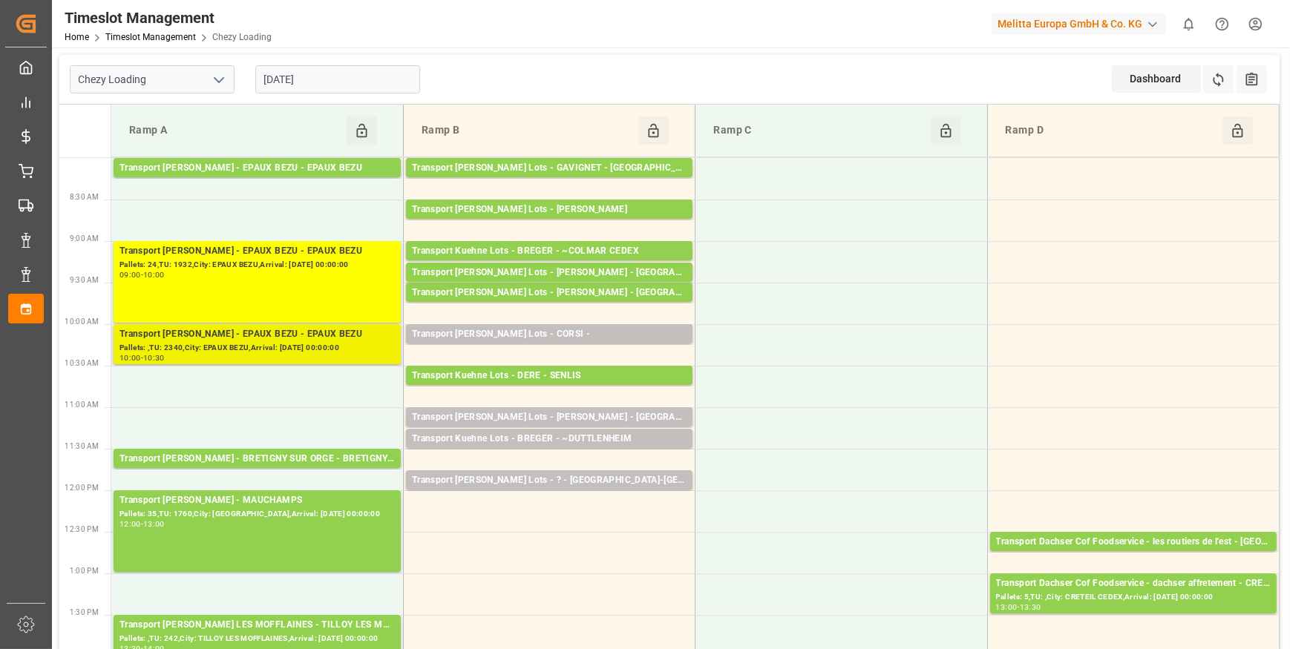
click at [292, 335] on div "Transport [PERSON_NAME] - EPAUX BEZU - EPAUX BEZU" at bounding box center [256, 334] width 275 height 15
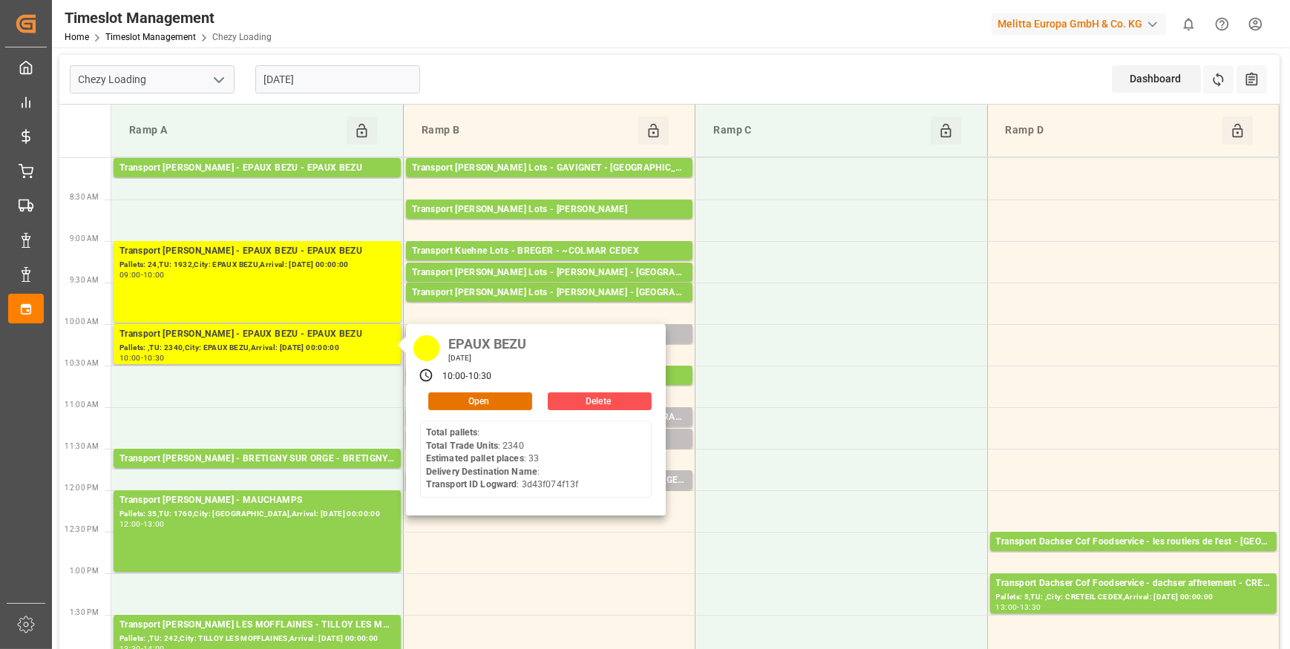
click at [505, 387] on div "EPAUX BEZU [DATE] 10:00 - 10:30 Open Delete Total pallets : Total Trade Units :…" at bounding box center [536, 419] width 260 height 191
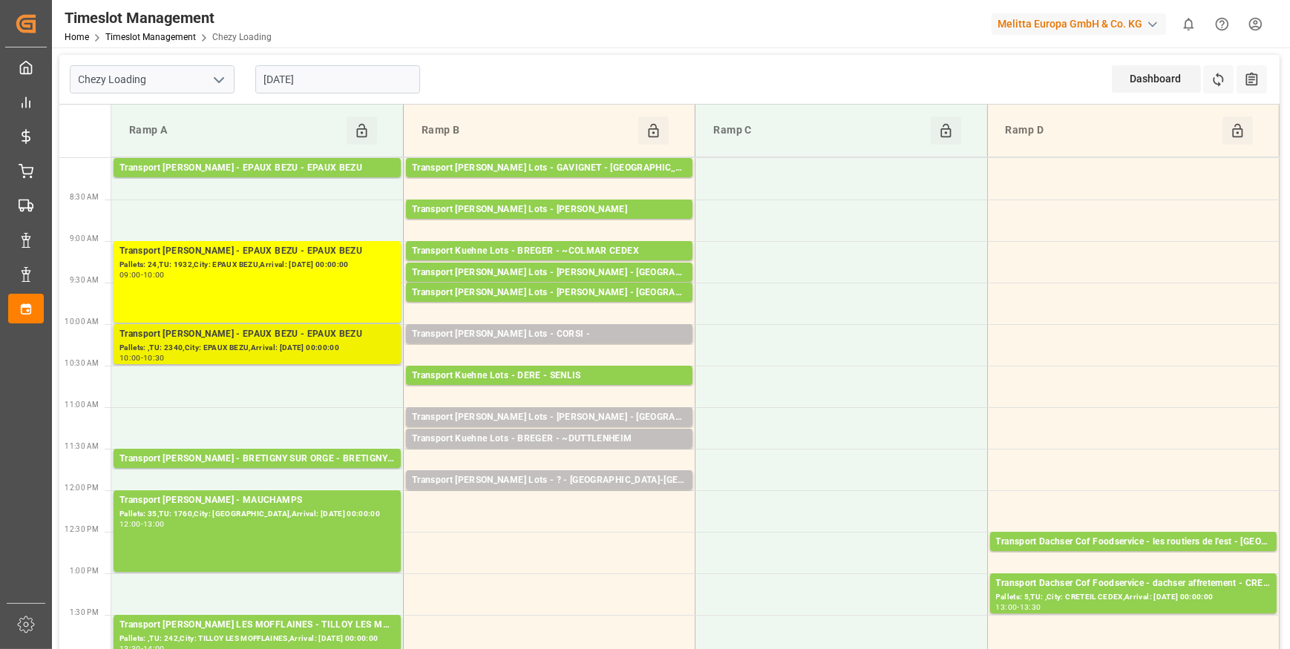
click at [363, 342] on div "Pallets: ,TU: 2340,City: EPAUX BEZU,Arrival: [DATE] 00:00:00" at bounding box center [256, 348] width 275 height 13
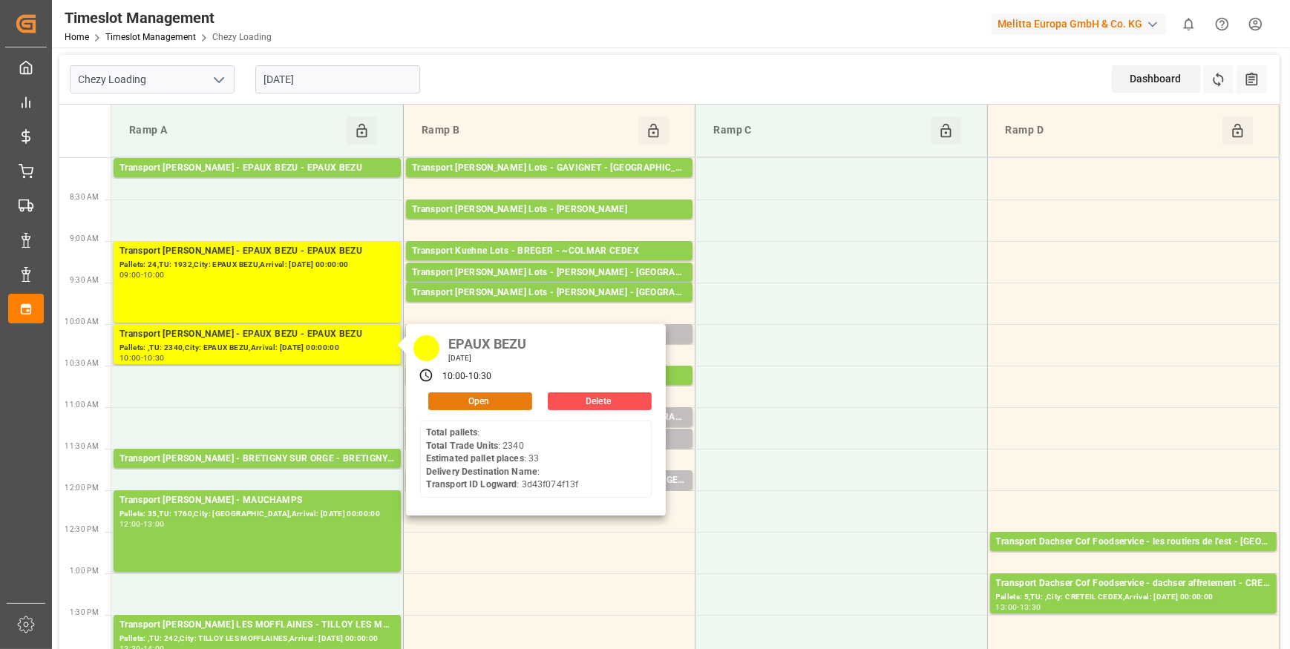
click at [448, 398] on button "Open" at bounding box center [480, 402] width 104 height 18
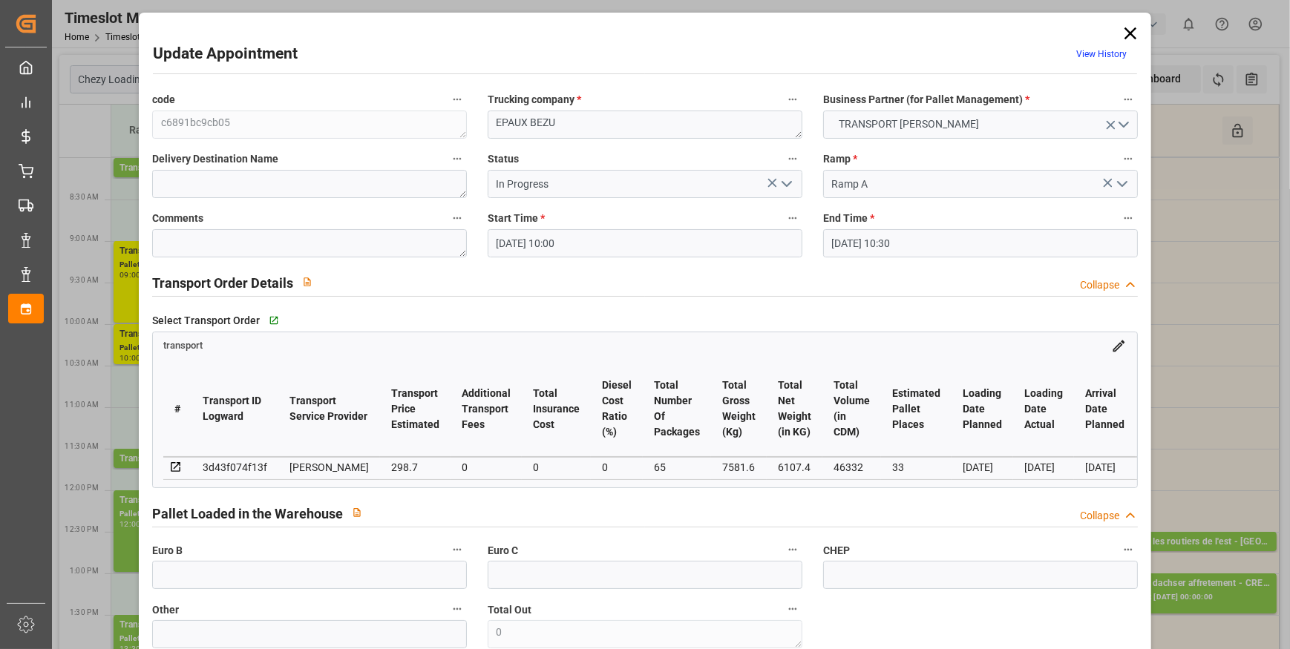
click at [1124, 36] on icon at bounding box center [1130, 33] width 12 height 12
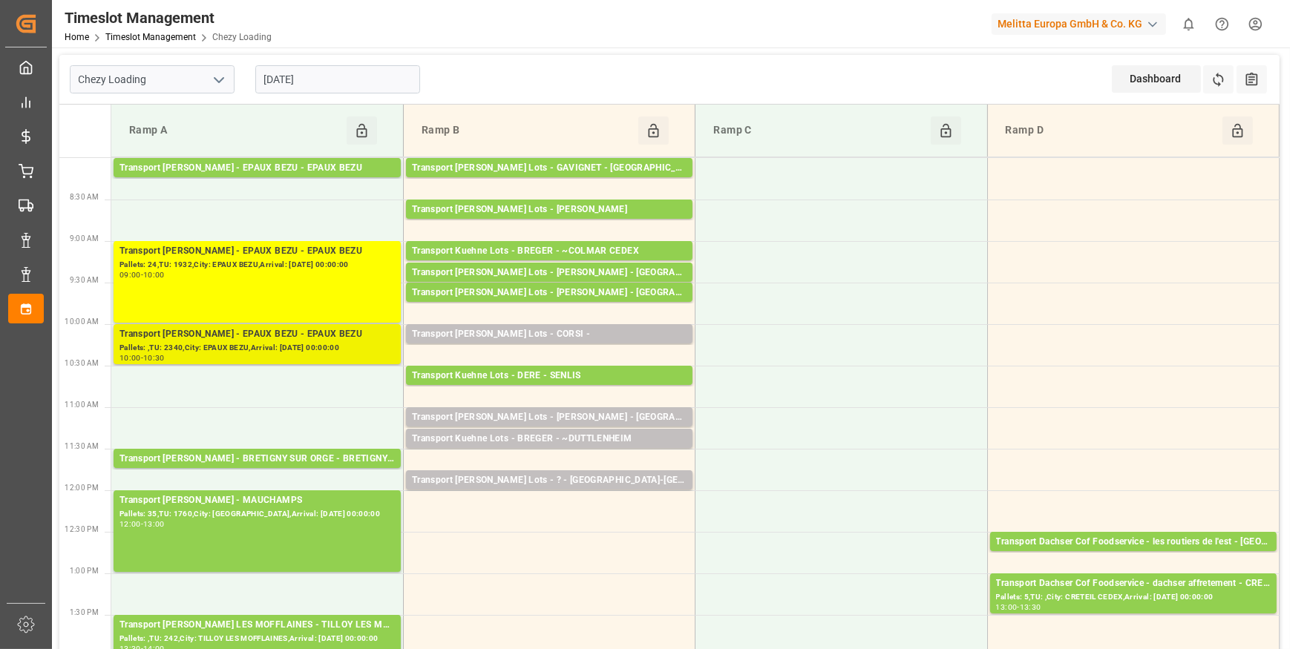
click at [338, 351] on div "Pallets: ,TU: 2340,City: EPAUX BEZU,Arrival: [DATE] 00:00:00" at bounding box center [256, 348] width 275 height 13
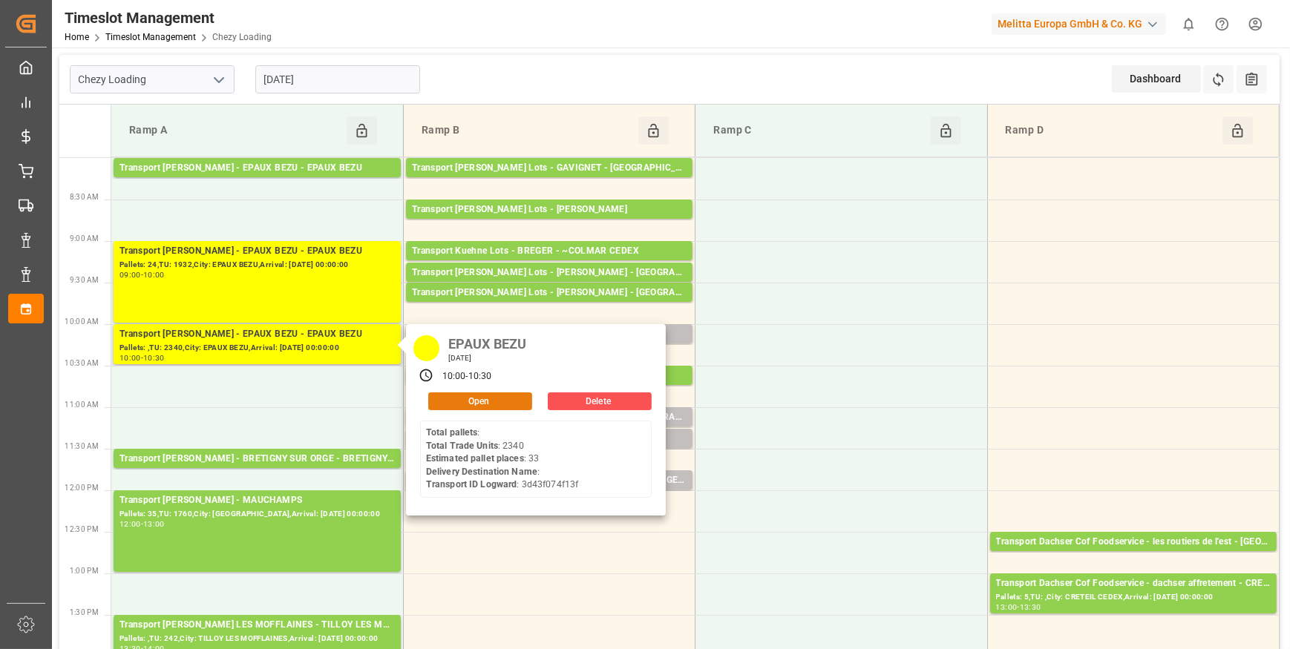
click at [502, 401] on button "Open" at bounding box center [480, 402] width 104 height 18
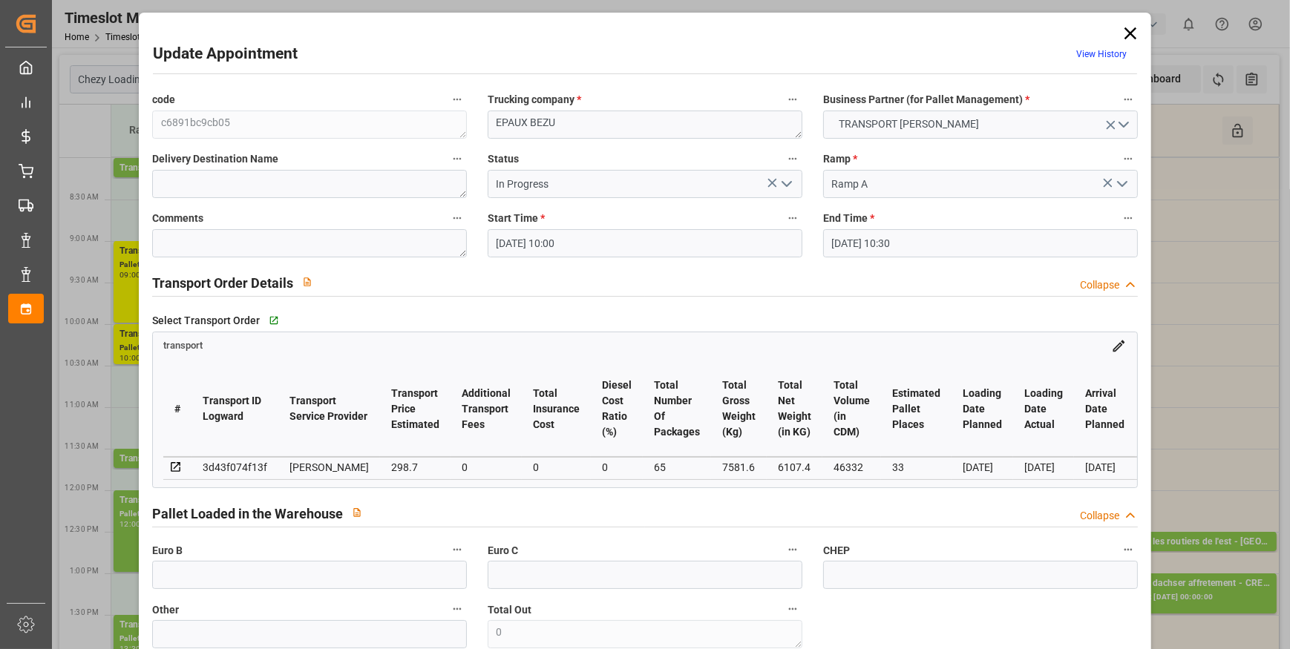
click at [782, 175] on icon "open menu" at bounding box center [787, 184] width 18 height 18
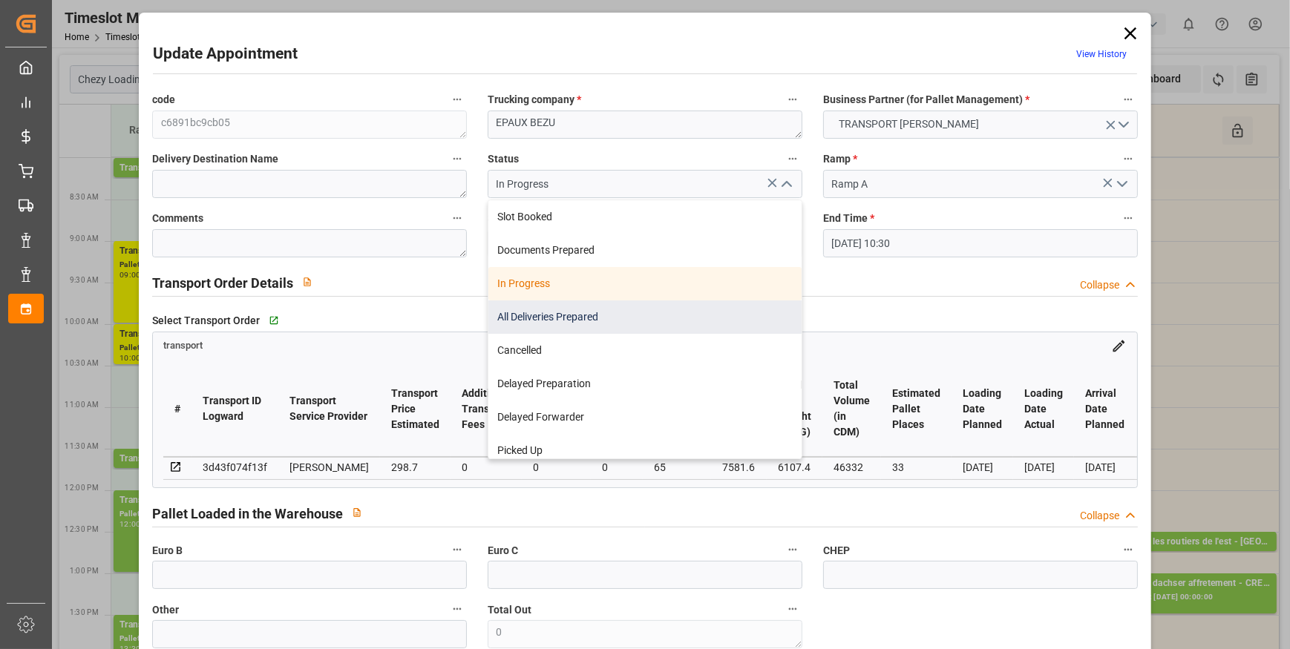
click at [529, 315] on div "All Deliveries Prepared" at bounding box center [644, 317] width 313 height 33
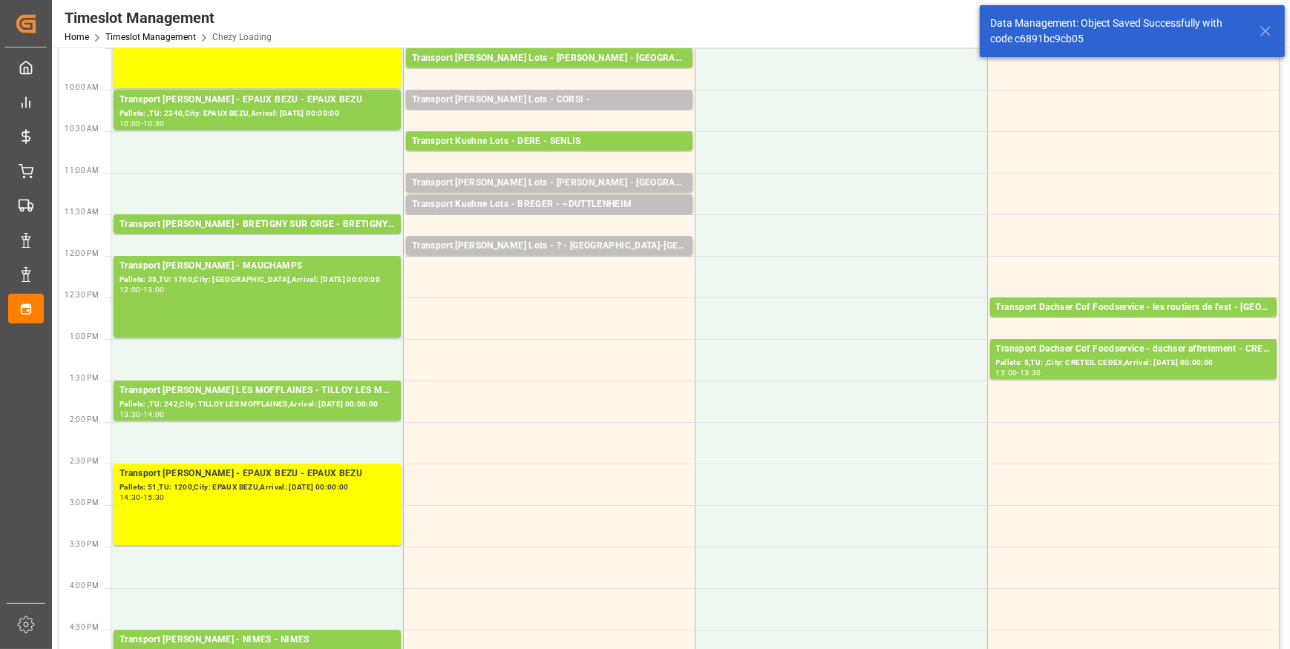
scroll to position [472, 0]
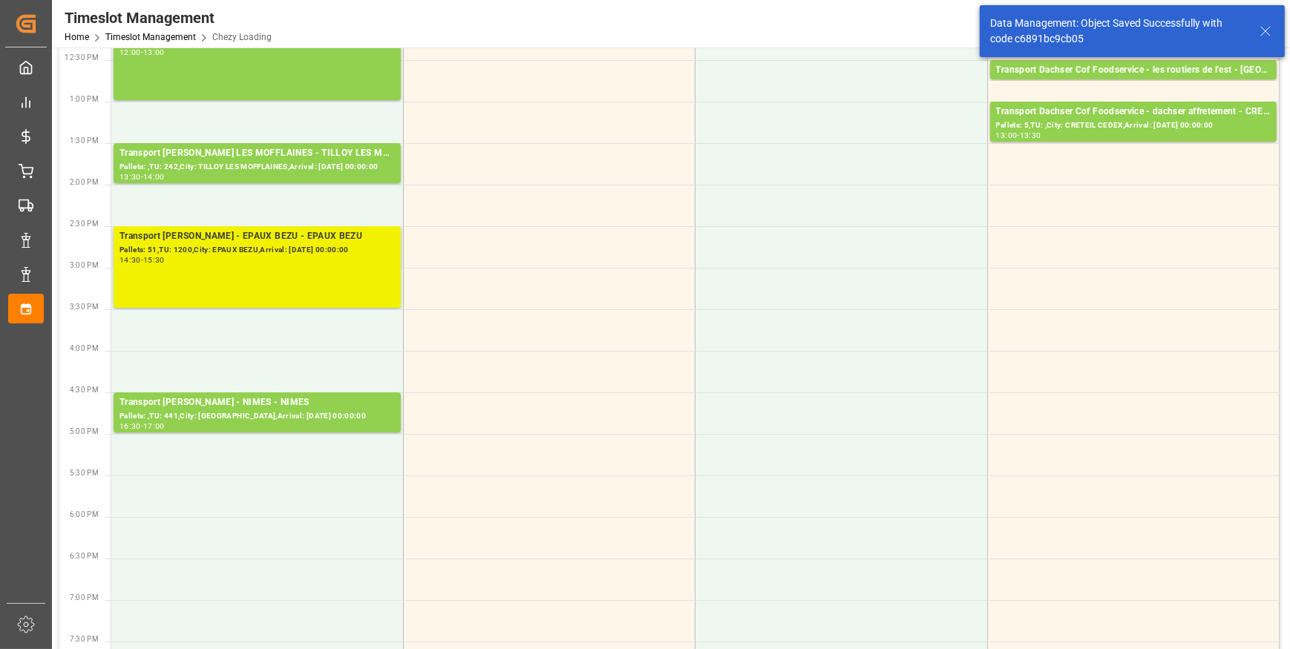
click at [300, 264] on div "Transport [PERSON_NAME] - EPAUX BEZU - EPAUX BEZU Pallets: 51,TU: 1200,City: EP…" at bounding box center [256, 267] width 275 height 76
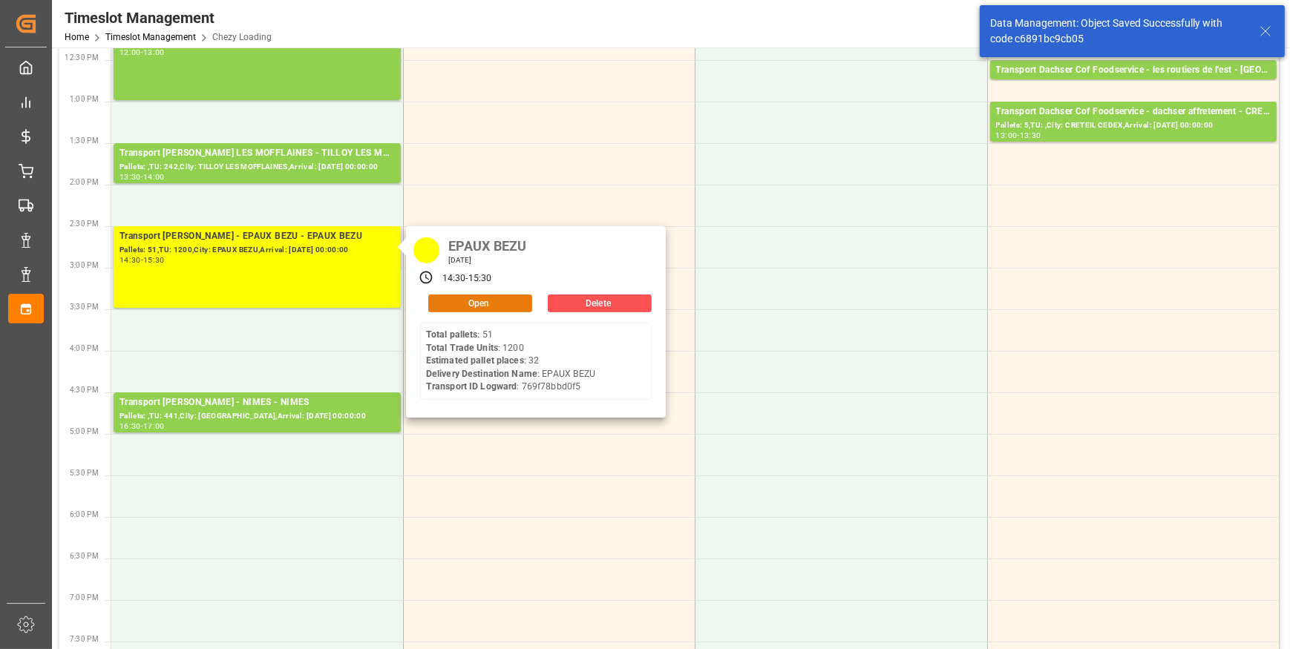
click at [468, 304] on button "Open" at bounding box center [480, 304] width 104 height 18
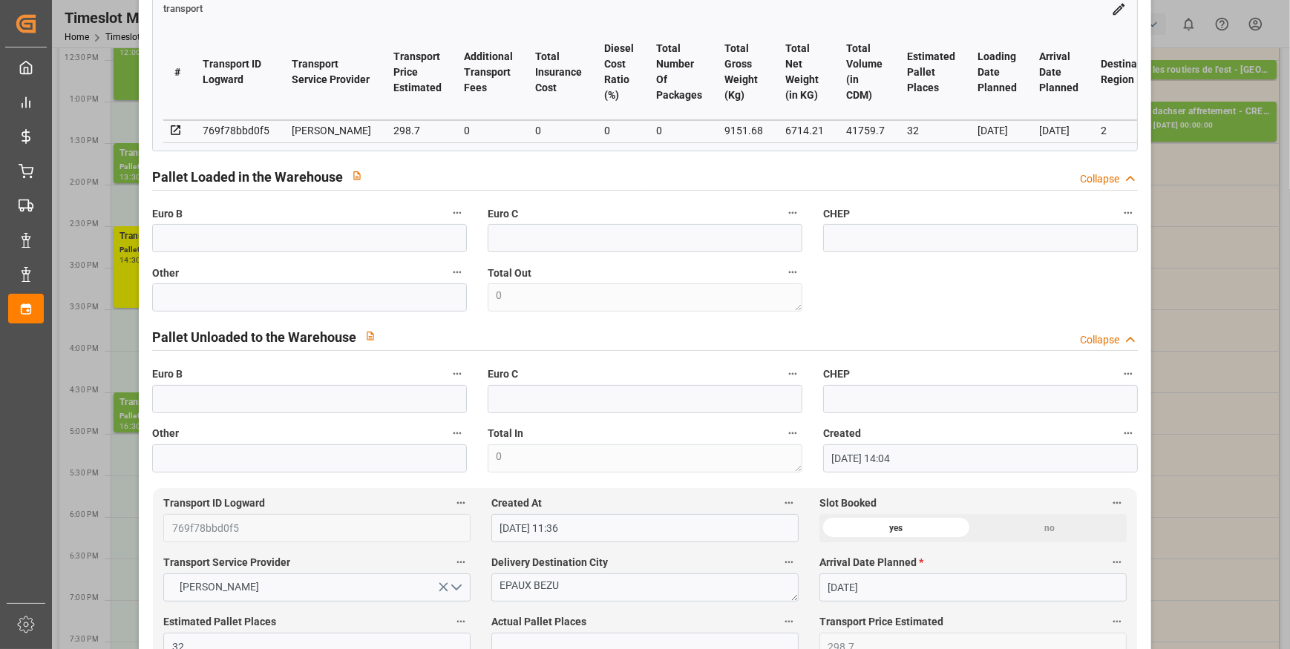
scroll to position [0, 0]
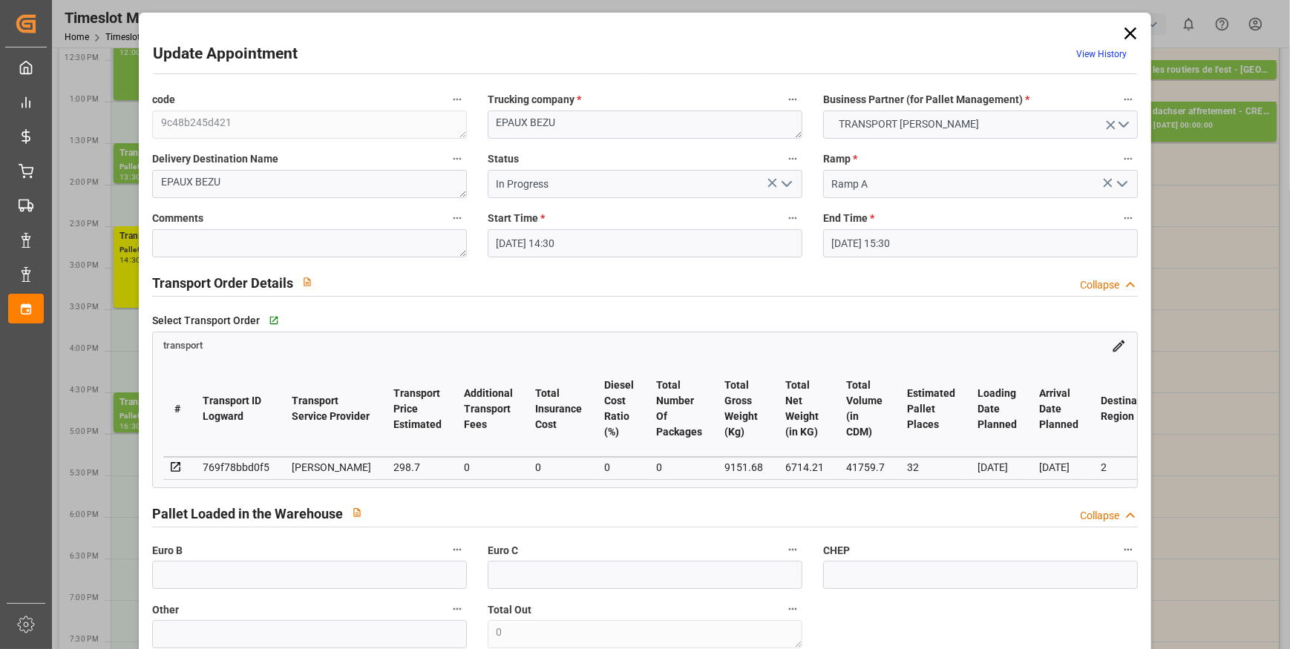
click at [1123, 37] on icon at bounding box center [1130, 33] width 21 height 21
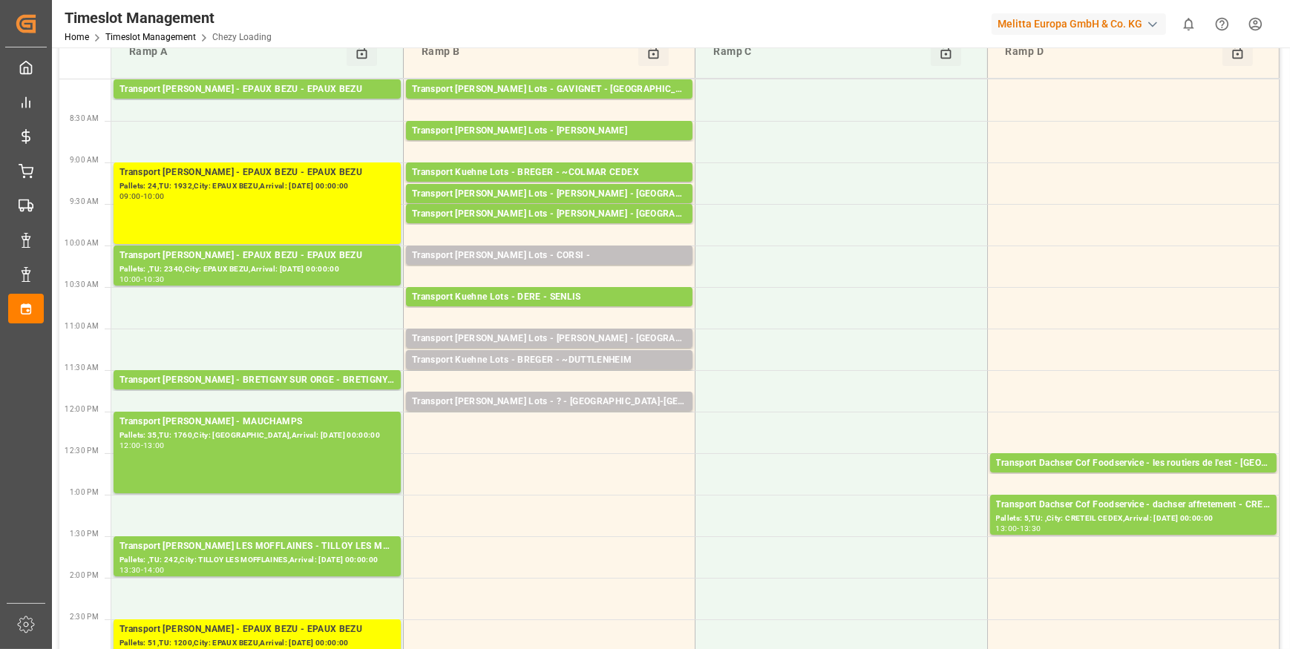
scroll to position [67, 0]
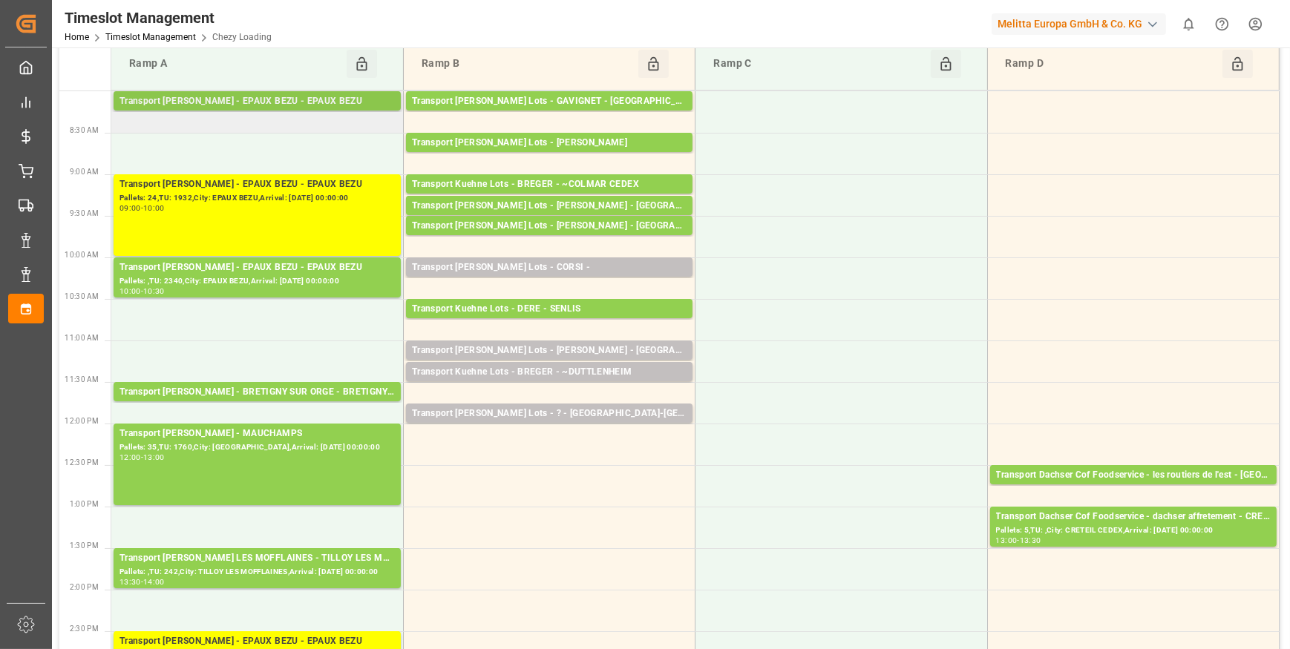
click at [324, 96] on div "Transport [PERSON_NAME] - EPAUX BEZU - EPAUX BEZU" at bounding box center [256, 101] width 275 height 15
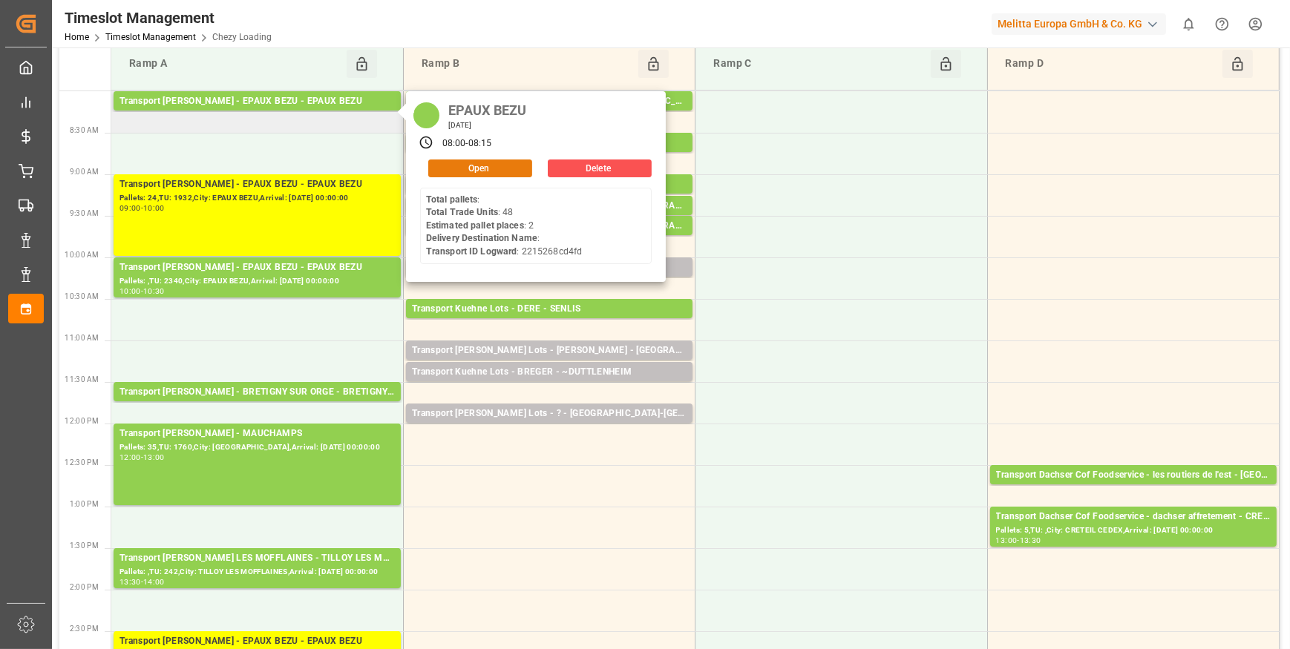
click at [445, 170] on button "Open" at bounding box center [480, 169] width 104 height 18
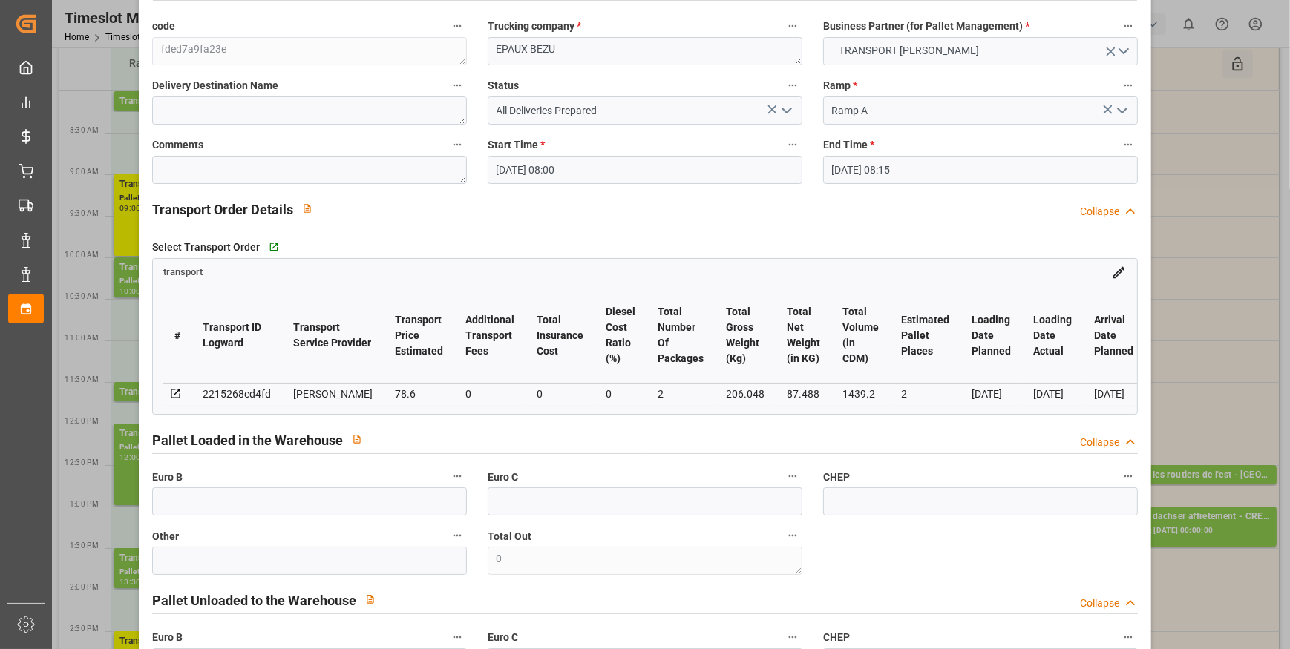
scroll to position [0, 0]
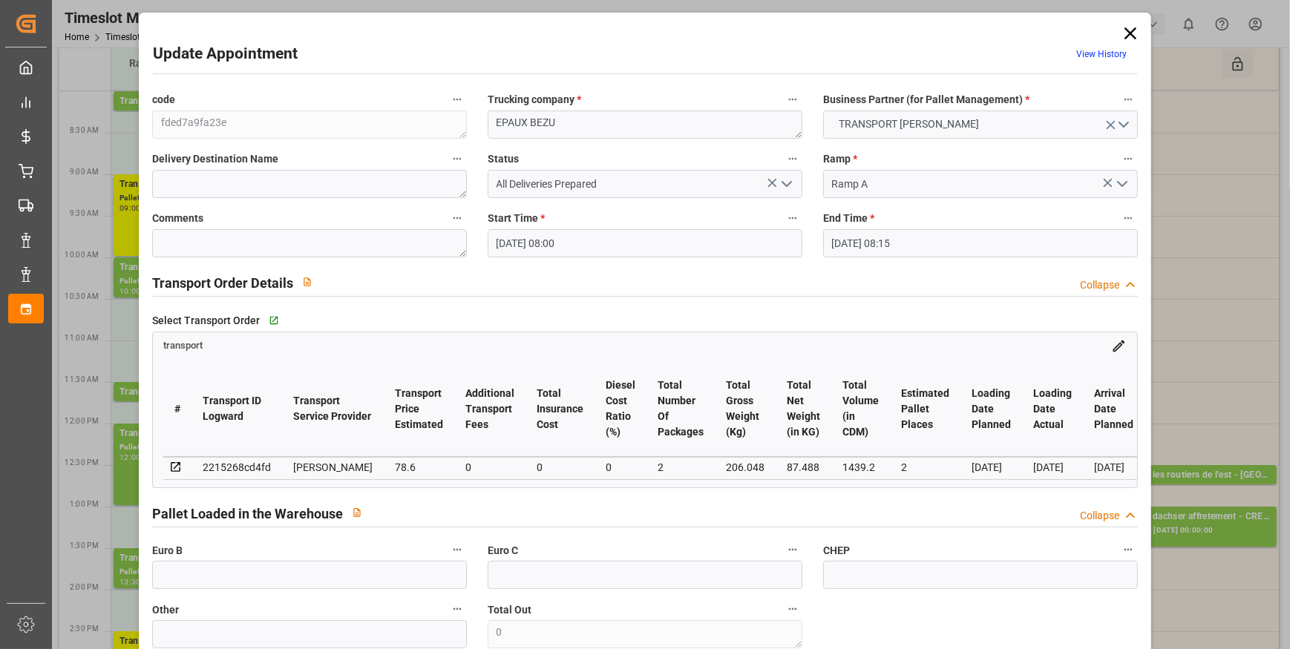
click at [1124, 32] on icon at bounding box center [1130, 33] width 12 height 12
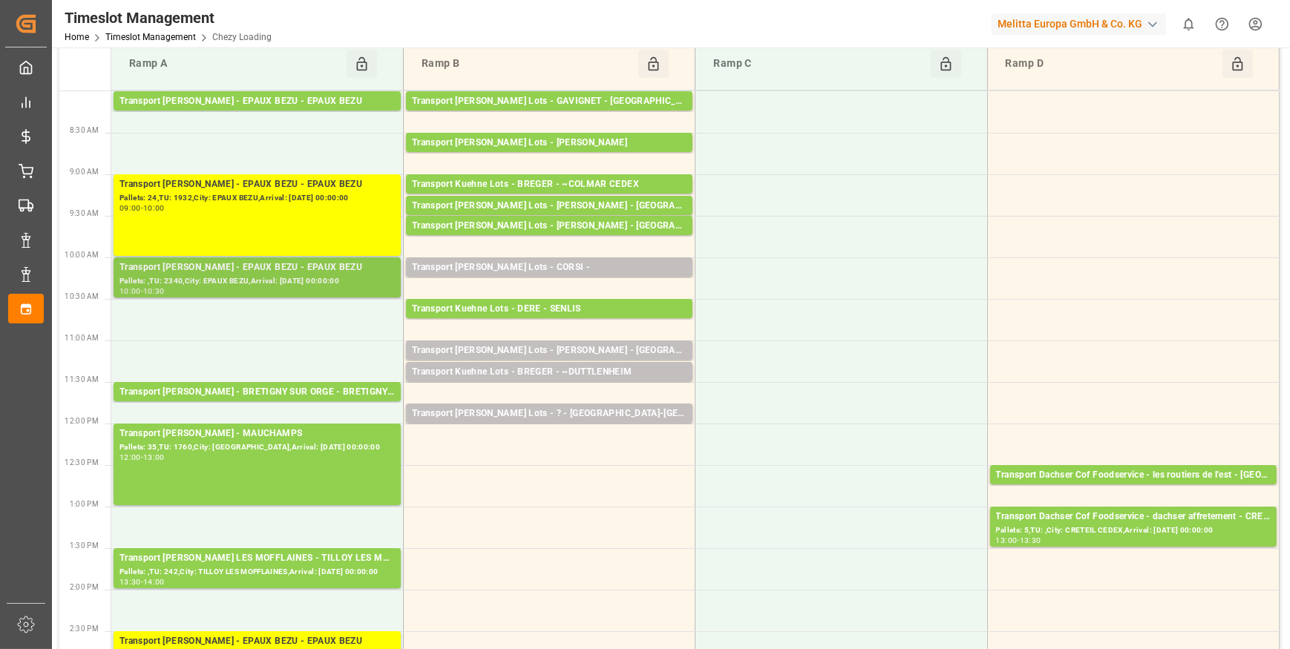
click at [266, 279] on div "Pallets: ,TU: 2340,City: EPAUX BEZU,Arrival: [DATE] 00:00:00" at bounding box center [256, 281] width 275 height 13
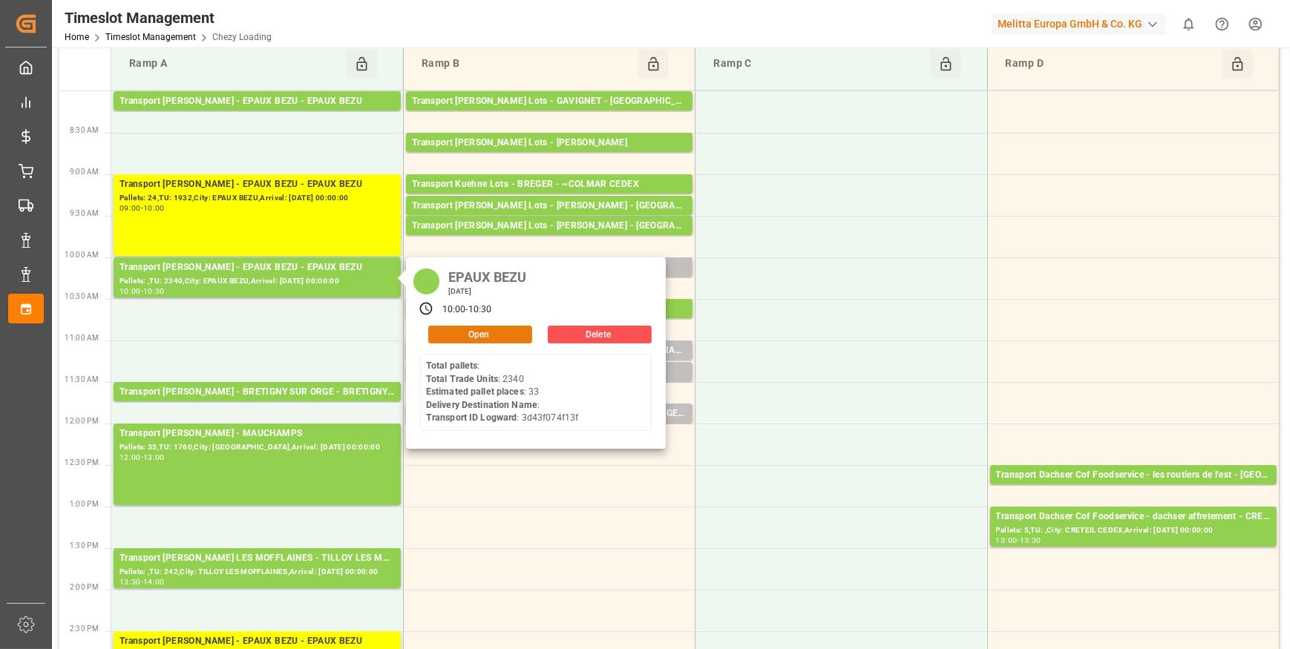
click at [475, 332] on button "Open" at bounding box center [480, 335] width 104 height 18
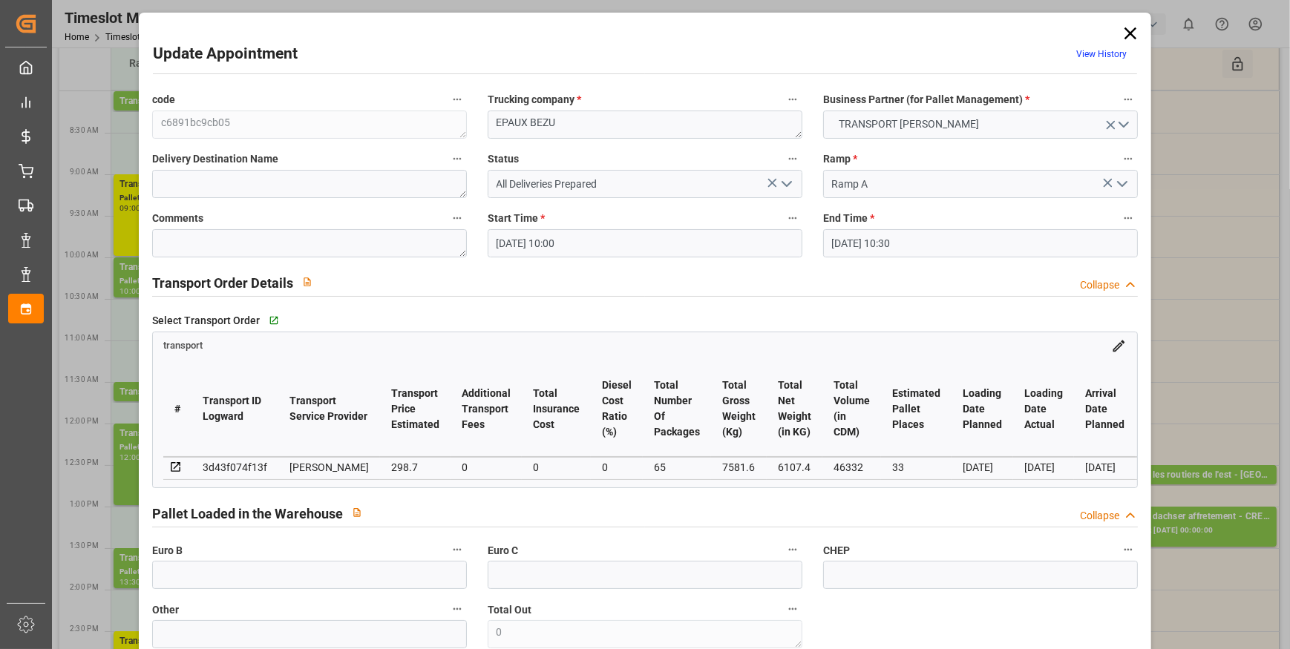
click at [1121, 32] on icon at bounding box center [1130, 33] width 21 height 21
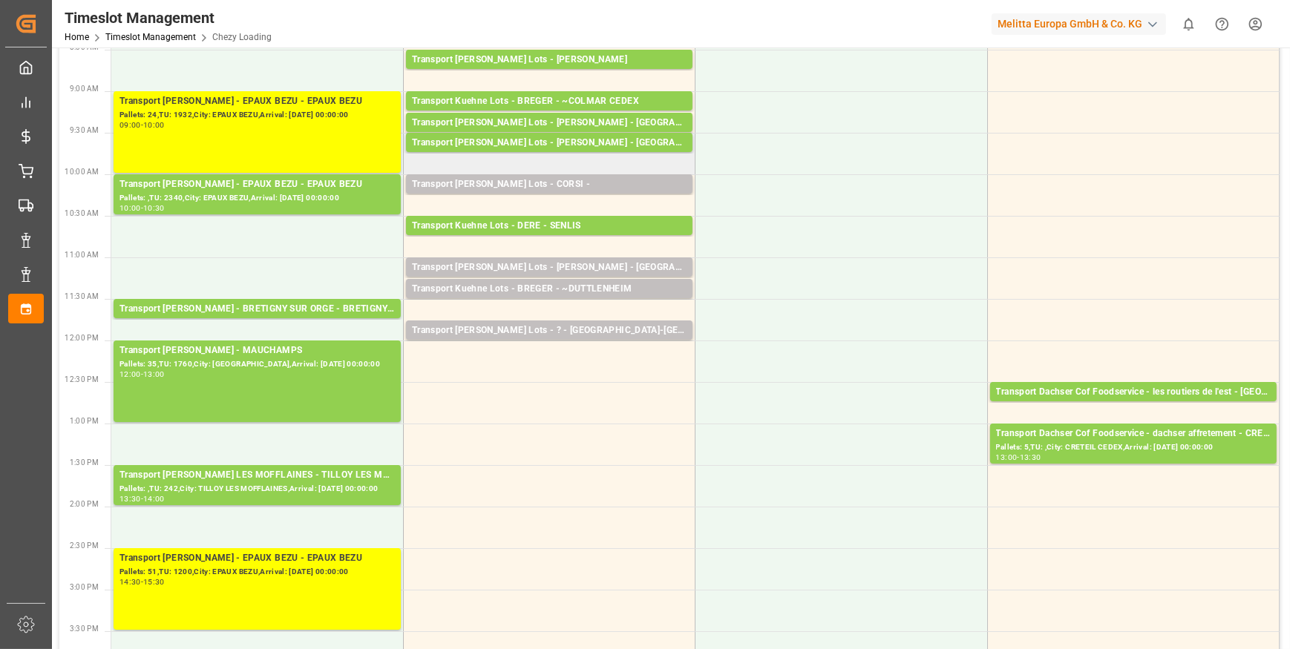
scroll to position [134, 0]
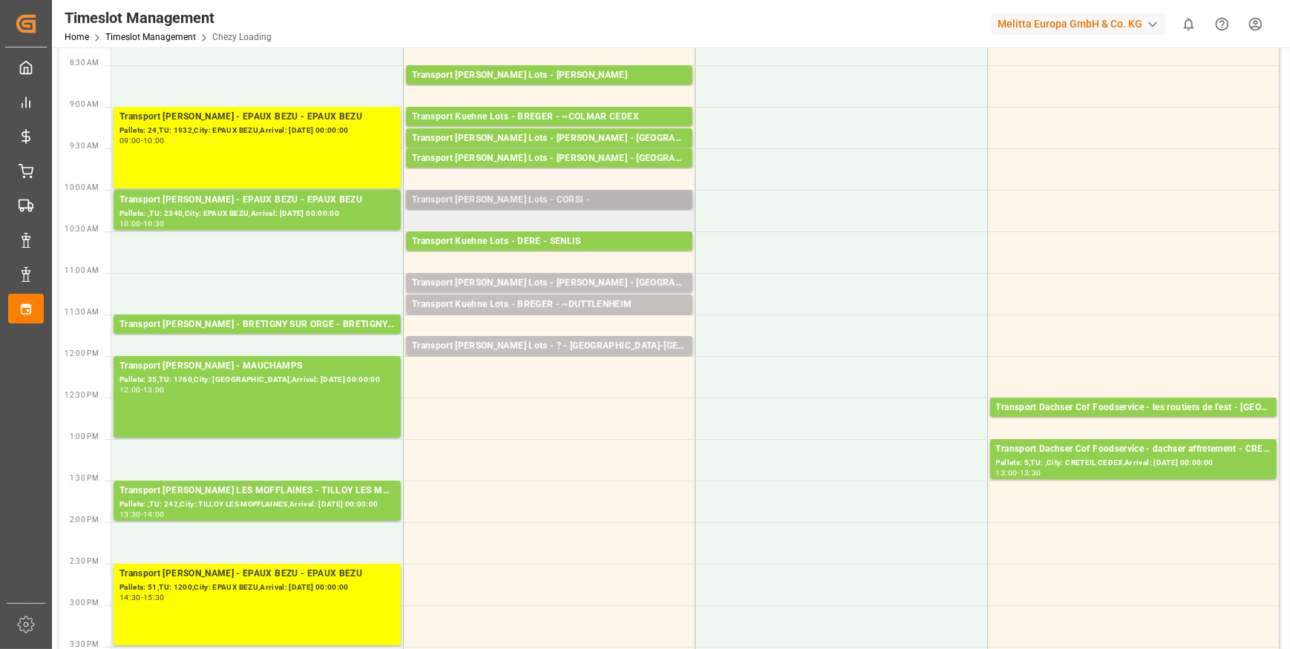
click at [565, 199] on div "Transport [PERSON_NAME] Lots - CORSI -" at bounding box center [549, 200] width 275 height 15
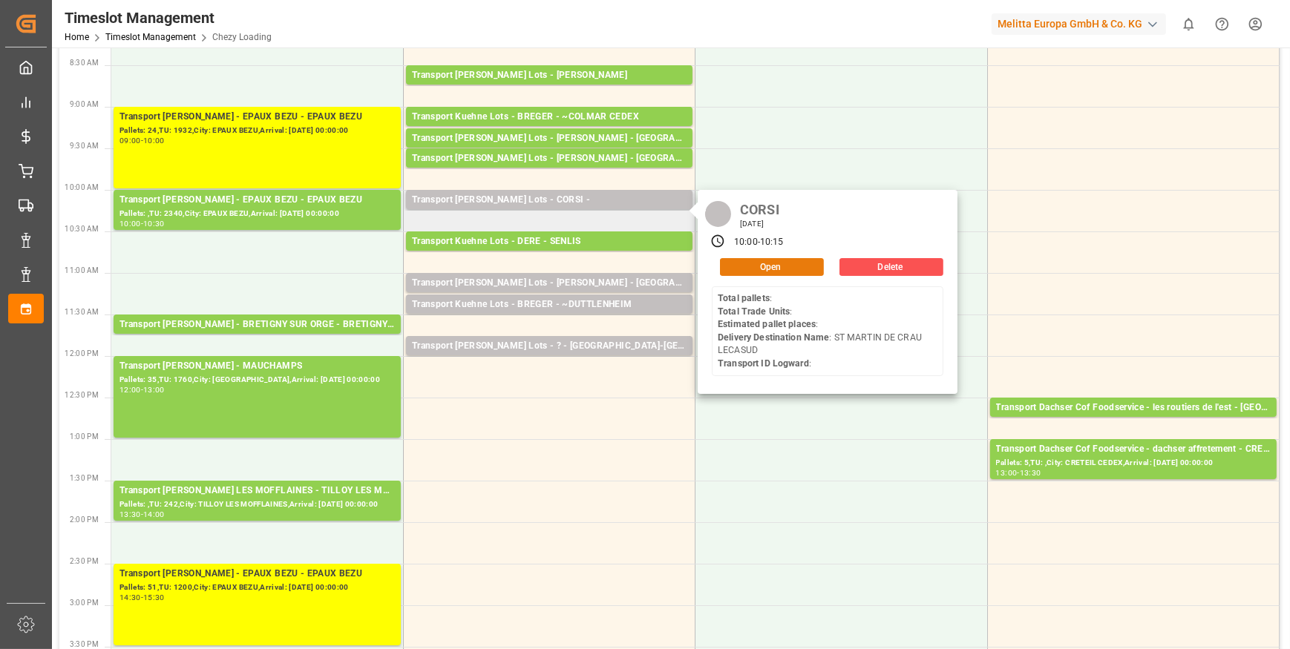
click at [768, 261] on button "Open" at bounding box center [772, 267] width 104 height 18
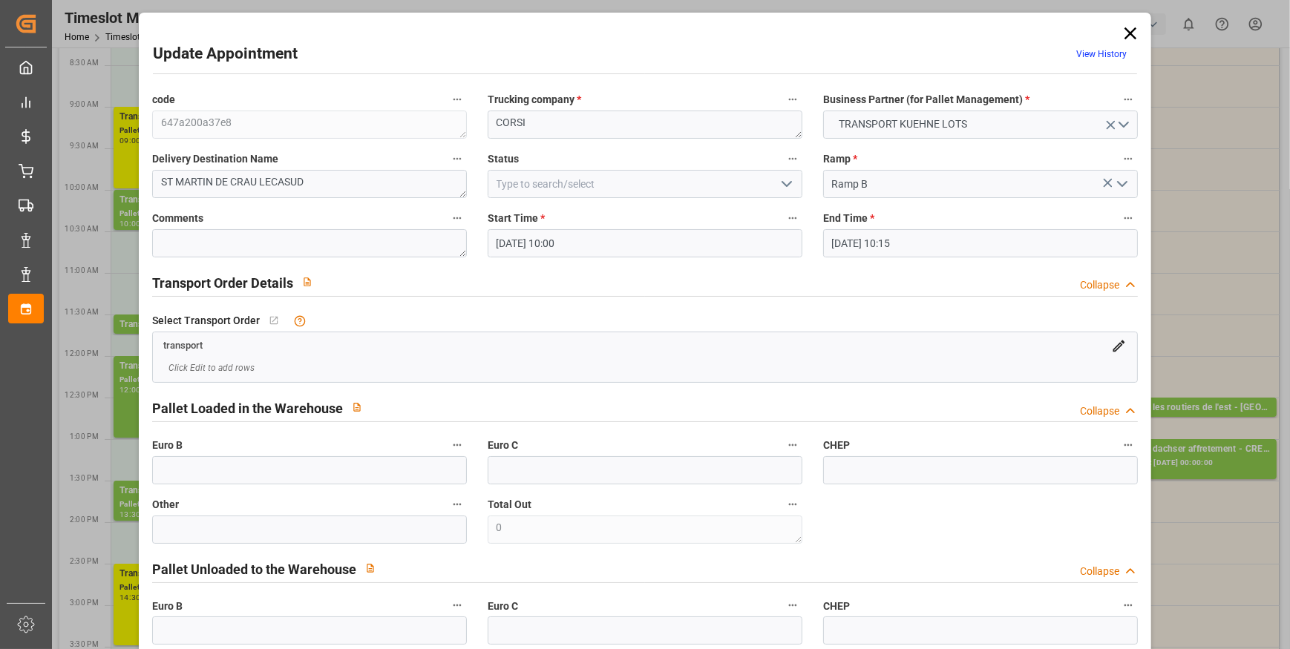
scroll to position [0, 0]
click at [1125, 30] on icon at bounding box center [1130, 33] width 21 height 21
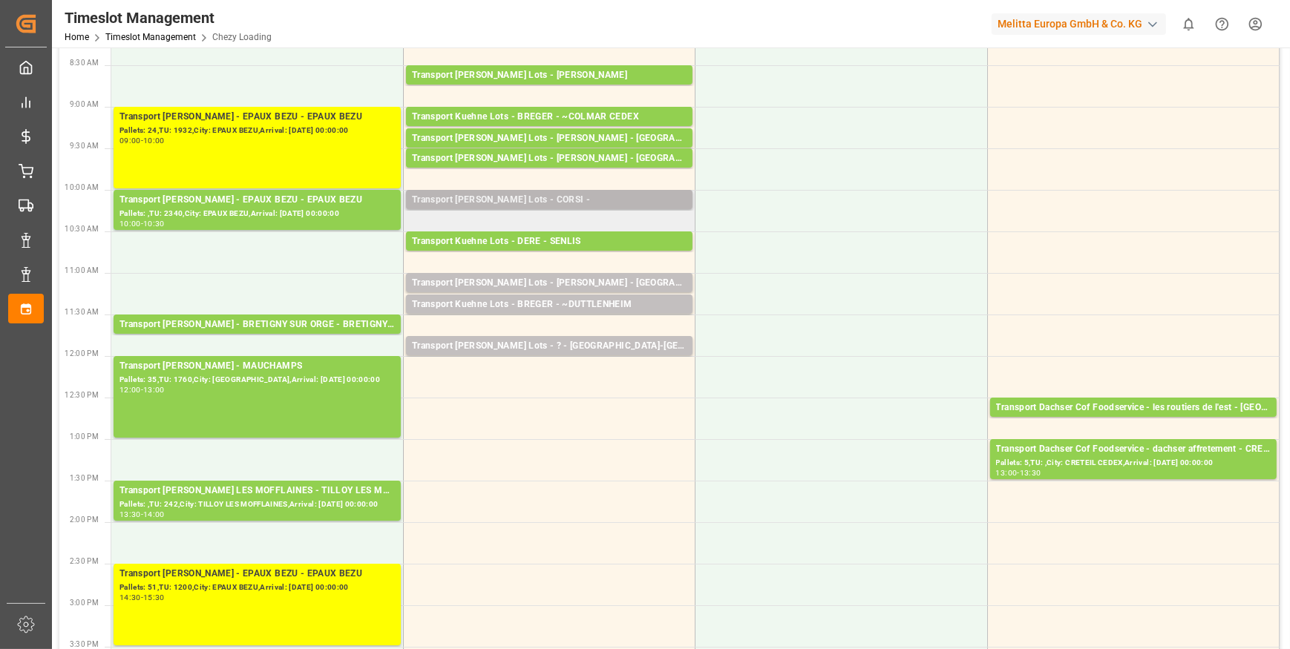
click at [593, 193] on div "Transport [PERSON_NAME] Lots - CORSI -" at bounding box center [549, 200] width 275 height 15
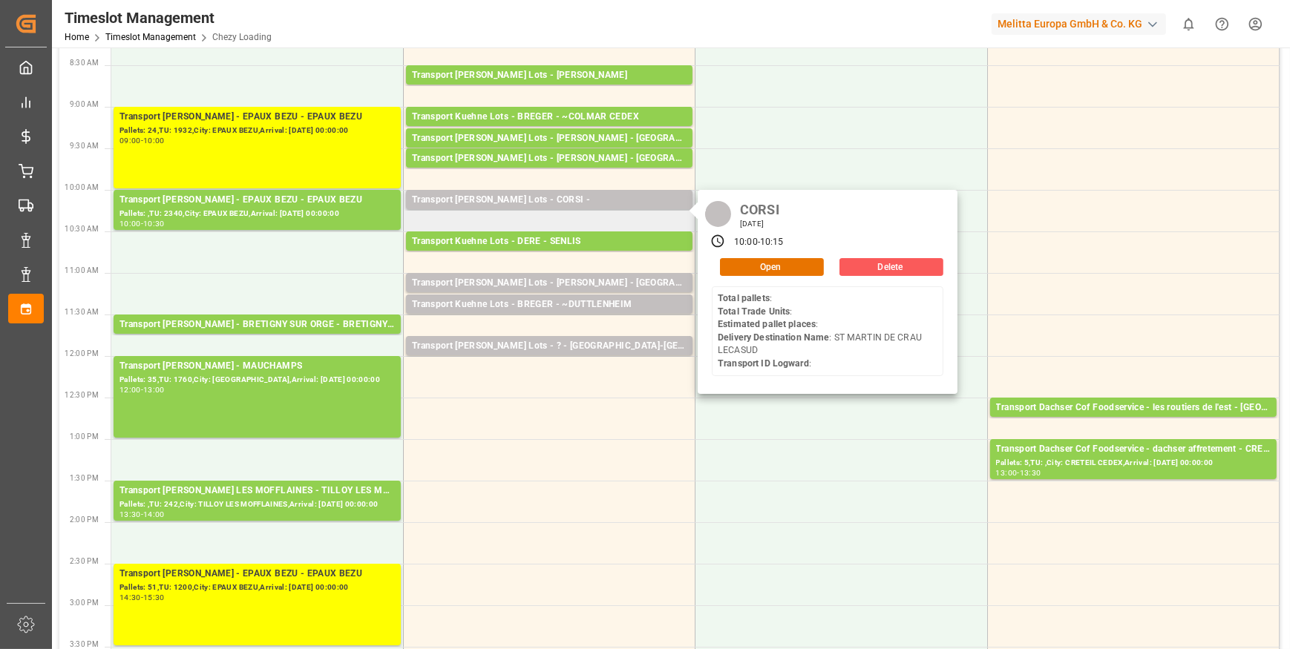
click at [881, 263] on button "Delete" at bounding box center [891, 267] width 104 height 18
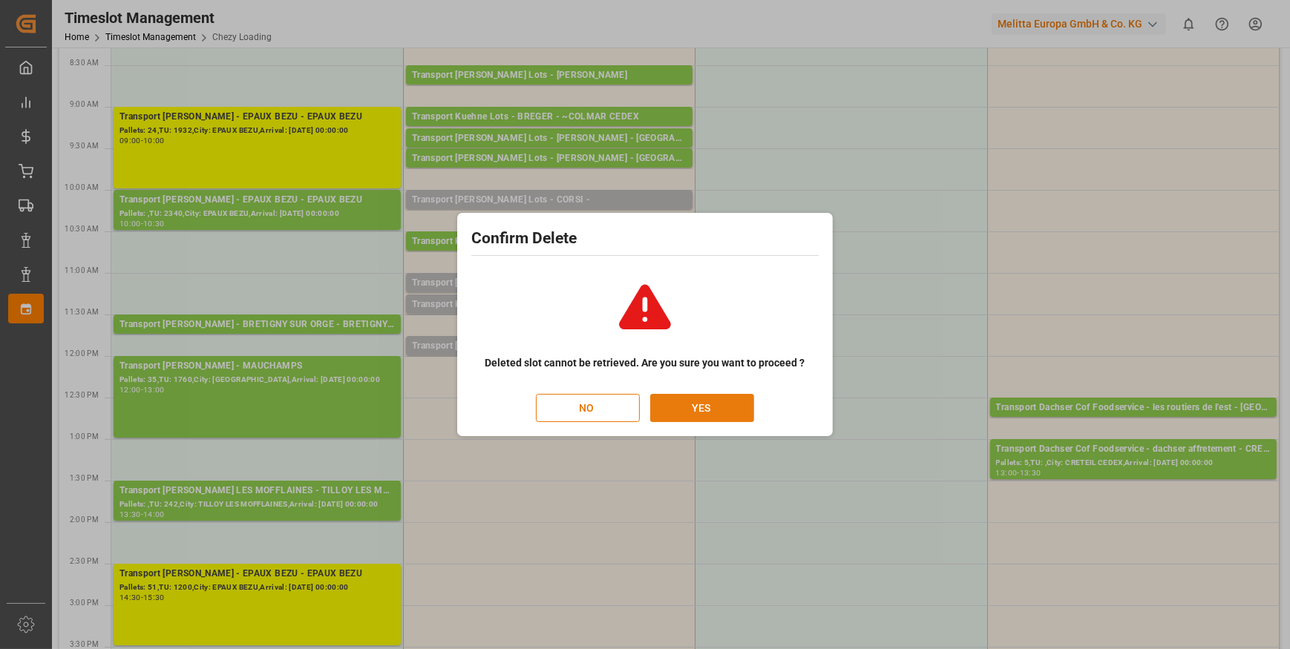
click at [697, 405] on button "YES" at bounding box center [702, 408] width 104 height 28
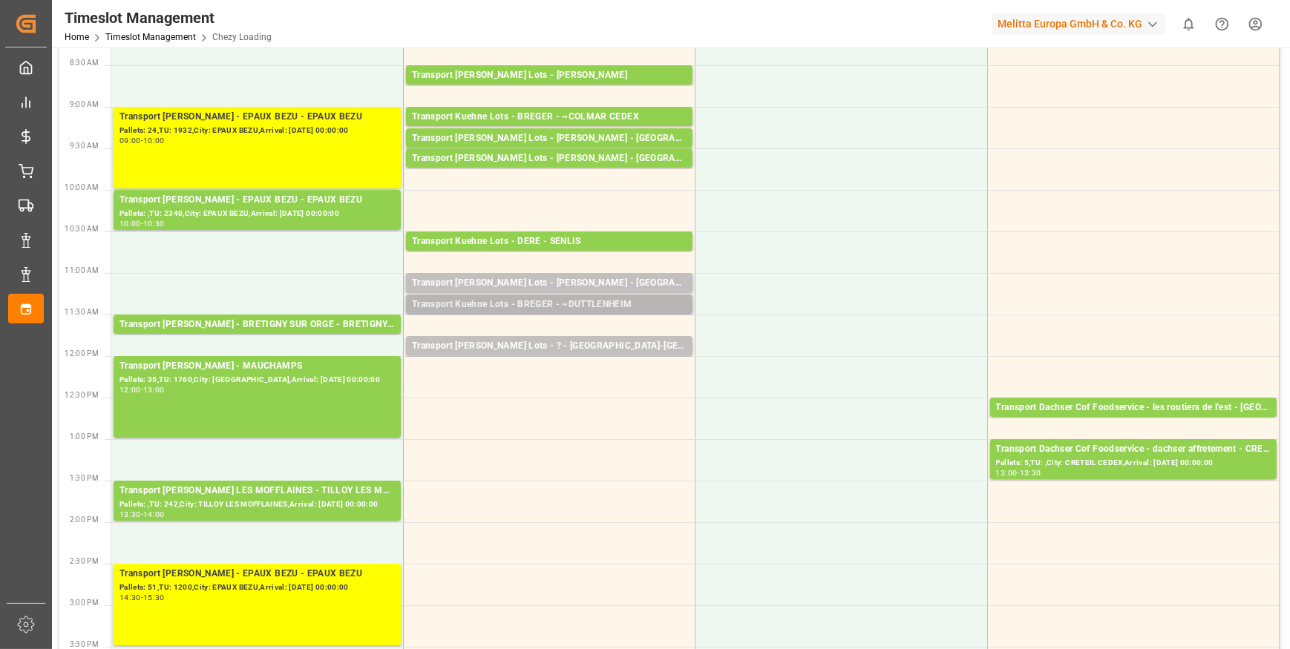
click at [608, 302] on div "Transport Kuehne Lots - BREGER - ~DUTTLENHEIM" at bounding box center [549, 305] width 275 height 15
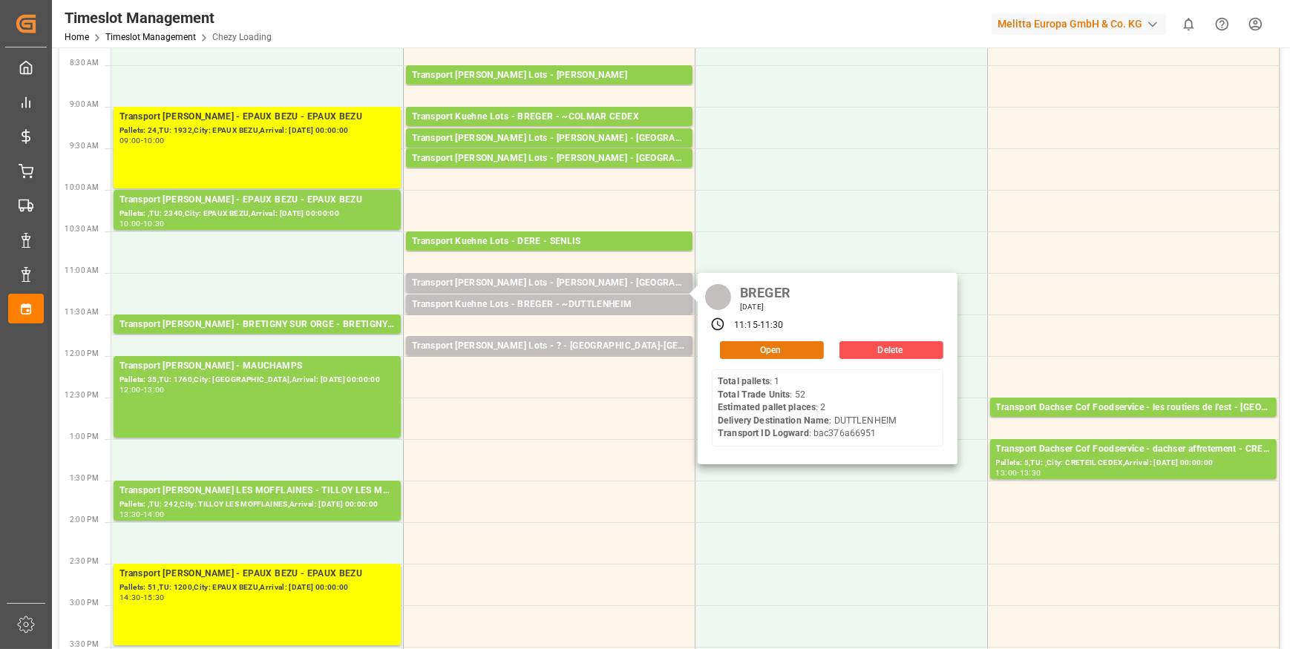
click at [751, 348] on button "Open" at bounding box center [772, 350] width 104 height 18
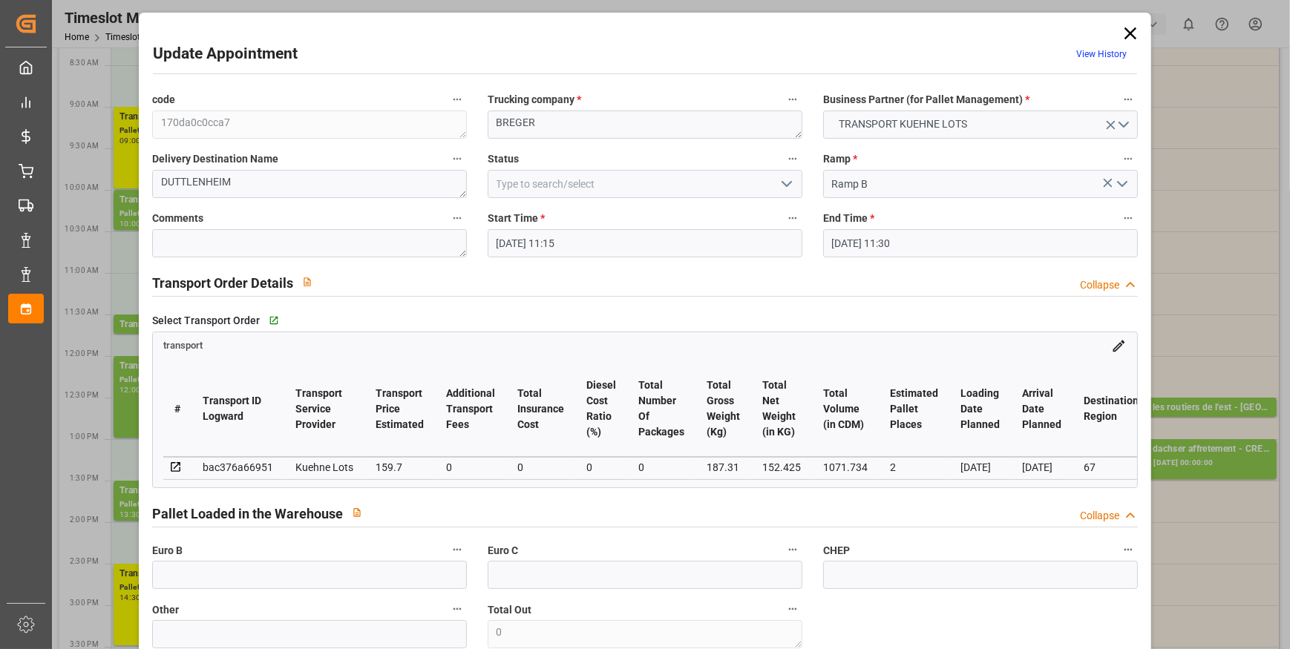
click at [781, 186] on icon "open menu" at bounding box center [787, 184] width 18 height 18
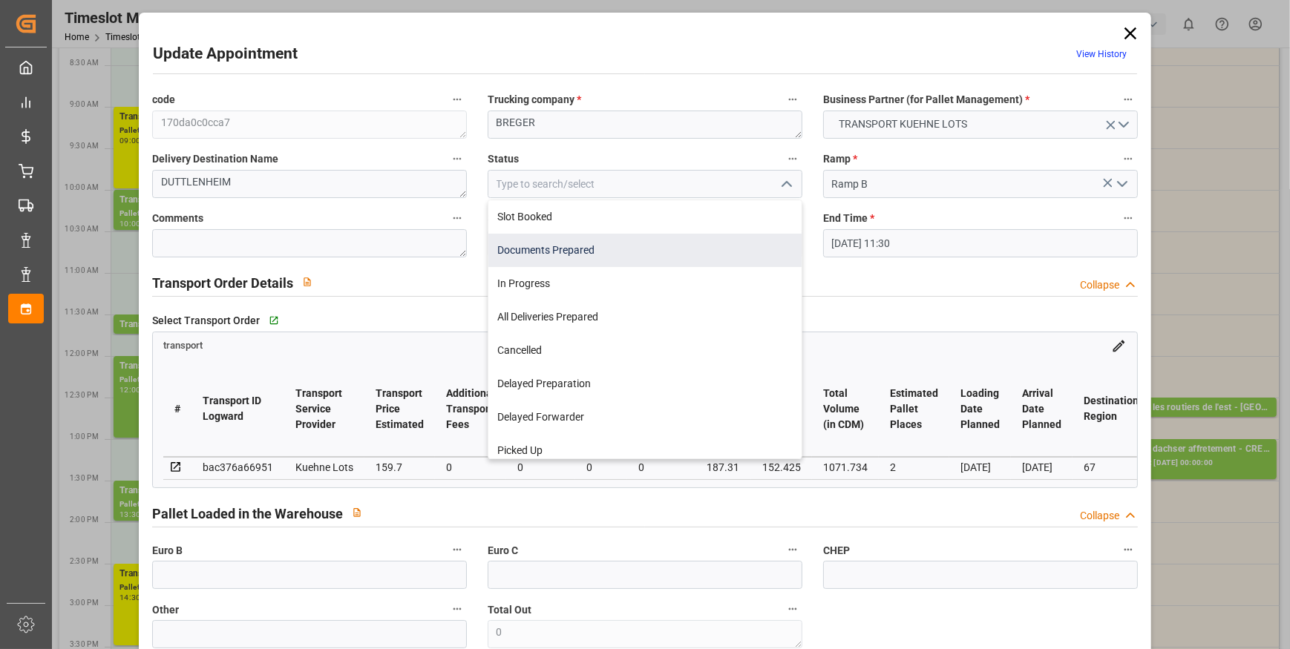
click at [542, 248] on div "Documents Prepared" at bounding box center [644, 250] width 313 height 33
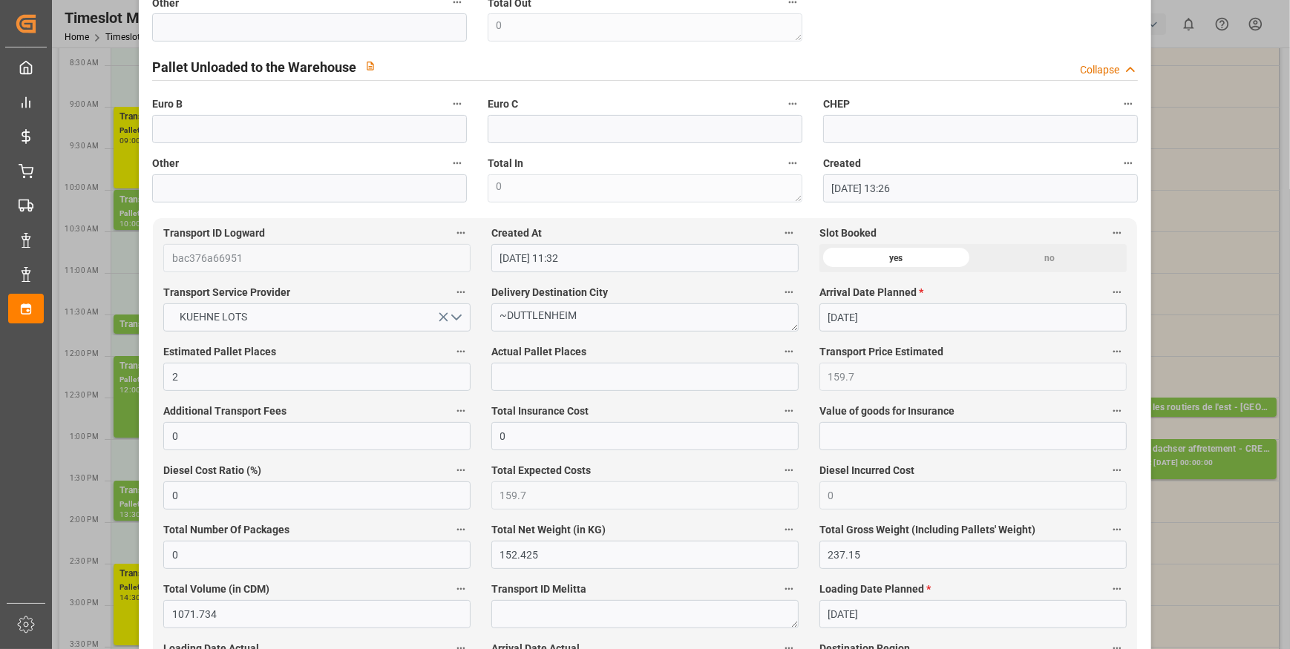
scroll to position [944, 0]
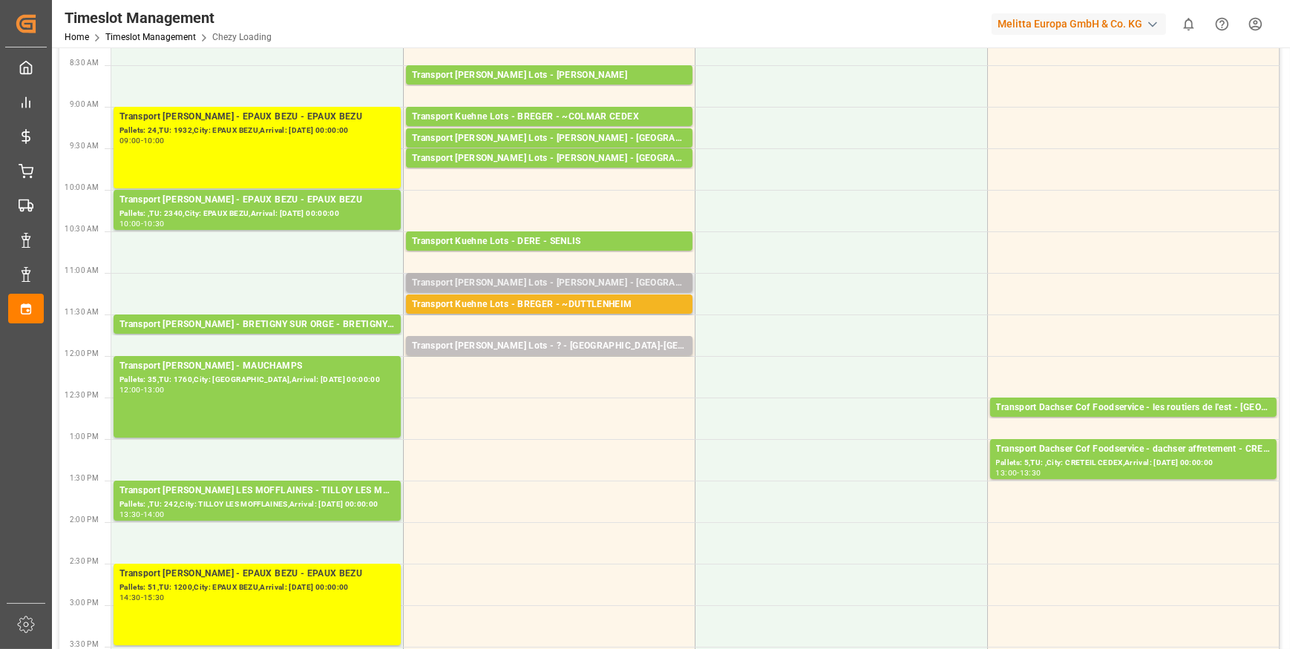
click at [608, 276] on div "Transport [PERSON_NAME] Lots - [PERSON_NAME] - [GEOGRAPHIC_DATA]" at bounding box center [549, 283] width 275 height 15
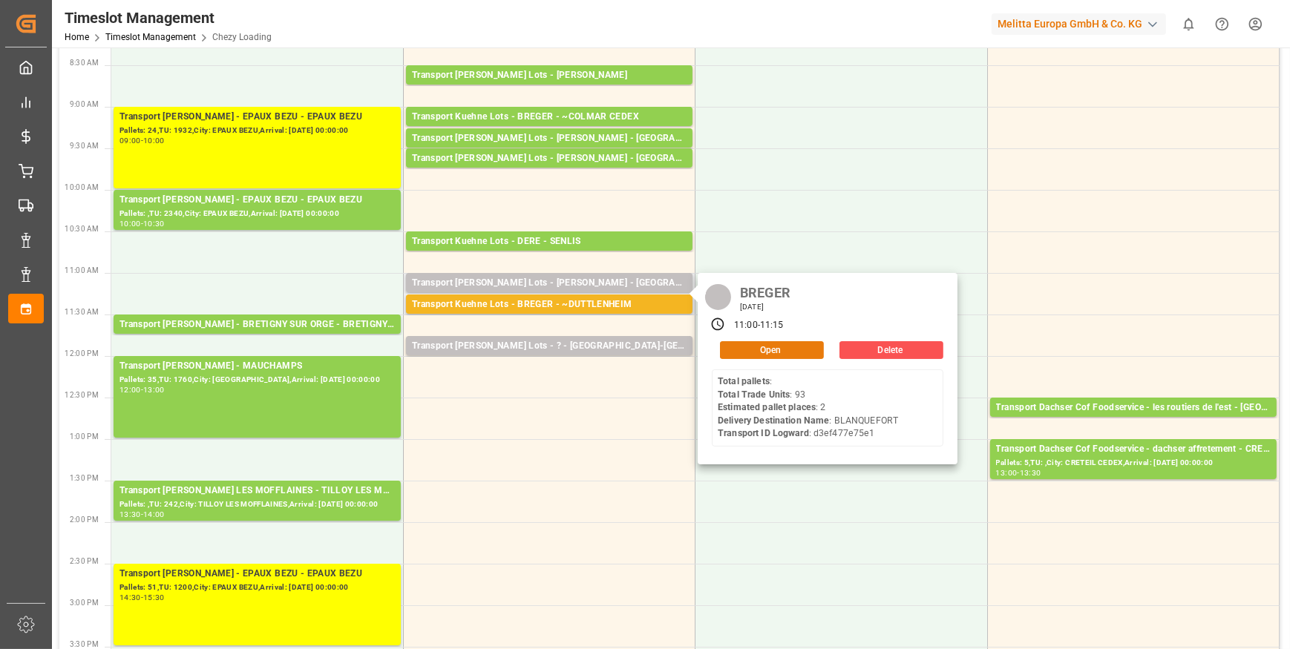
click at [793, 349] on button "Open" at bounding box center [772, 350] width 104 height 18
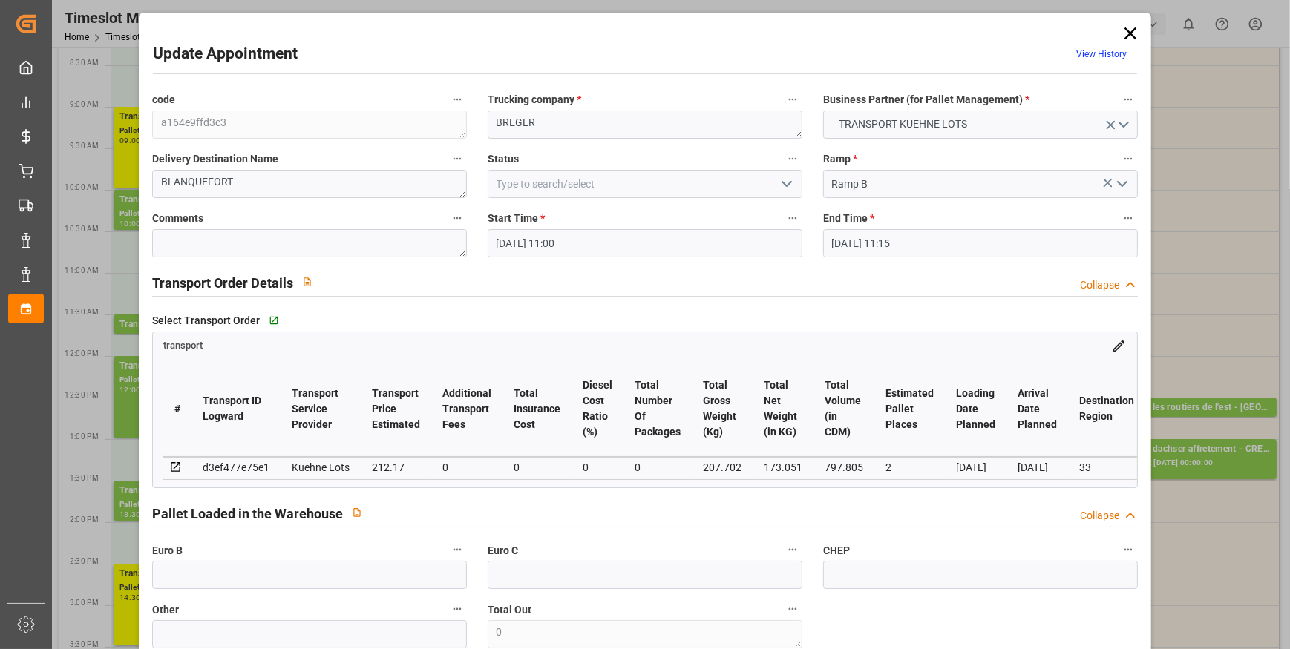
click at [784, 179] on icon "open menu" at bounding box center [787, 184] width 18 height 18
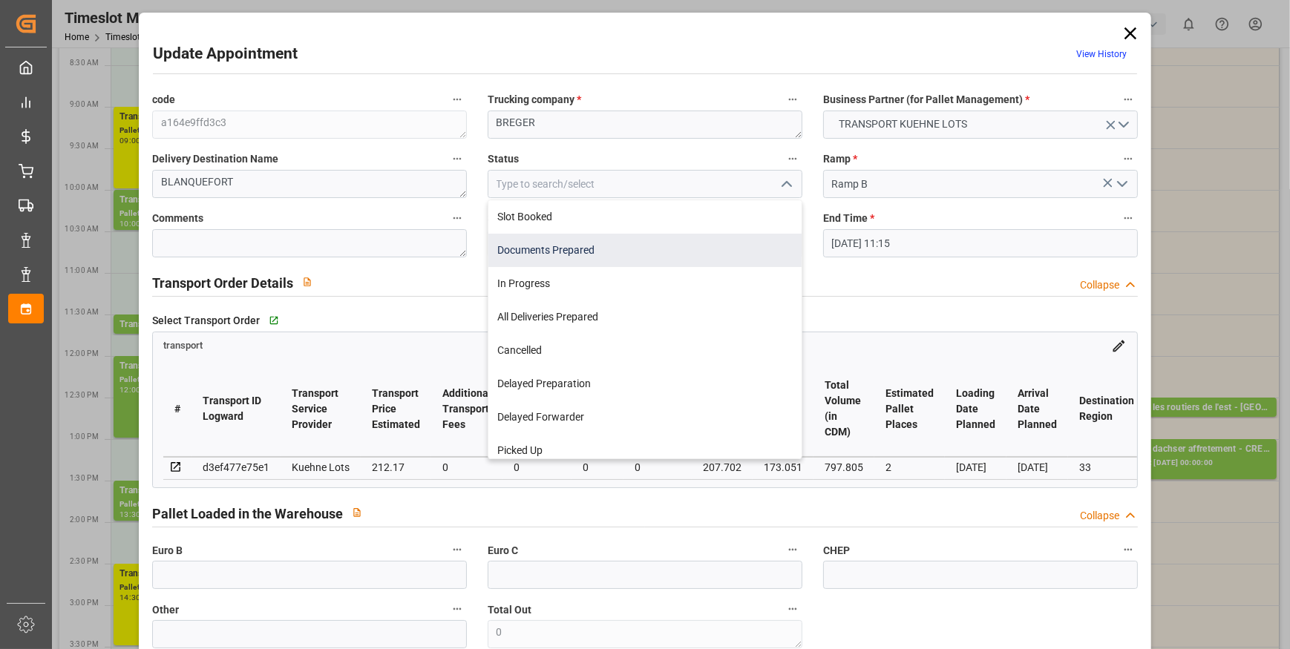
click at [537, 245] on div "Documents Prepared" at bounding box center [644, 250] width 313 height 33
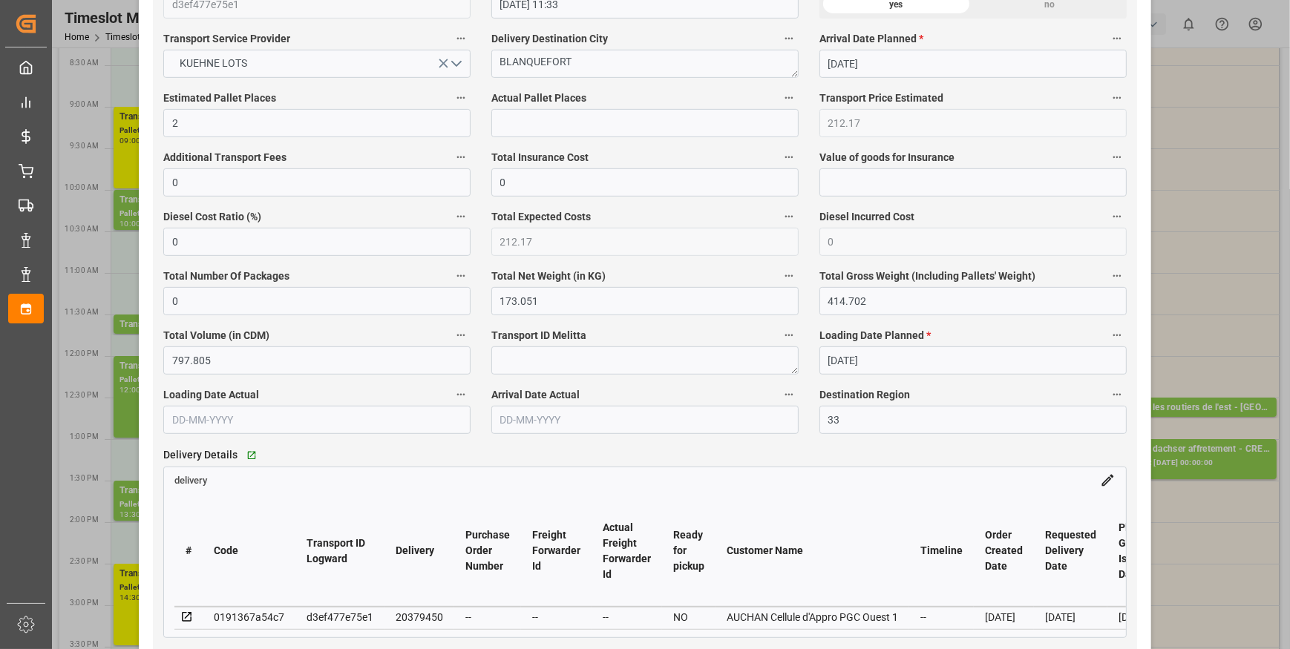
scroll to position [1146, 0]
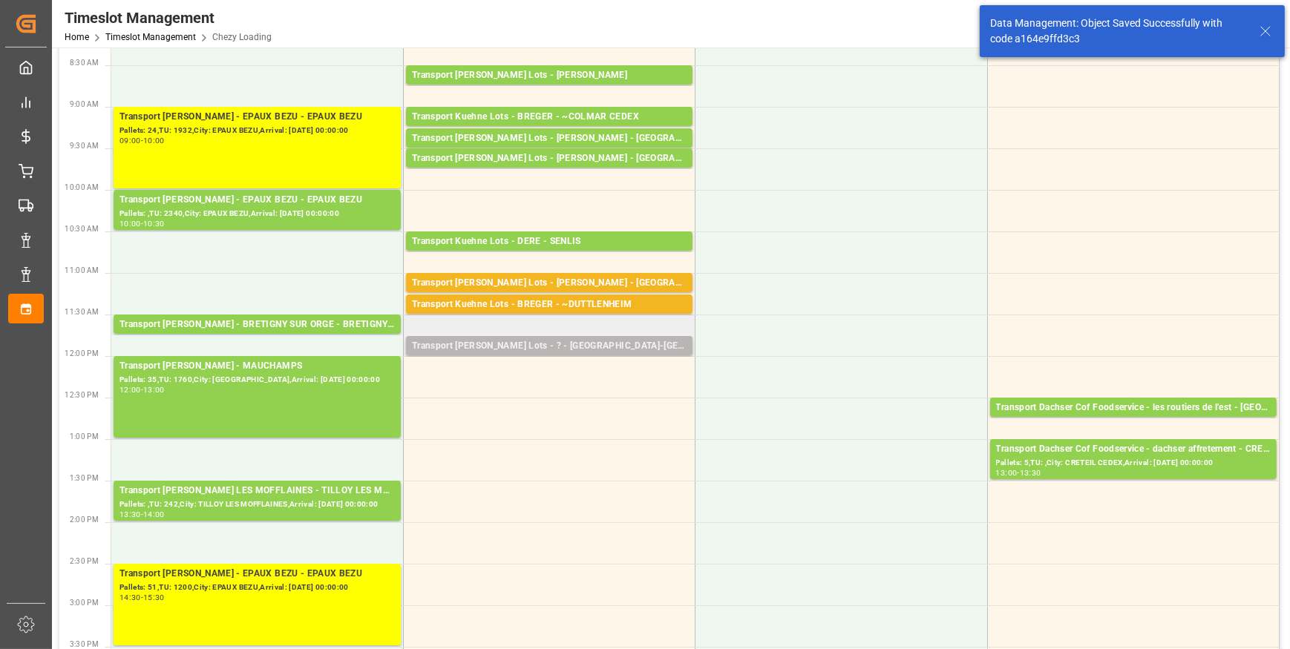
click at [584, 349] on div "Transport [PERSON_NAME] Lots - ? - [GEOGRAPHIC_DATA]-[GEOGRAPHIC_DATA]" at bounding box center [549, 346] width 275 height 15
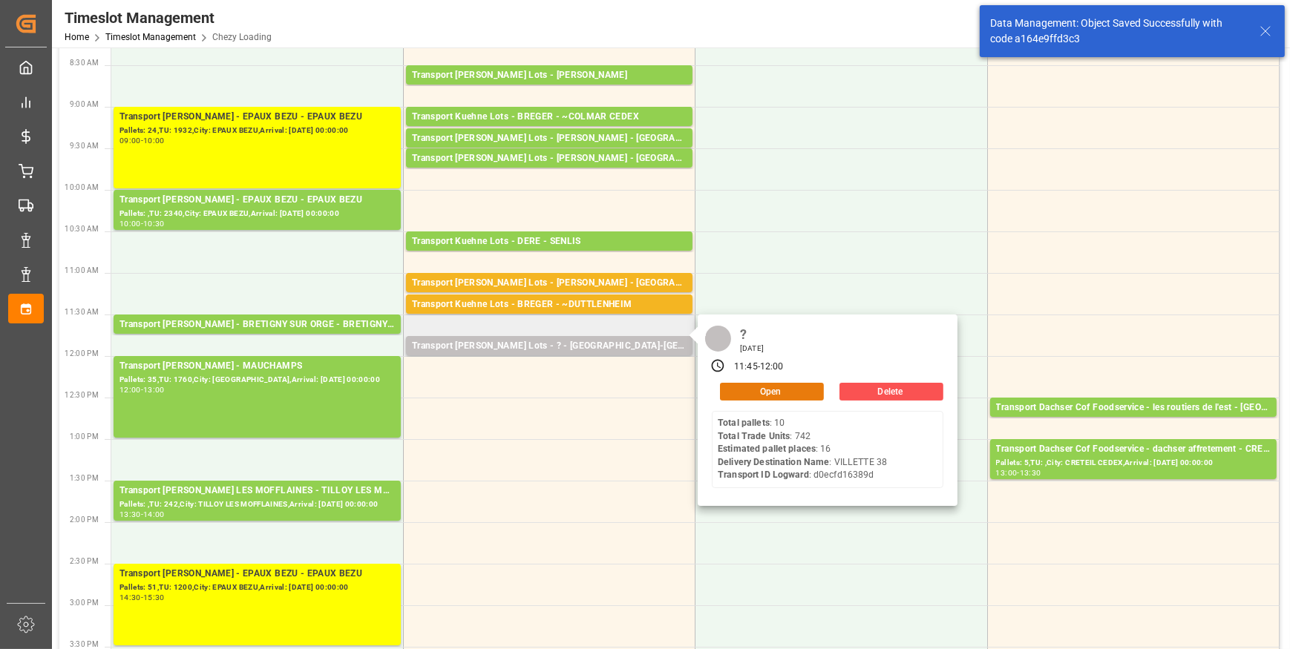
click at [781, 388] on button "Open" at bounding box center [772, 392] width 104 height 18
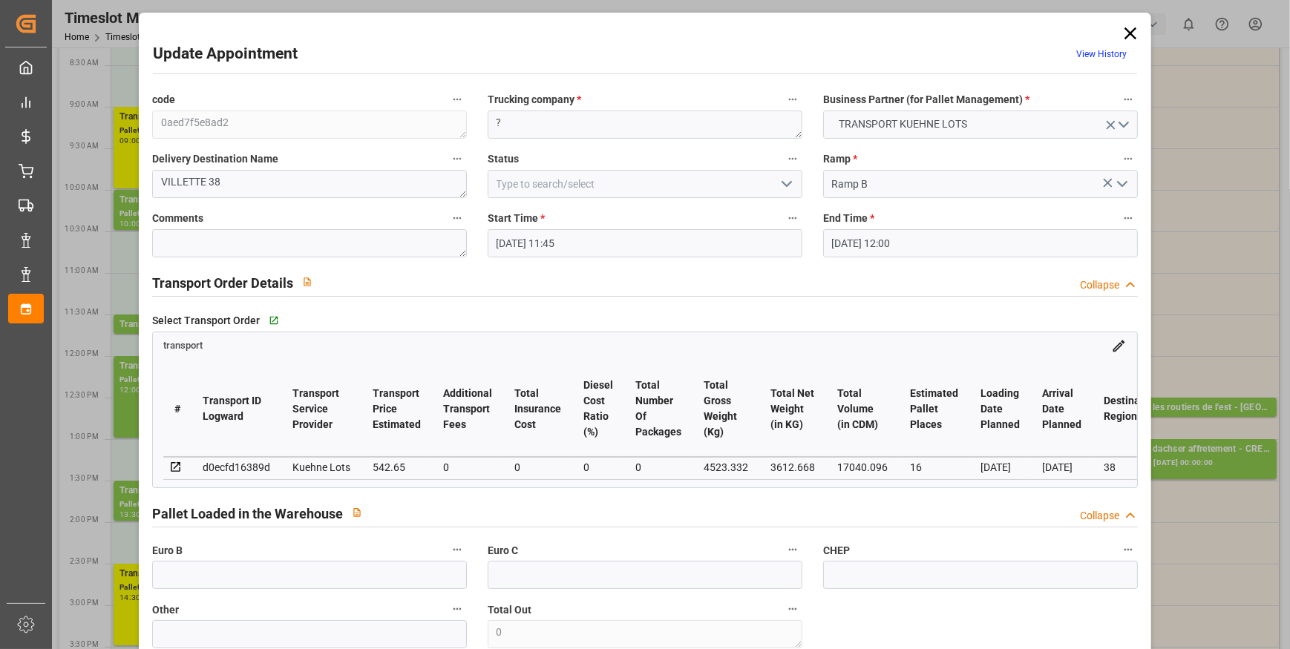
click at [781, 186] on icon "open menu" at bounding box center [787, 184] width 18 height 18
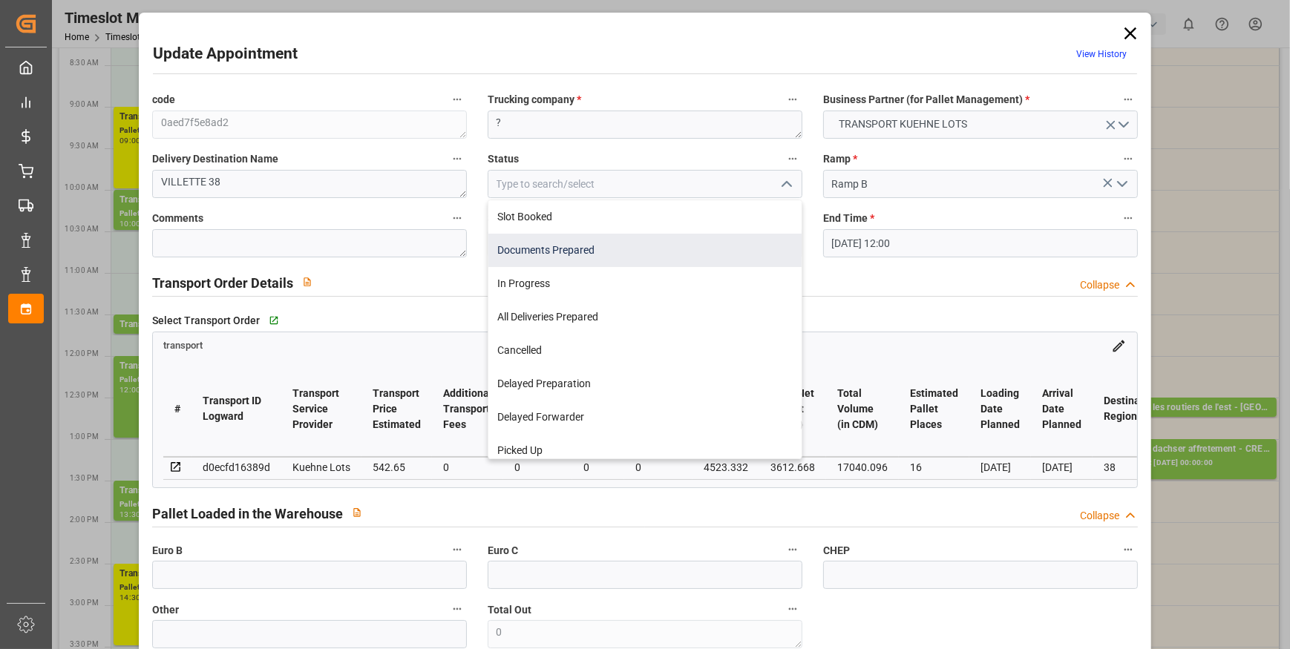
click at [554, 249] on div "Documents Prepared" at bounding box center [644, 250] width 313 height 33
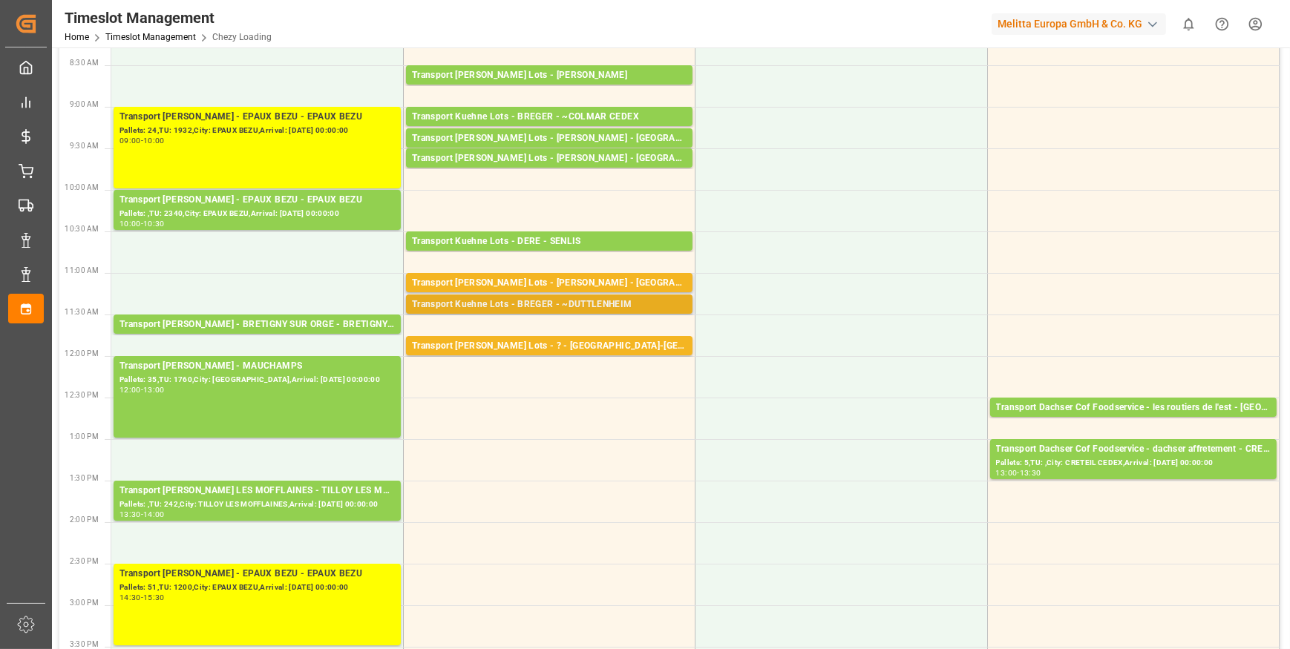
scroll to position [0, 0]
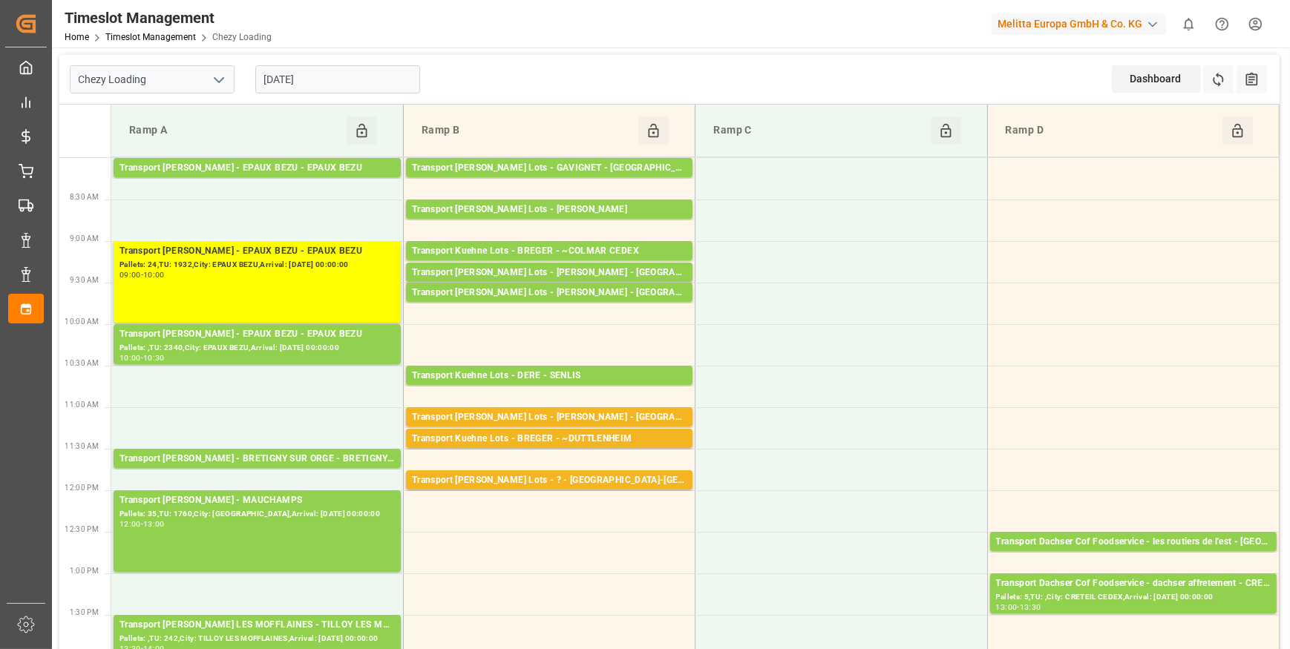
click at [345, 79] on input "[DATE]" at bounding box center [337, 79] width 165 height 28
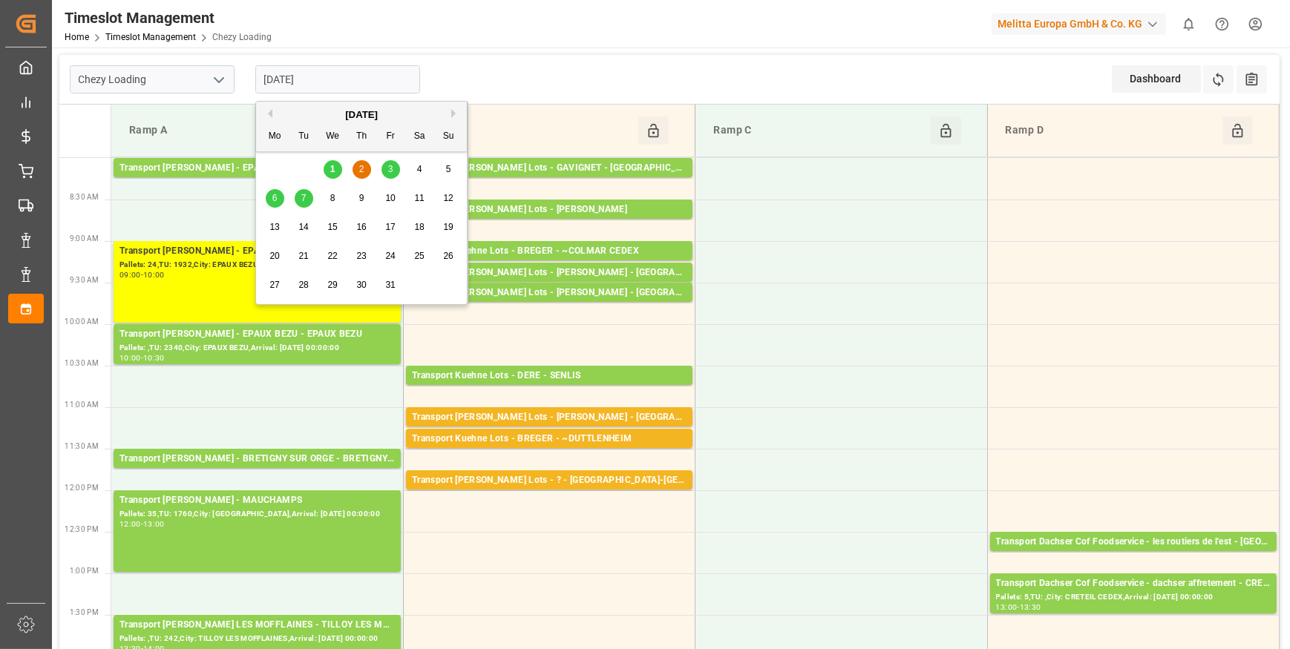
click at [333, 171] on span "1" at bounding box center [332, 169] width 5 height 10
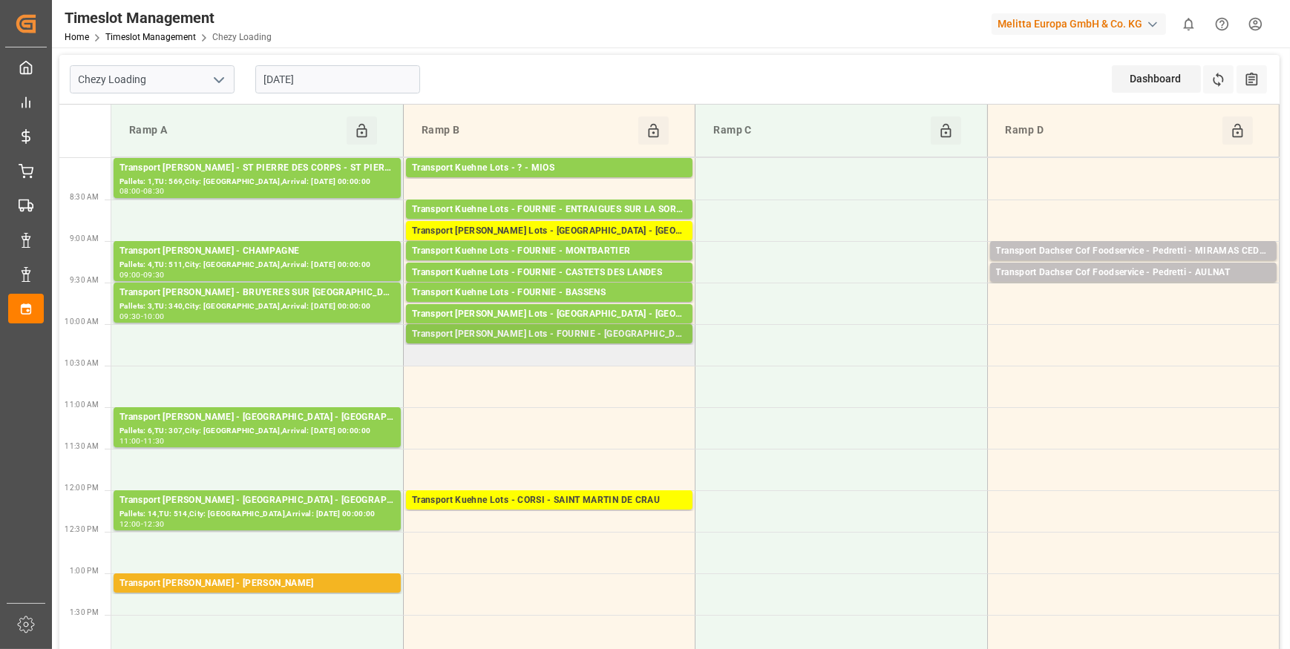
click at [651, 342] on div "Pallets: ,TU: 25,City: [GEOGRAPHIC_DATA][PERSON_NAME],Arrival: [DATE] 00:00:00" at bounding box center [549, 348] width 275 height 13
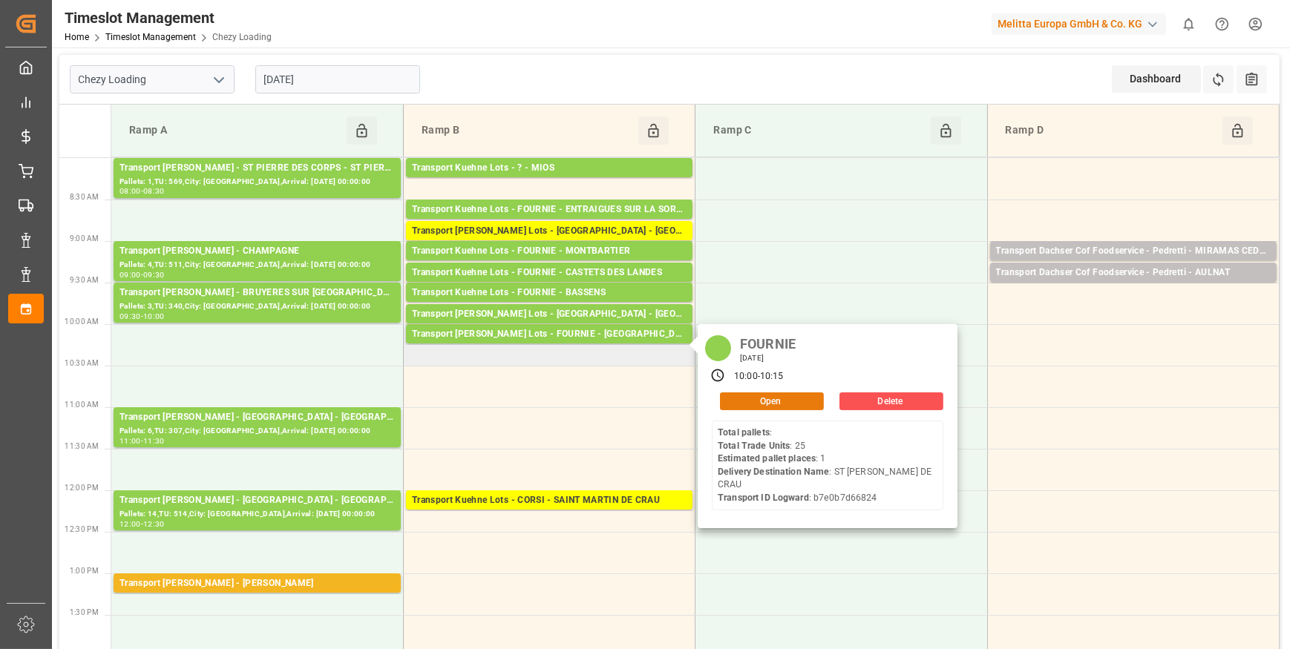
click at [768, 404] on button "Open" at bounding box center [772, 402] width 104 height 18
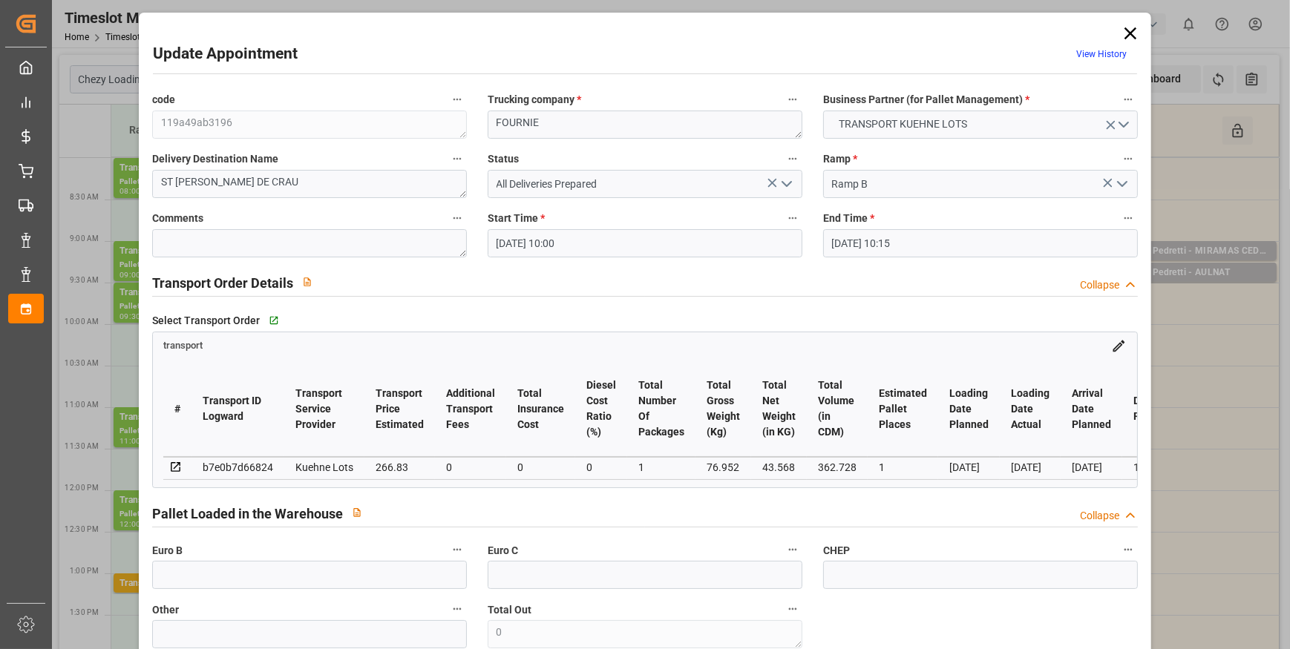
click at [1127, 33] on icon at bounding box center [1130, 33] width 12 height 12
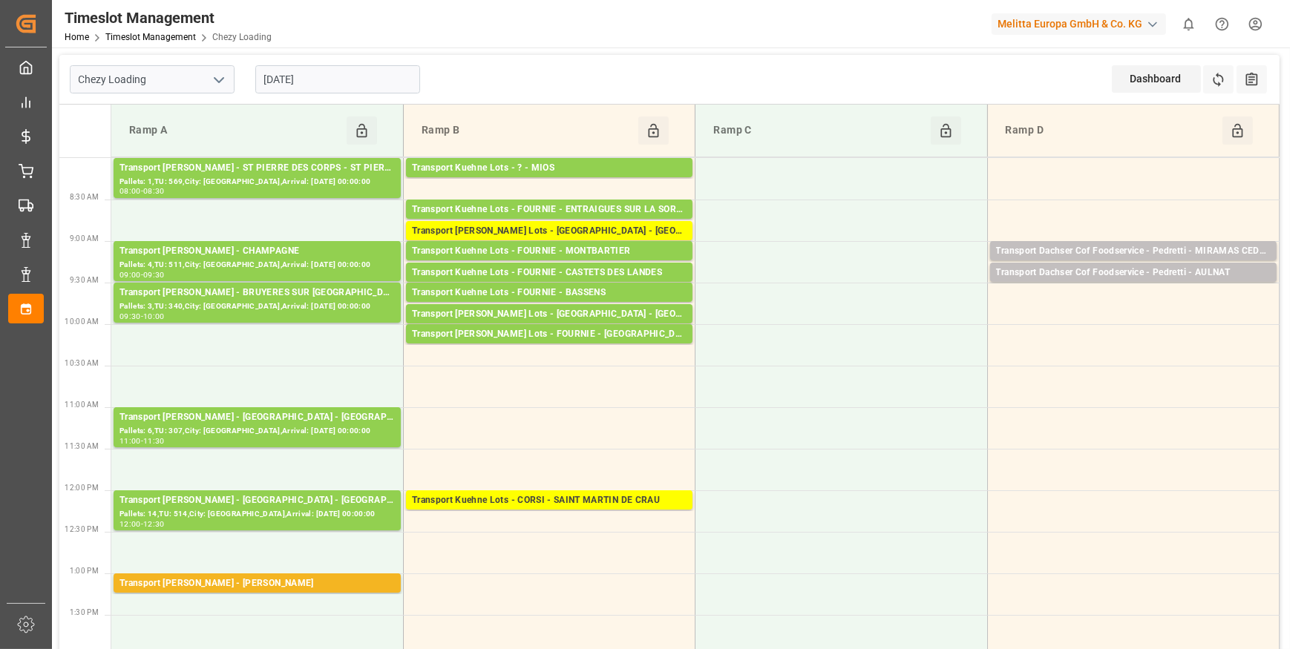
click at [335, 79] on input "[DATE]" at bounding box center [337, 79] width 165 height 28
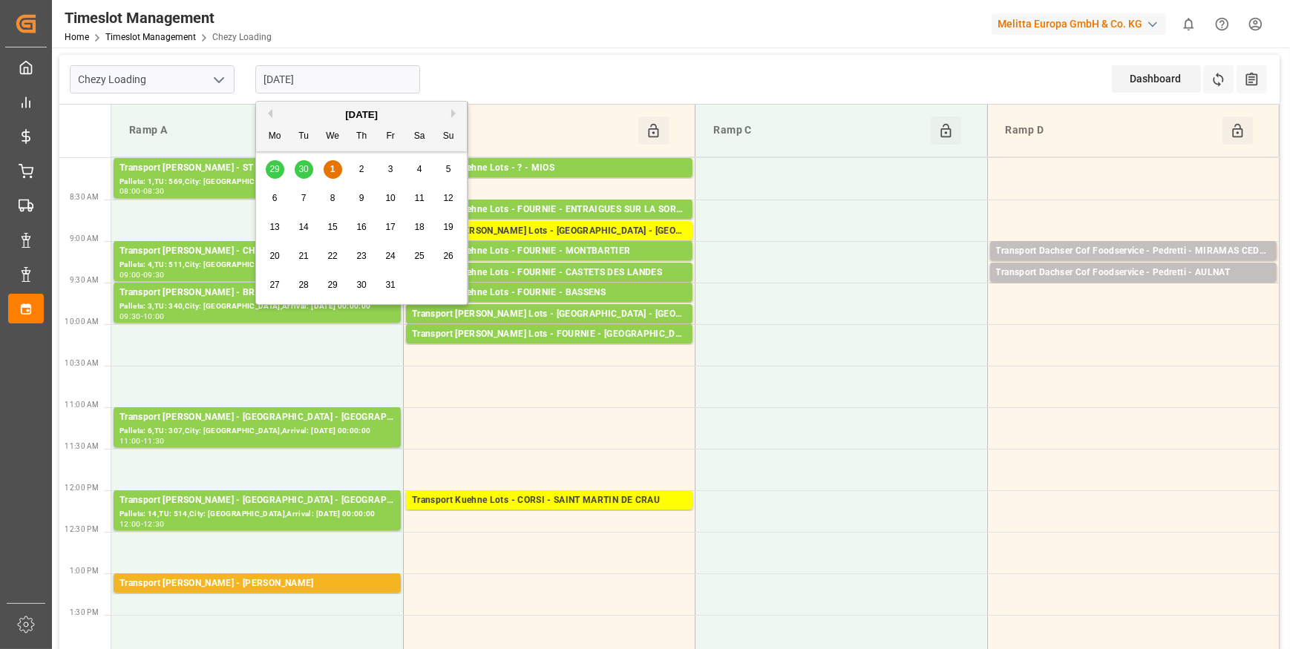
click at [363, 172] on span "2" at bounding box center [361, 169] width 5 height 10
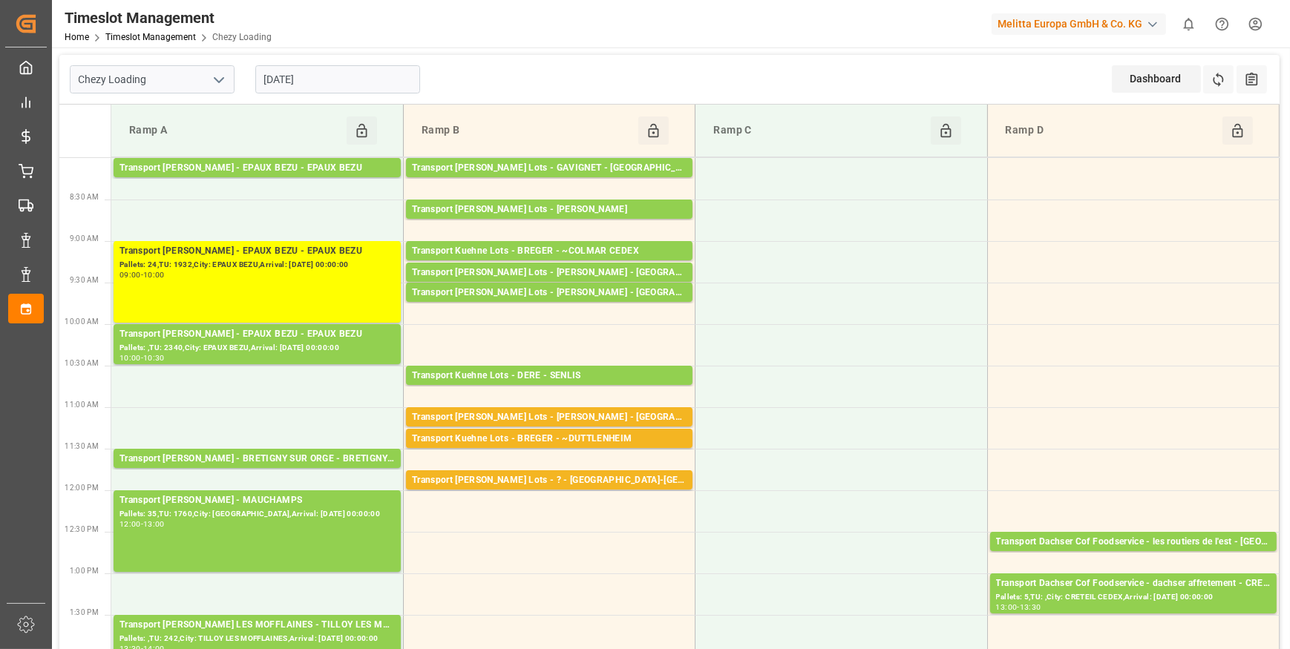
click at [292, 82] on input "[DATE]" at bounding box center [337, 79] width 165 height 28
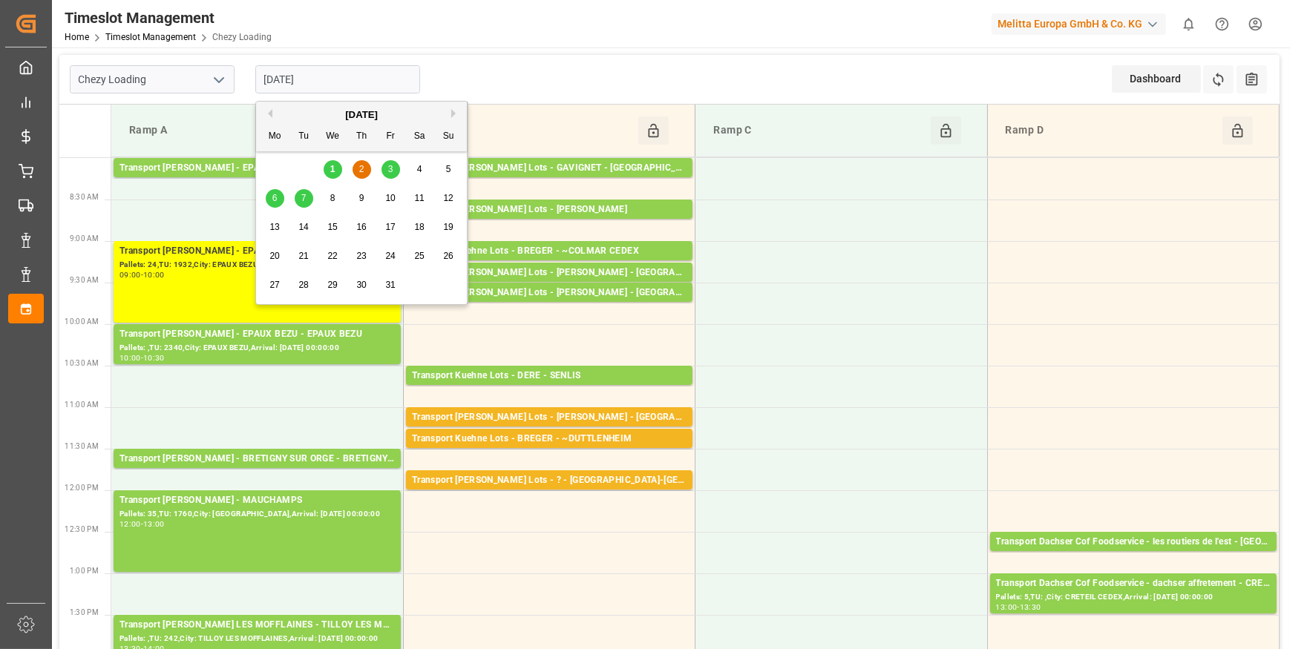
click at [332, 173] on span "1" at bounding box center [332, 169] width 5 height 10
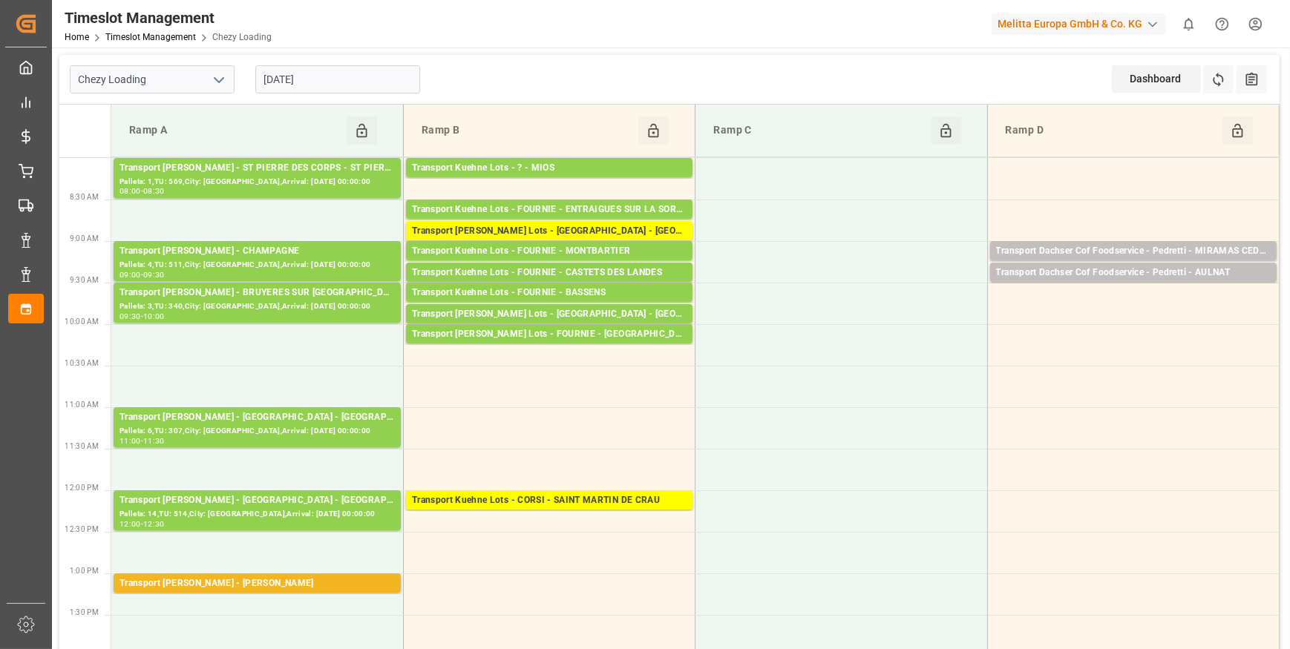
click at [214, 76] on icon "open menu" at bounding box center [219, 80] width 18 height 18
click at [148, 142] on div "Chezy Unloading" at bounding box center [151, 145] width 163 height 33
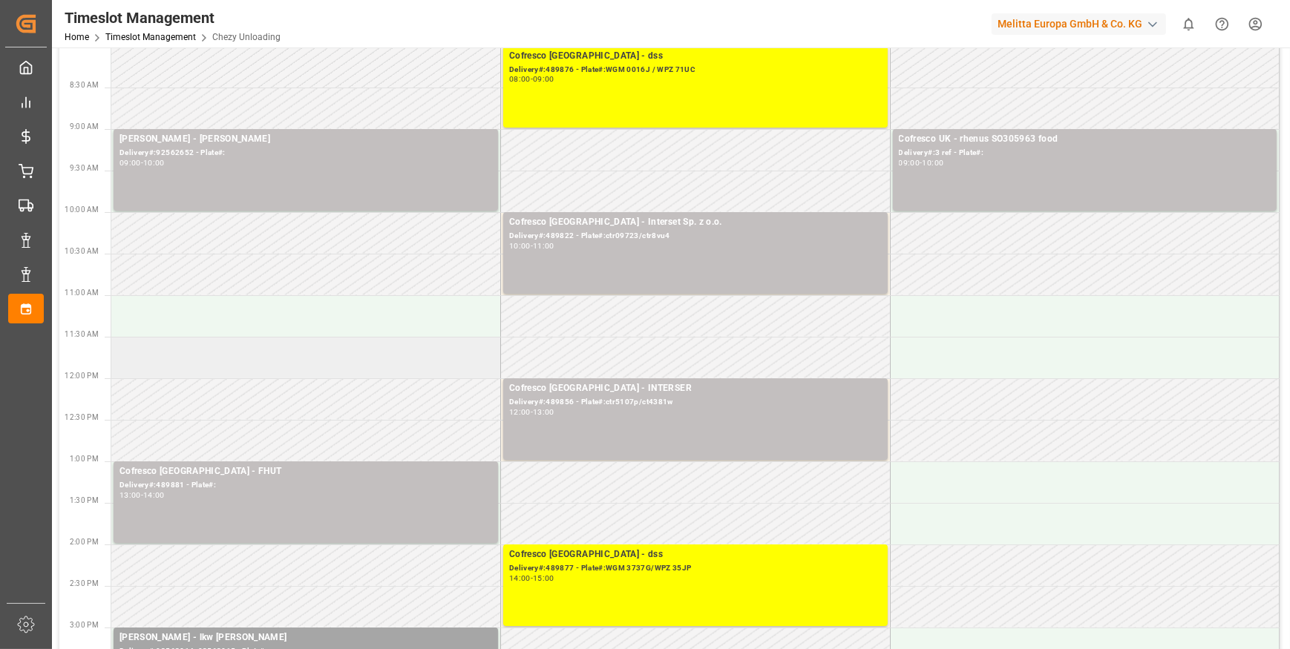
scroll to position [134, 0]
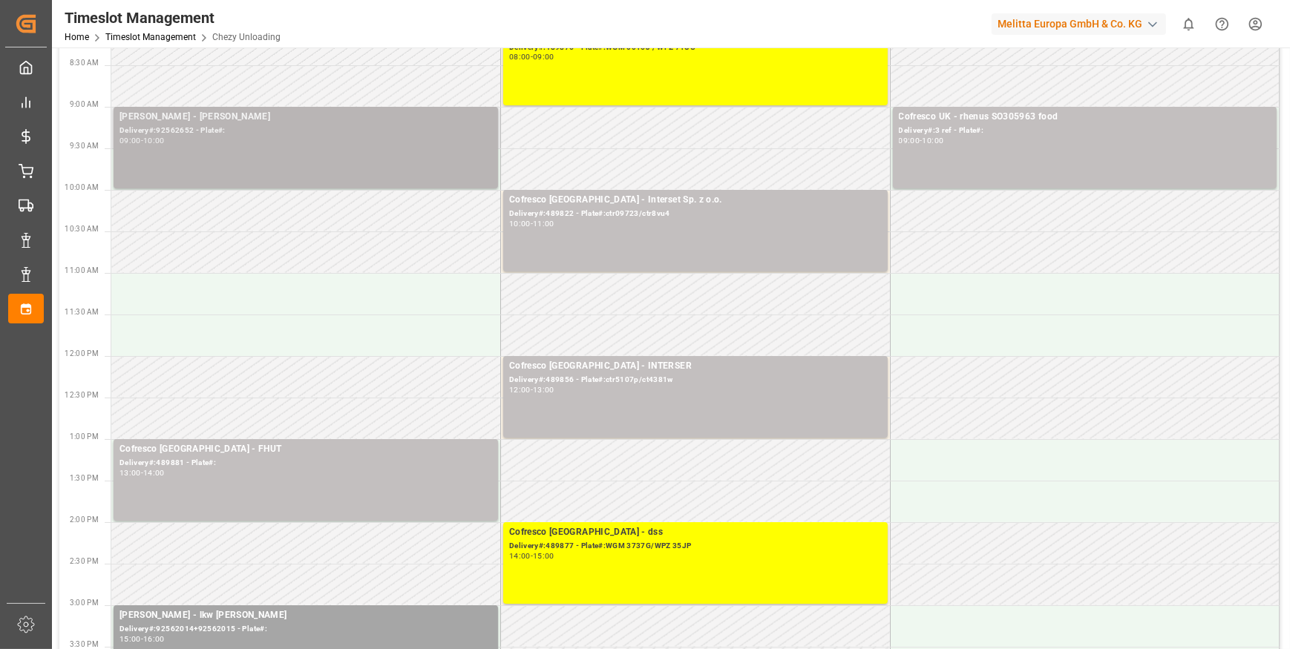
click at [263, 128] on div "Delivery#:92562652 - Plate#:" at bounding box center [305, 131] width 372 height 13
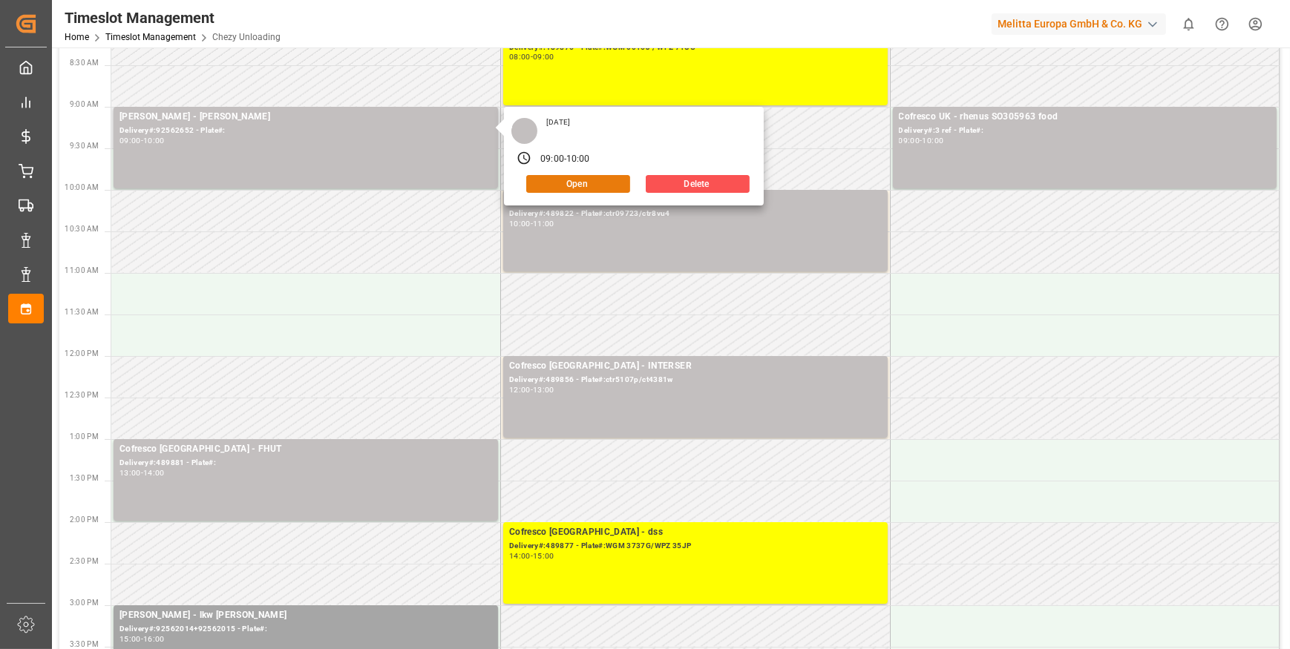
click at [565, 182] on button "Open" at bounding box center [578, 184] width 104 height 18
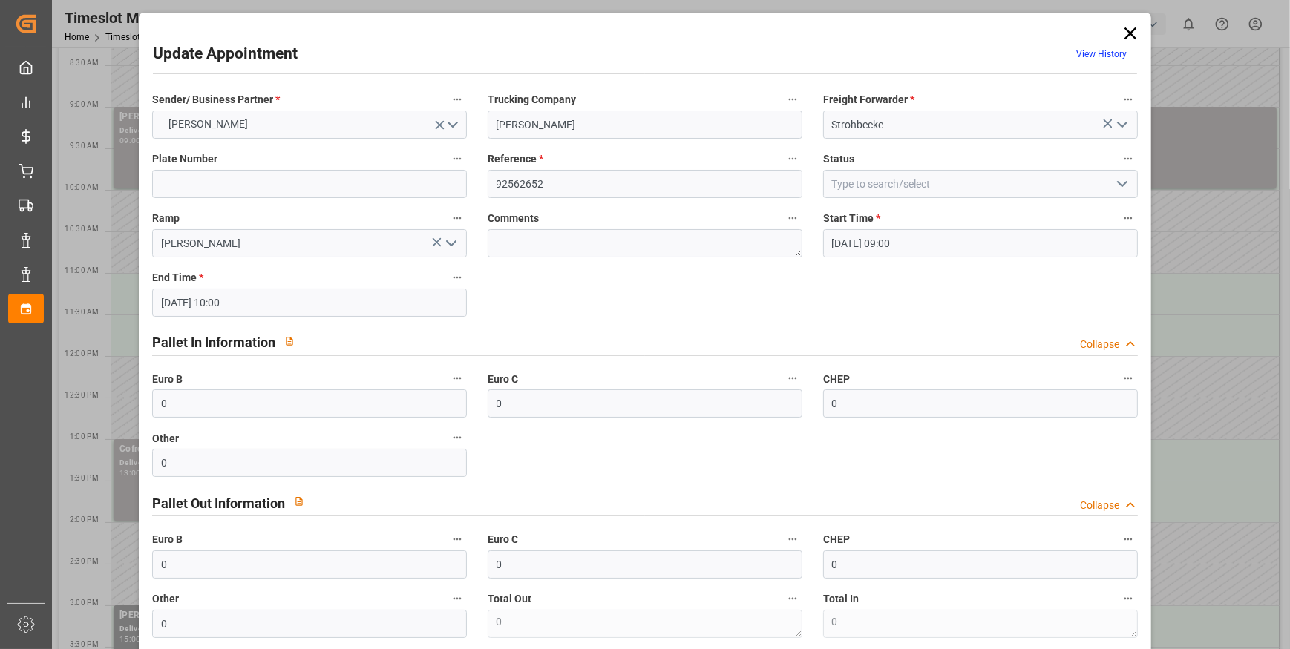
click at [1116, 186] on icon "open menu" at bounding box center [1122, 184] width 18 height 18
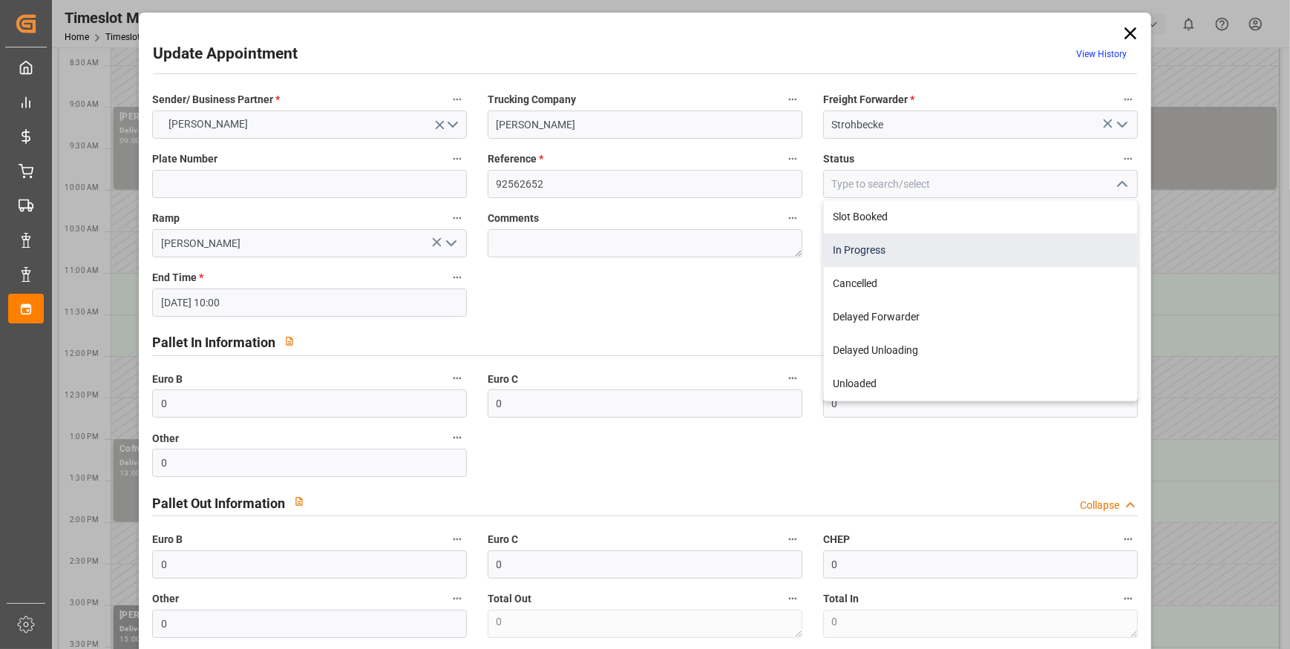
click at [848, 246] on div "In Progress" at bounding box center [980, 250] width 313 height 33
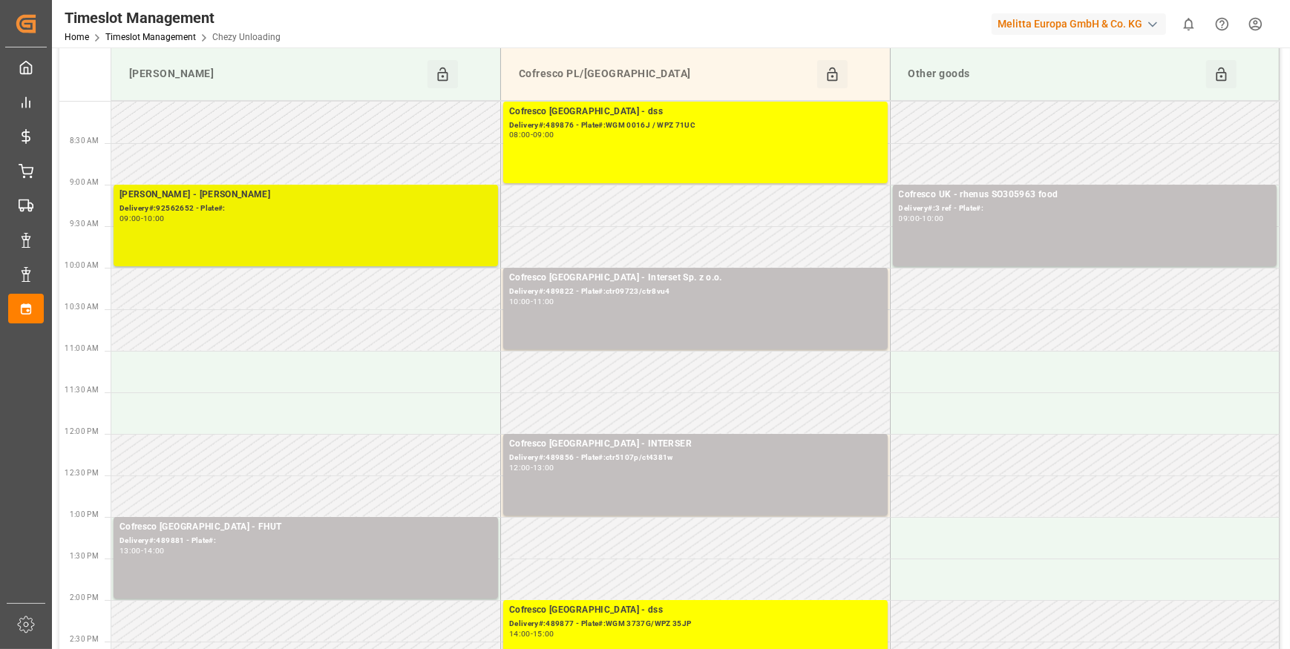
scroll to position [0, 0]
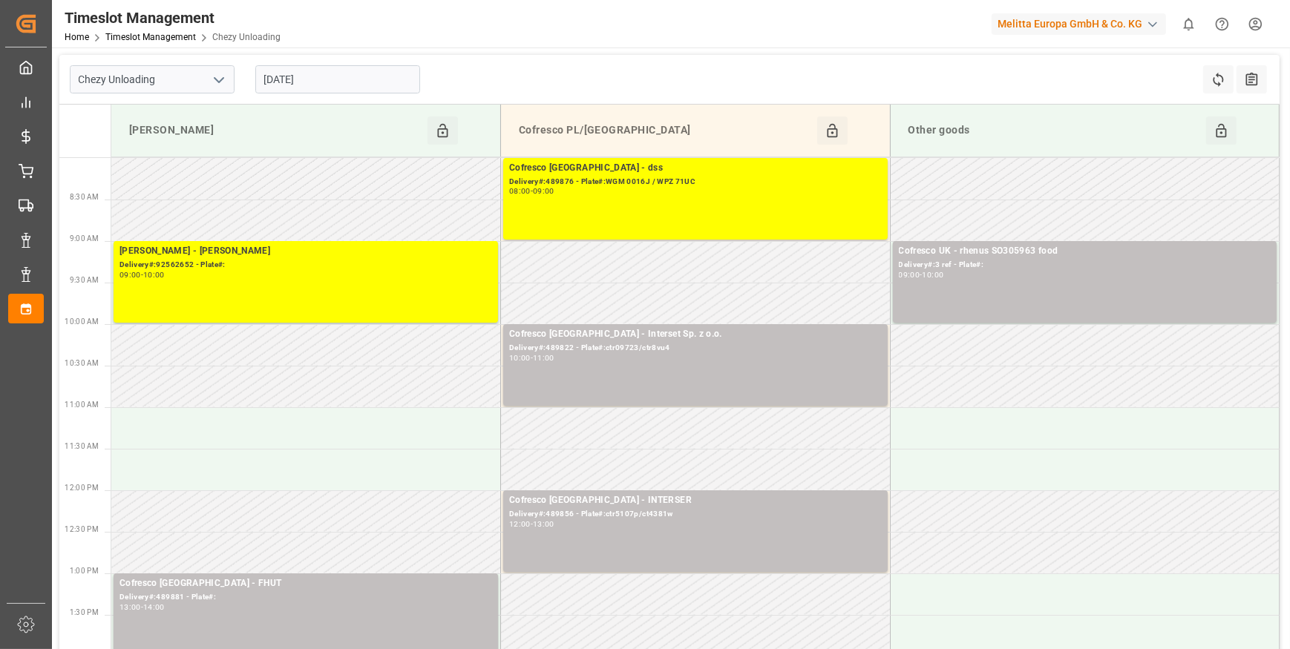
click at [223, 73] on icon "open menu" at bounding box center [219, 80] width 18 height 18
click at [167, 116] on div "Chezy Loading" at bounding box center [151, 112] width 163 height 33
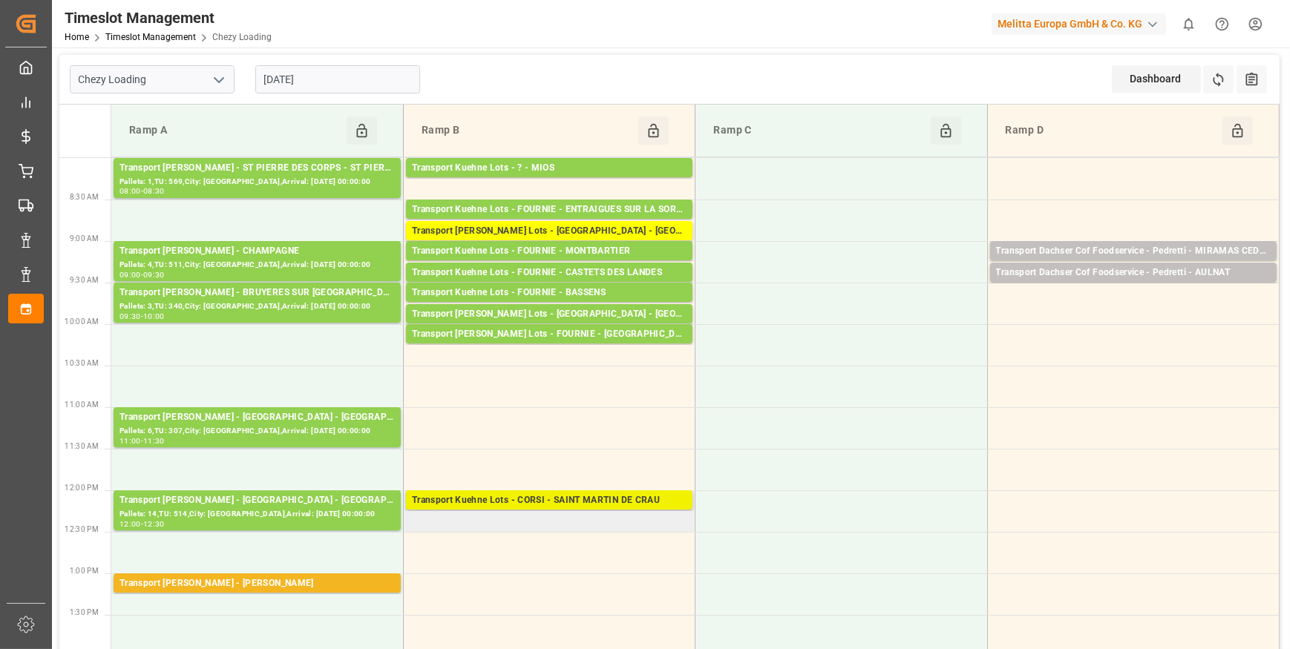
click at [535, 497] on div "Transport Kuehne Lots - CORSI - SAINT MARTIN DE CRAU" at bounding box center [549, 500] width 275 height 15
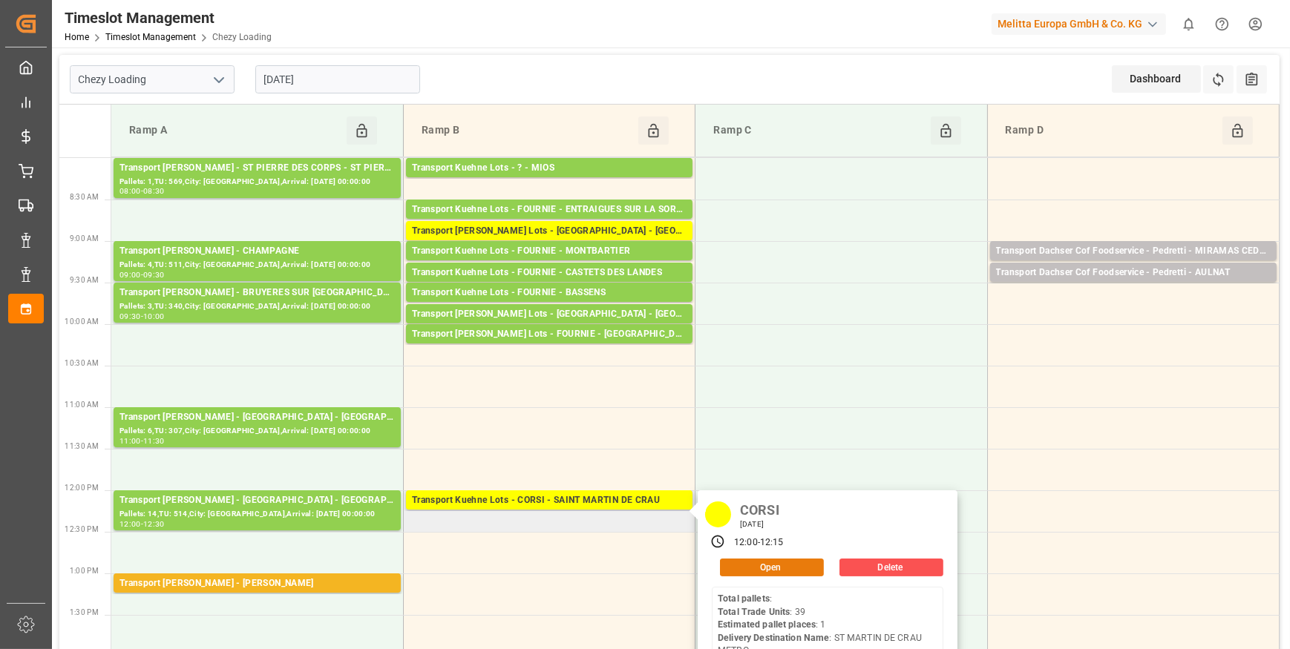
click at [758, 562] on button "Open" at bounding box center [772, 568] width 104 height 18
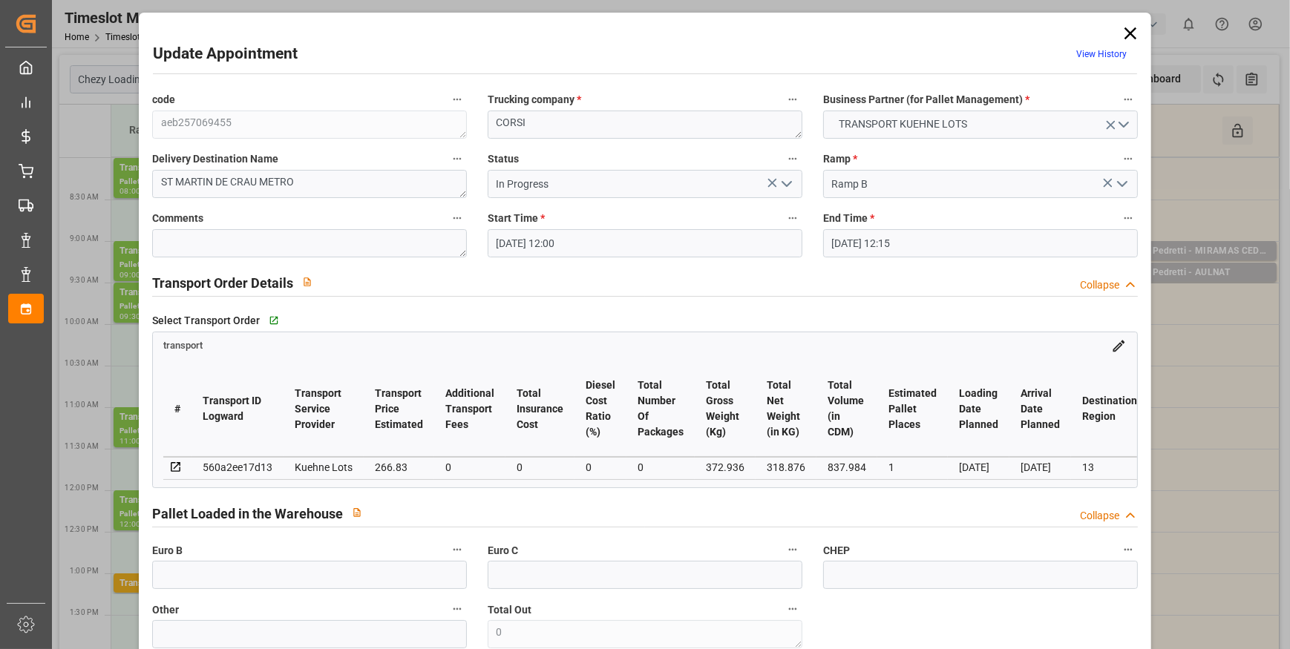
click at [1122, 27] on icon at bounding box center [1130, 33] width 21 height 21
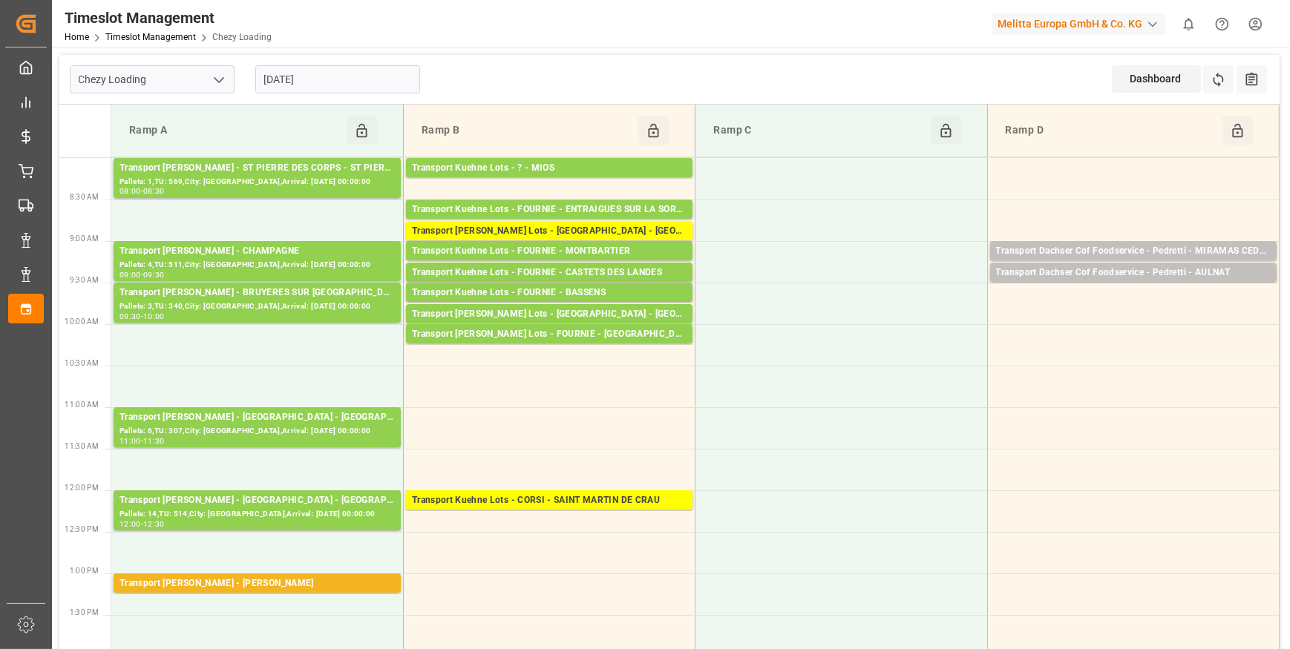
click at [314, 85] on input "[DATE]" at bounding box center [337, 79] width 165 height 28
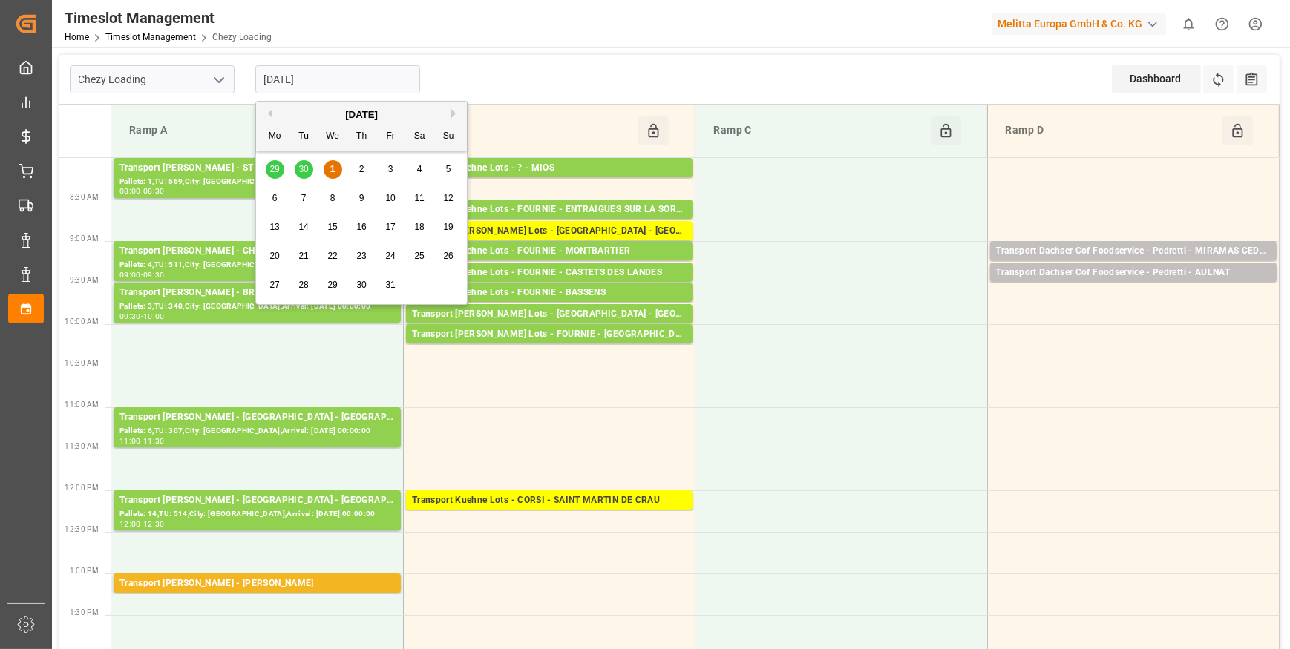
click at [364, 168] on div "2" at bounding box center [361, 170] width 19 height 18
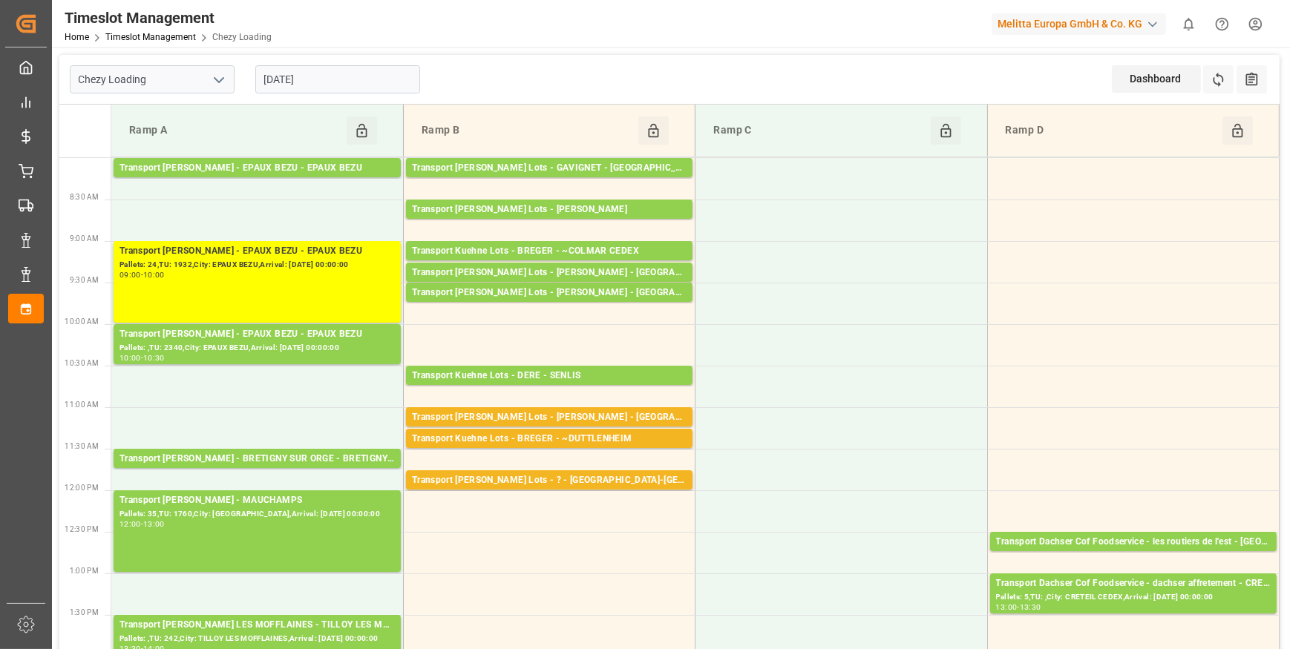
click at [386, 88] on input "[DATE]" at bounding box center [337, 79] width 165 height 28
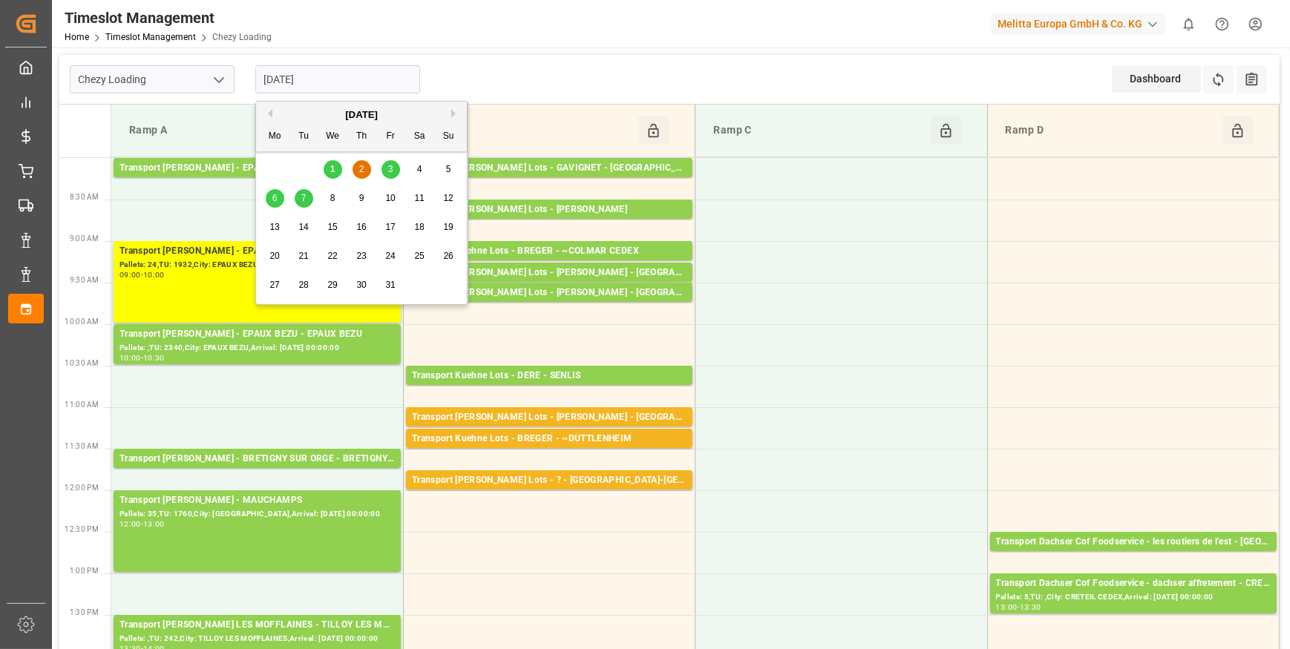
click at [392, 169] on span "3" at bounding box center [390, 169] width 5 height 10
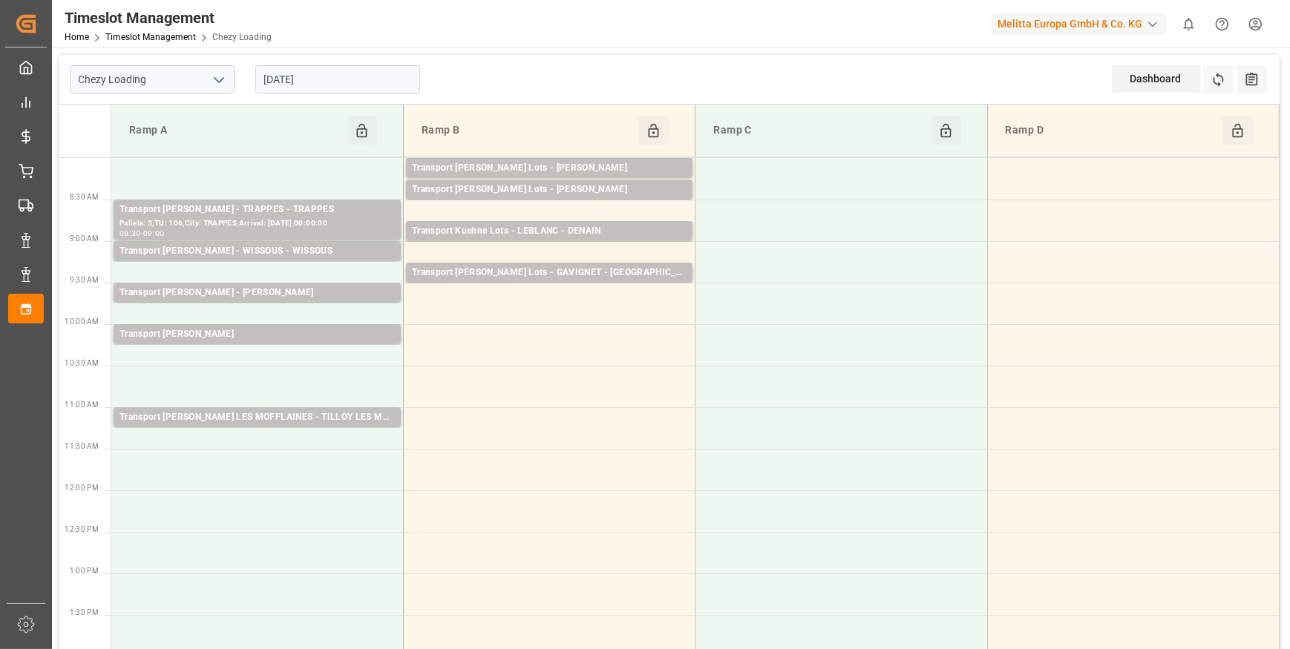
click at [369, 76] on input "[DATE]" at bounding box center [337, 79] width 165 height 28
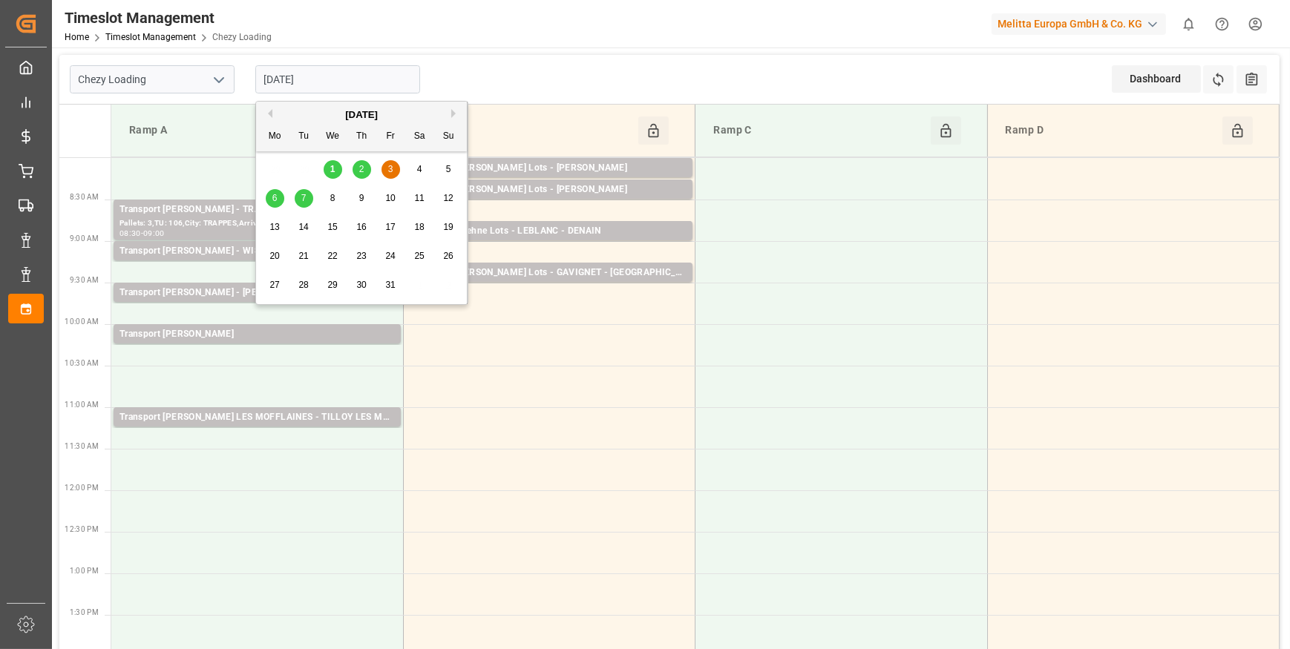
click at [275, 198] on span "6" at bounding box center [274, 198] width 5 height 10
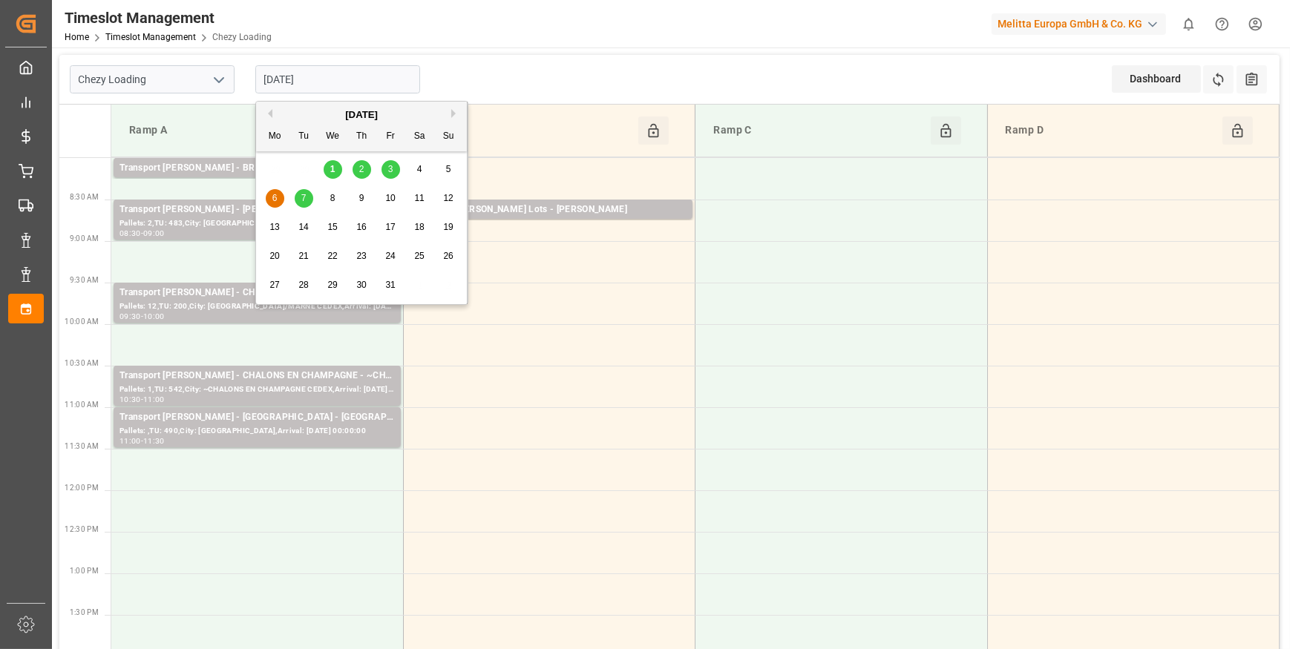
click at [308, 75] on input "[DATE]" at bounding box center [337, 79] width 165 height 28
click at [302, 195] on span "7" at bounding box center [303, 198] width 5 height 10
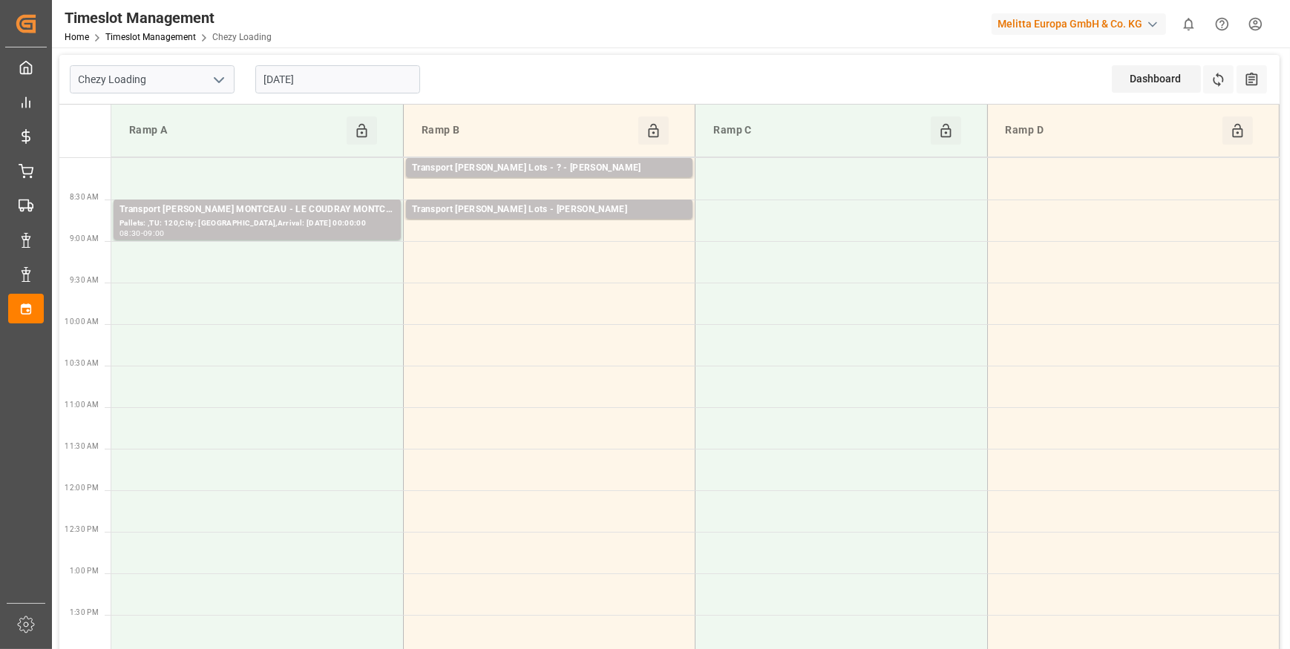
click at [309, 79] on input "[DATE]" at bounding box center [337, 79] width 165 height 28
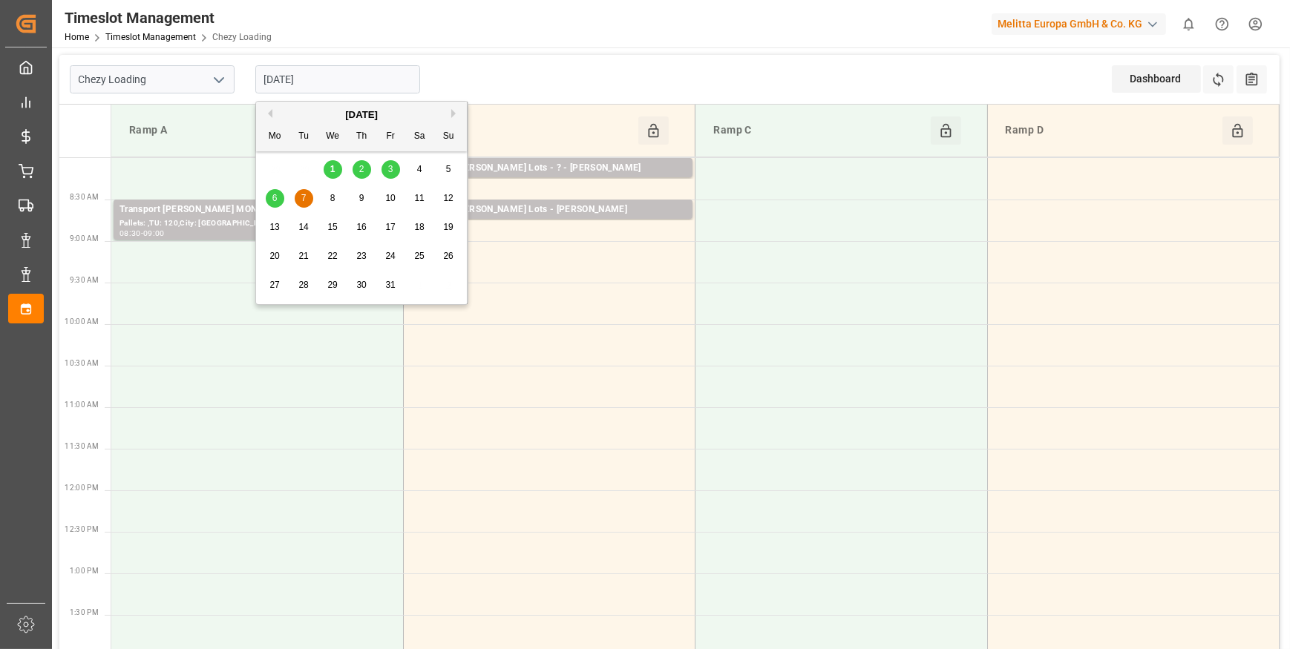
click at [329, 169] on div "1" at bounding box center [333, 170] width 19 height 18
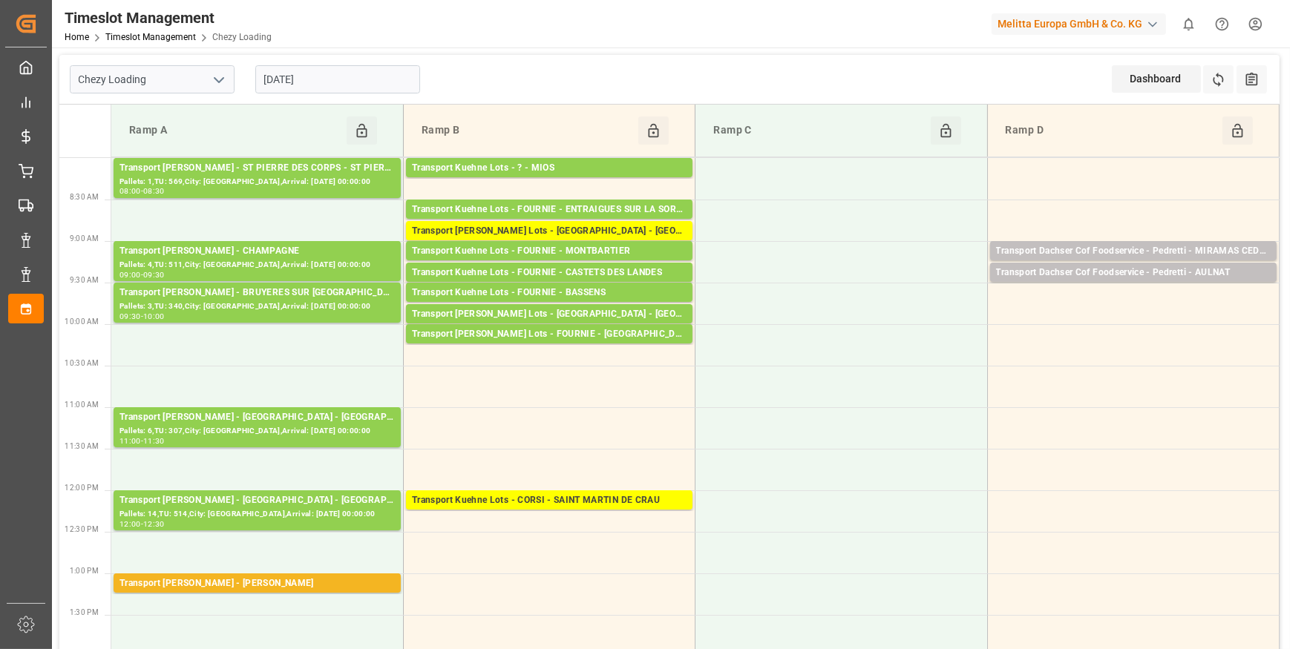
click at [353, 81] on input "[DATE]" at bounding box center [337, 79] width 165 height 28
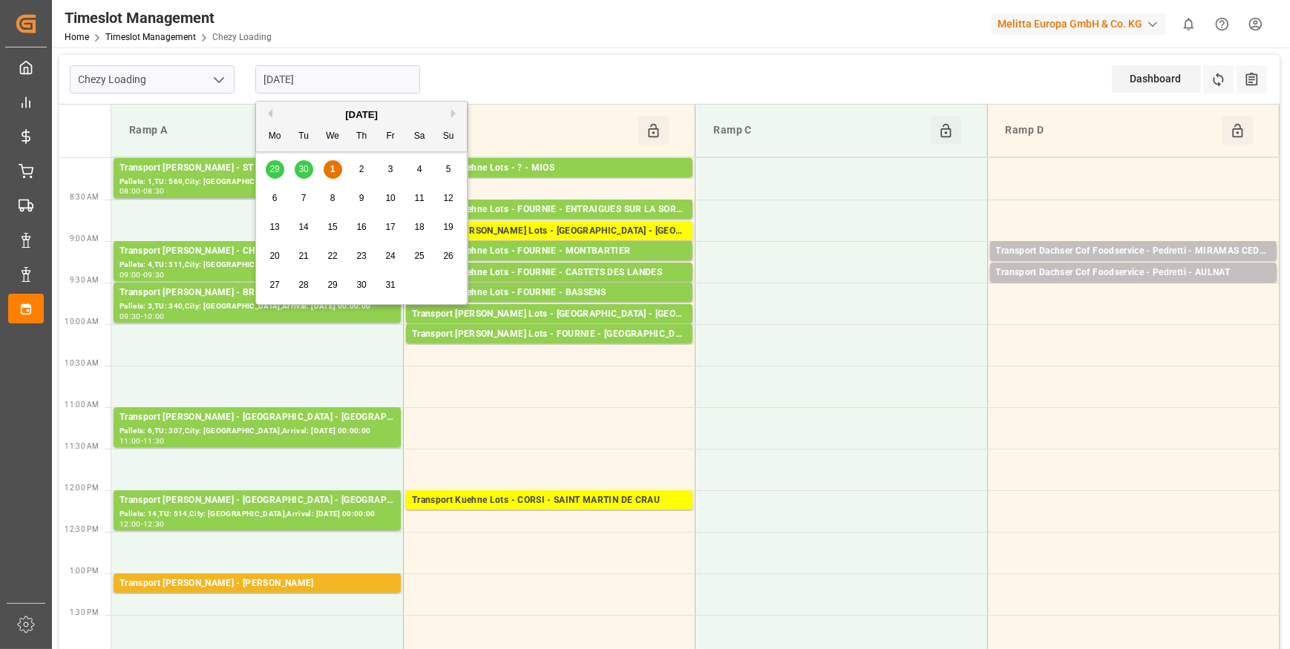
click at [357, 162] on div "2" at bounding box center [361, 170] width 19 height 18
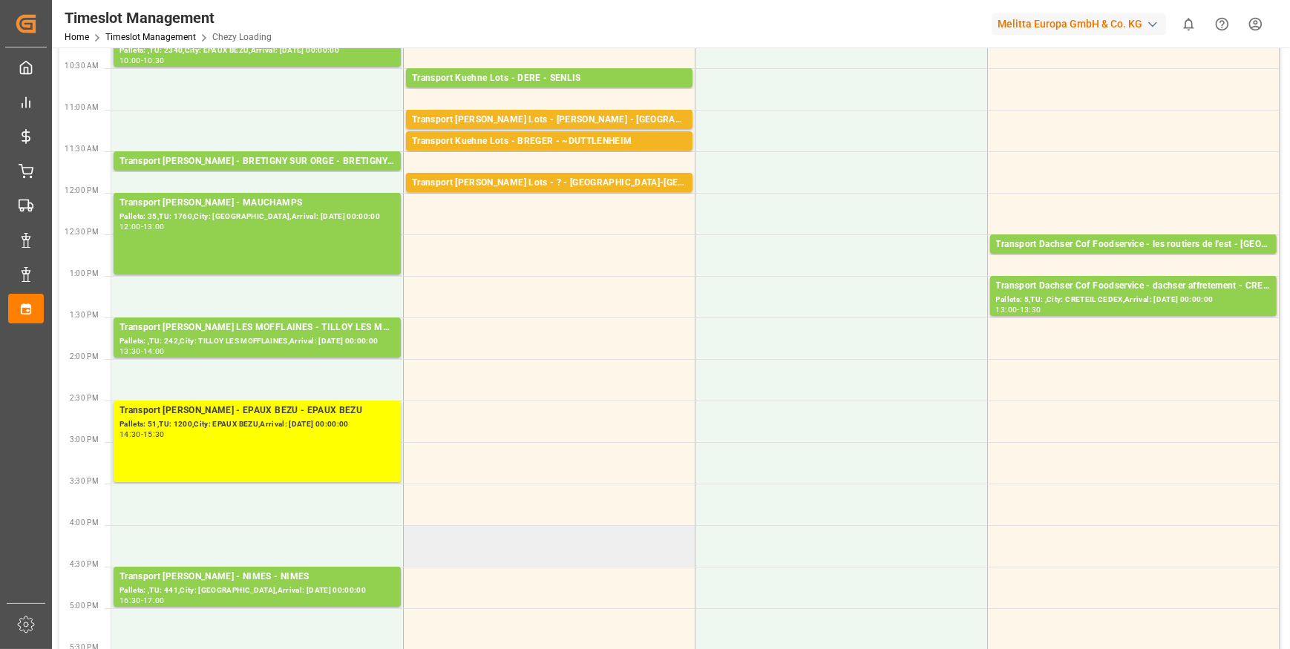
scroll to position [283, 0]
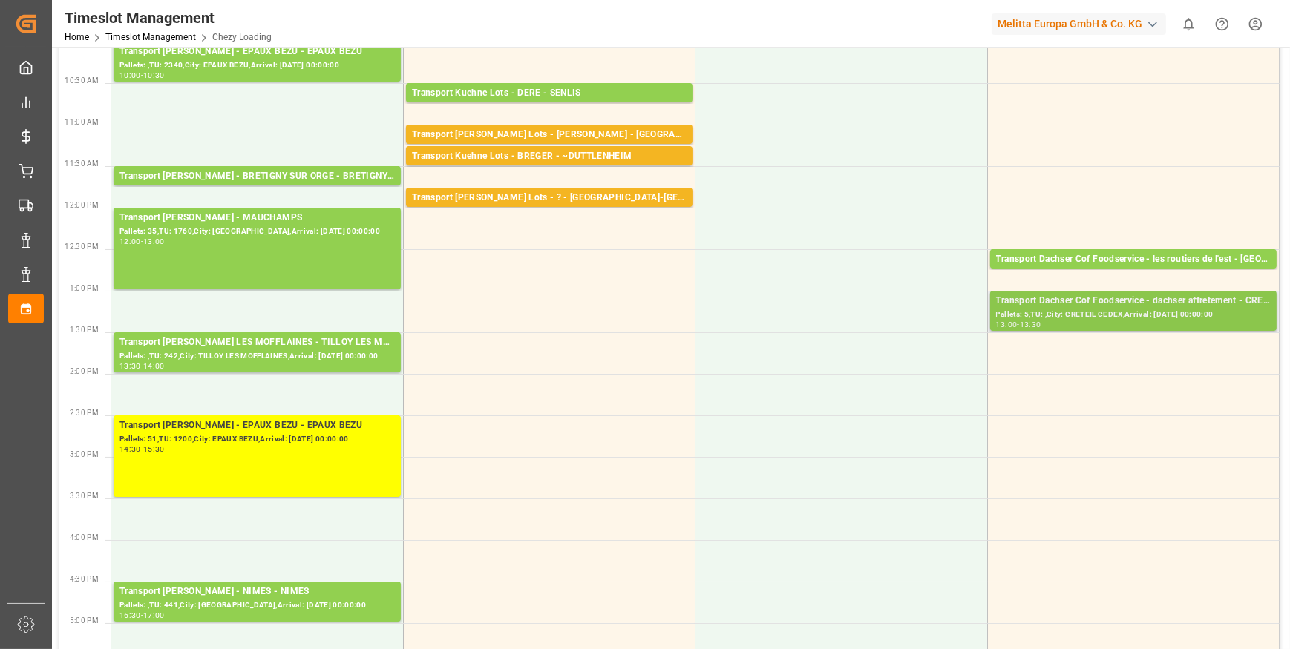
click at [1114, 312] on div "Pallets: 5,TU: ,City: CRETEIL CEDEX,Arrival: [DATE] 00:00:00" at bounding box center [1133, 315] width 275 height 13
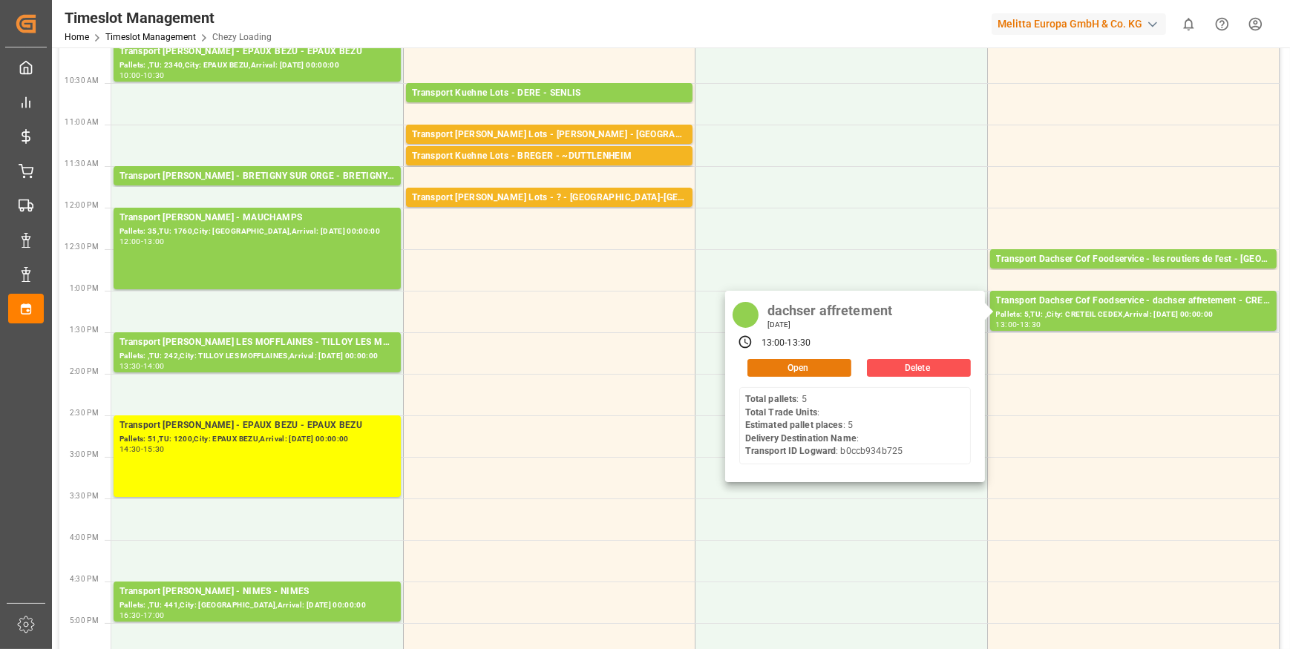
click at [788, 366] on button "Open" at bounding box center [799, 368] width 104 height 18
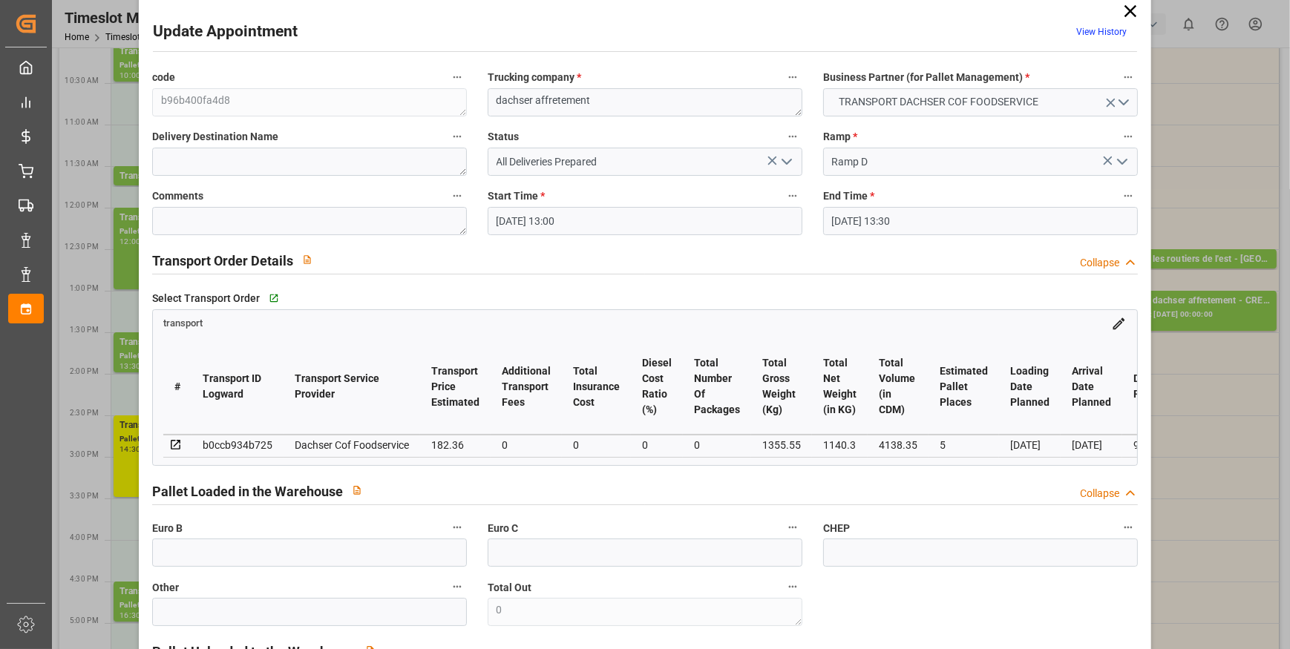
scroll to position [0, 0]
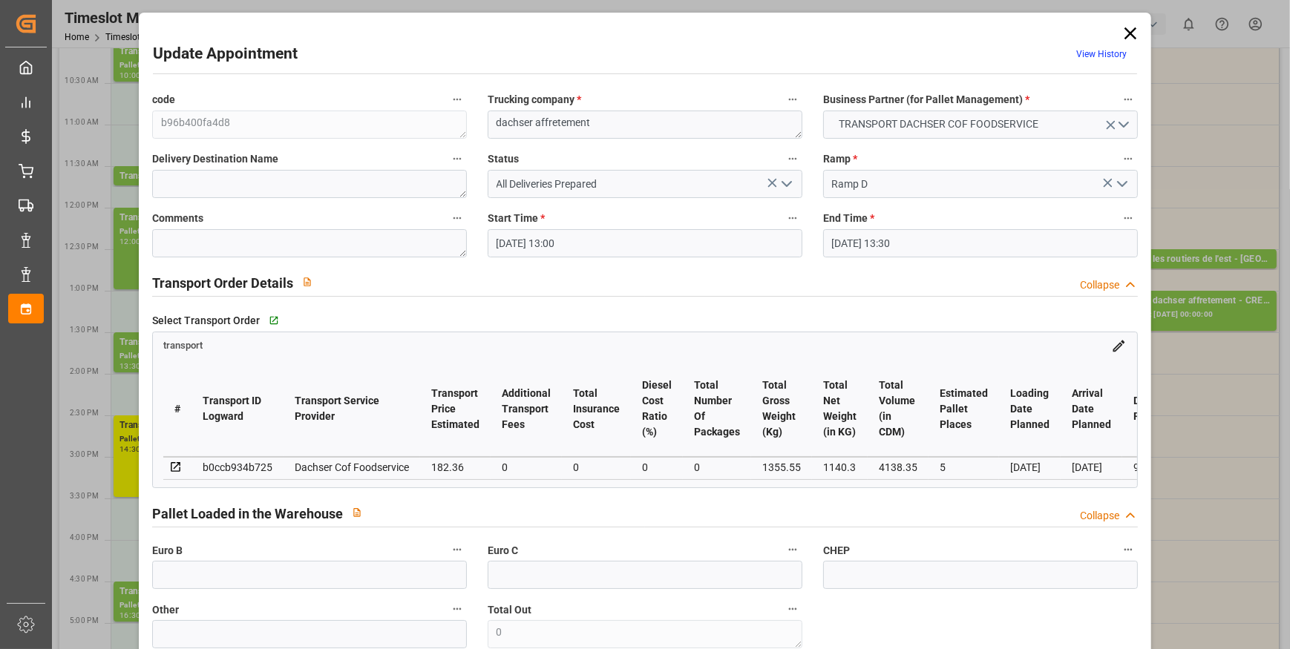
click at [1126, 32] on icon at bounding box center [1130, 33] width 12 height 12
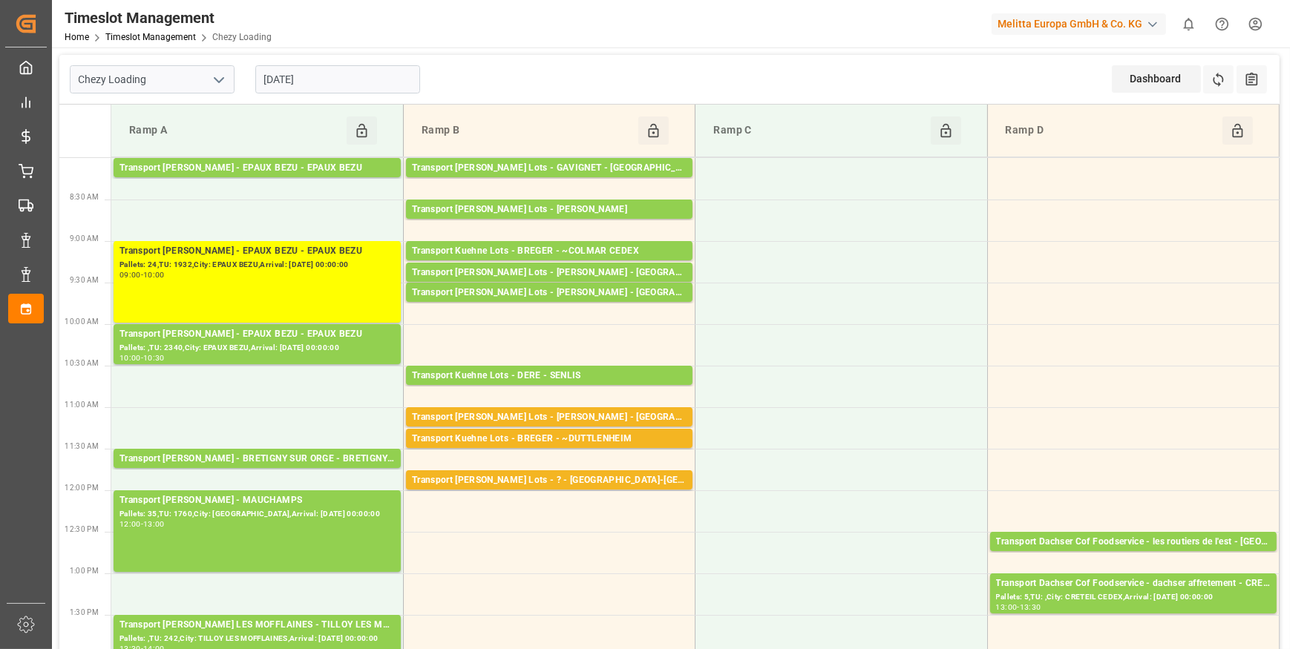
click at [386, 79] on input "[DATE]" at bounding box center [337, 79] width 165 height 28
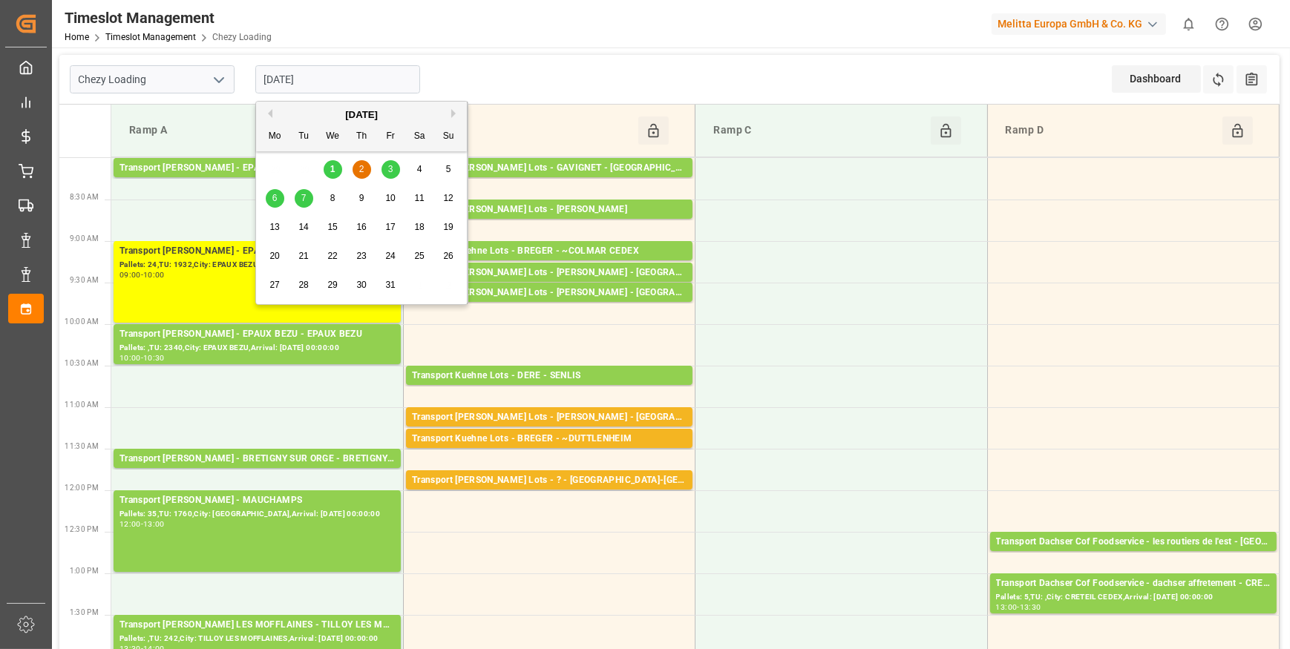
click at [389, 166] on span "3" at bounding box center [390, 169] width 5 height 10
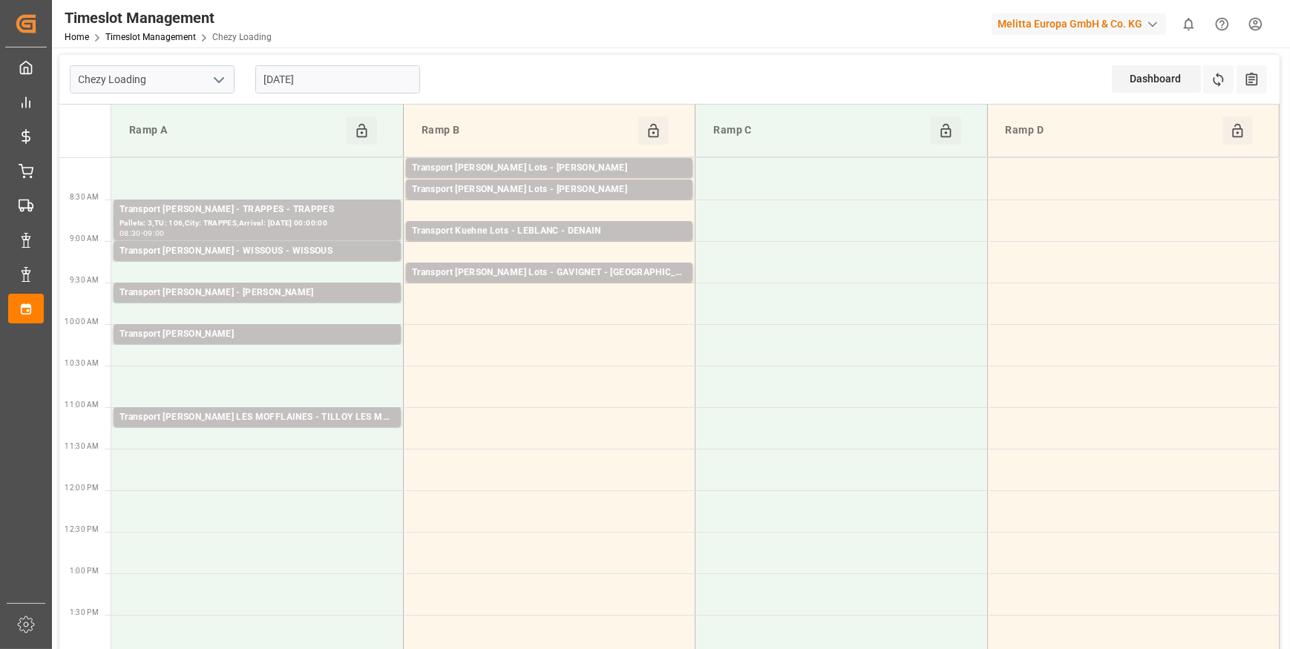
click at [326, 77] on input "[DATE]" at bounding box center [337, 79] width 165 height 28
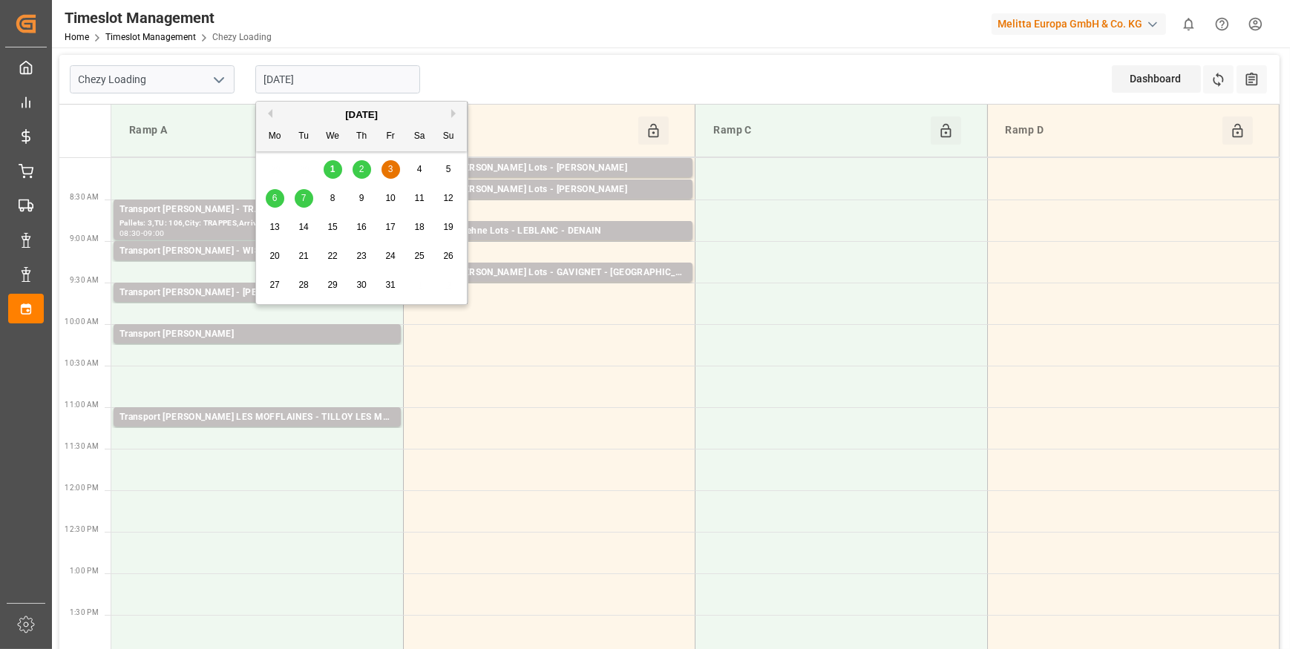
click at [330, 169] on span "1" at bounding box center [332, 169] width 5 height 10
